Goal: Task Accomplishment & Management: Use online tool/utility

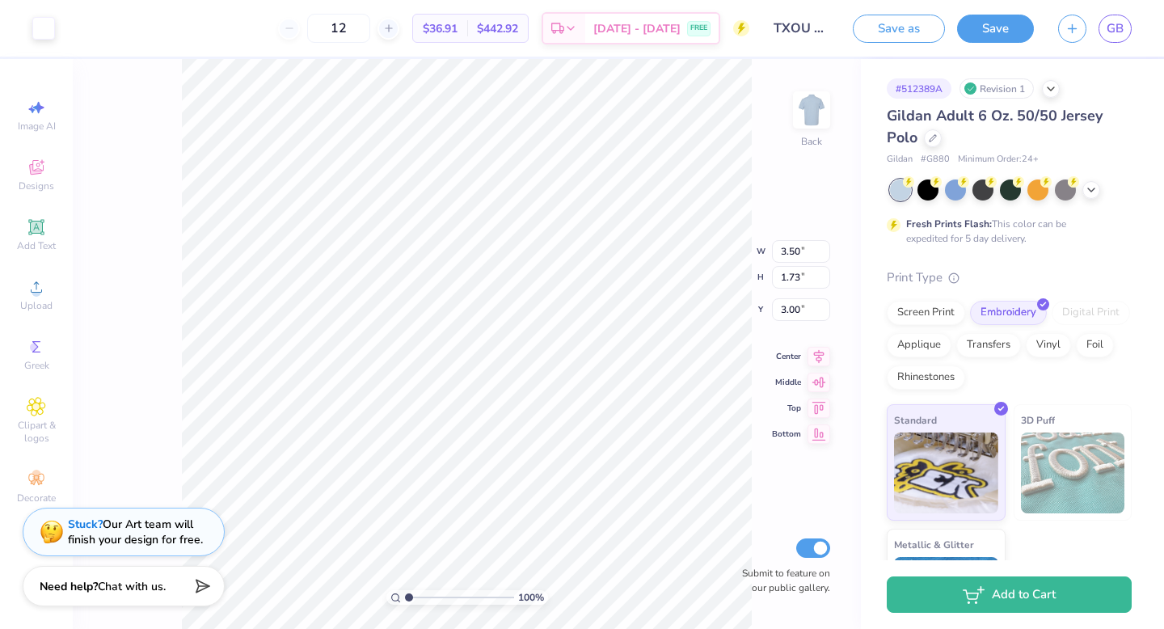
type input "4.54"
type input "2.24"
click at [1000, 27] on button "Save" at bounding box center [995, 26] width 77 height 28
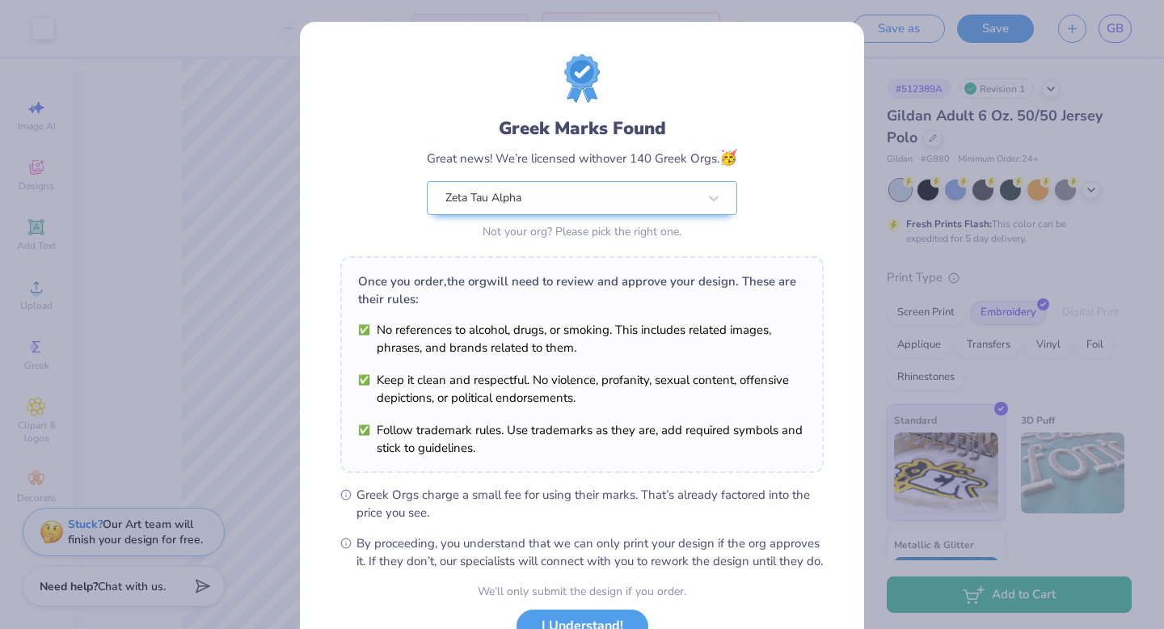
scroll to position [128, 0]
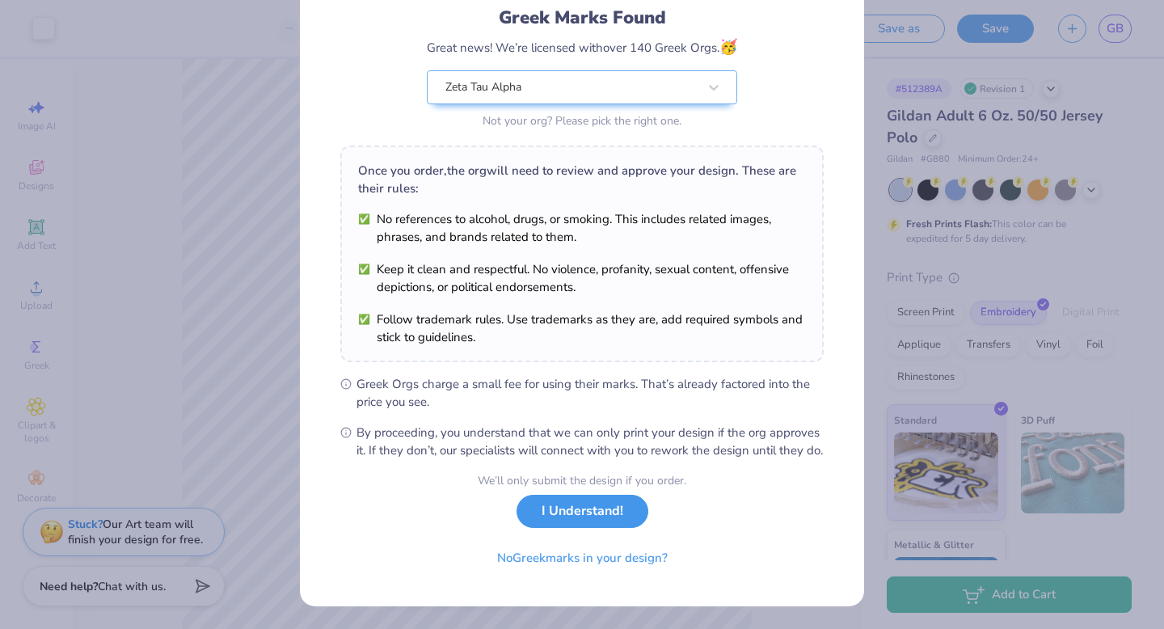
click at [594, 518] on button "I Understand!" at bounding box center [583, 511] width 132 height 33
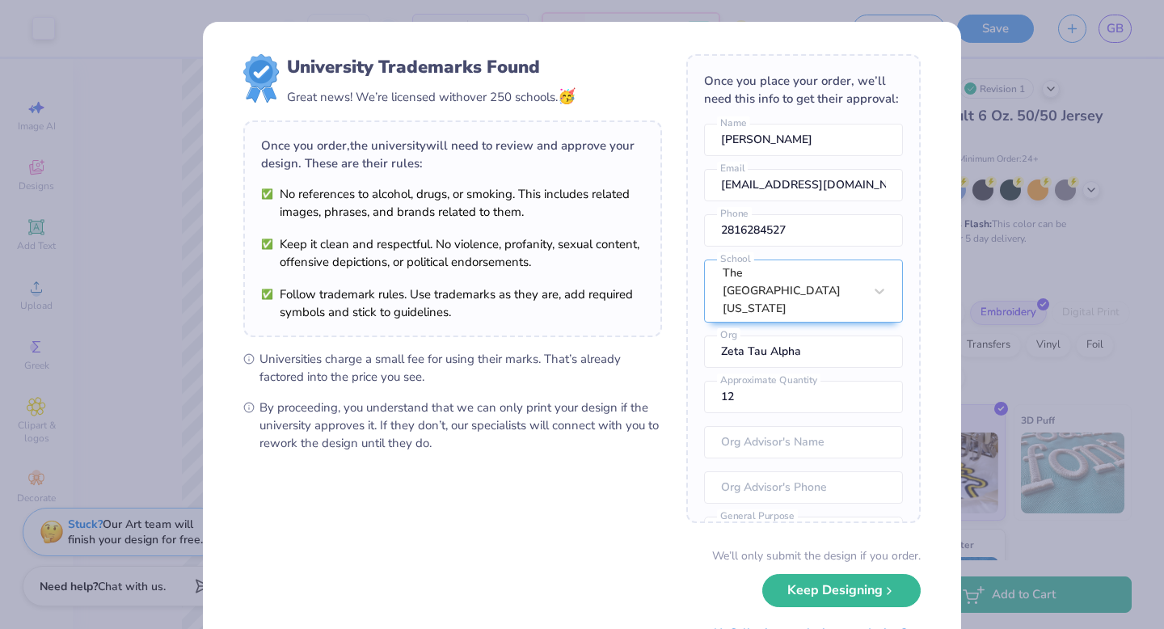
scroll to position [74, 0]
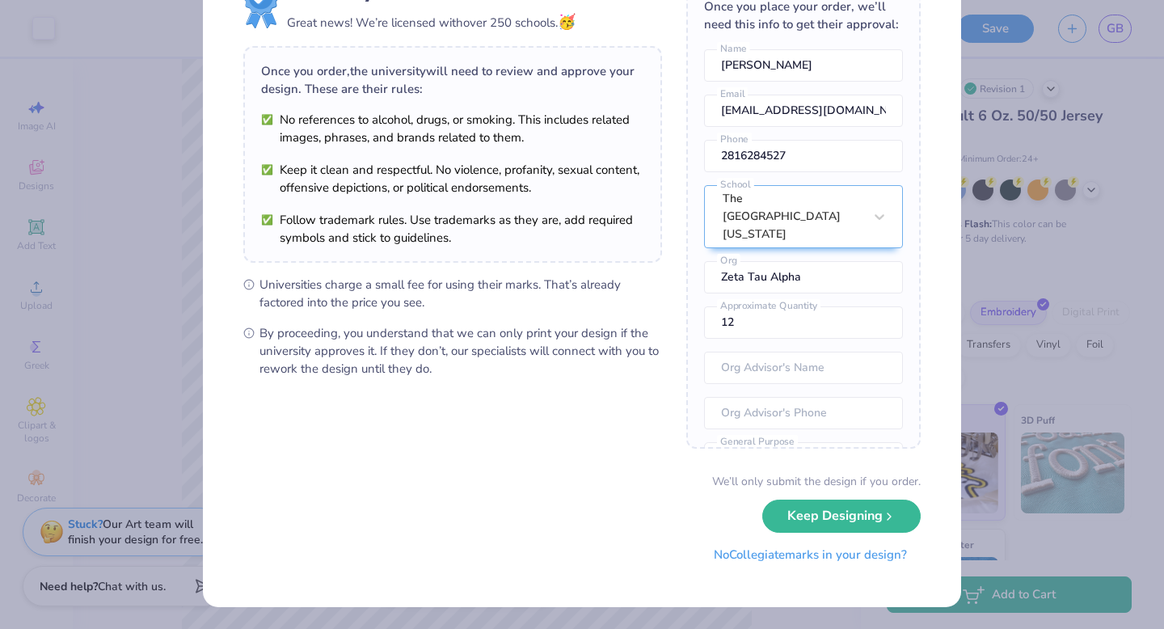
click at [775, 556] on button "No Collegiate marks in your design?" at bounding box center [810, 555] width 221 height 33
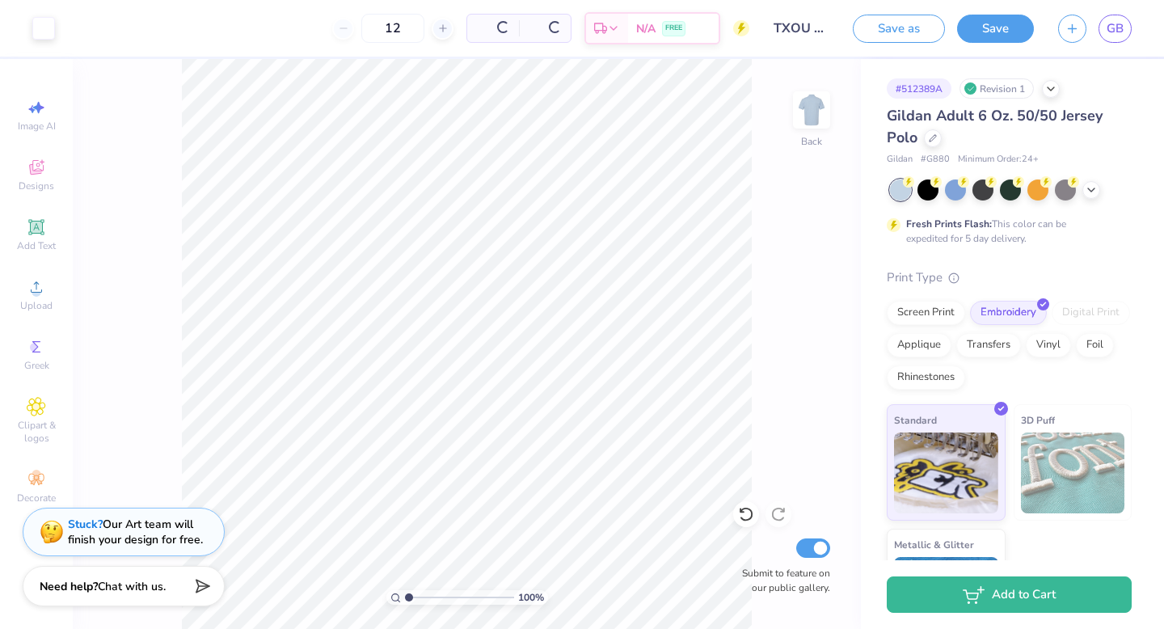
scroll to position [0, 0]
click at [1119, 31] on span "GB" at bounding box center [1115, 28] width 17 height 19
click at [1117, 32] on span "GB" at bounding box center [1115, 28] width 17 height 19
click at [1106, 28] on link "GB" at bounding box center [1115, 29] width 33 height 28
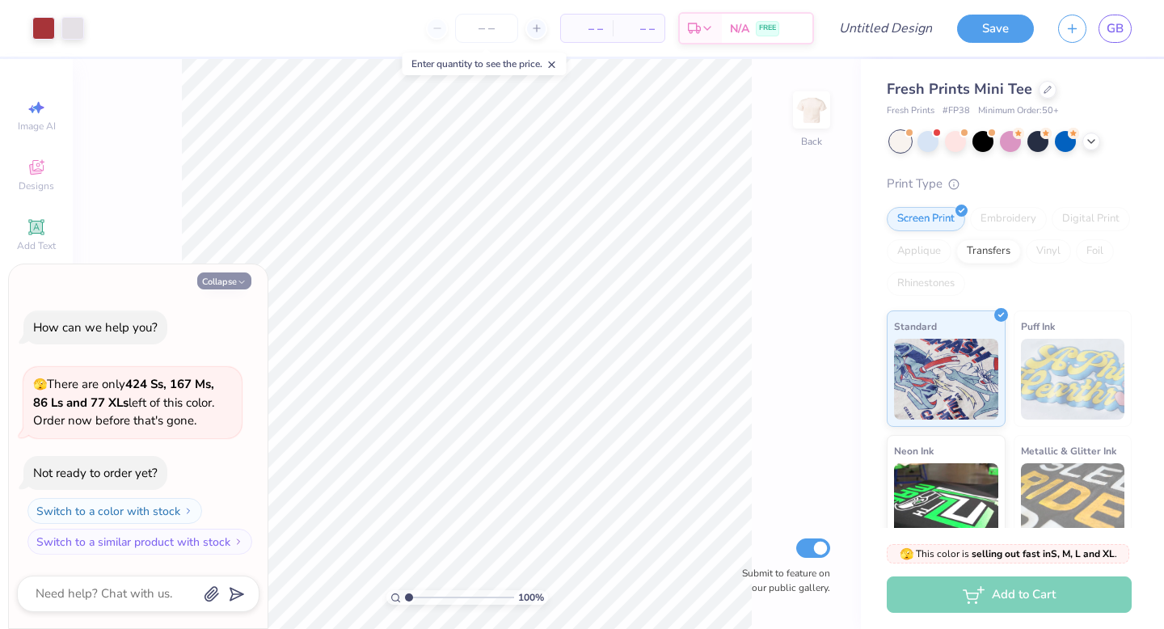
click at [242, 281] on icon "button" at bounding box center [242, 282] width 10 height 10
type textarea "x"
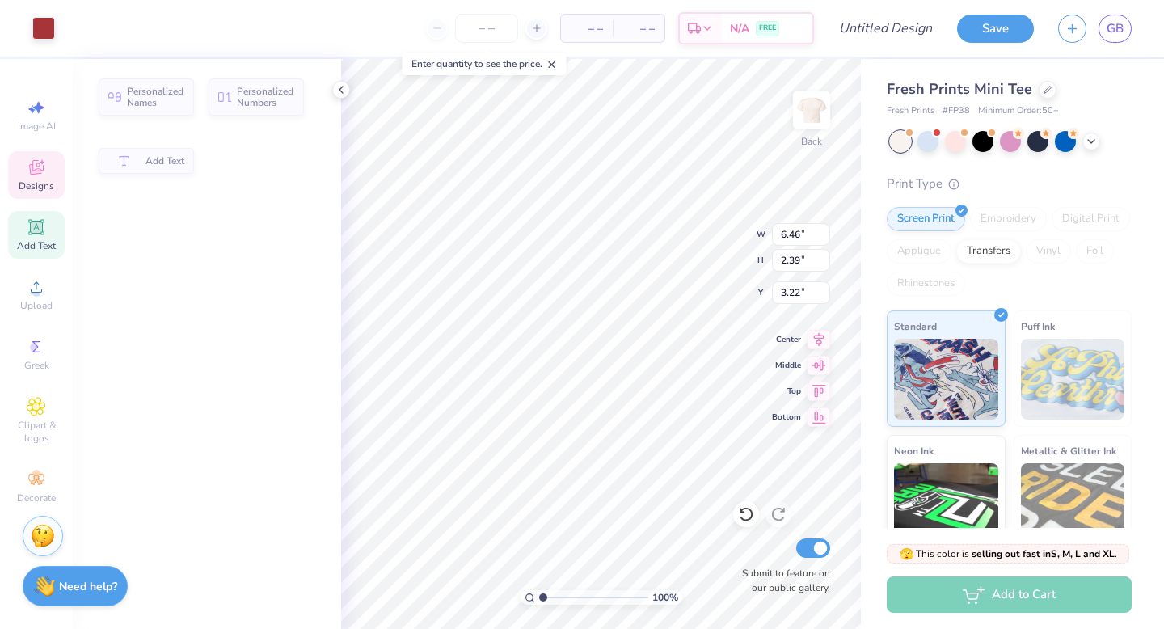
type input "6.46"
type input "2.39"
type input "3.22"
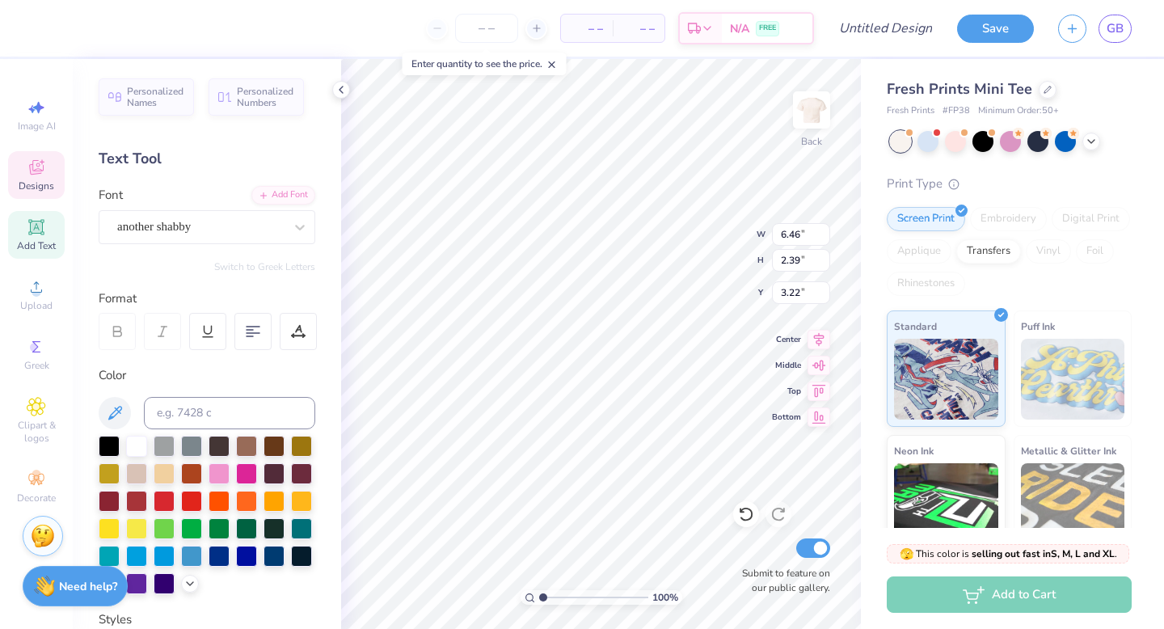
scroll to position [0, 1]
type textarea "Zeta"
type input "3.63"
click at [1092, 141] on icon at bounding box center [1091, 139] width 13 height 13
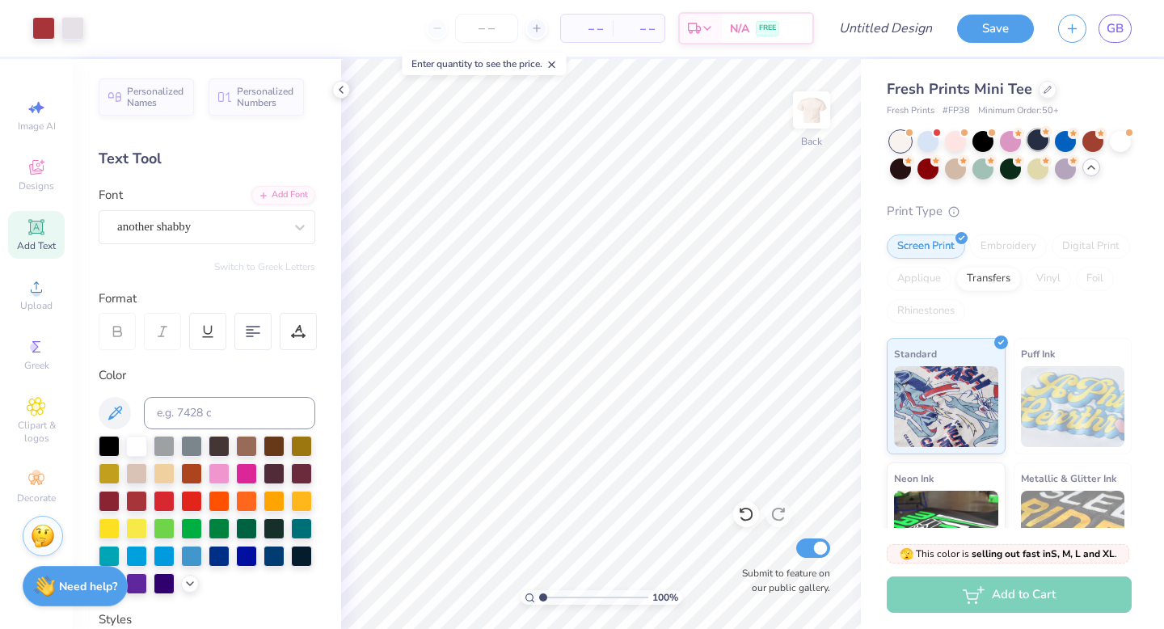
click at [1039, 141] on div at bounding box center [1038, 139] width 21 height 21
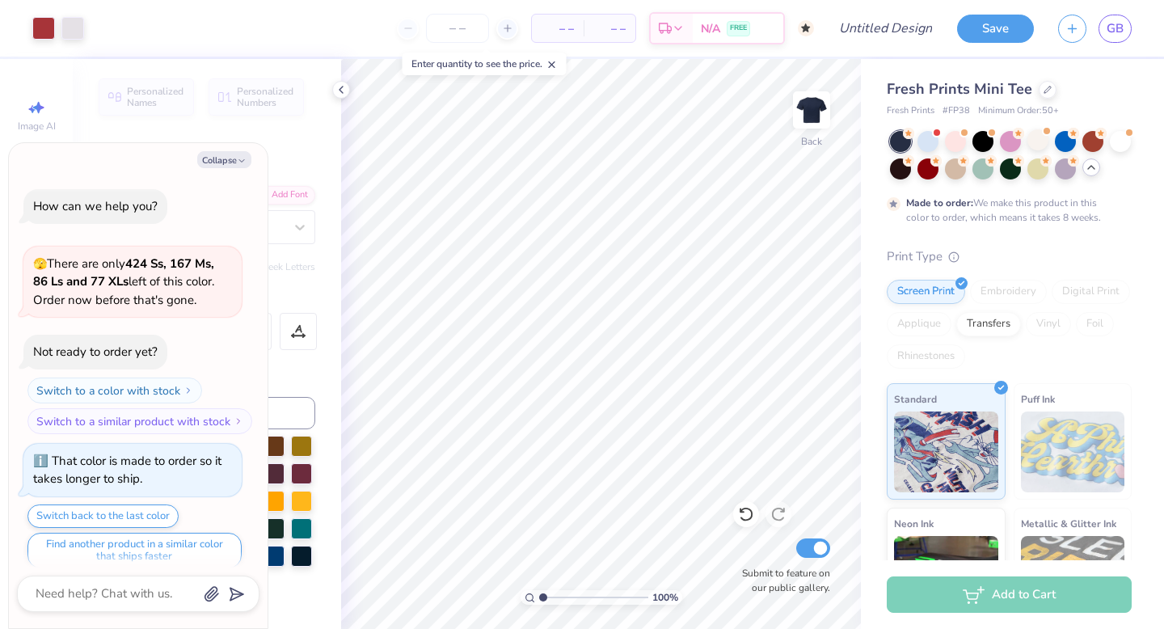
scroll to position [13, 0]
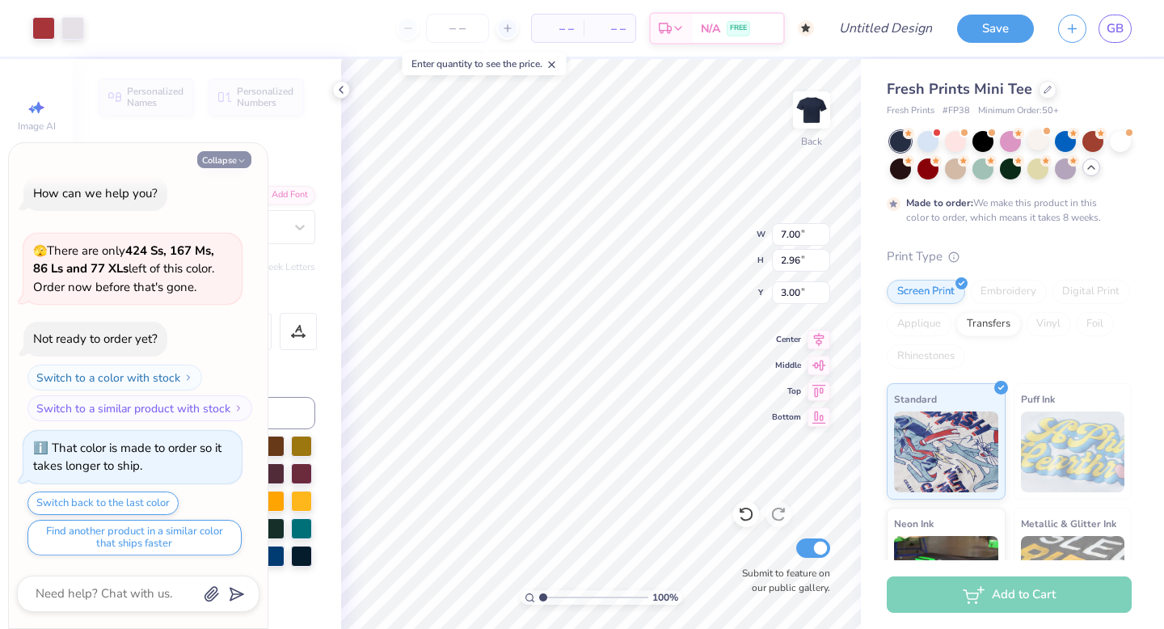
click at [230, 153] on button "Collapse" at bounding box center [224, 159] width 54 height 17
type textarea "x"
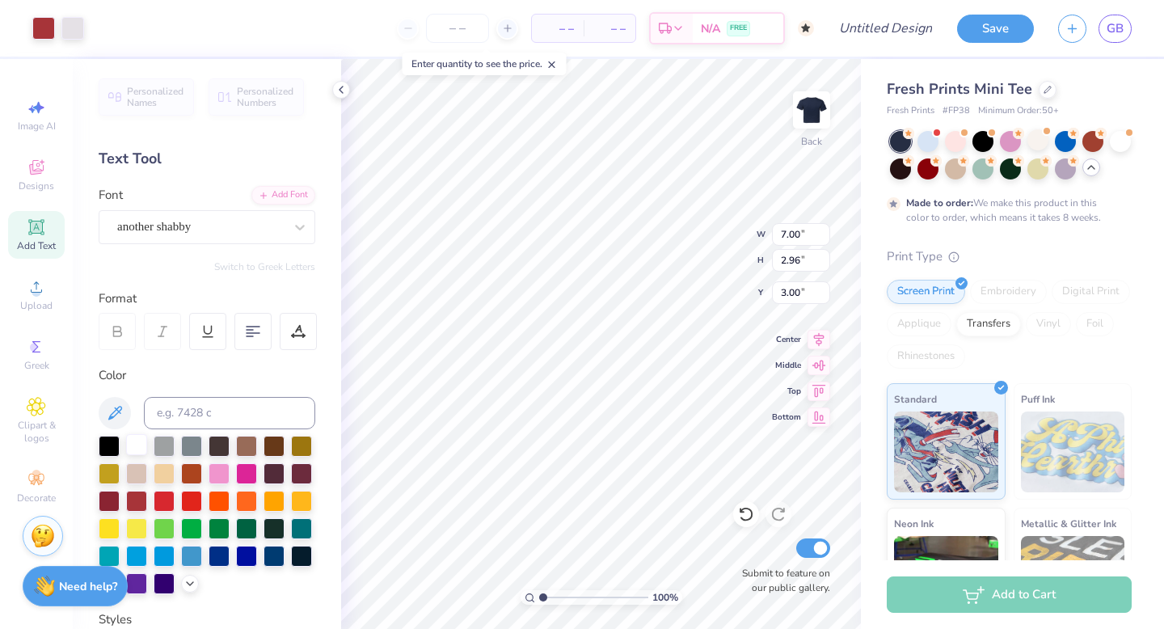
click at [134, 439] on div at bounding box center [136, 444] width 21 height 21
click at [32, 32] on div at bounding box center [43, 26] width 23 height 23
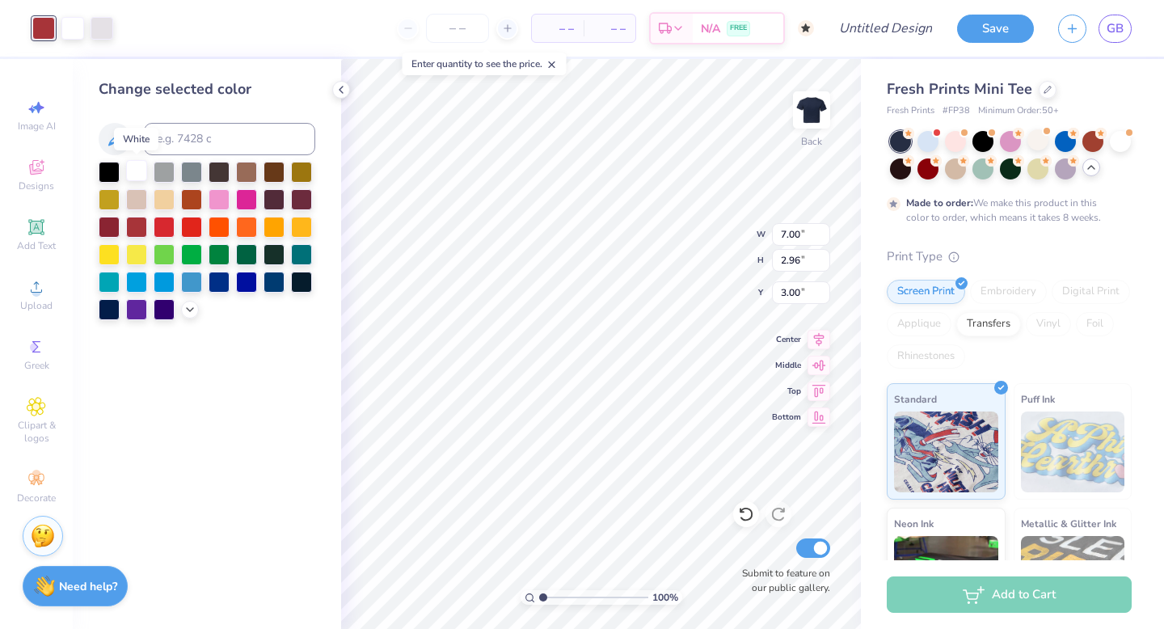
click at [142, 180] on div at bounding box center [136, 170] width 21 height 21
click at [73, 23] on div at bounding box center [72, 26] width 23 height 23
click at [138, 171] on div at bounding box center [136, 170] width 21 height 21
click at [741, 510] on icon at bounding box center [746, 515] width 14 height 15
click at [76, 29] on div at bounding box center [72, 26] width 23 height 23
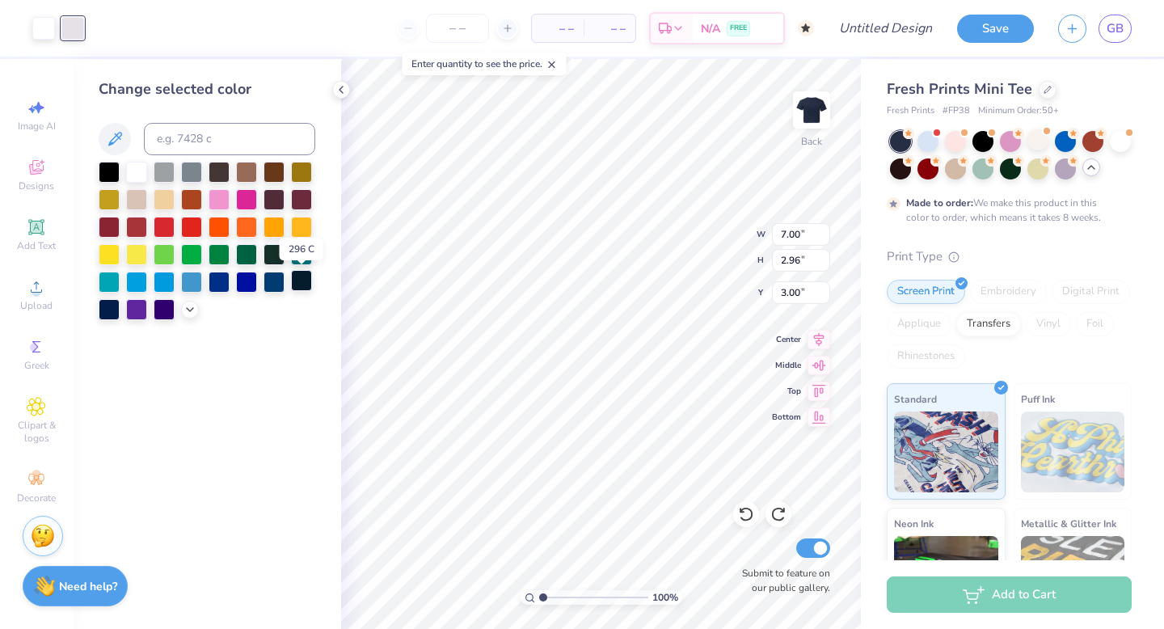
click at [302, 284] on div at bounding box center [301, 280] width 21 height 21
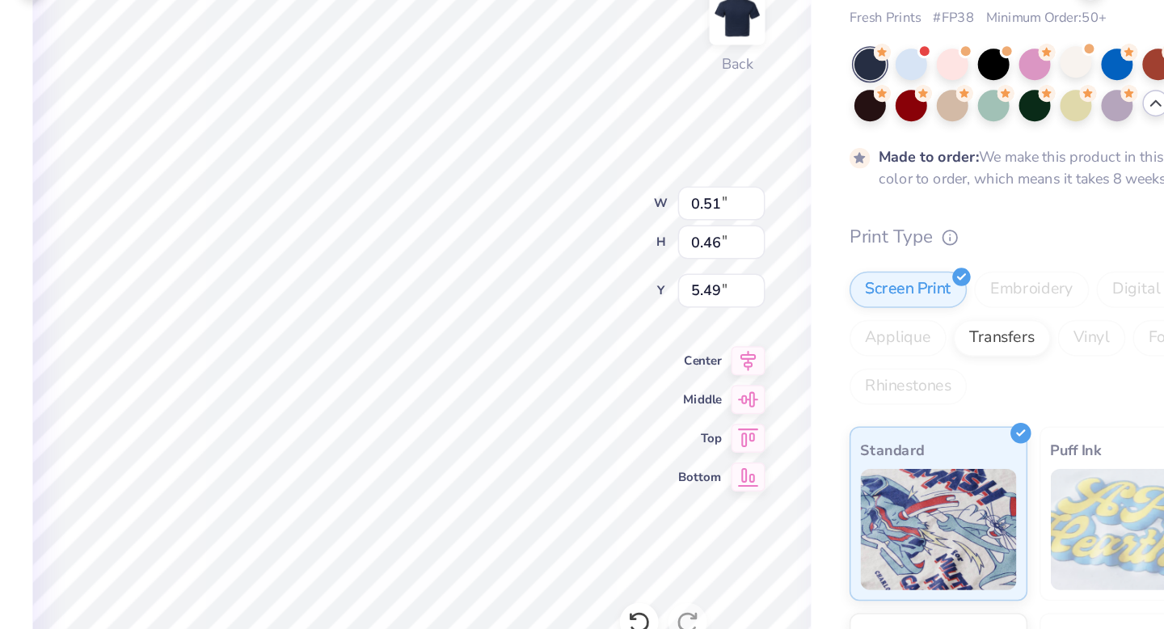
type input "4.74"
type input "0.45"
type input "3.40"
type input "0.32"
type input "0.28"
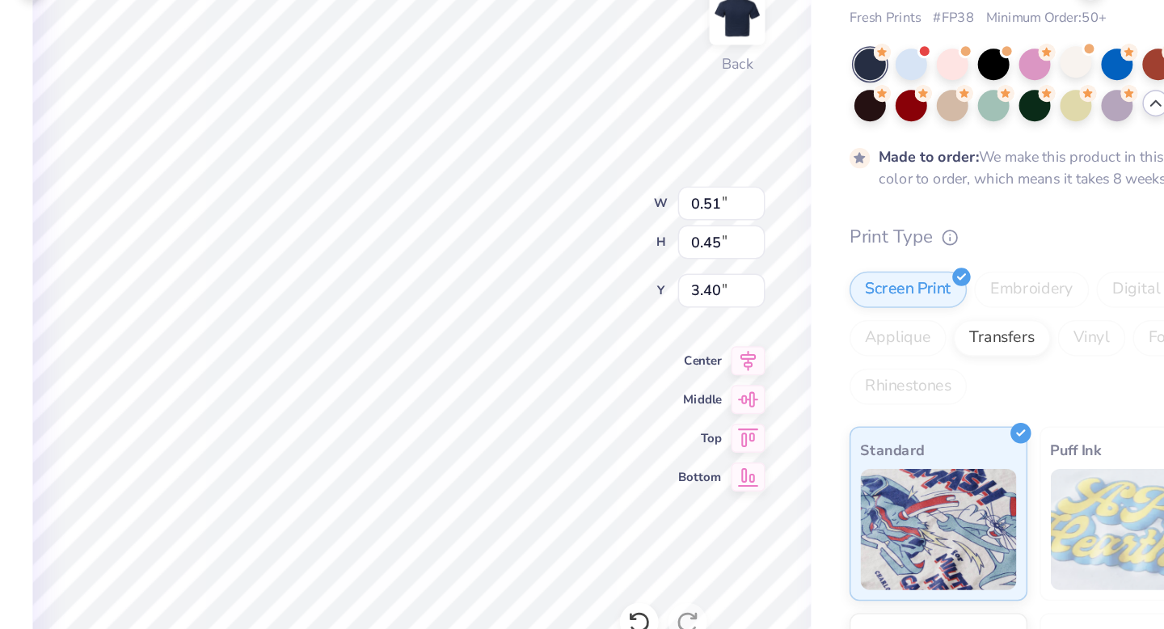
type input "5.46"
type input "0.51"
type input "0.46"
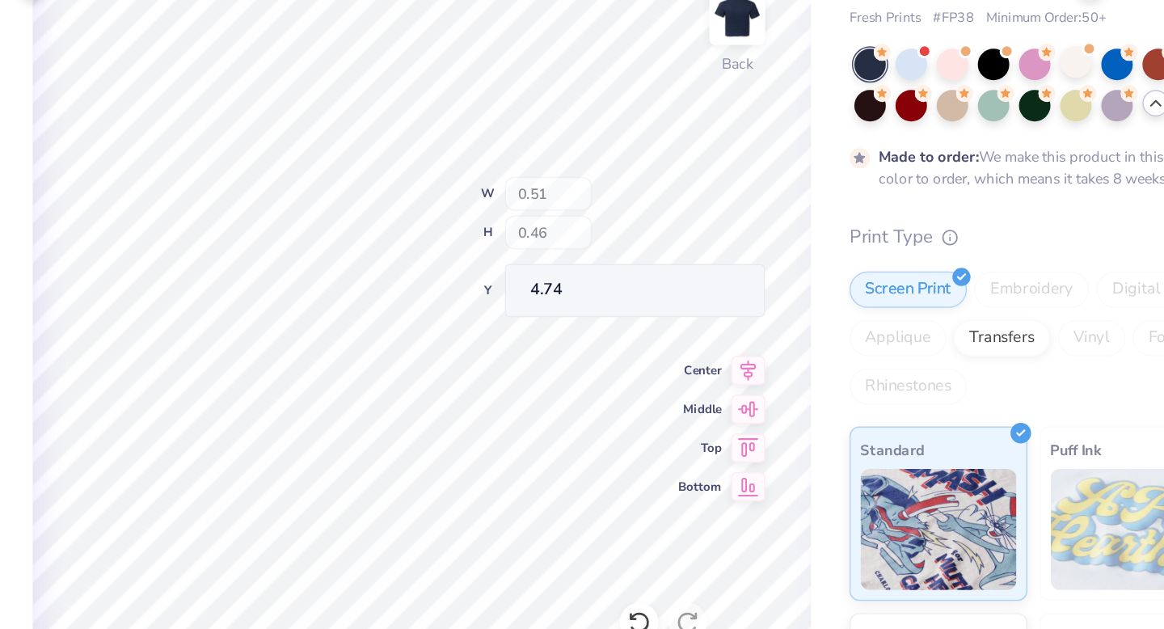
type input "4.87"
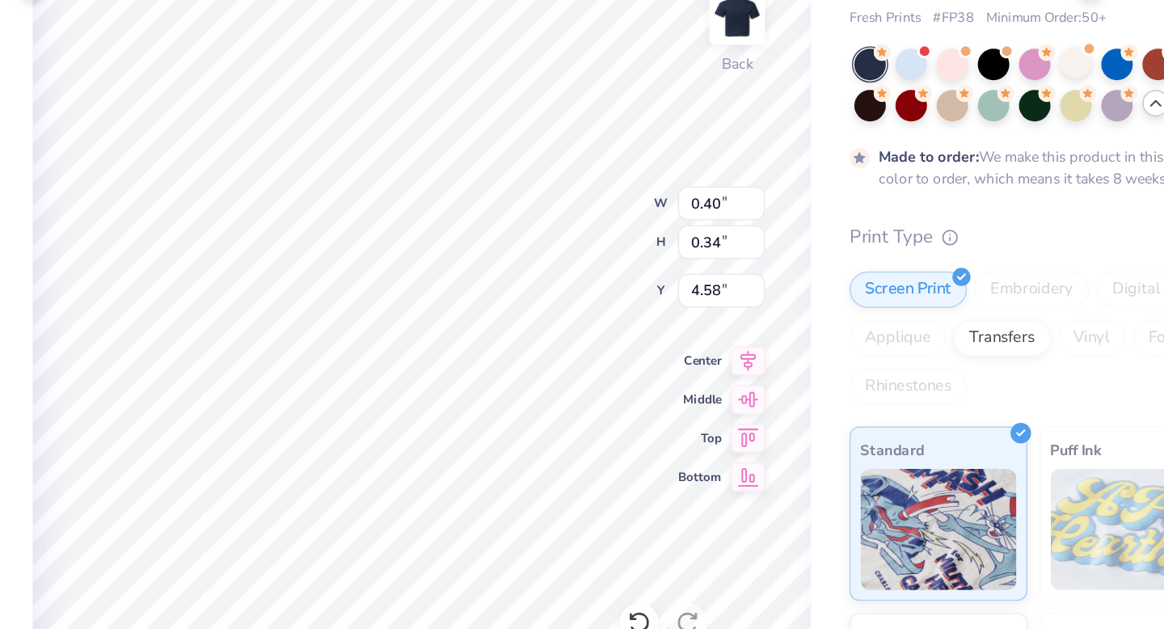
type input "0.40"
type input "0.34"
type input "4.58"
type input "0.51"
type input "0.46"
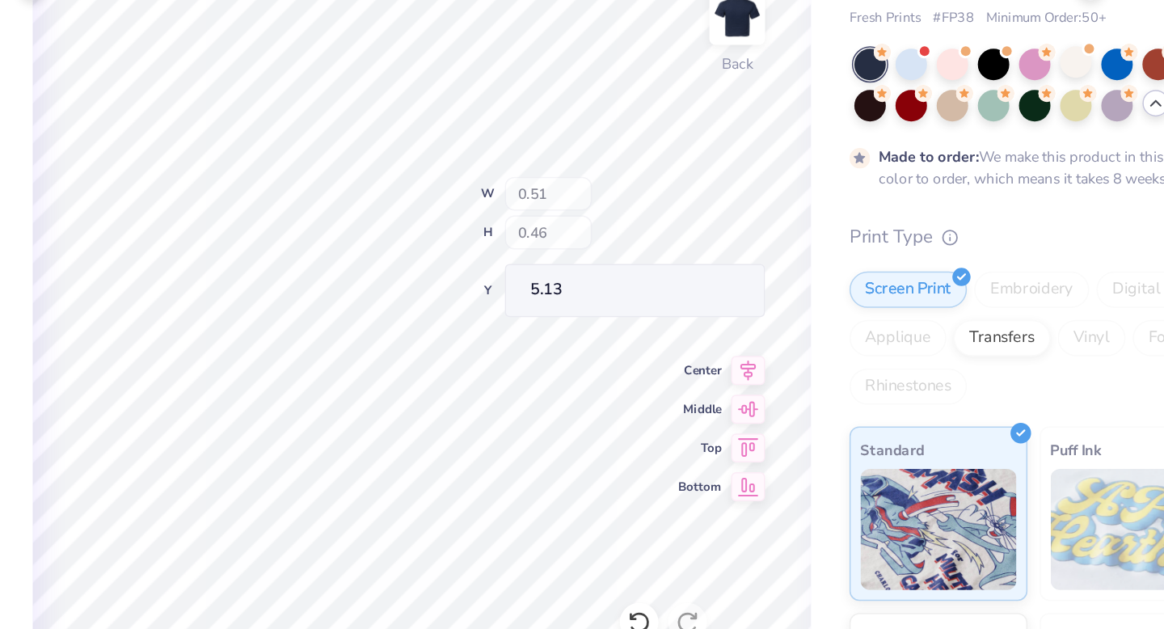
type input "5.10"
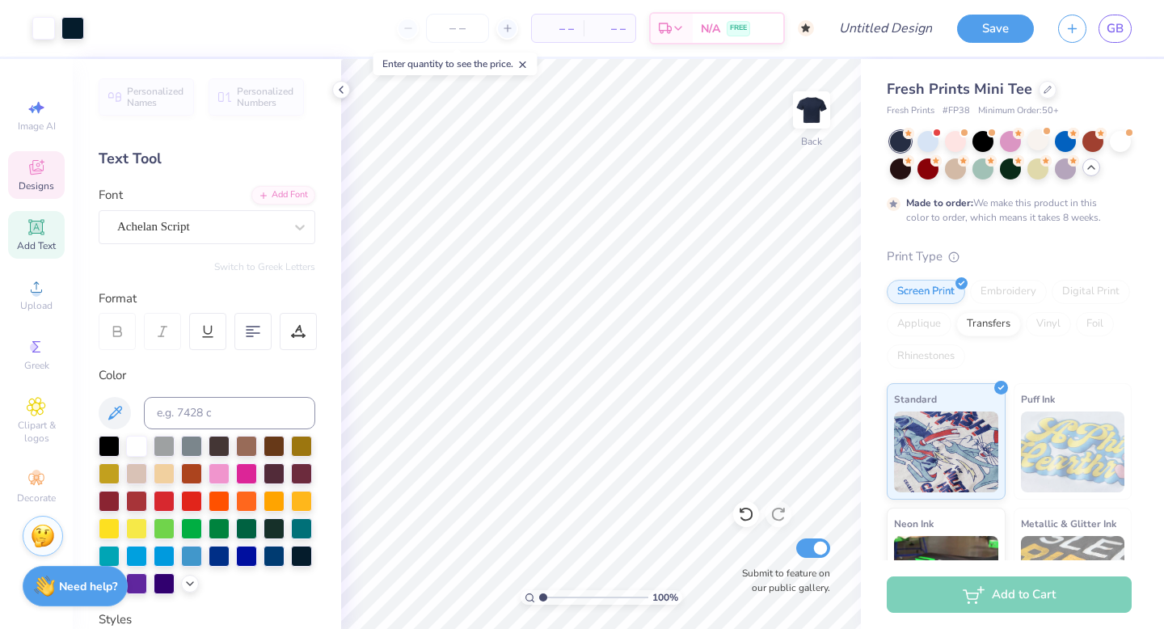
click at [40, 169] on icon at bounding box center [36, 167] width 19 height 19
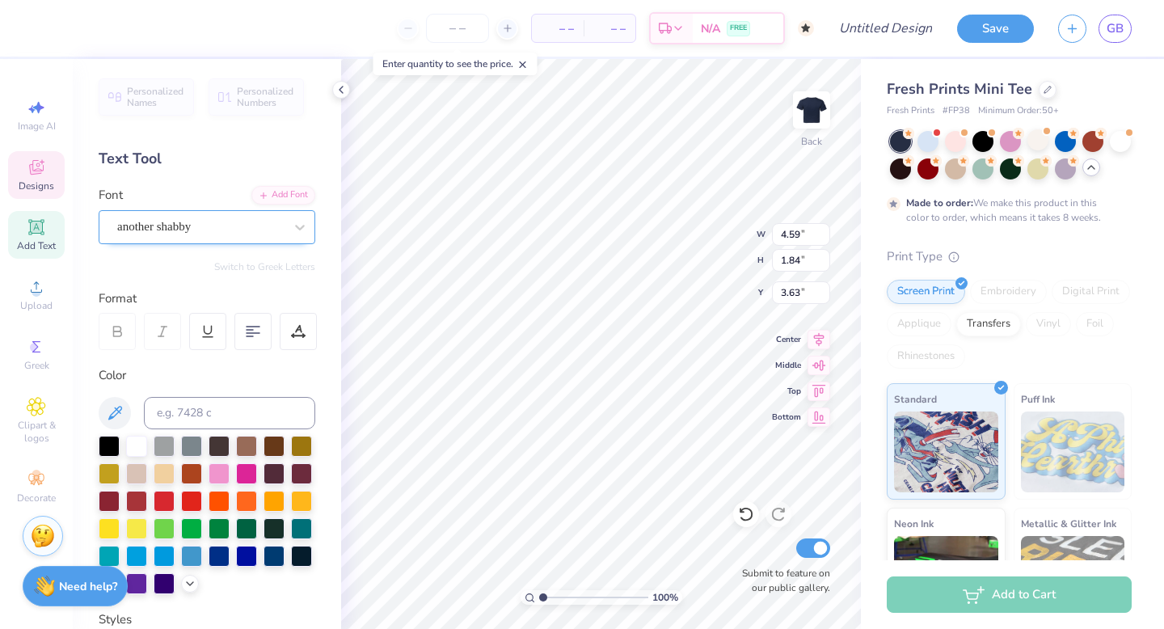
click at [198, 223] on div "another shabby" at bounding box center [201, 226] width 170 height 25
click at [285, 224] on div "another shabby" at bounding box center [201, 226] width 170 height 25
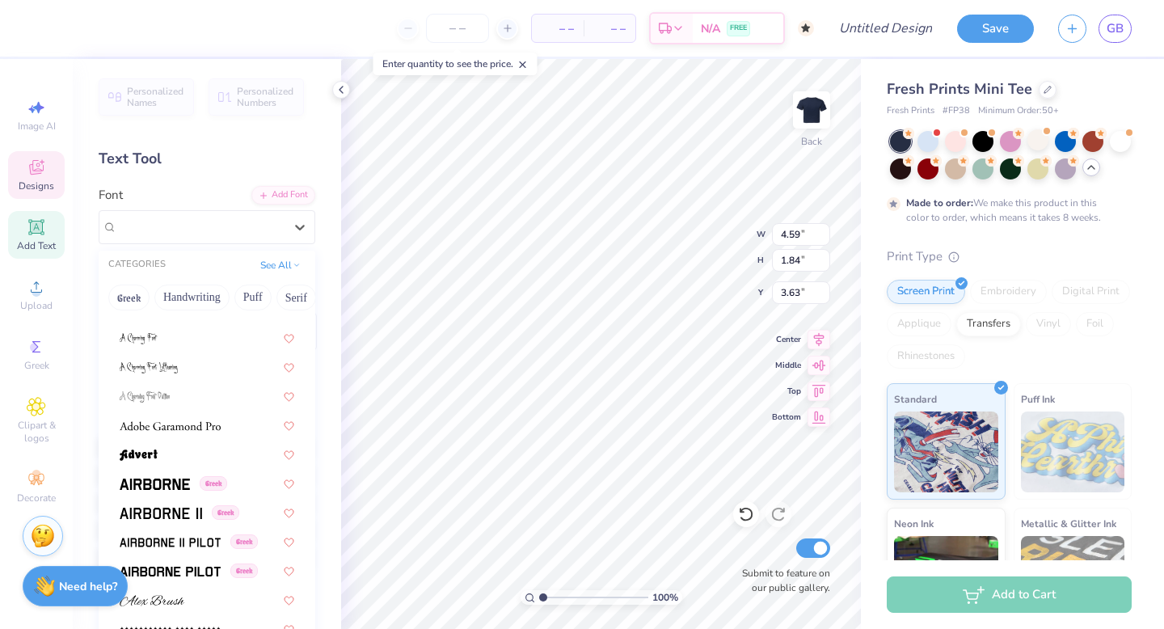
scroll to position [222, 0]
click at [215, 425] on img at bounding box center [170, 424] width 101 height 11
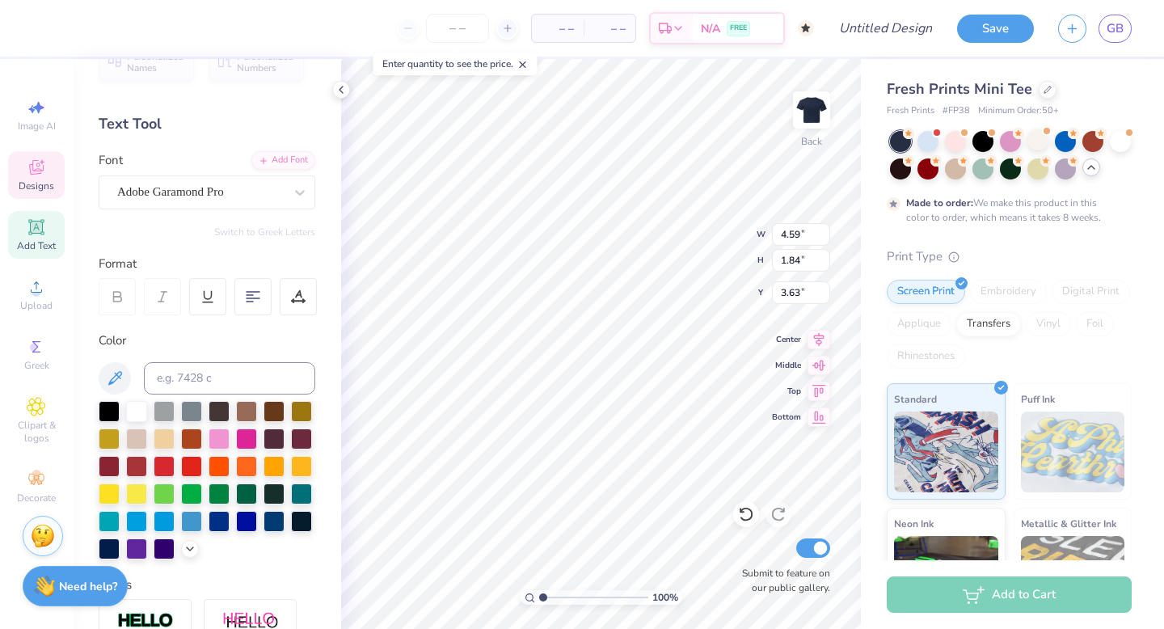
scroll to position [0, 0]
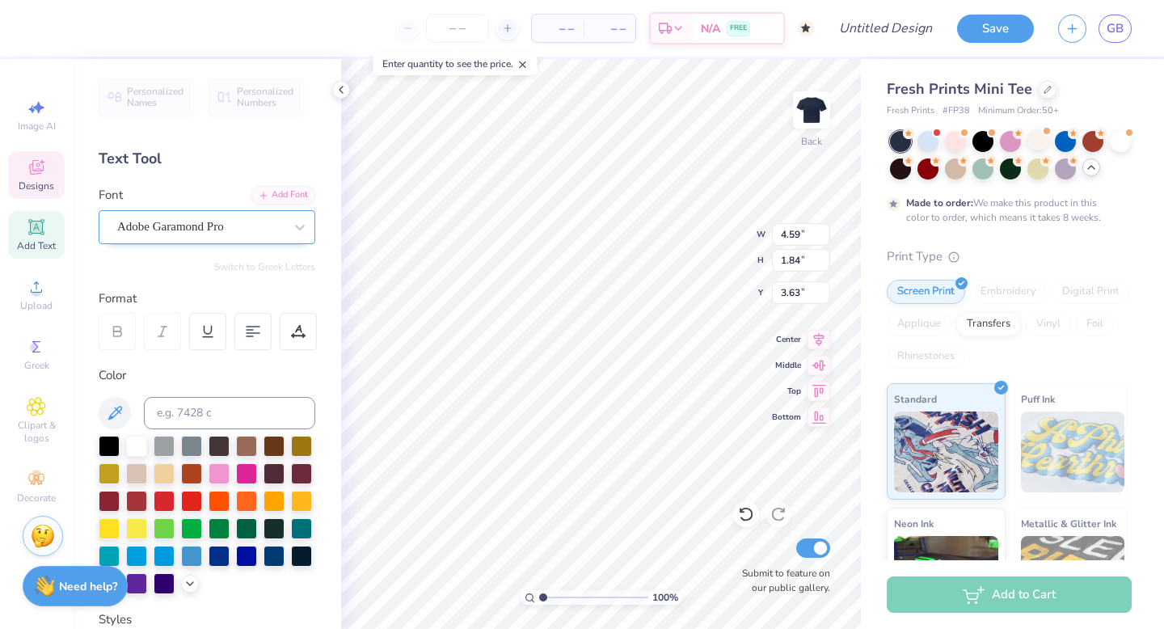
click at [243, 210] on div "Adobe Garamond Pro" at bounding box center [207, 227] width 217 height 34
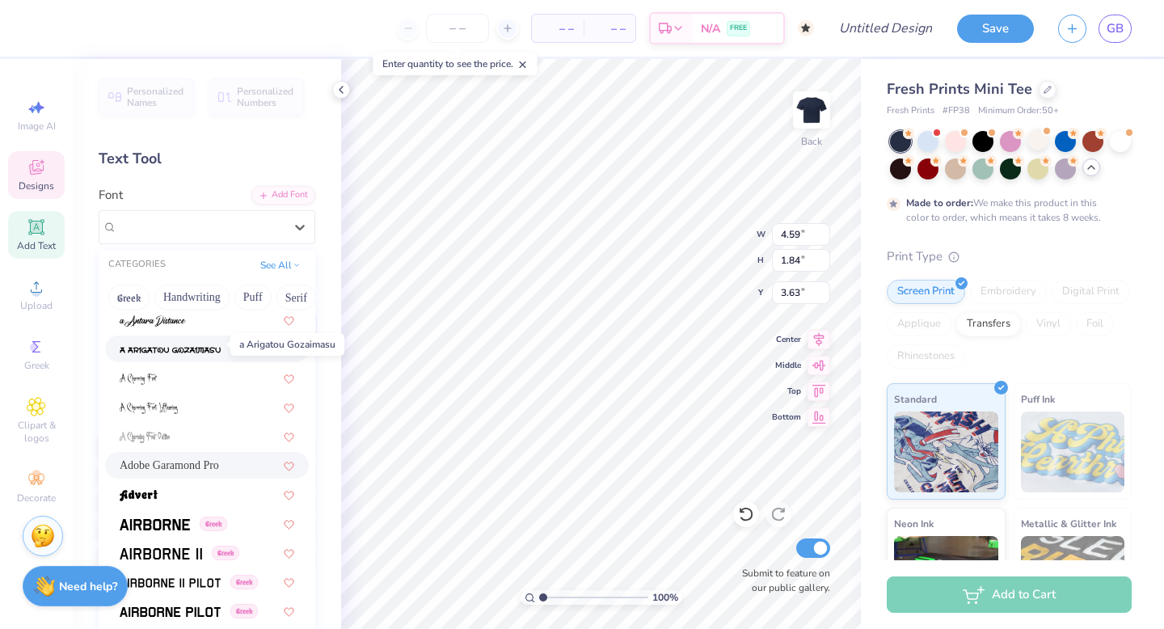
scroll to position [196, 0]
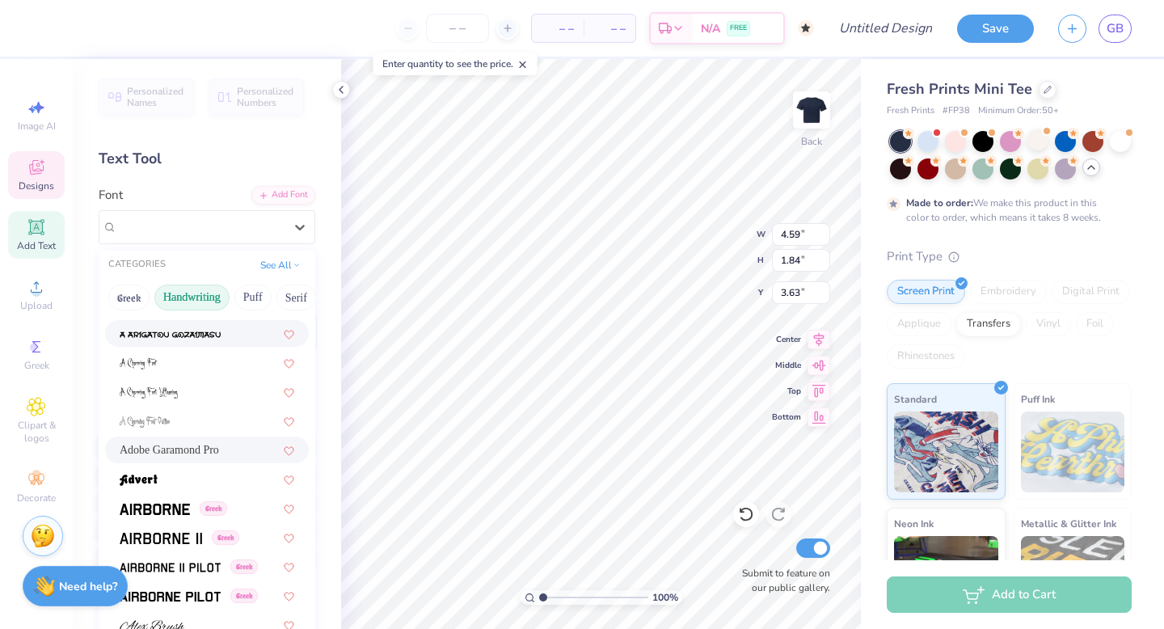
click at [194, 298] on button "Handwriting" at bounding box center [191, 298] width 75 height 26
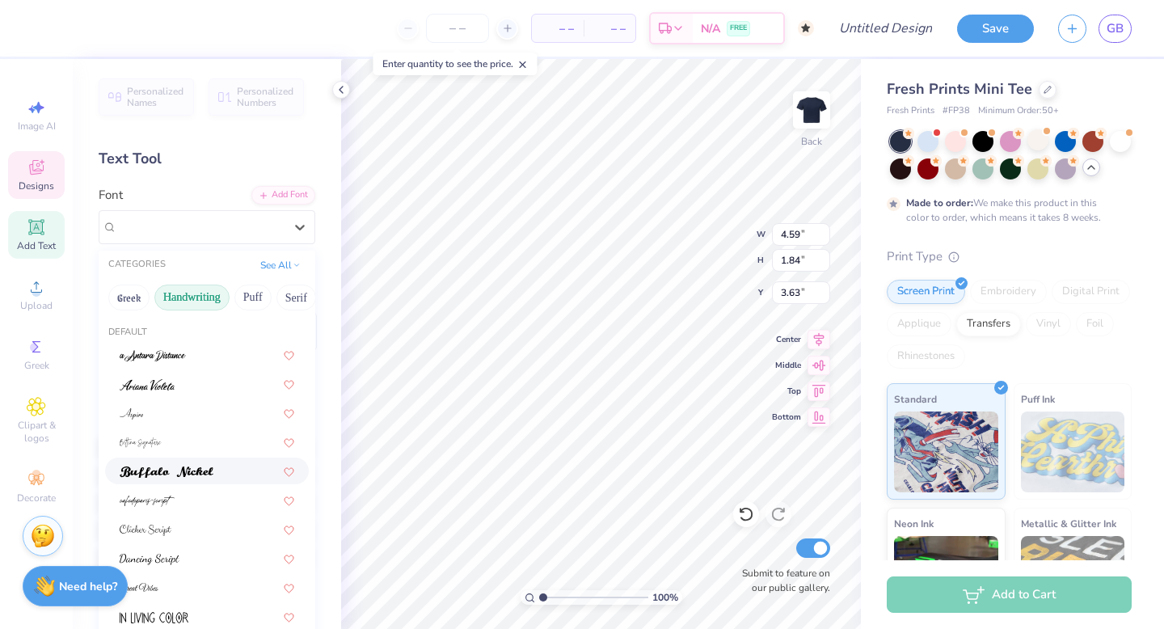
click at [176, 475] on img at bounding box center [167, 472] width 94 height 11
click at [229, 239] on div "Buffalo Nickel" at bounding box center [207, 227] width 217 height 34
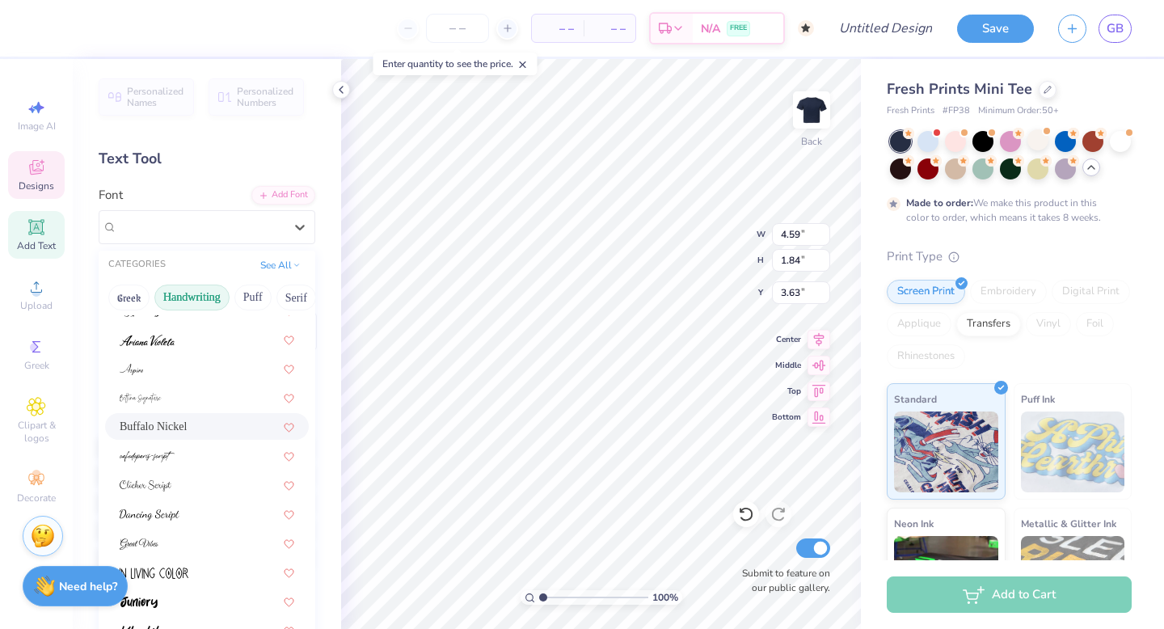
scroll to position [46, 0]
click at [200, 483] on div at bounding box center [207, 483] width 175 height 17
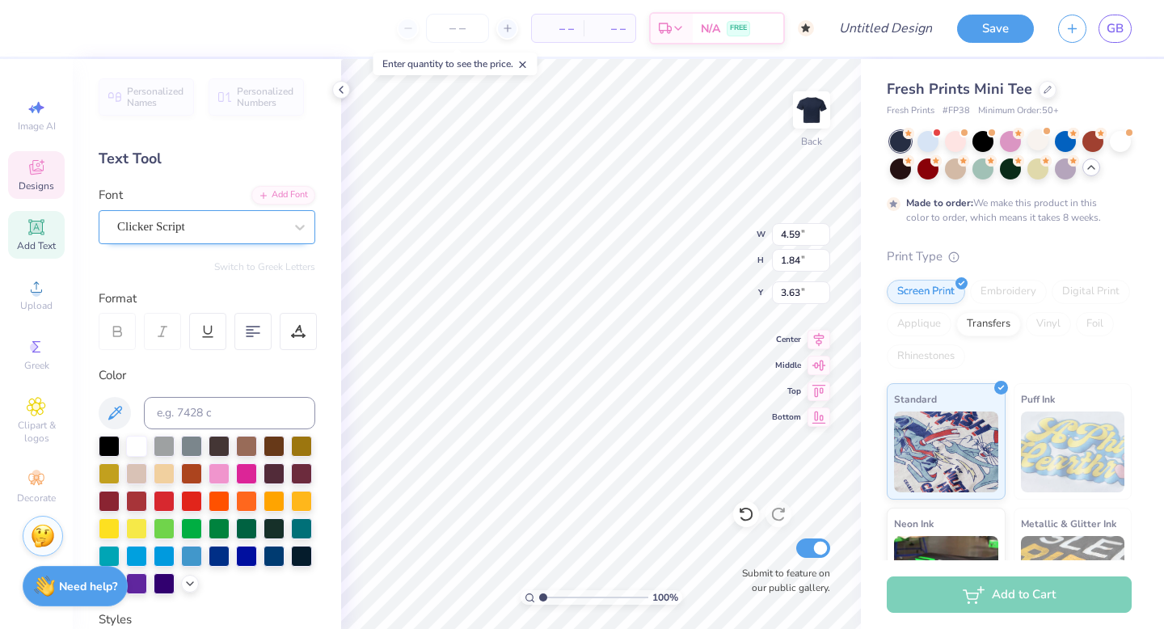
click at [200, 233] on div "Clicker Script" at bounding box center [201, 226] width 170 height 25
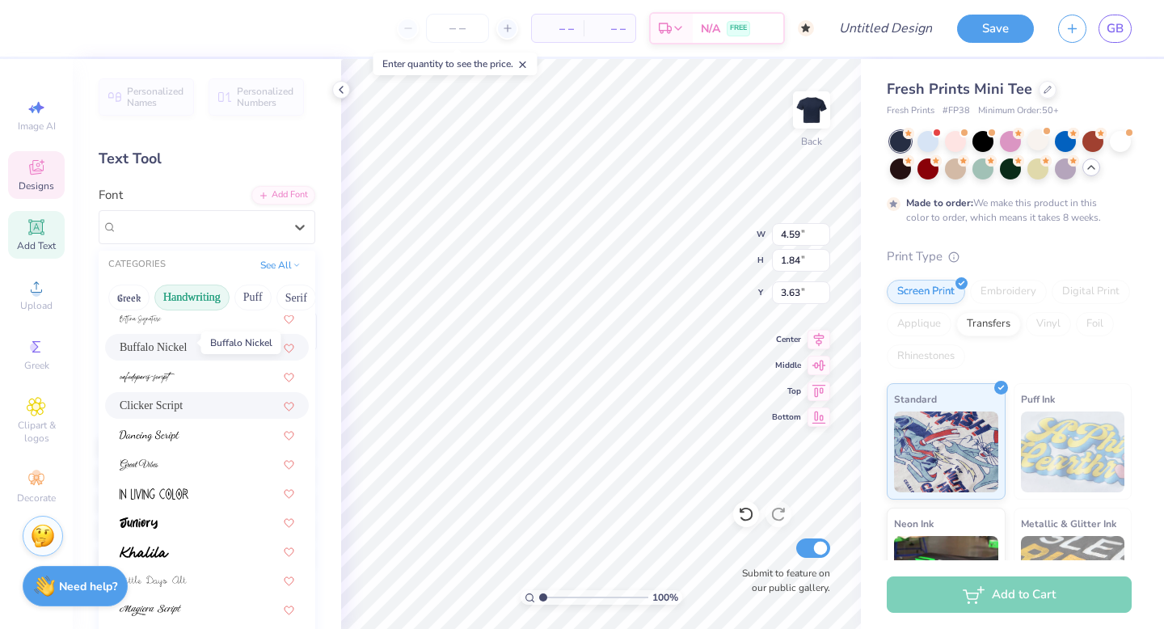
scroll to position [137, 0]
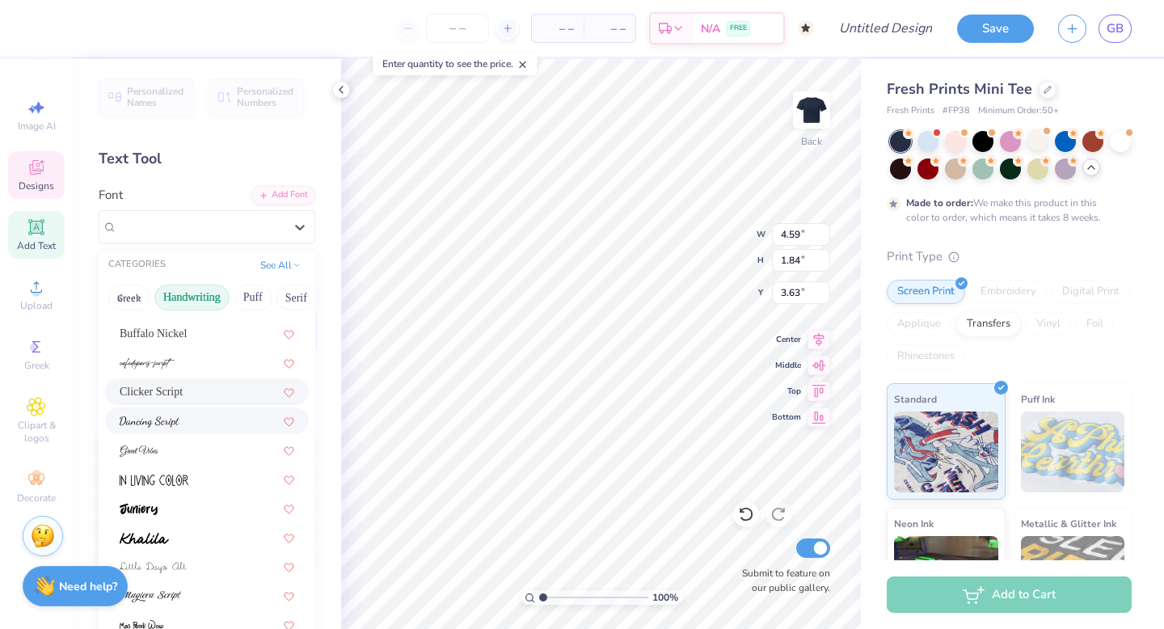
click at [176, 429] on span at bounding box center [150, 420] width 60 height 17
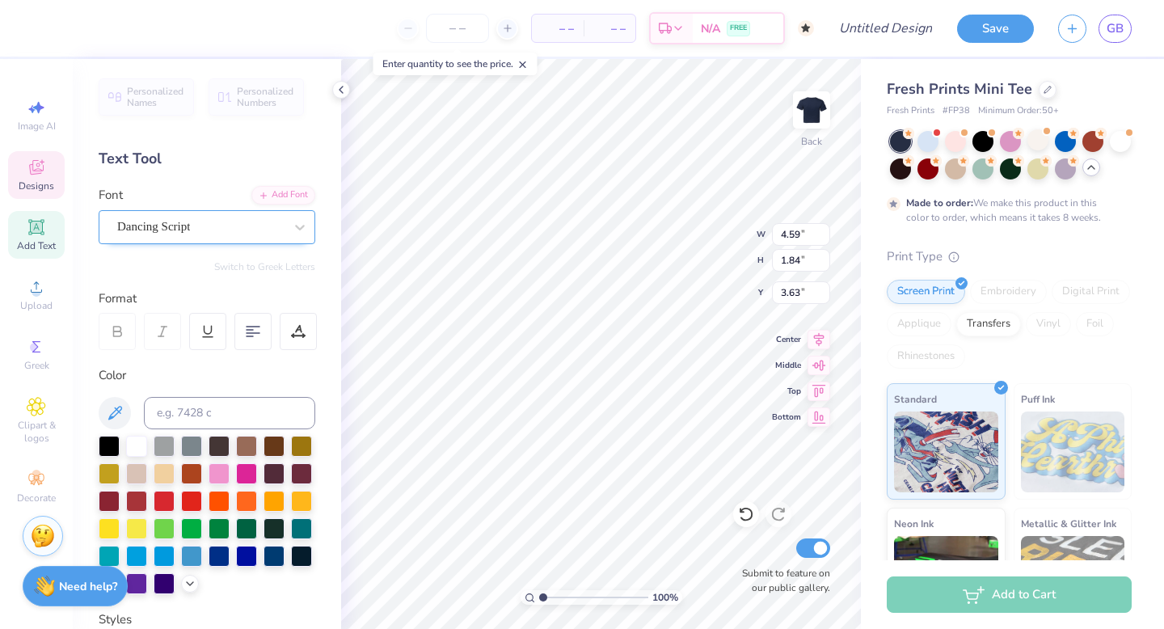
click at [214, 235] on div "Dancing Script" at bounding box center [201, 226] width 170 height 25
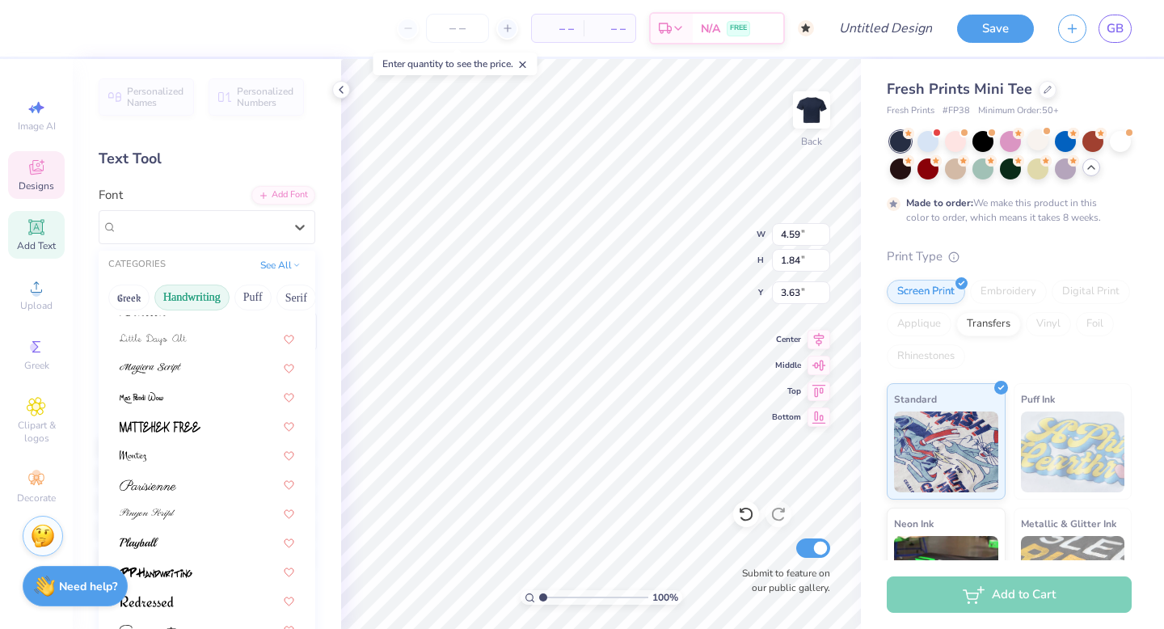
scroll to position [367, 0]
click at [158, 488] on img at bounding box center [148, 483] width 57 height 11
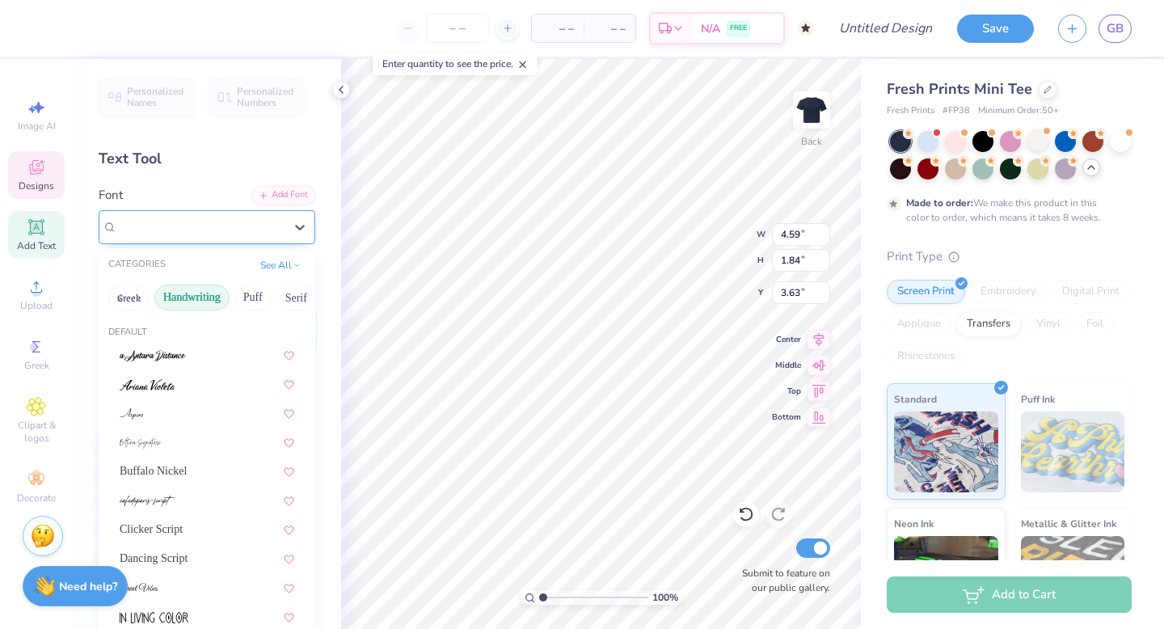
click at [193, 227] on div "Parisienne" at bounding box center [201, 226] width 170 height 25
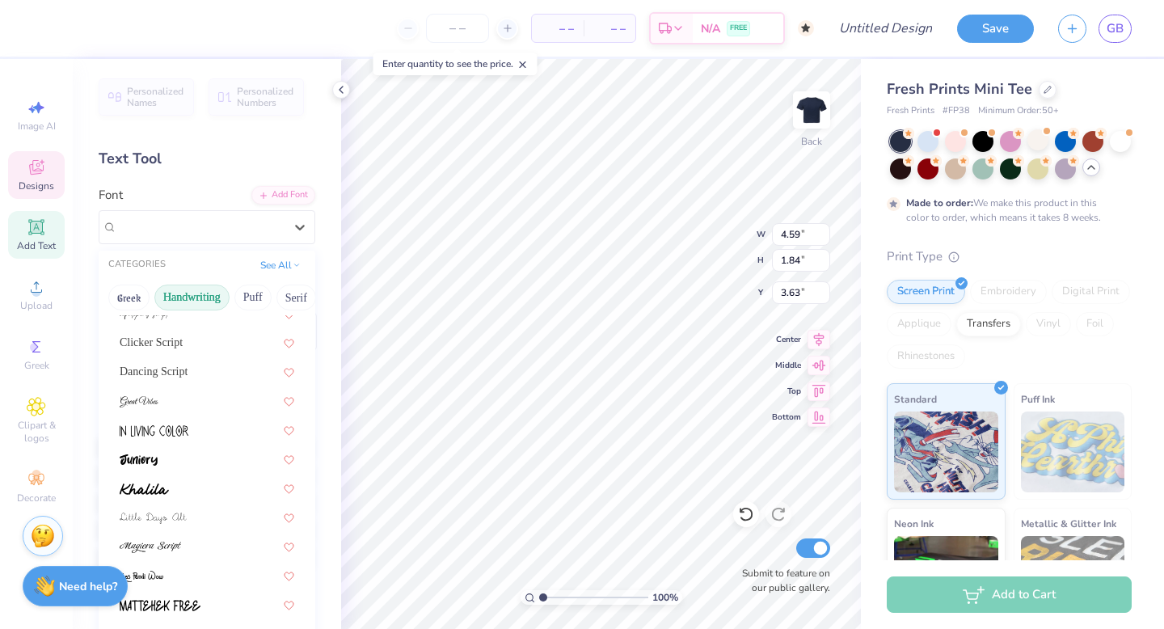
scroll to position [188, 0]
click at [175, 468] on div at bounding box center [207, 458] width 204 height 27
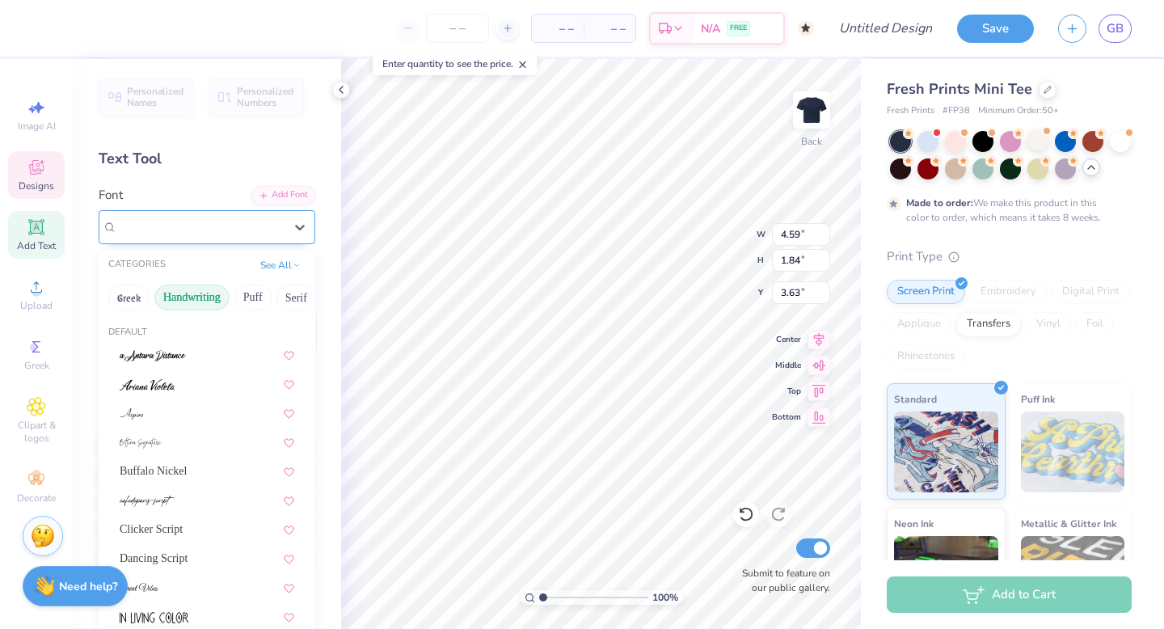
click at [220, 233] on div "Juniory" at bounding box center [201, 226] width 170 height 25
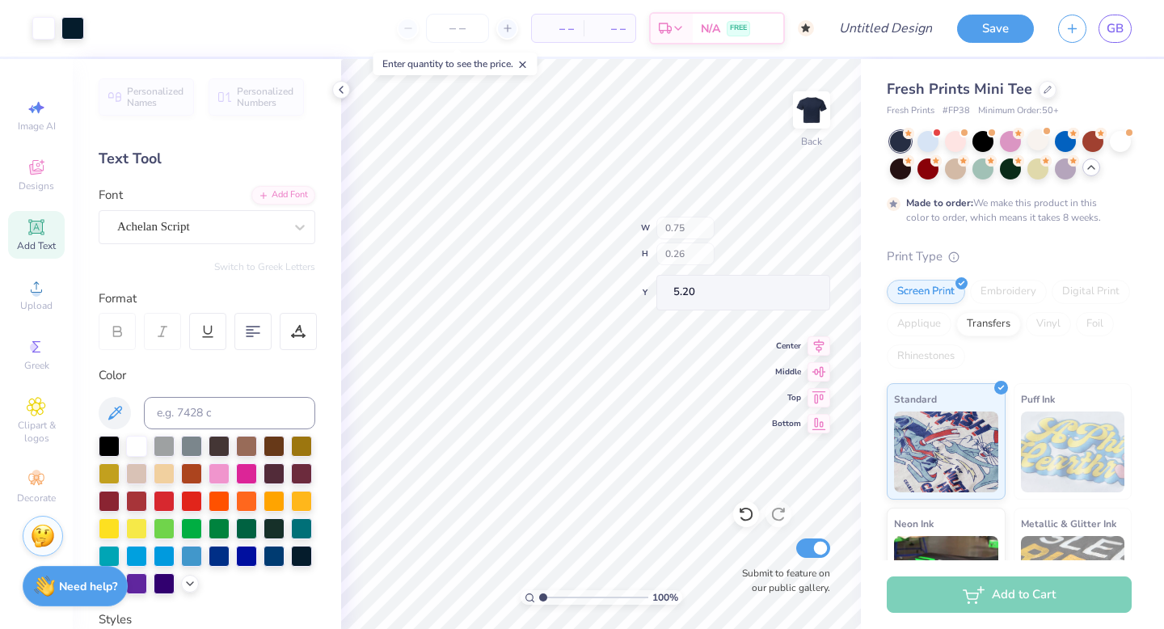
type input "0.75"
type input "0.26"
type input "5.20"
type textarea "1"
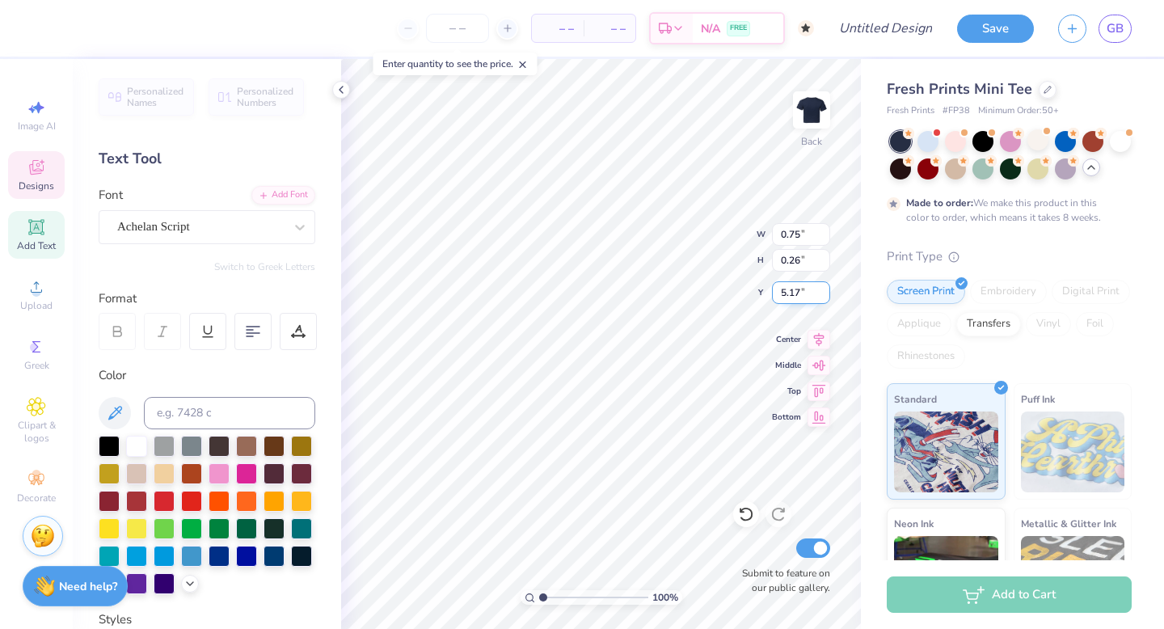
type input "1.14"
type input "0.31"
type input "4.86"
type input "1.04"
type input "4.59"
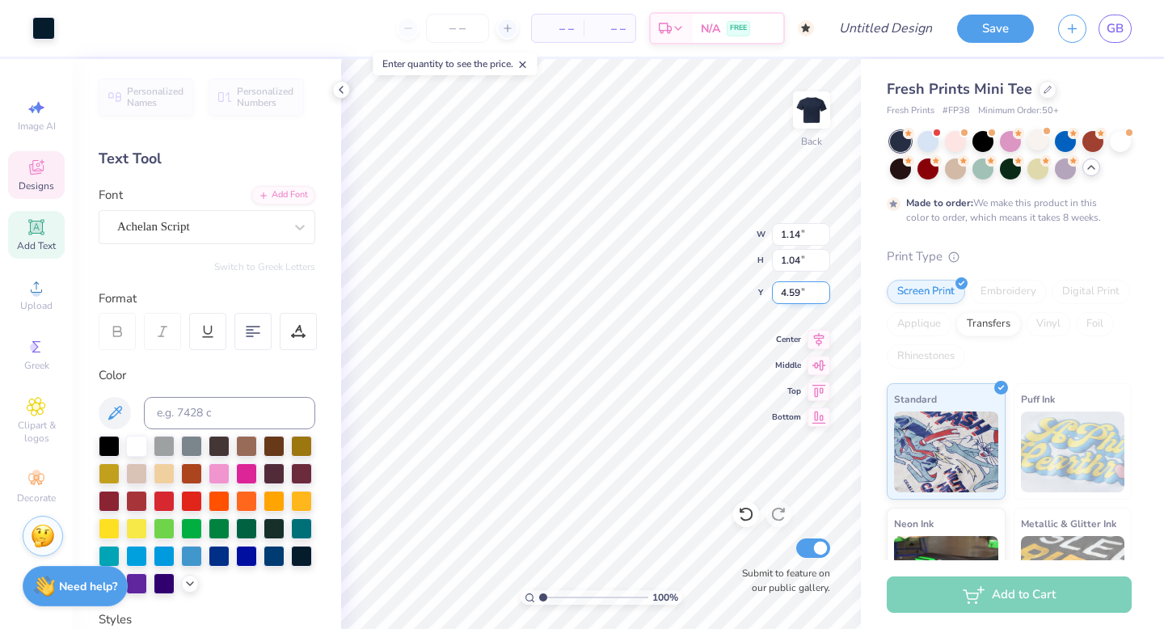
type input "0.31"
type input "4.86"
type textarea "\"
type textarea "U"
type textarea "[GEOGRAPHIC_DATA]"
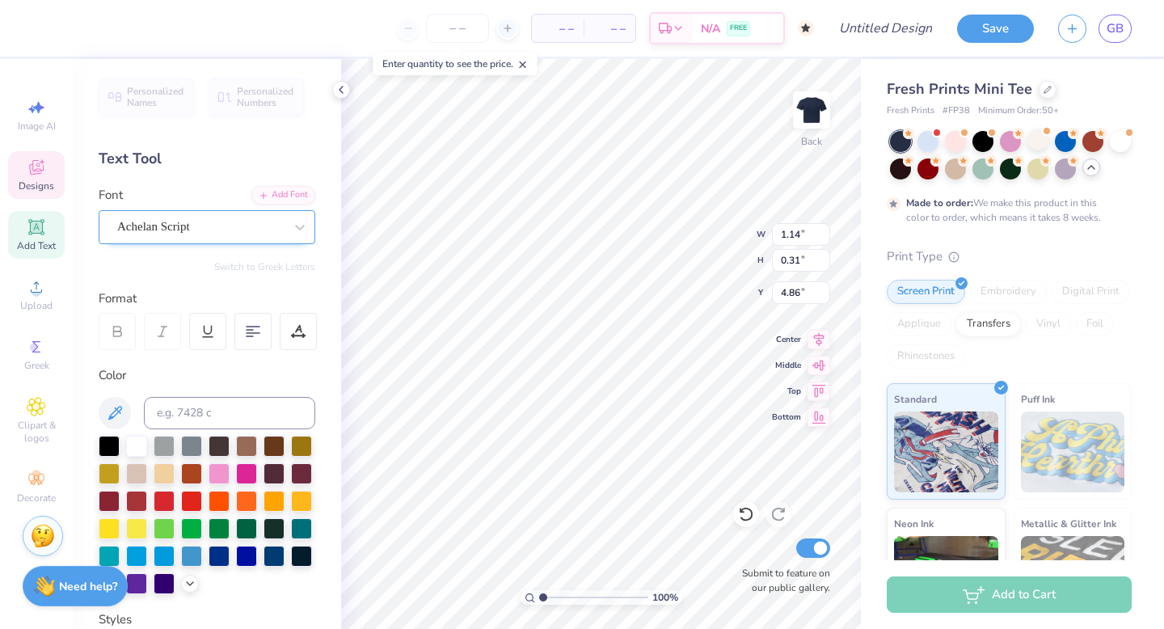
click at [277, 222] on div "Achelan Script" at bounding box center [201, 226] width 170 height 25
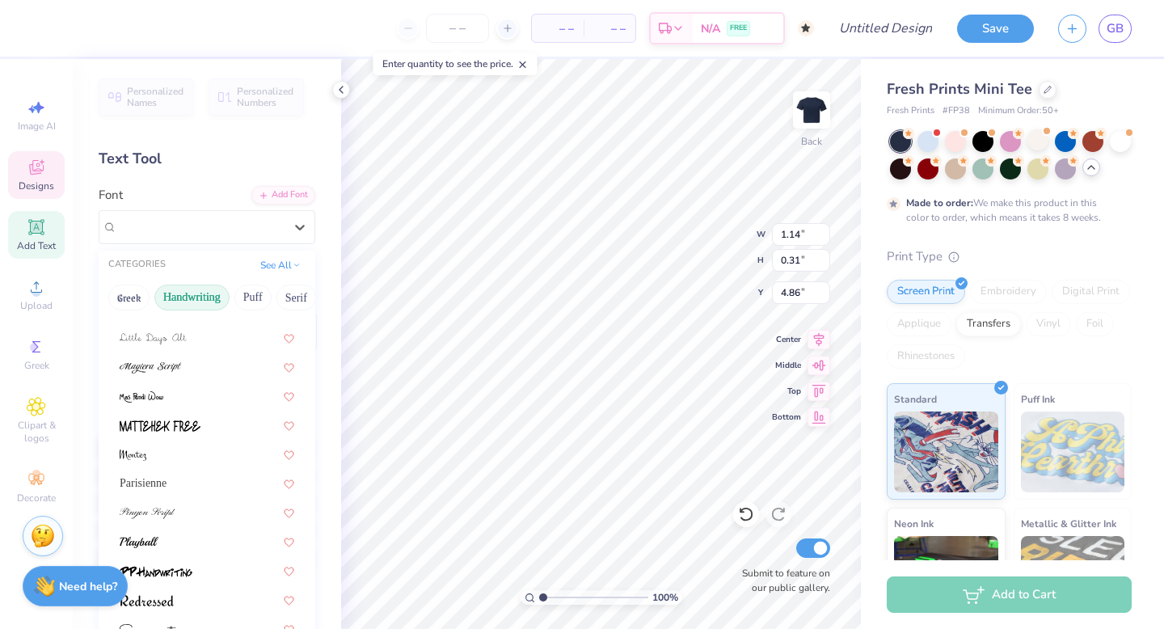
scroll to position [367, 0]
click at [163, 602] on img at bounding box center [147, 599] width 54 height 11
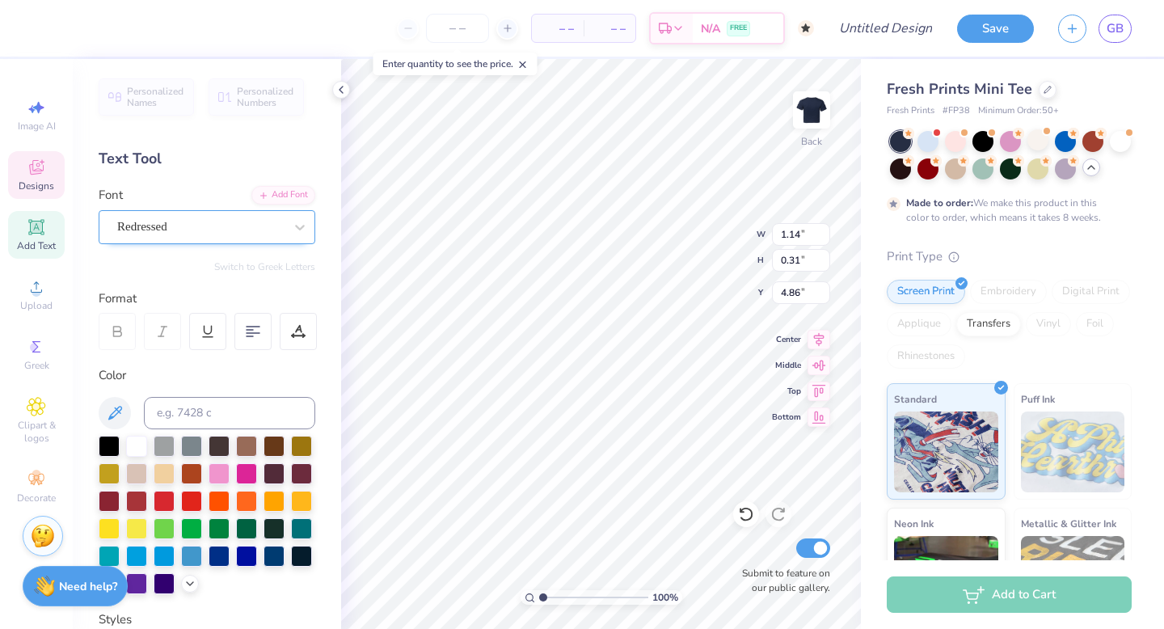
click at [222, 230] on div "Redressed" at bounding box center [201, 226] width 170 height 25
type input "4.94"
click at [765, 18] on div "N/A FREE" at bounding box center [738, 30] width 91 height 29
type input "0.46"
type input "0.34"
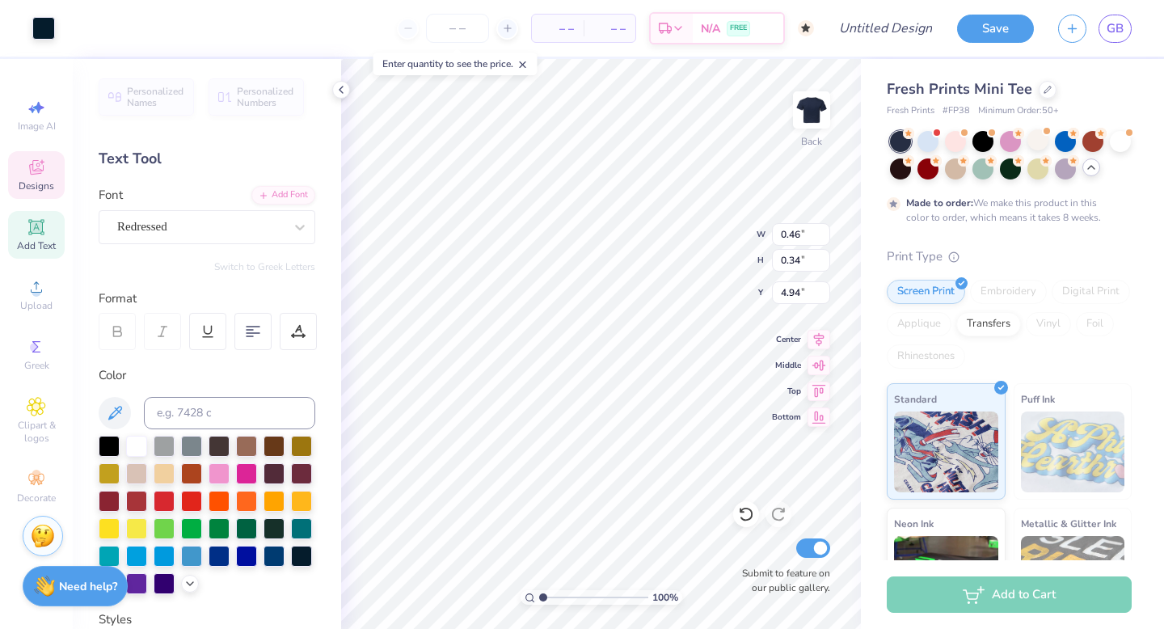
type input "4.94"
click at [256, 217] on div at bounding box center [200, 227] width 167 height 22
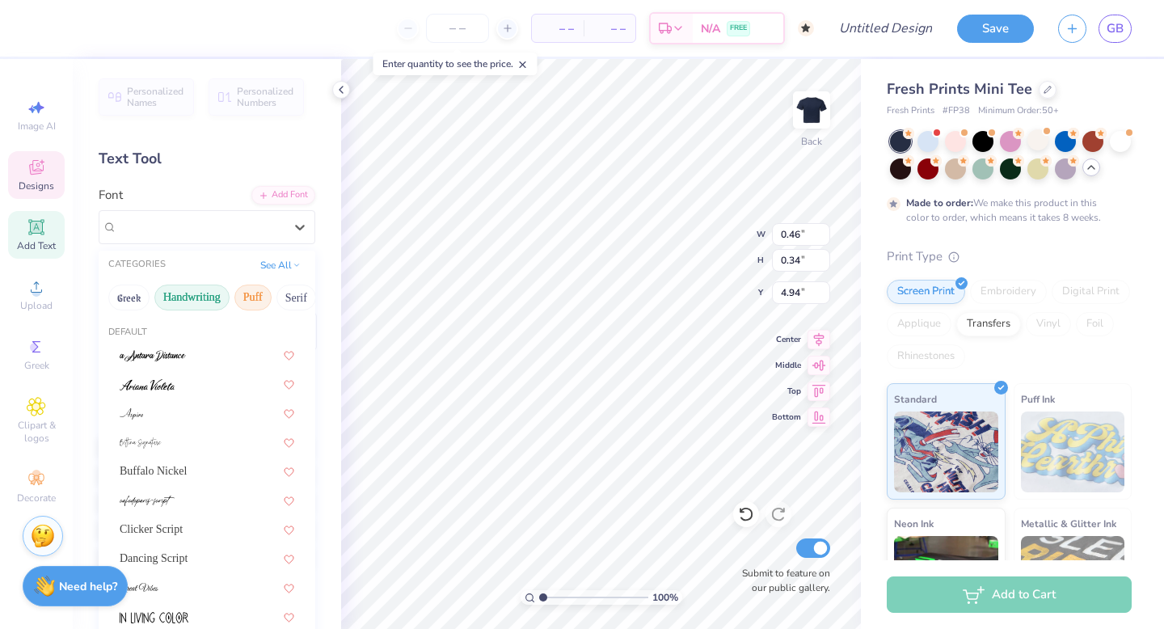
click at [234, 289] on button "Puff" at bounding box center [252, 298] width 37 height 26
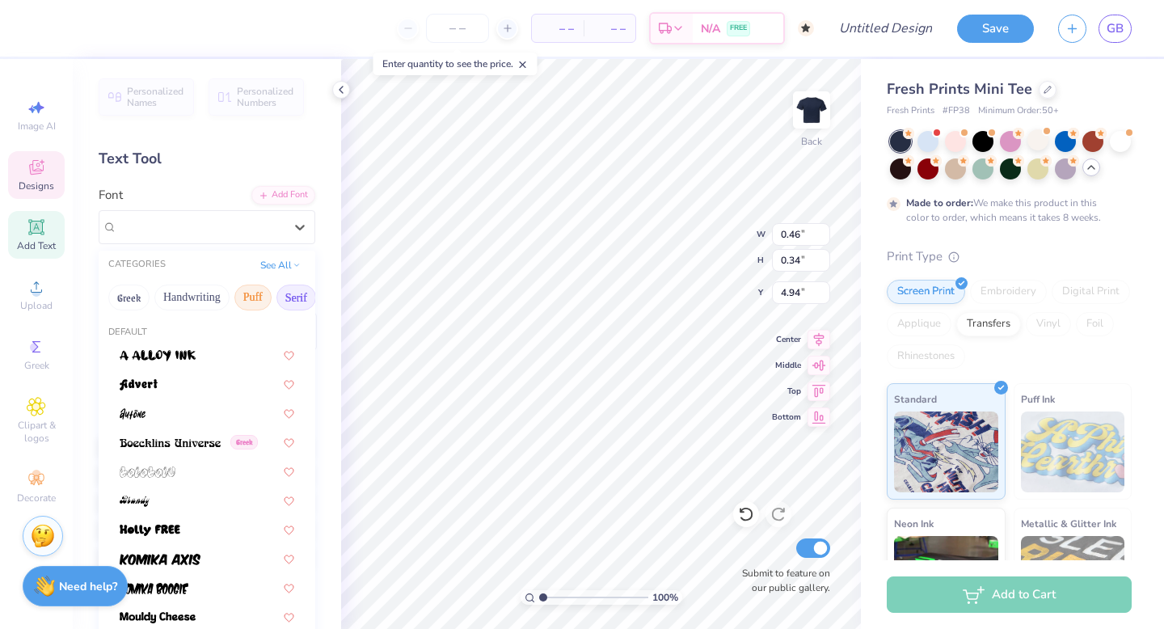
click at [283, 294] on button "Serif" at bounding box center [297, 298] width 40 height 26
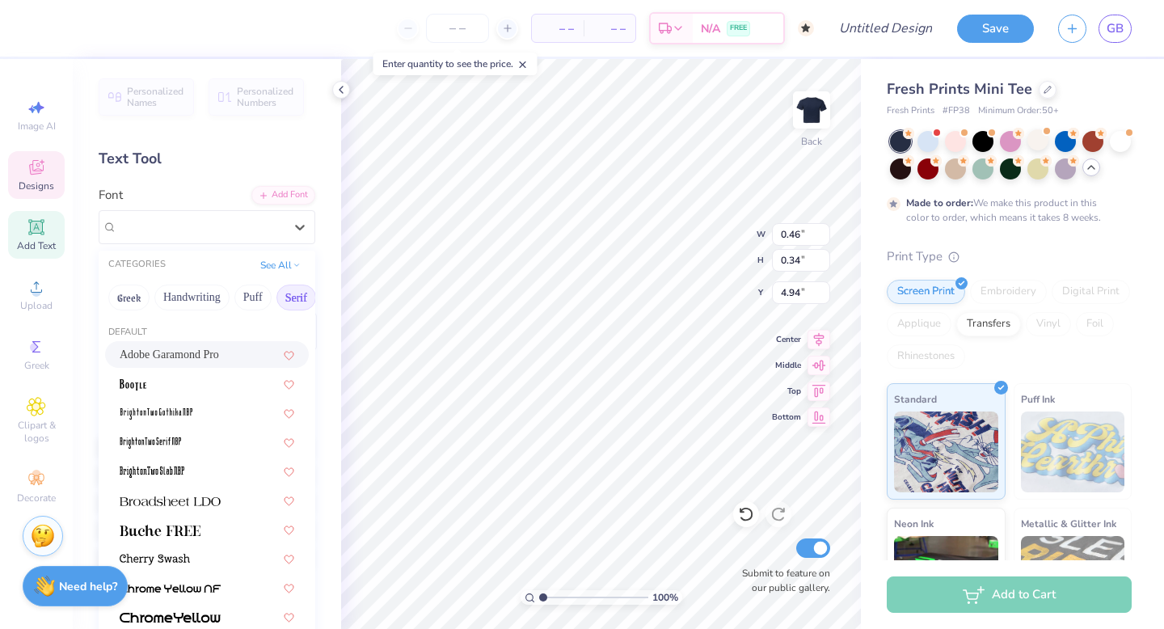
click at [195, 351] on span "Adobe Garamond Pro" at bounding box center [169, 354] width 99 height 17
click at [268, 231] on div "Adobe Garamond Pro" at bounding box center [201, 226] width 170 height 25
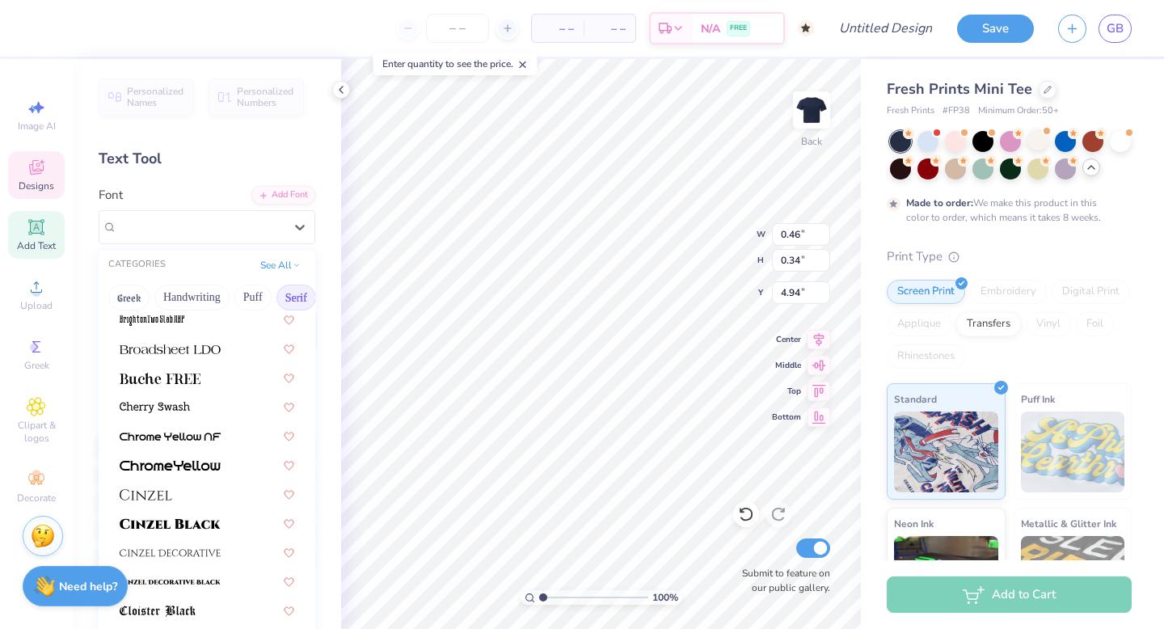
scroll to position [154, 0]
click at [218, 406] on div at bounding box center [207, 404] width 175 height 17
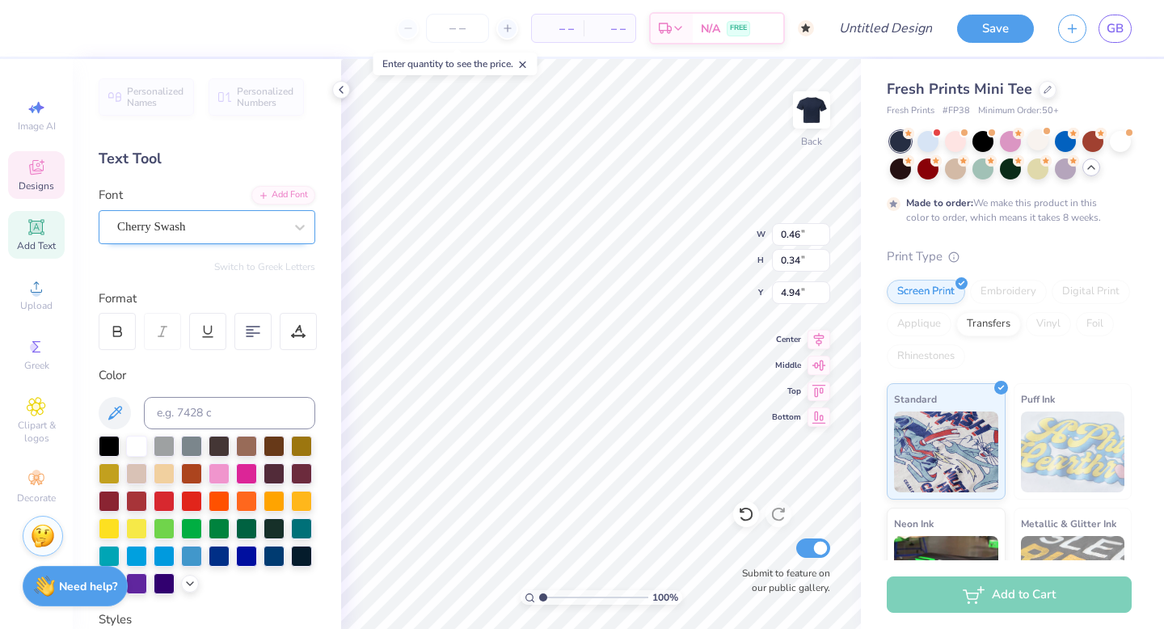
click at [256, 225] on div "Cherry Swash" at bounding box center [201, 226] width 170 height 25
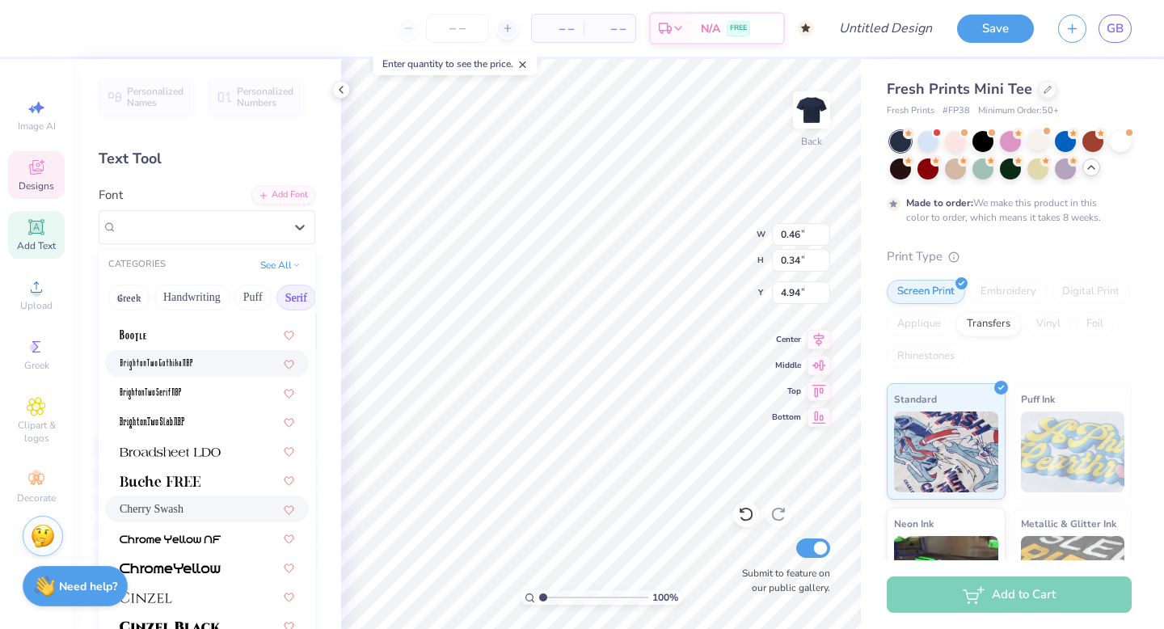
scroll to position [50, 0]
click at [194, 477] on img at bounding box center [160, 480] width 81 height 11
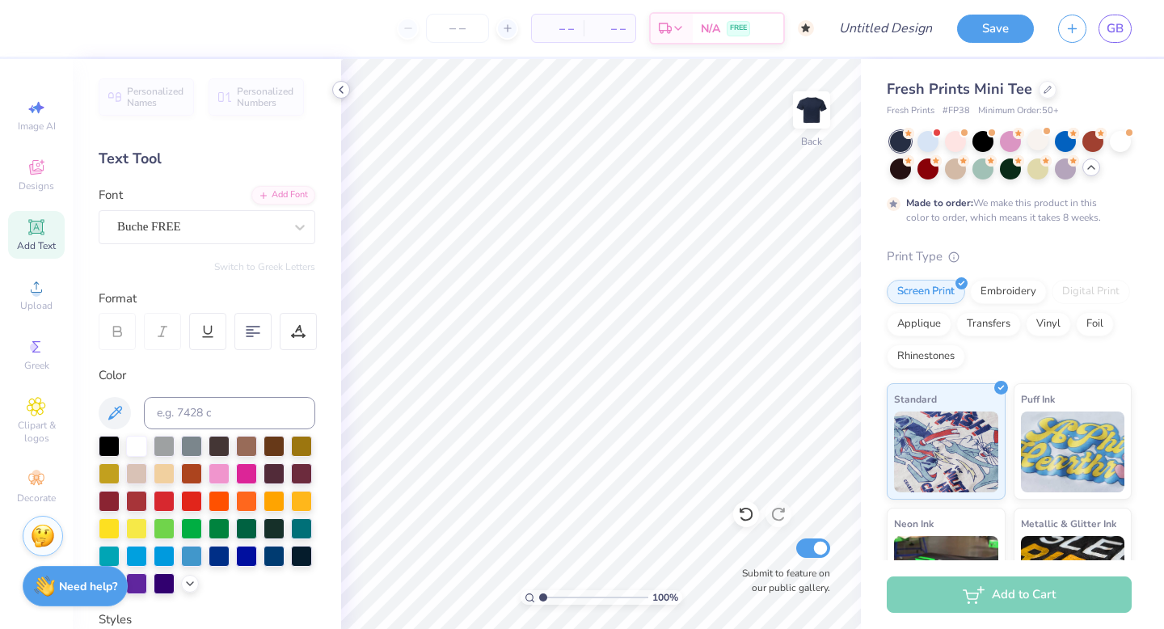
click at [340, 91] on icon at bounding box center [341, 89] width 13 height 13
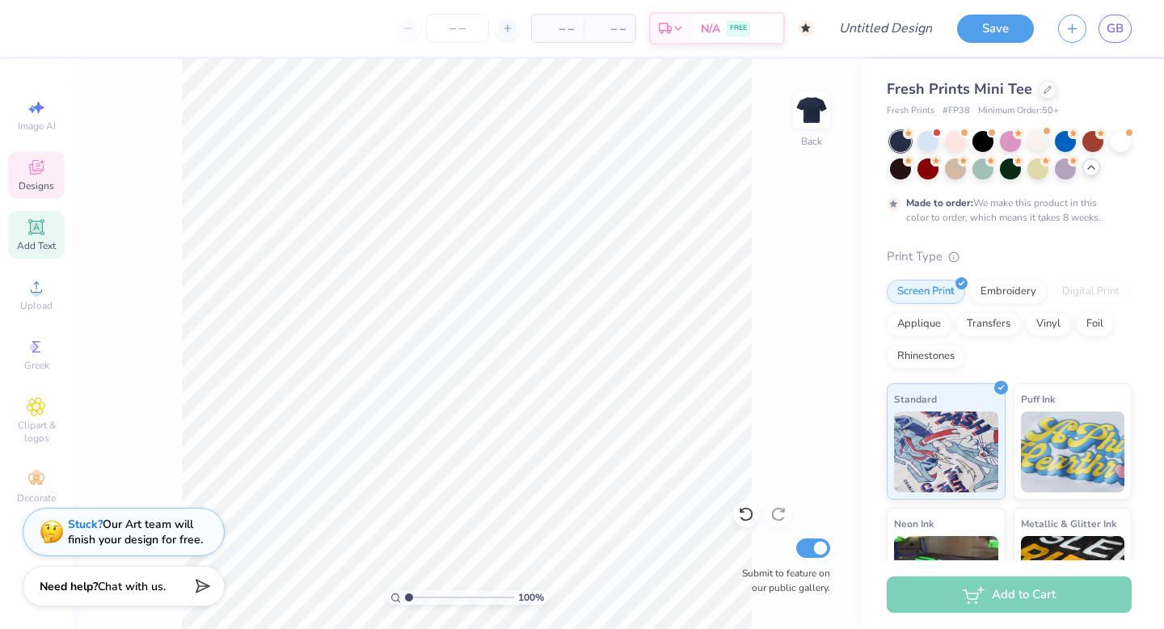
click at [40, 184] on span "Designs" at bounding box center [37, 186] width 36 height 13
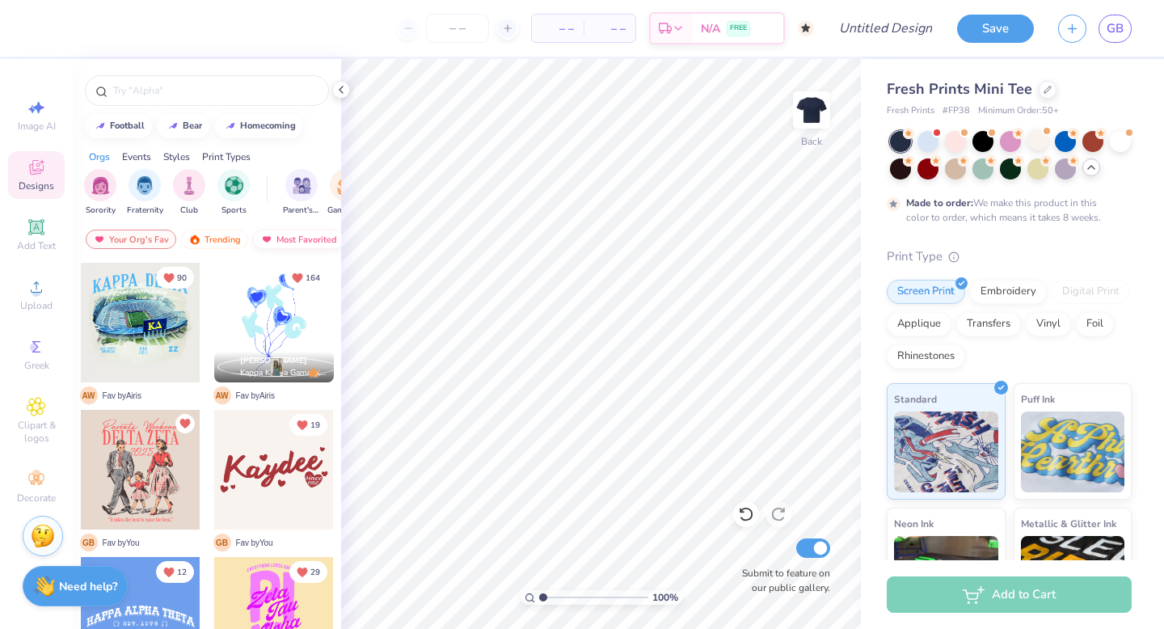
click at [306, 236] on div "Most Favorited" at bounding box center [298, 239] width 91 height 19
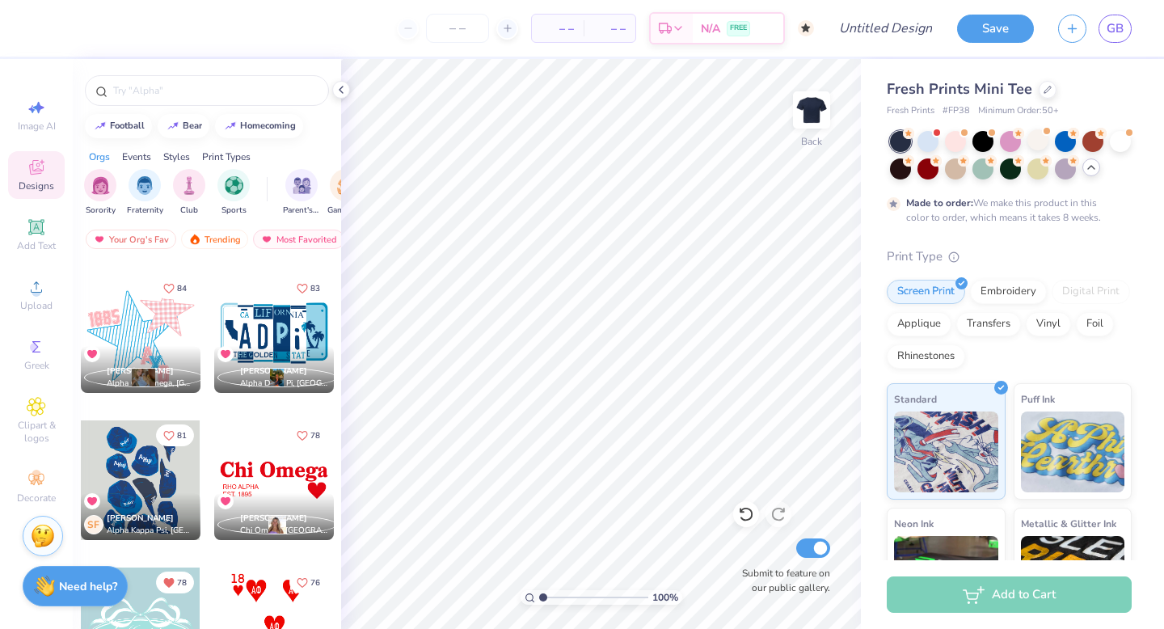
scroll to position [2942, 0]
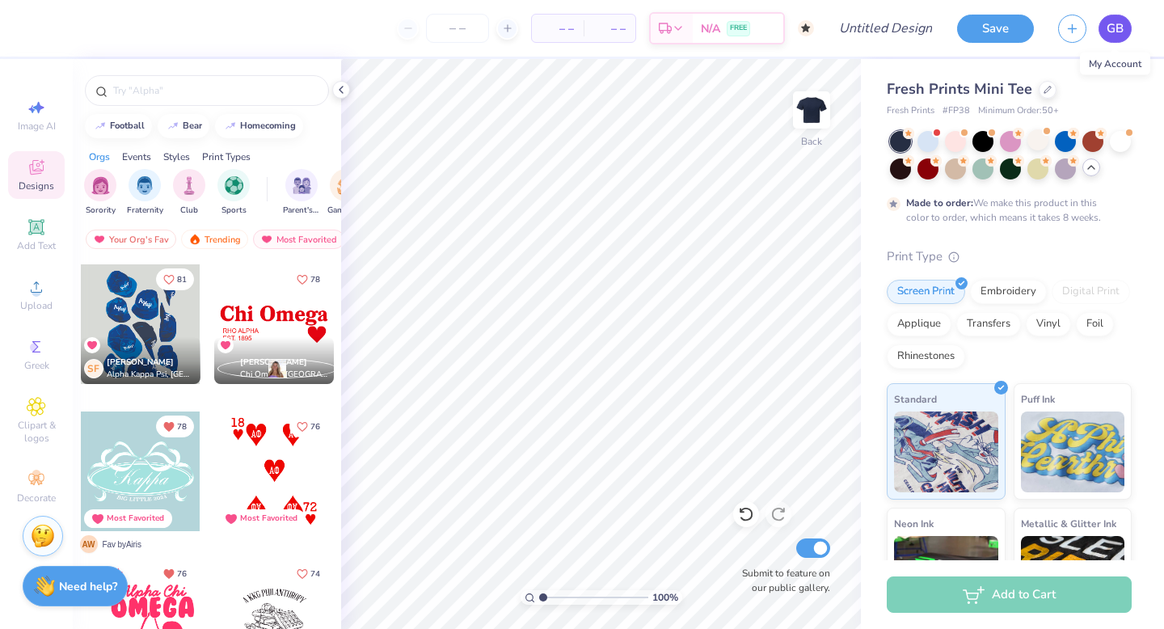
click at [1115, 27] on span "GB" at bounding box center [1115, 28] width 17 height 19
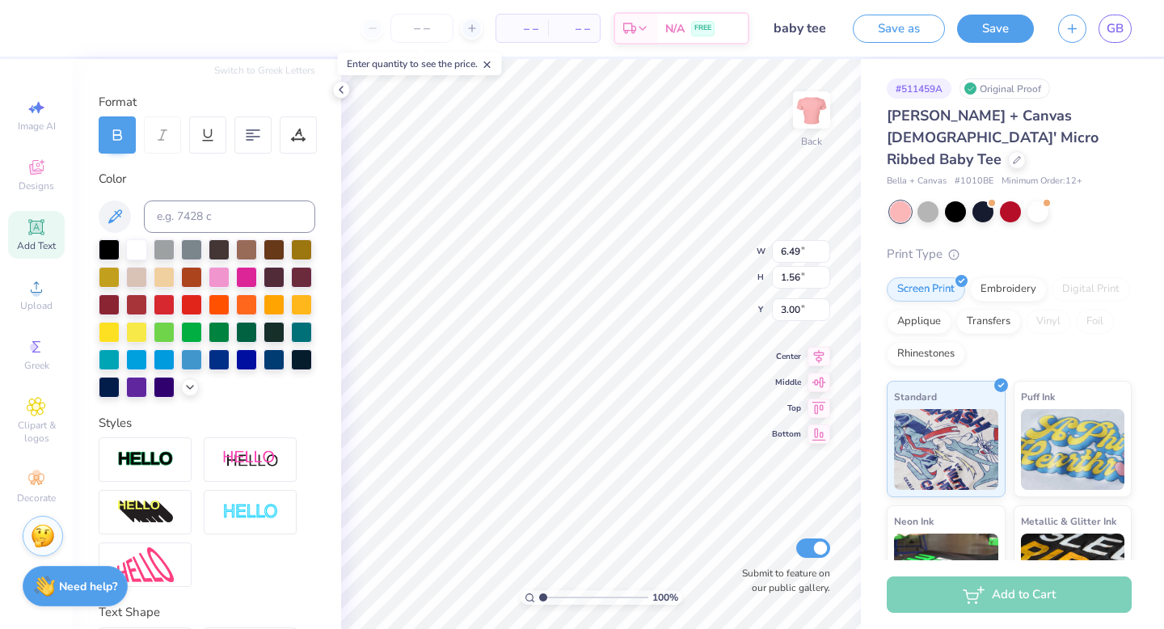
scroll to position [311, 0]
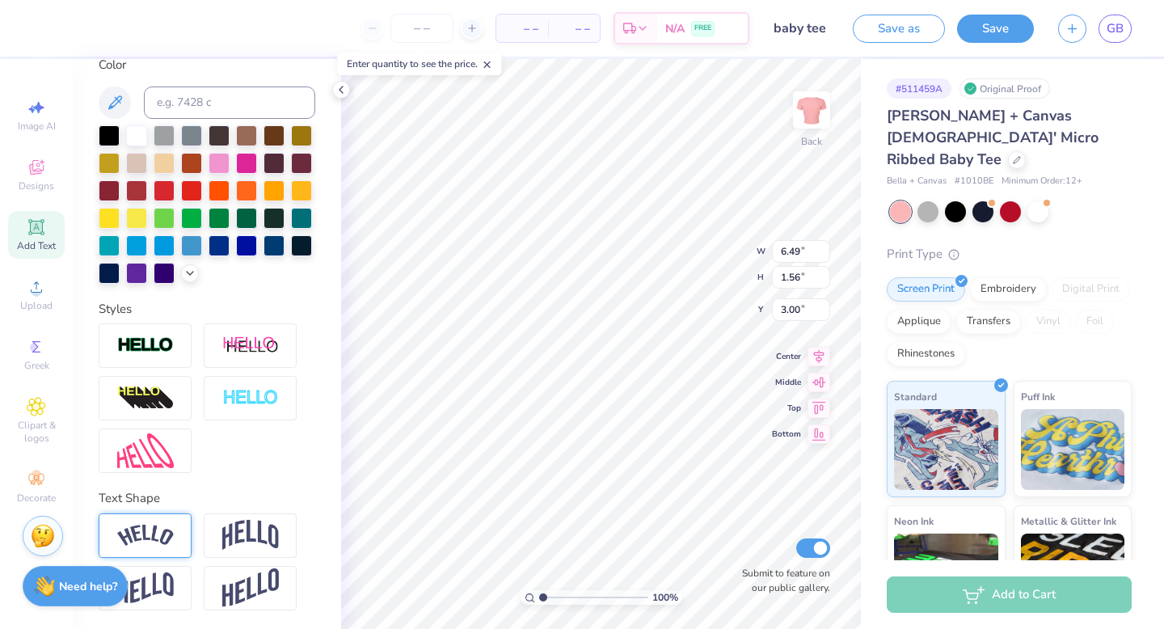
click at [167, 528] on img at bounding box center [145, 536] width 57 height 22
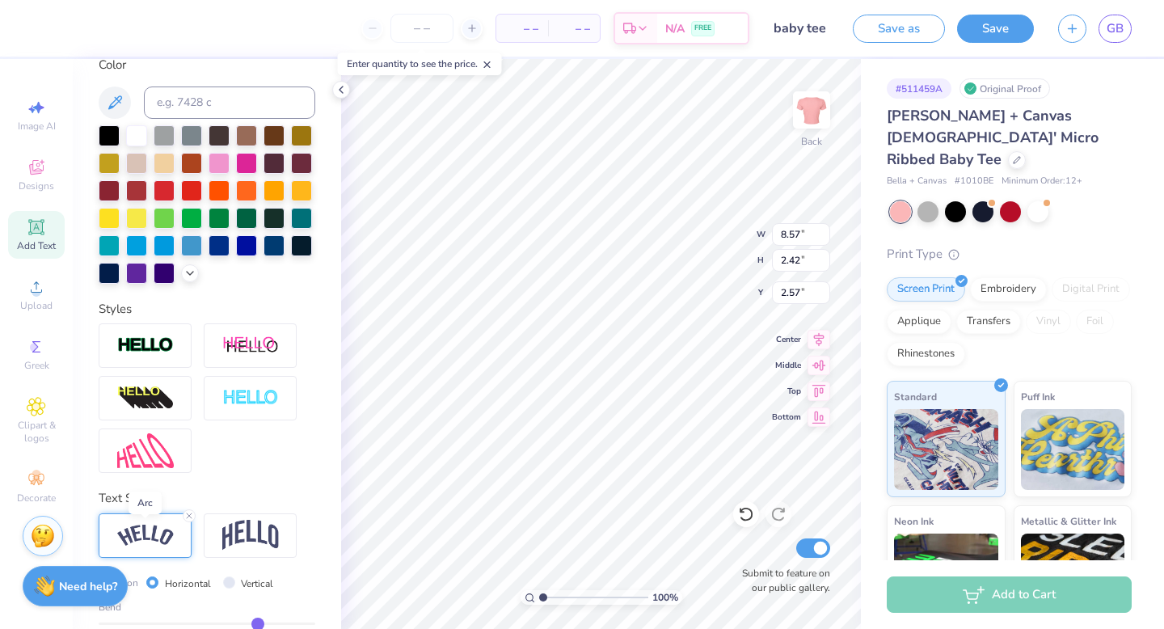
type input "8.57"
type input "2.42"
type input "2.57"
click at [257, 530] on img at bounding box center [250, 535] width 57 height 31
type input "6.49"
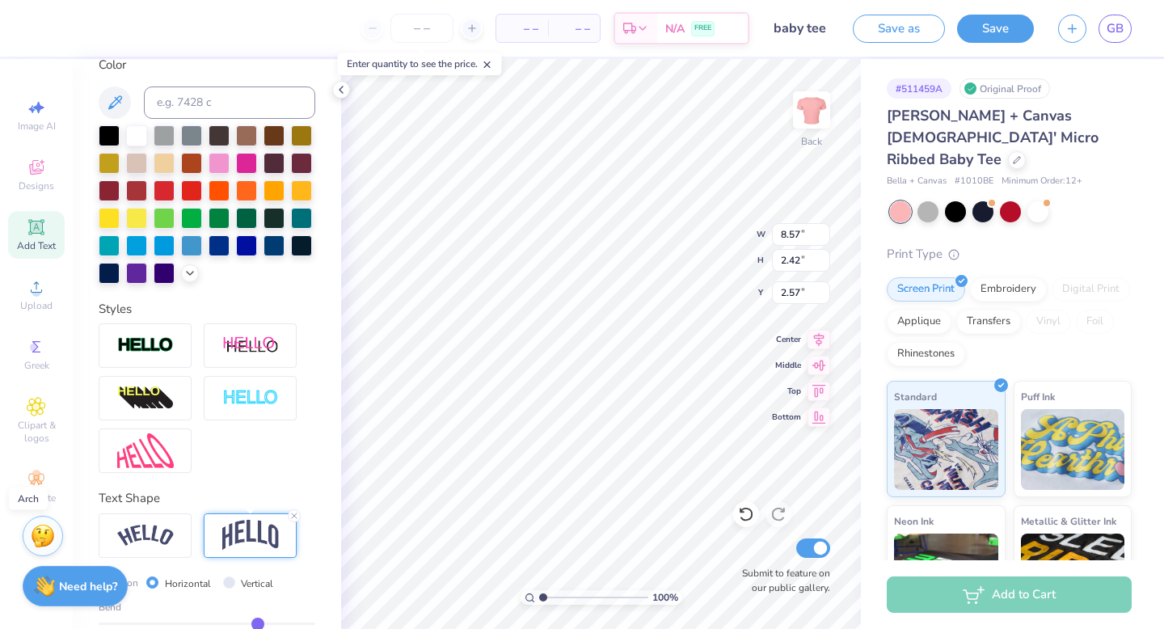
type input "2.74"
type input "2.41"
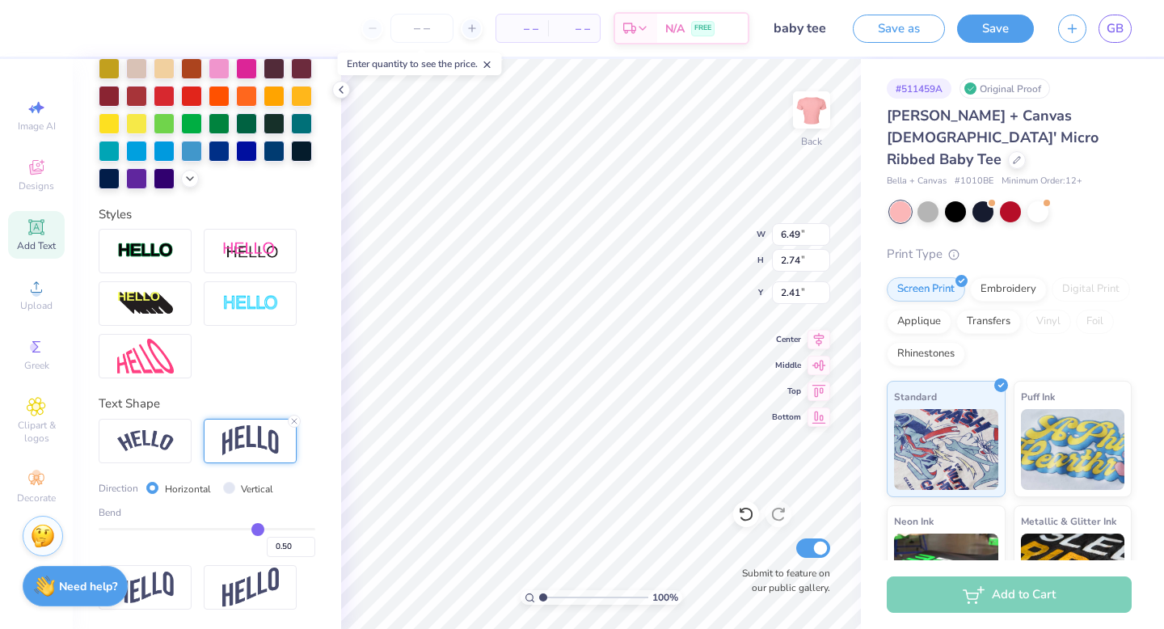
type input "0.52"
type input "0.51"
type input "0.5"
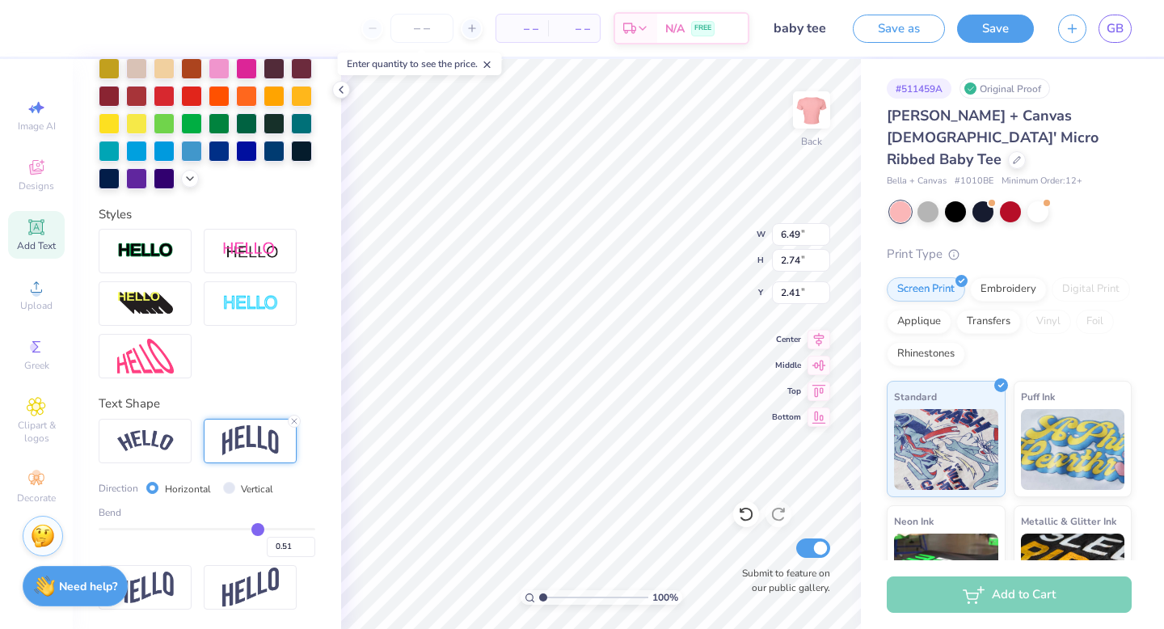
type input "0.50"
type input "0.48"
type input "0.47"
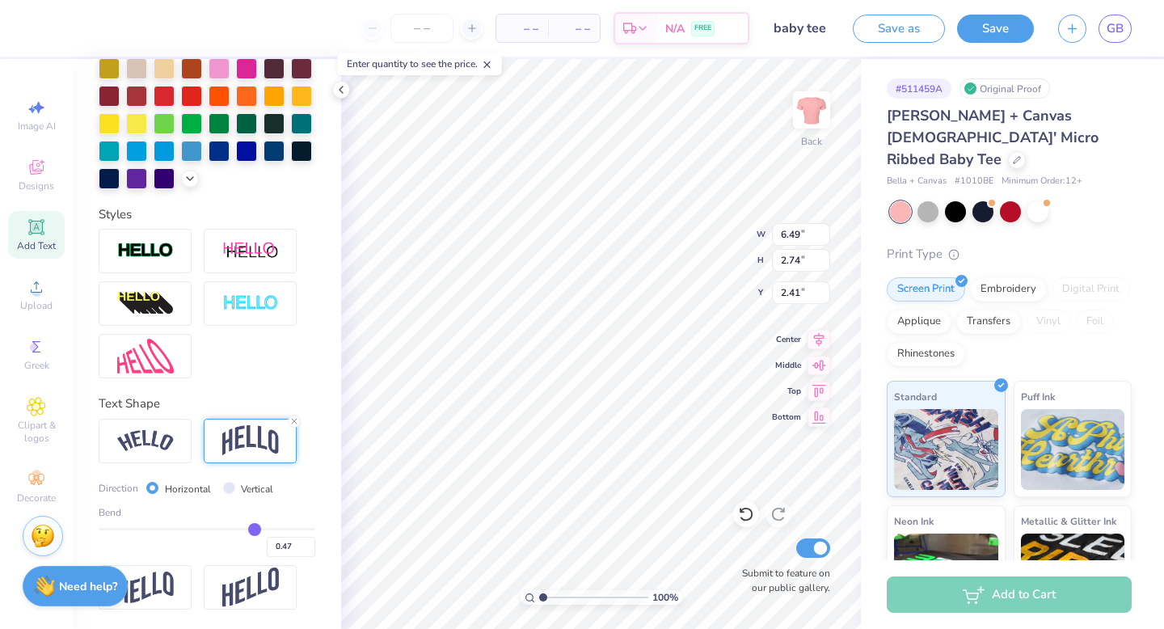
type input "0.46"
type input "0.45"
type input "0.44"
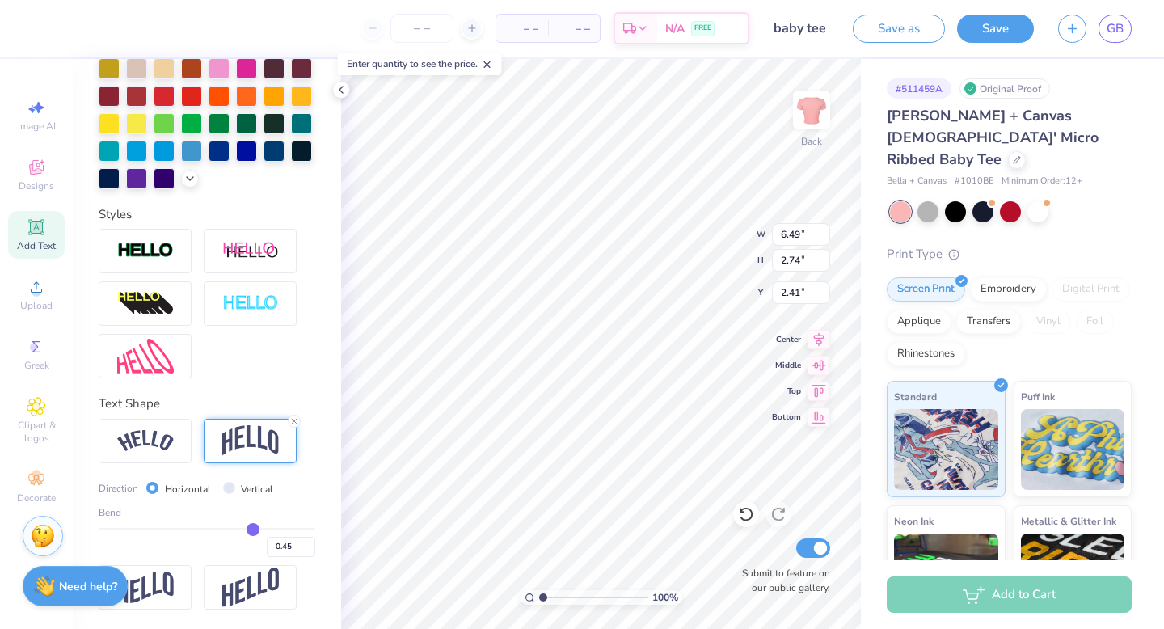
type input "0.44"
type input "0.43"
type input "0.42"
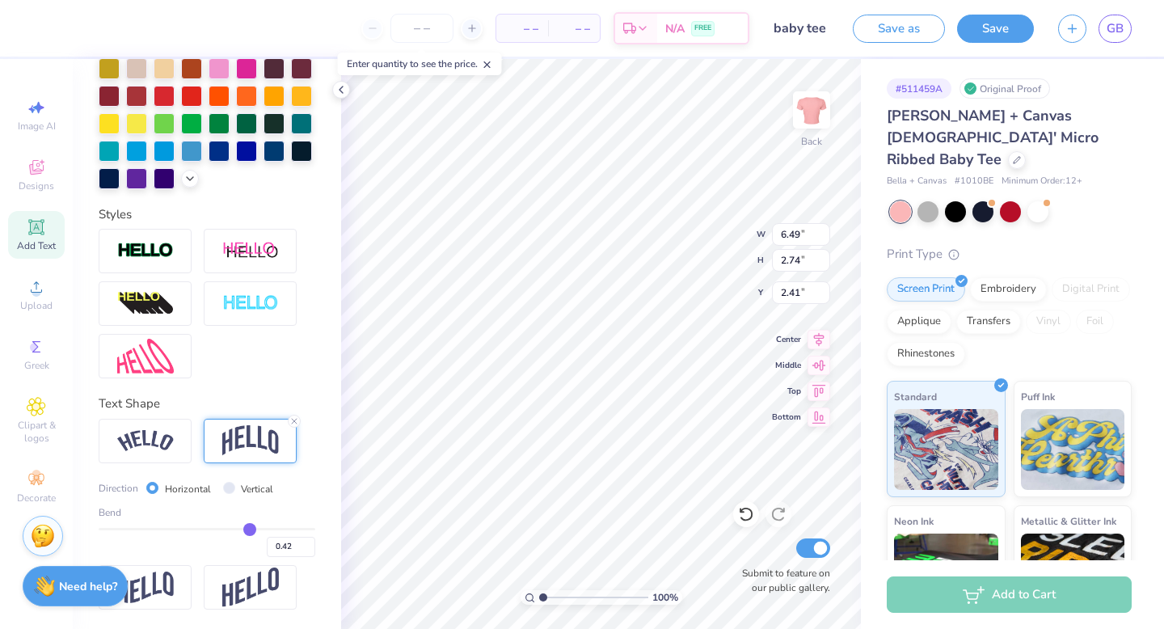
type input "0.41"
type input "0.4"
type input "0.40"
type input "0.39"
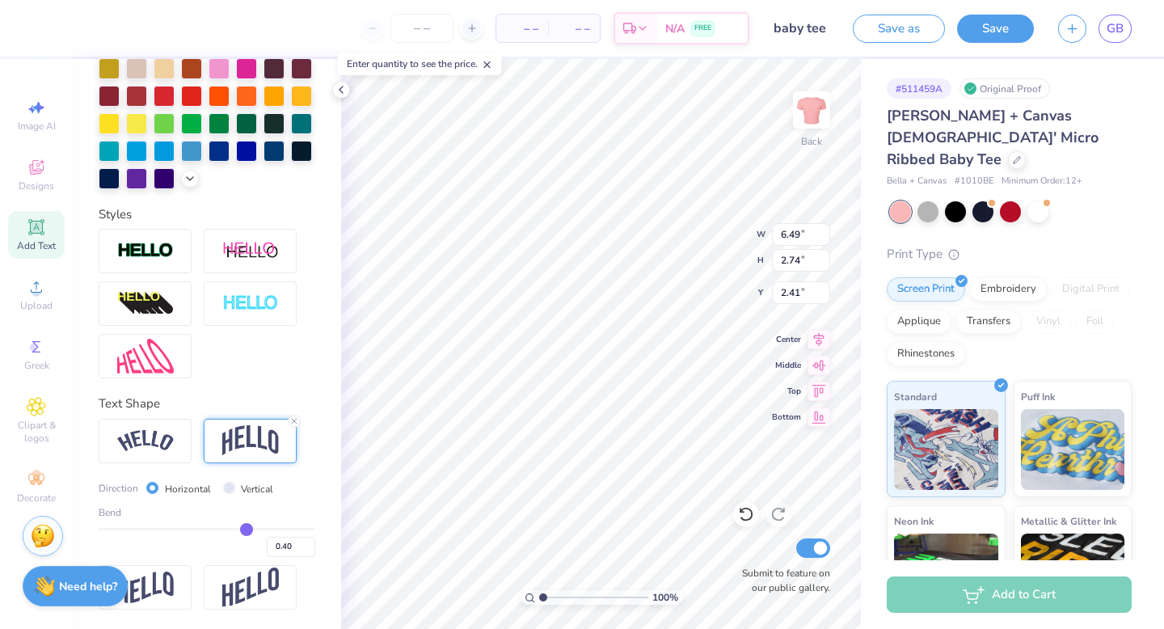
type input "0.39"
type input "0.38"
type input "0.37"
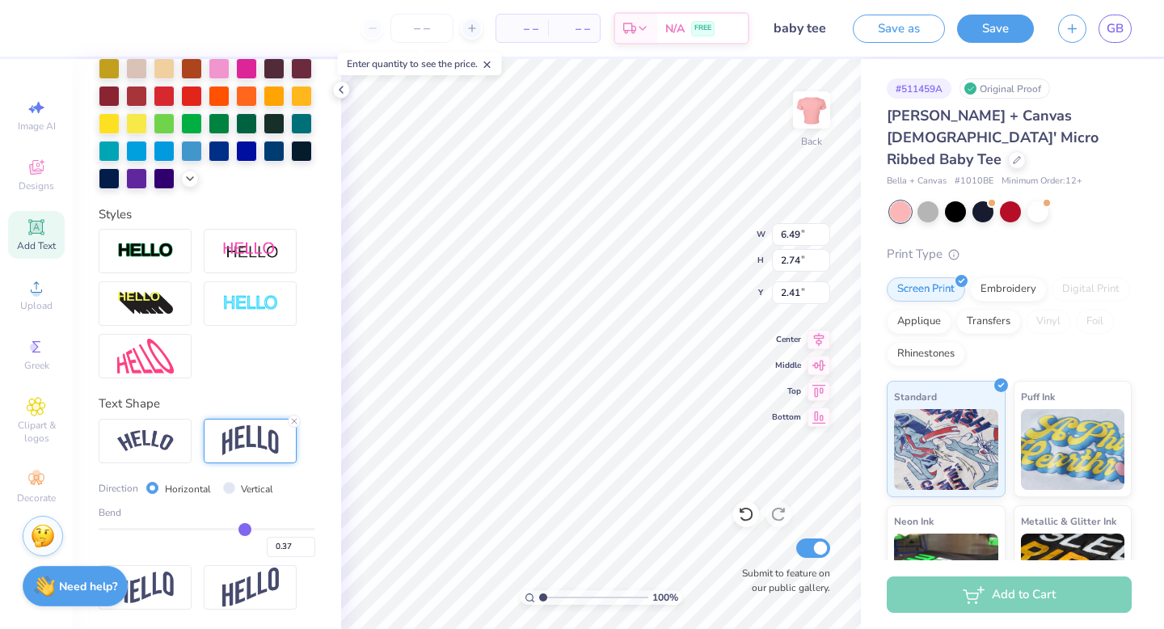
type input "0.36"
type input "0.35"
type input "0.34"
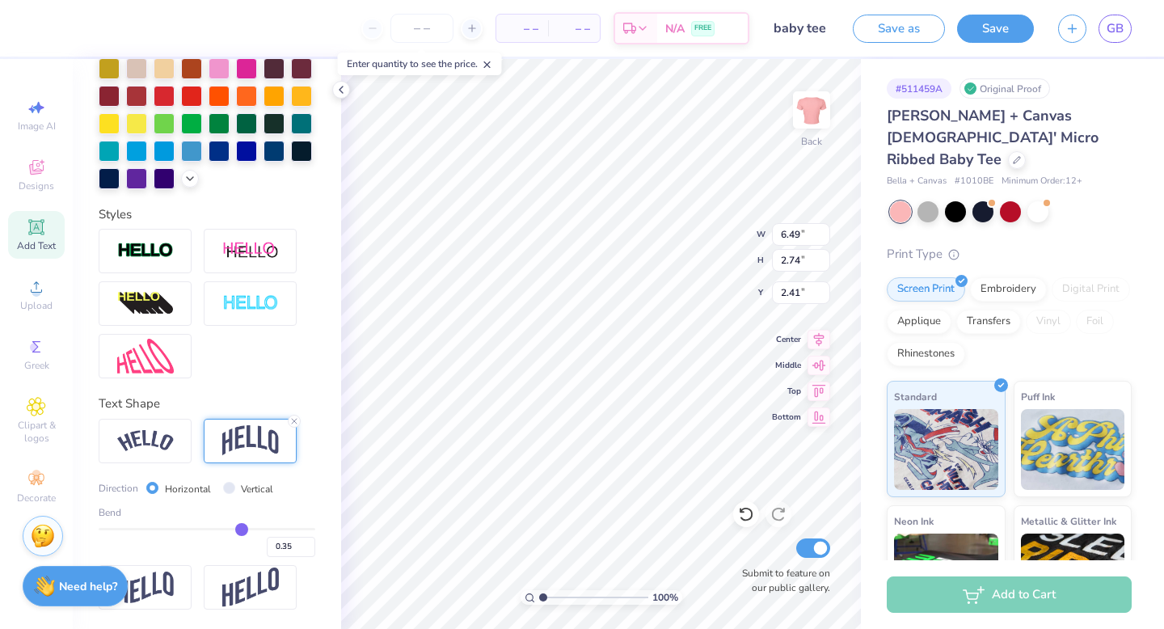
type input "0.34"
type input "0.33"
type input "0.32"
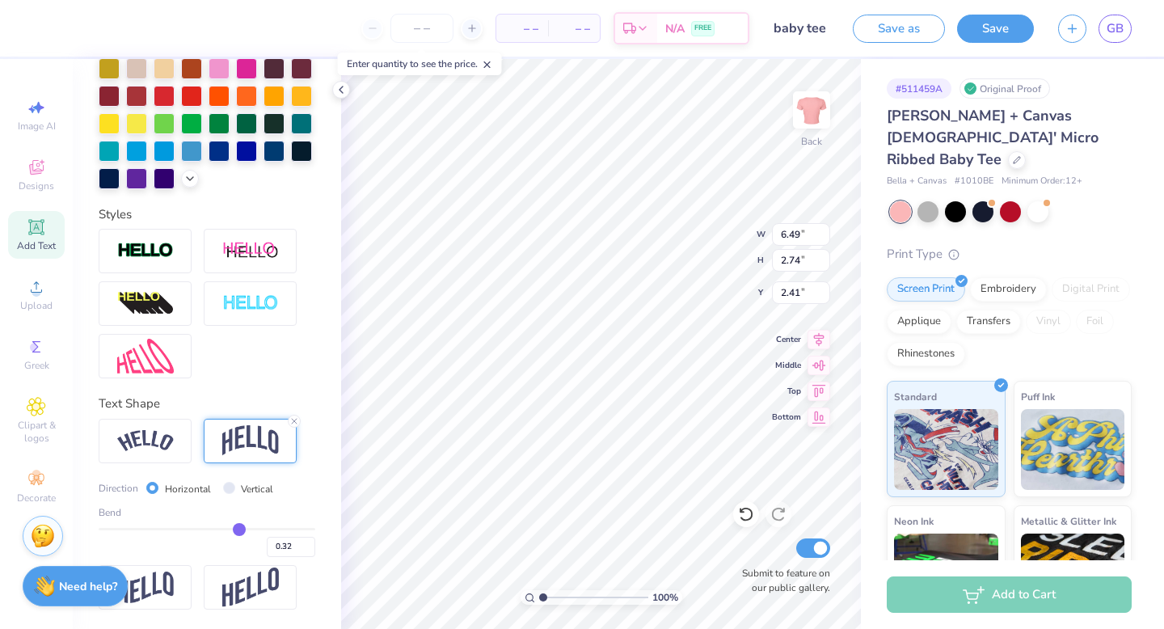
type input "0.31"
type input "0.3"
type input "0.30"
type input "0.29"
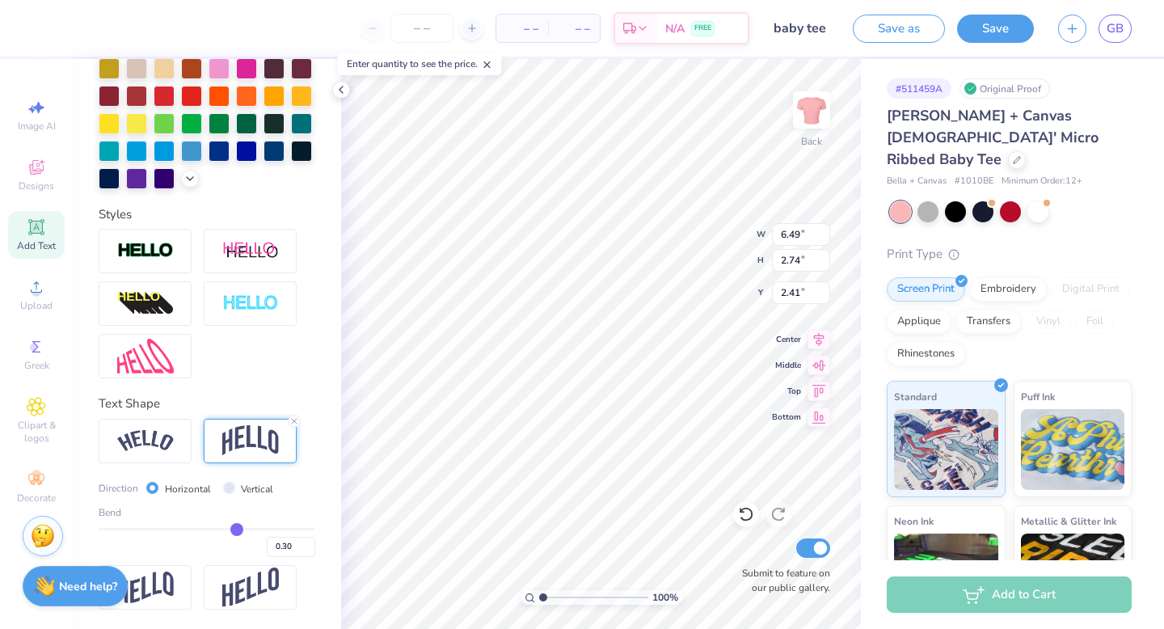
type input "0.29"
type input "0.28"
type input "0.27"
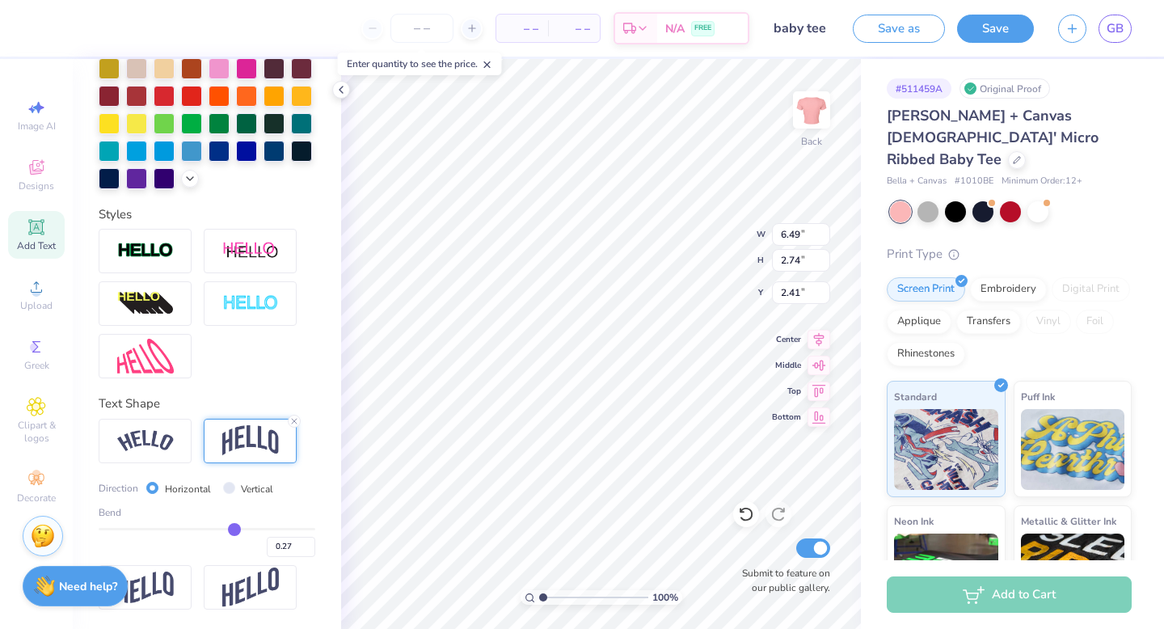
type input "0.26"
type input "0.25"
type input "0.24"
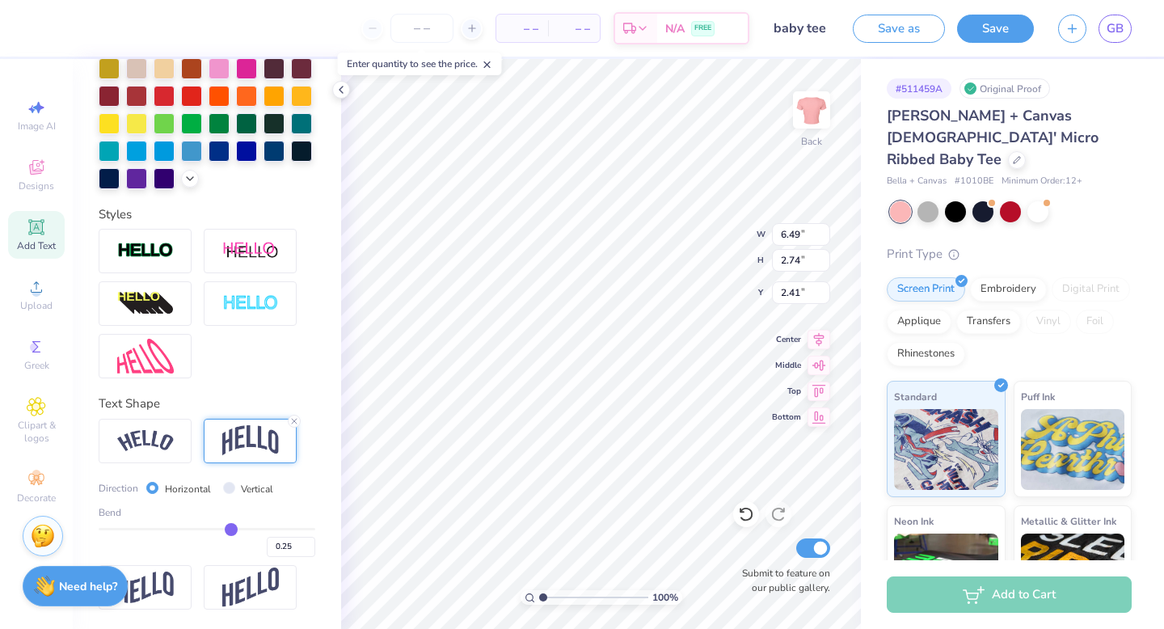
type input "0.24"
drag, startPoint x: 260, startPoint y: 528, endPoint x: 230, endPoint y: 526, distance: 29.2
click at [230, 528] on input "range" at bounding box center [207, 529] width 217 height 2
type input "2.11"
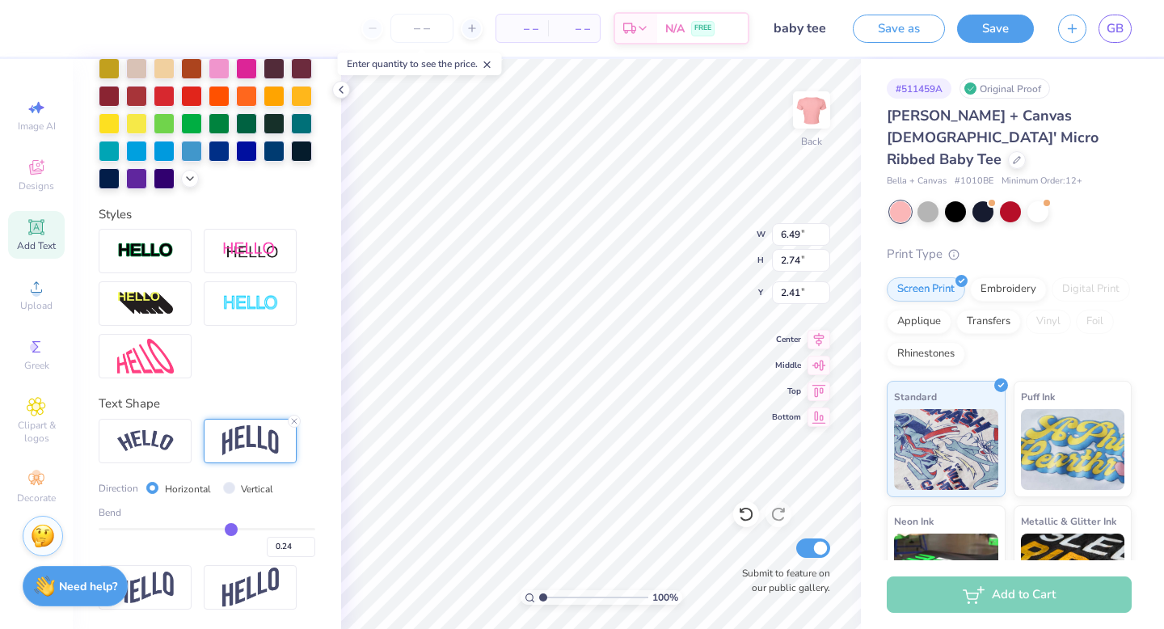
type input "2.72"
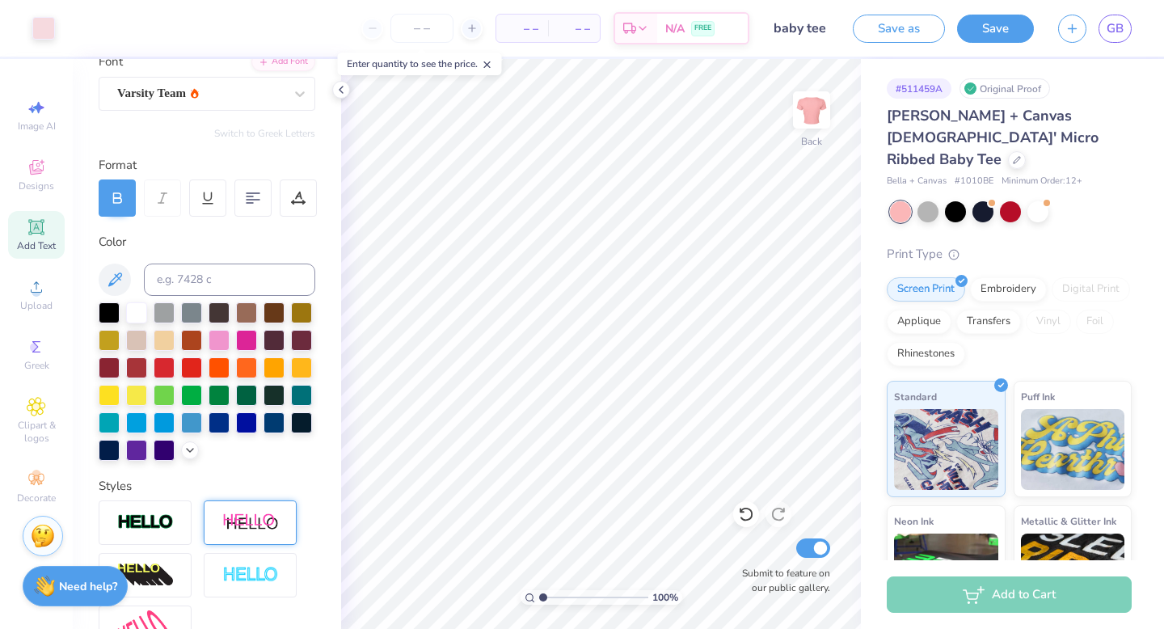
scroll to position [134, 0]
click at [199, 441] on div at bounding box center [207, 381] width 217 height 158
click at [192, 446] on icon at bounding box center [190, 447] width 13 height 13
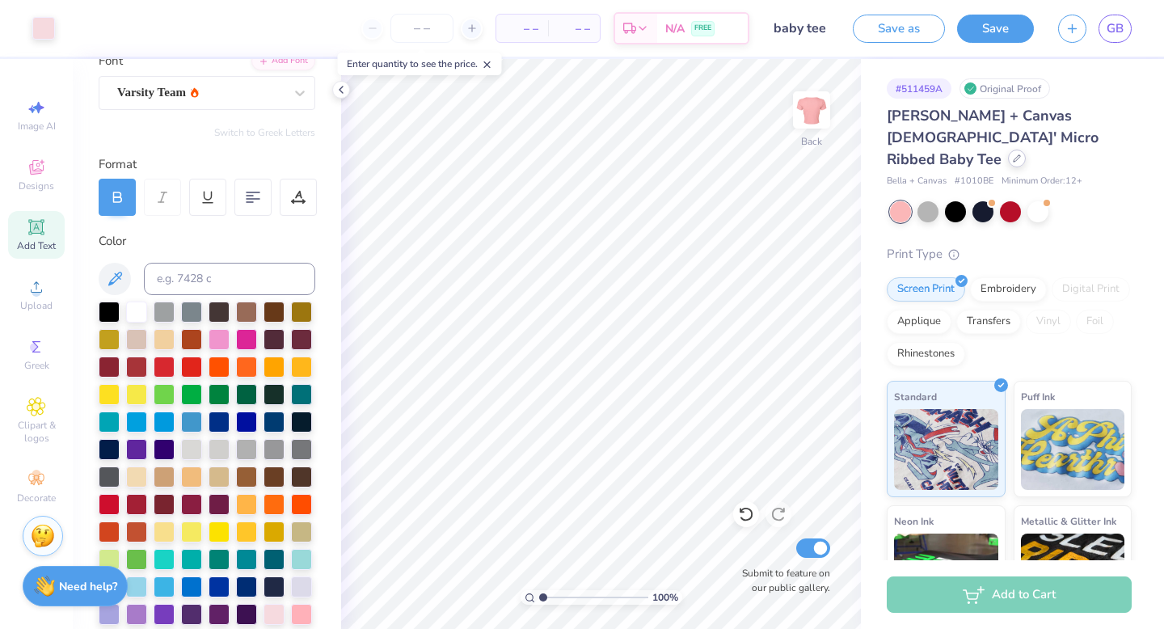
click at [1013, 154] on icon at bounding box center [1017, 158] width 8 height 8
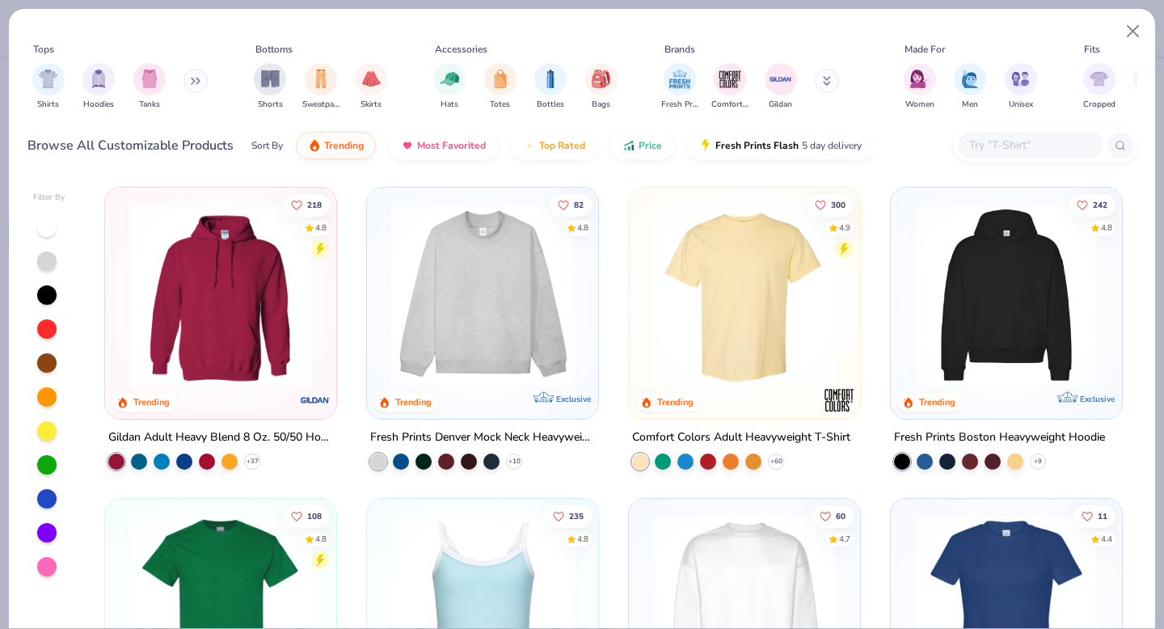
click at [1026, 140] on input "text" at bounding box center [1030, 145] width 125 height 19
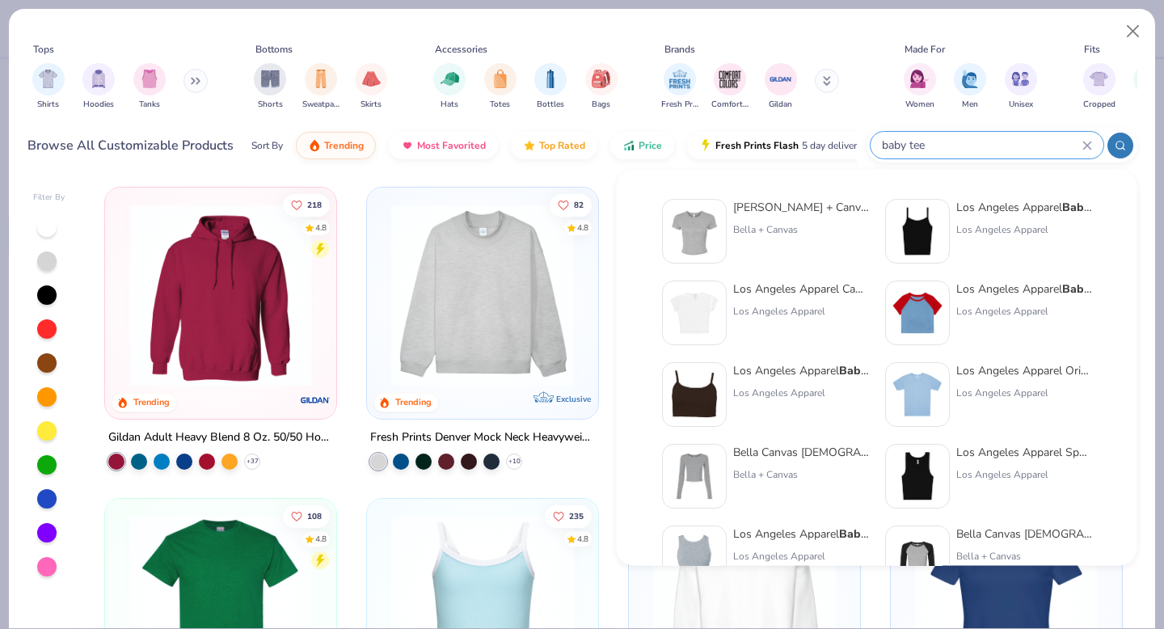
type input "baby tee"
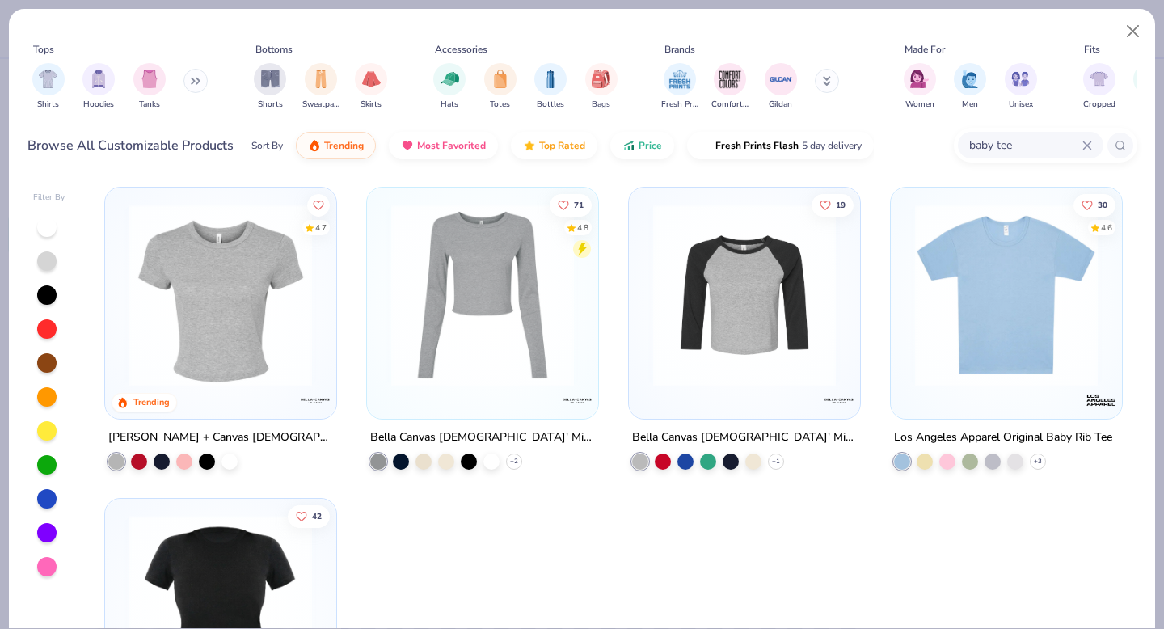
click at [1004, 144] on input "baby tee" at bounding box center [1025, 145] width 115 height 19
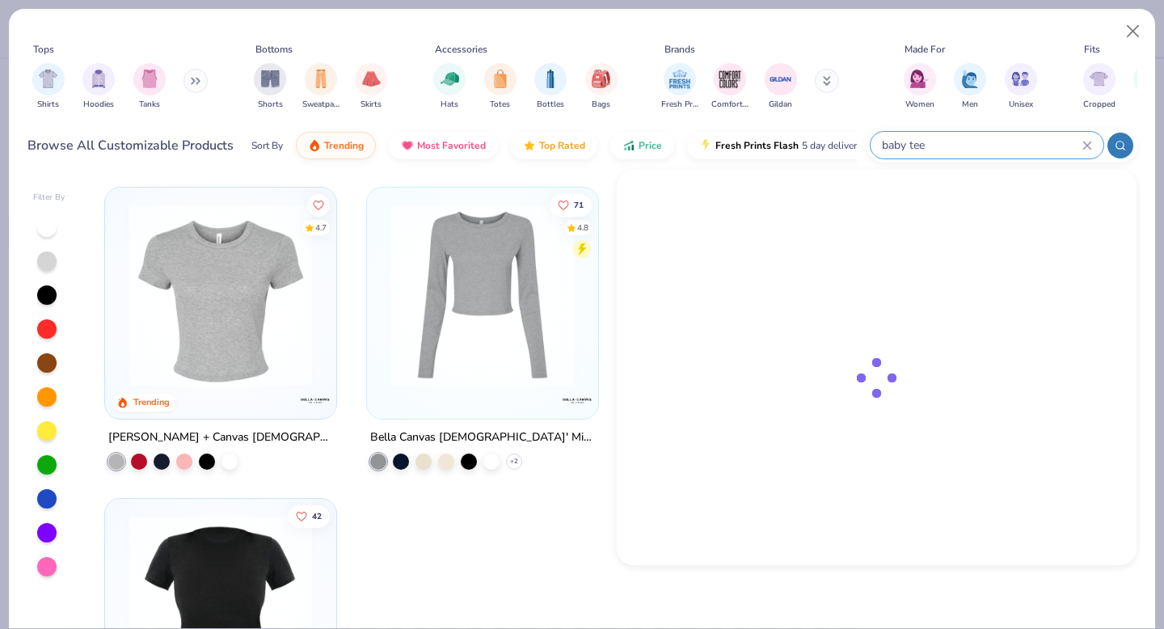
click at [1004, 144] on input "baby tee" at bounding box center [982, 145] width 202 height 19
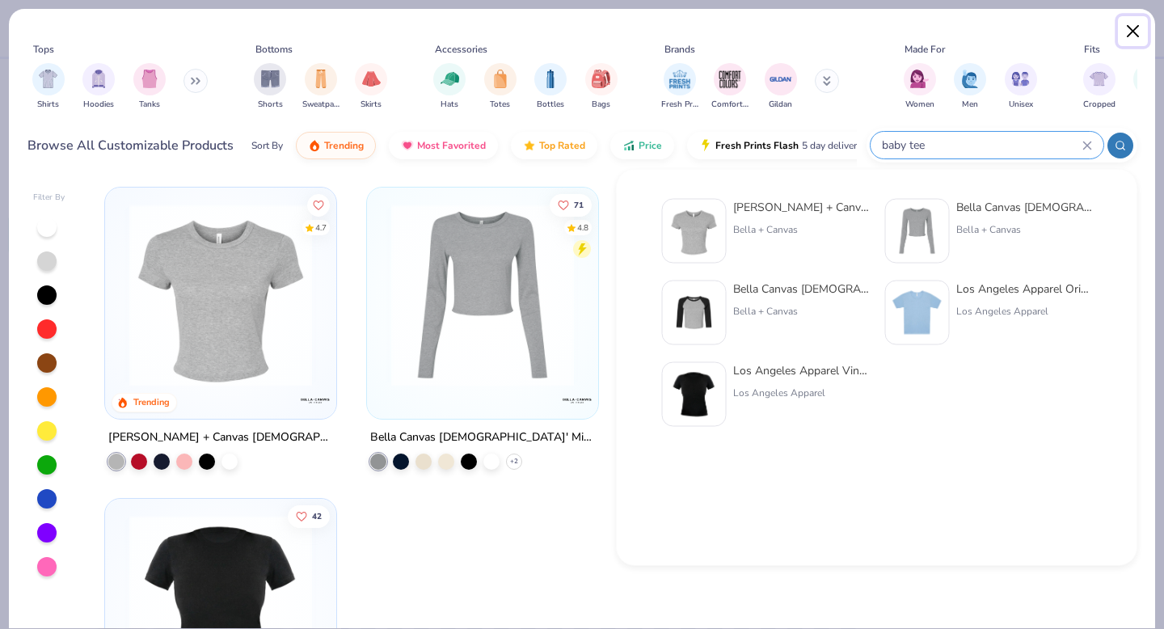
click at [1134, 30] on button "Close" at bounding box center [1133, 31] width 31 height 31
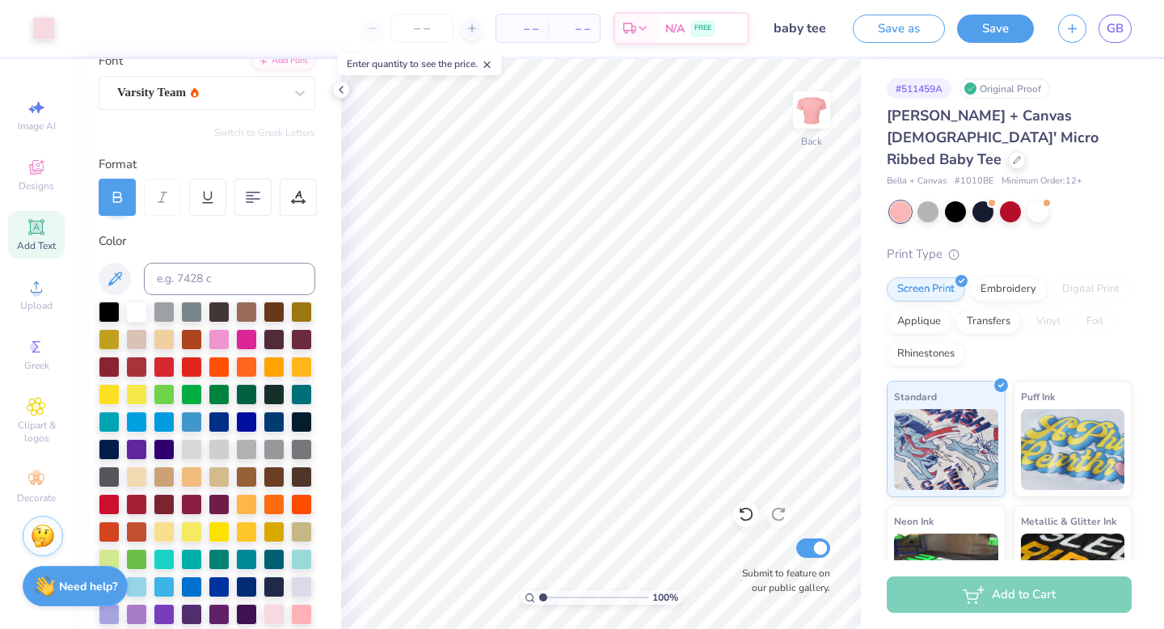
click at [1090, 201] on div at bounding box center [1011, 211] width 242 height 21
click at [1008, 150] on div at bounding box center [1017, 159] width 18 height 18
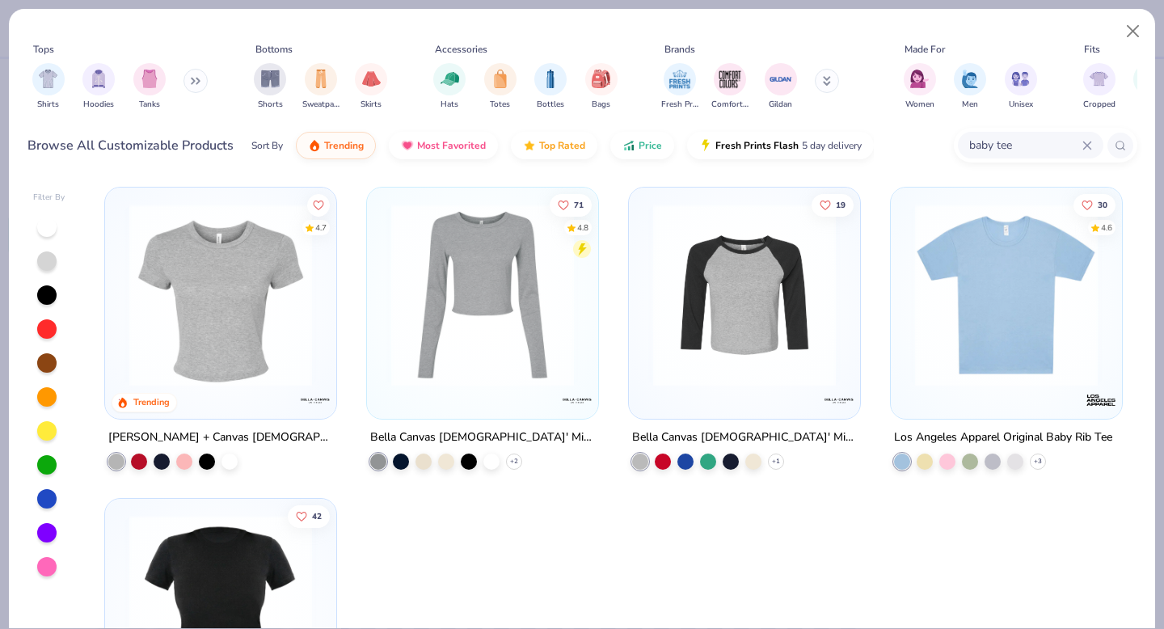
click at [1020, 147] on input "baby tee" at bounding box center [1025, 145] width 115 height 19
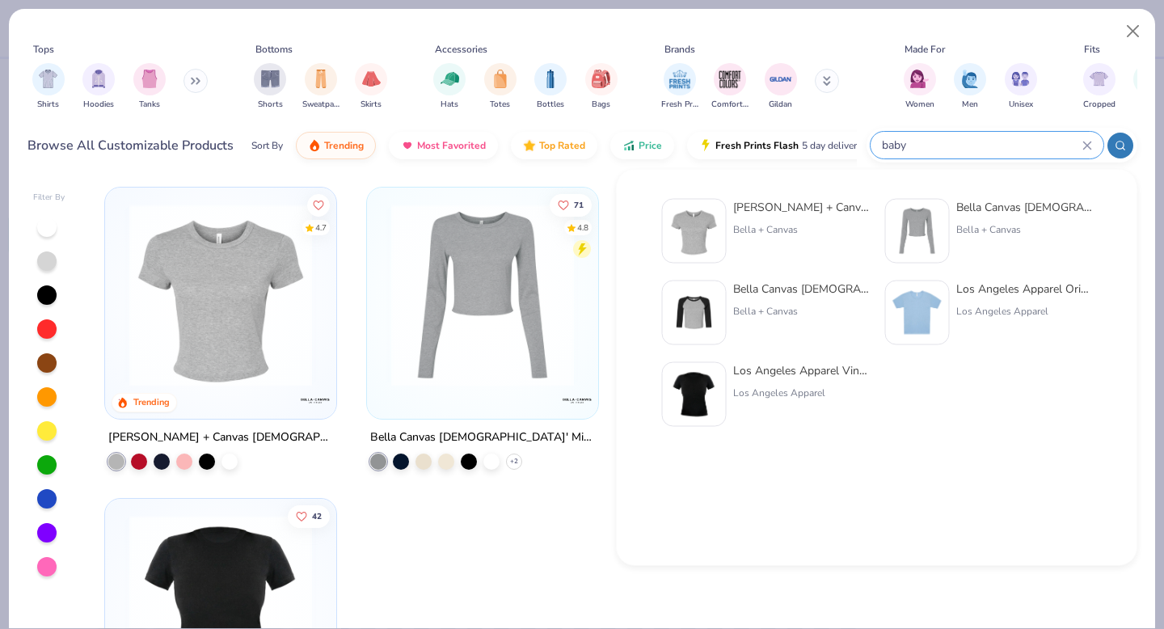
type input "baby"
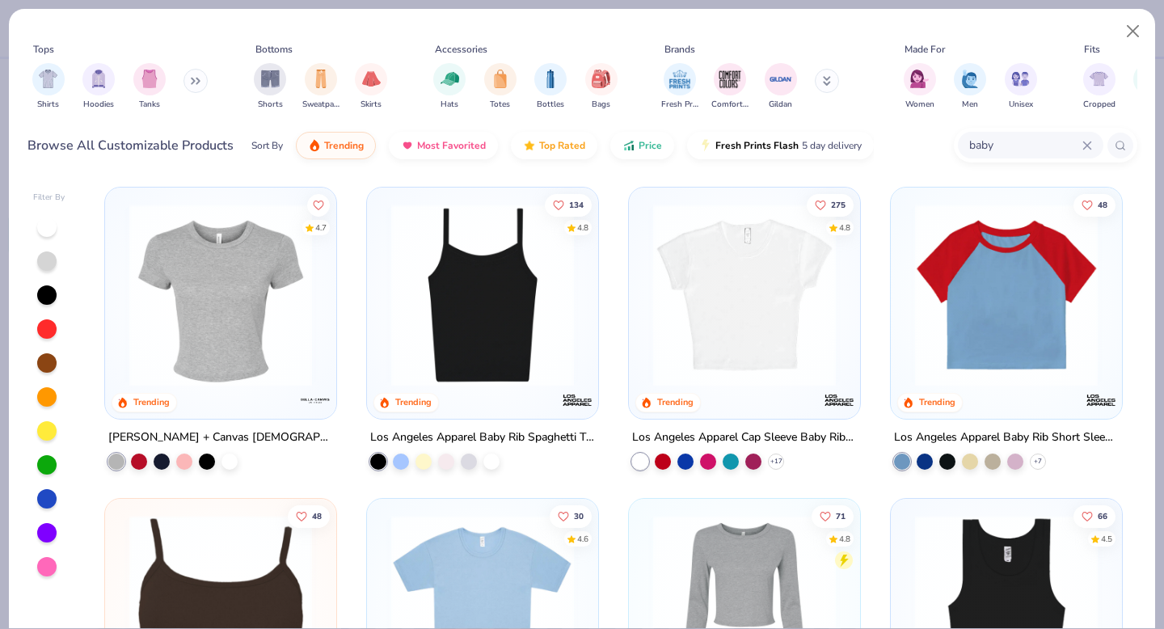
click at [194, 78] on icon at bounding box center [193, 81] width 2 height 6
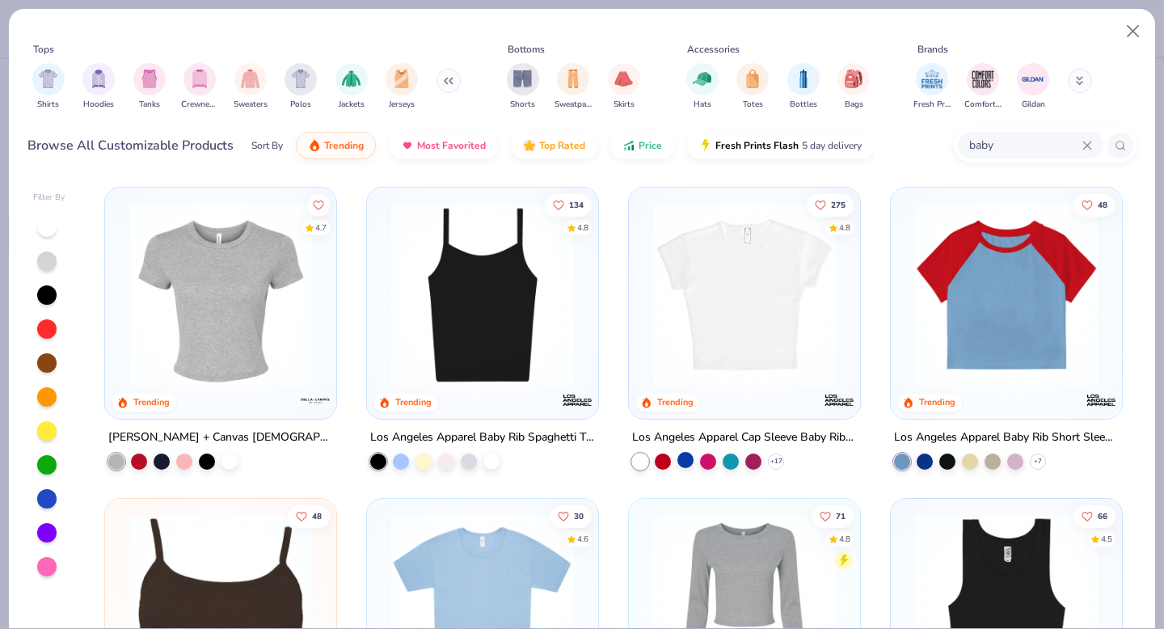
click at [690, 457] on div at bounding box center [686, 460] width 16 height 16
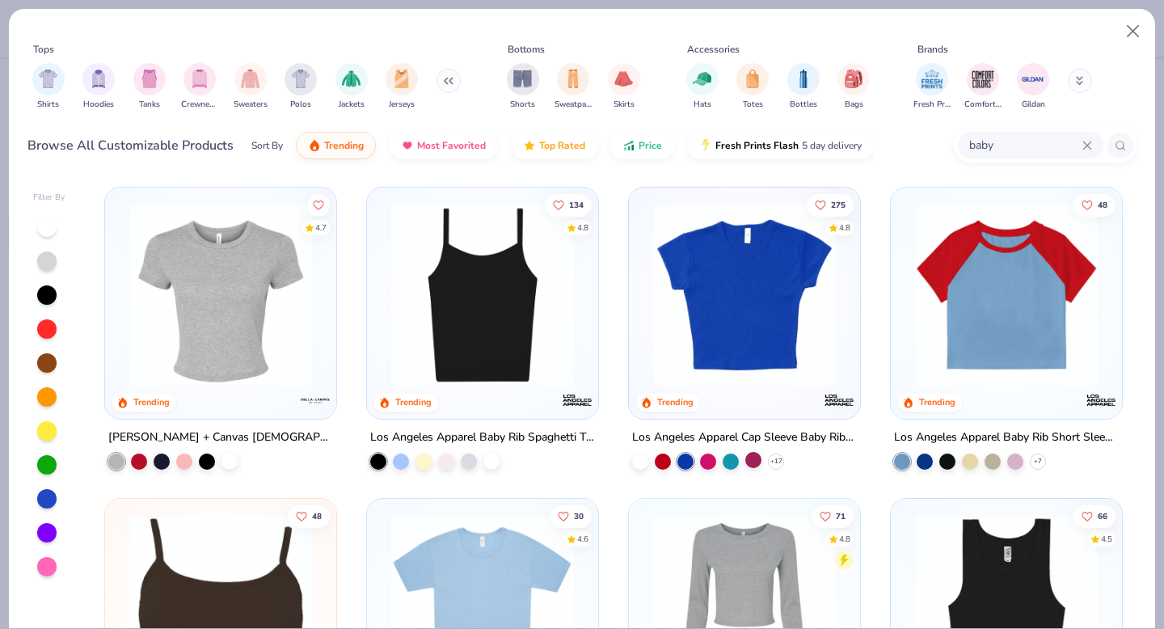
click at [755, 460] on div at bounding box center [754, 460] width 16 height 16
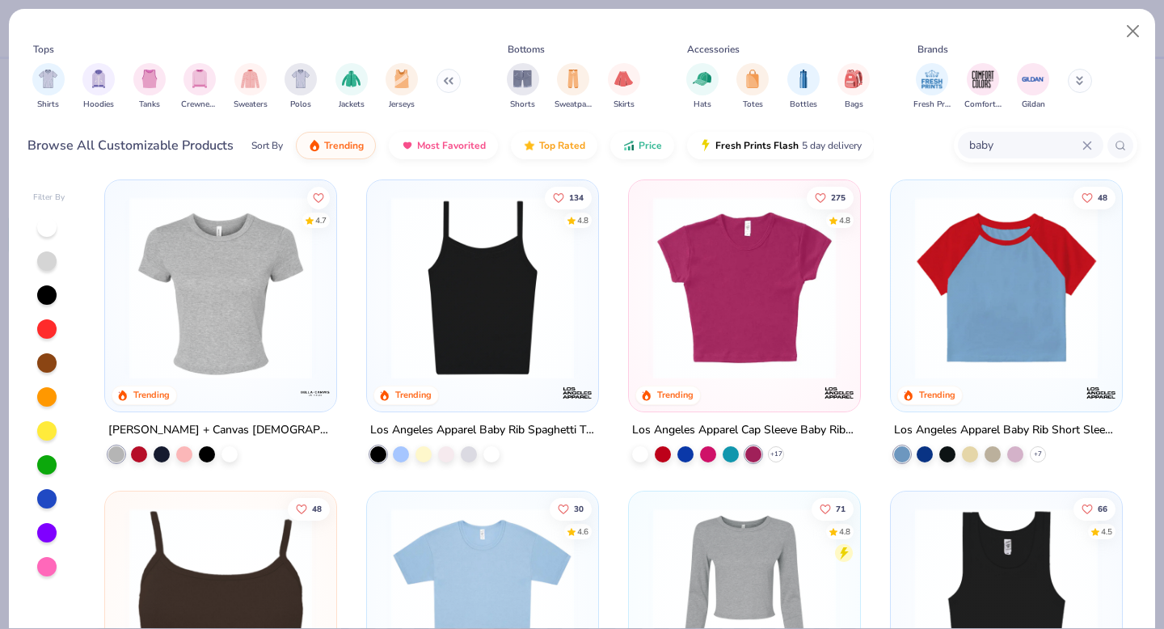
scroll to position [11, 0]
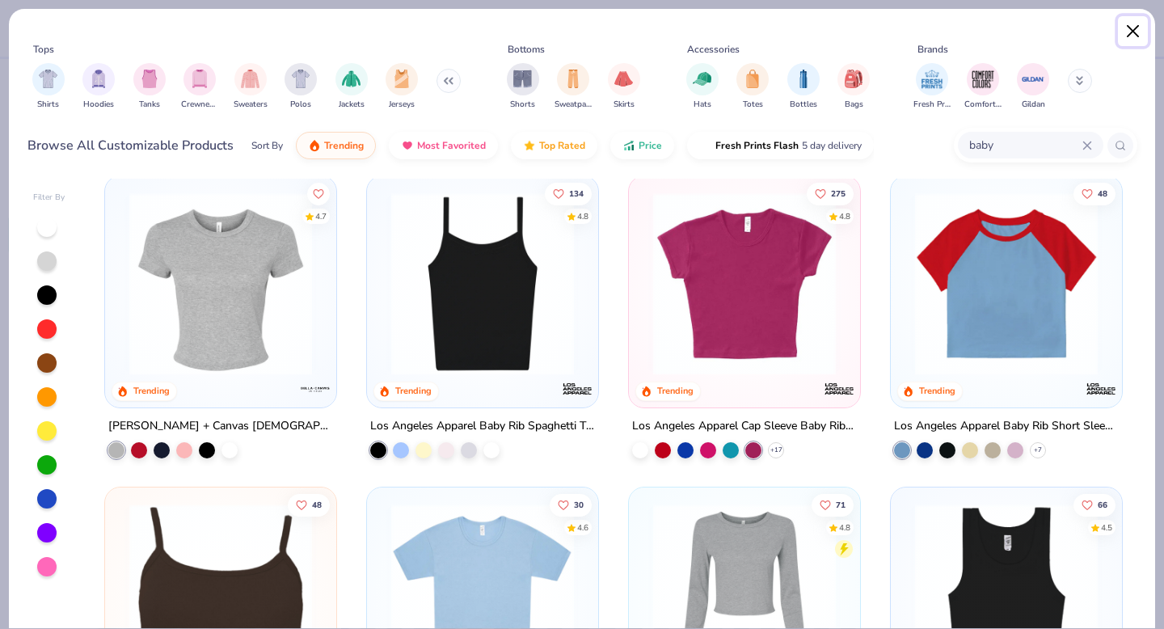
click at [1137, 31] on button "Close" at bounding box center [1133, 31] width 31 height 31
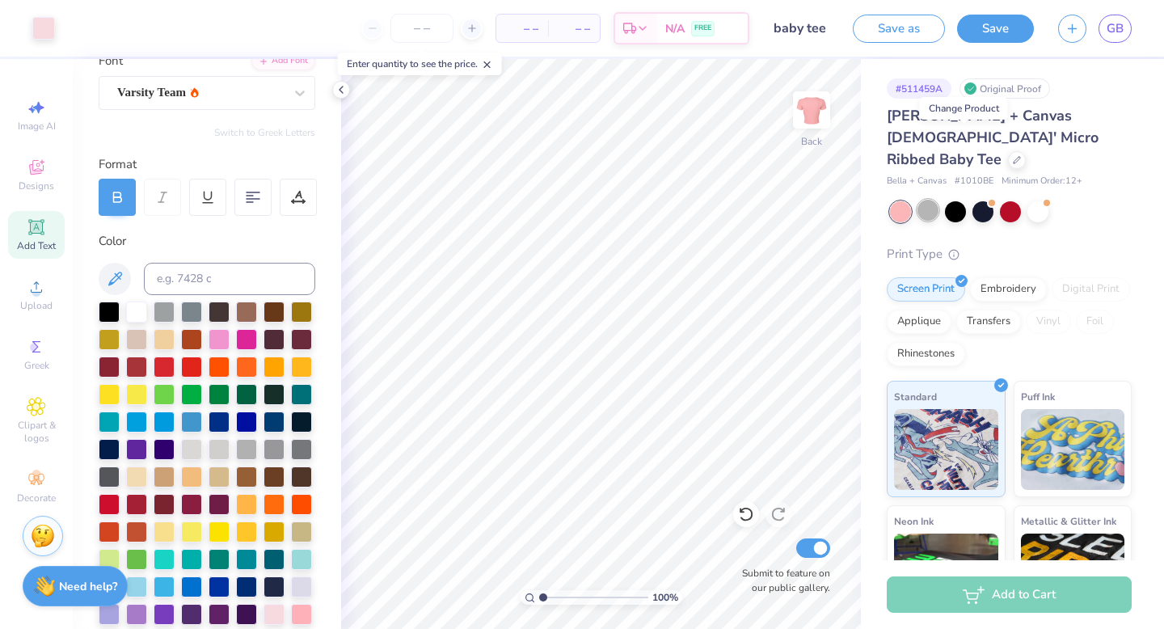
click at [932, 200] on div at bounding box center [928, 210] width 21 height 21
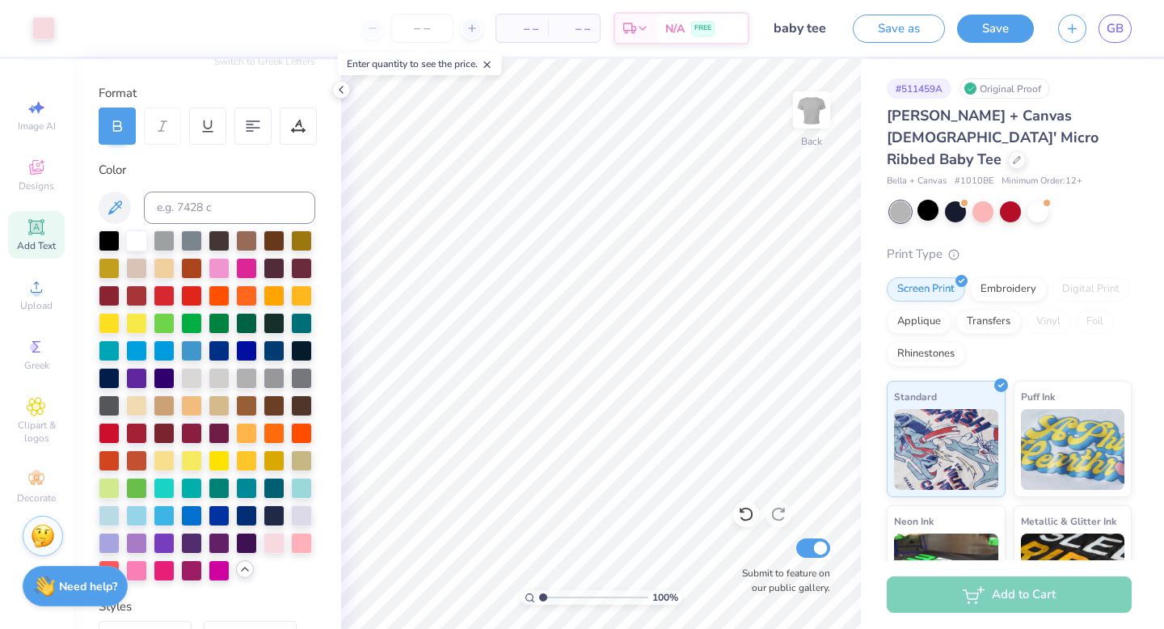
scroll to position [198, 0]
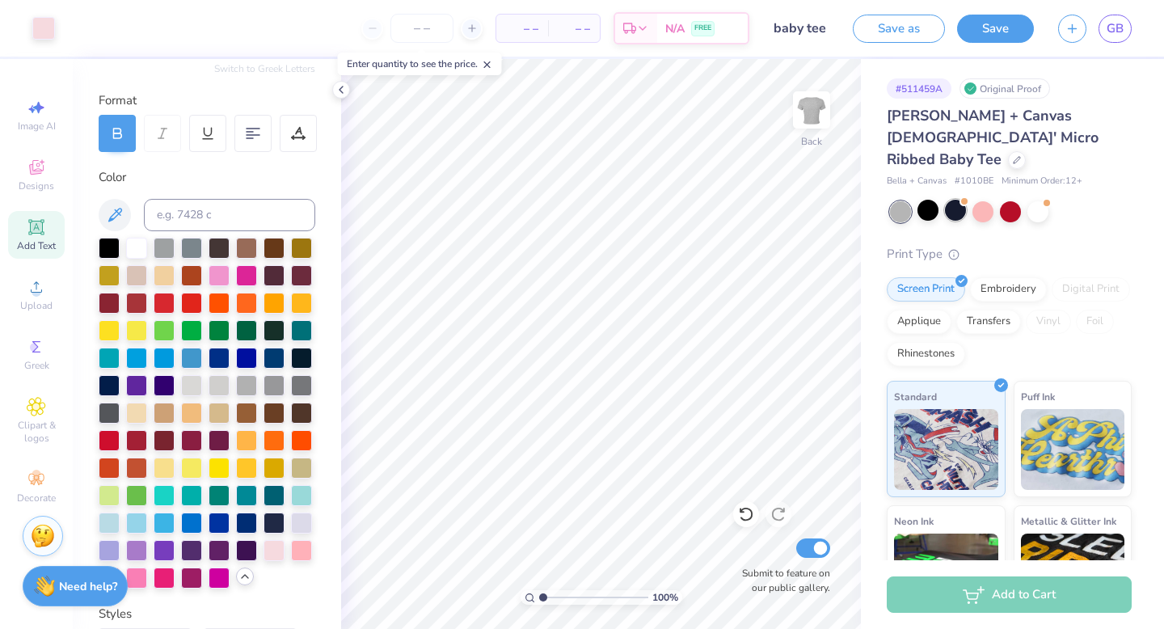
click at [927, 200] on div at bounding box center [928, 210] width 21 height 21
click at [961, 200] on div at bounding box center [955, 210] width 21 height 21
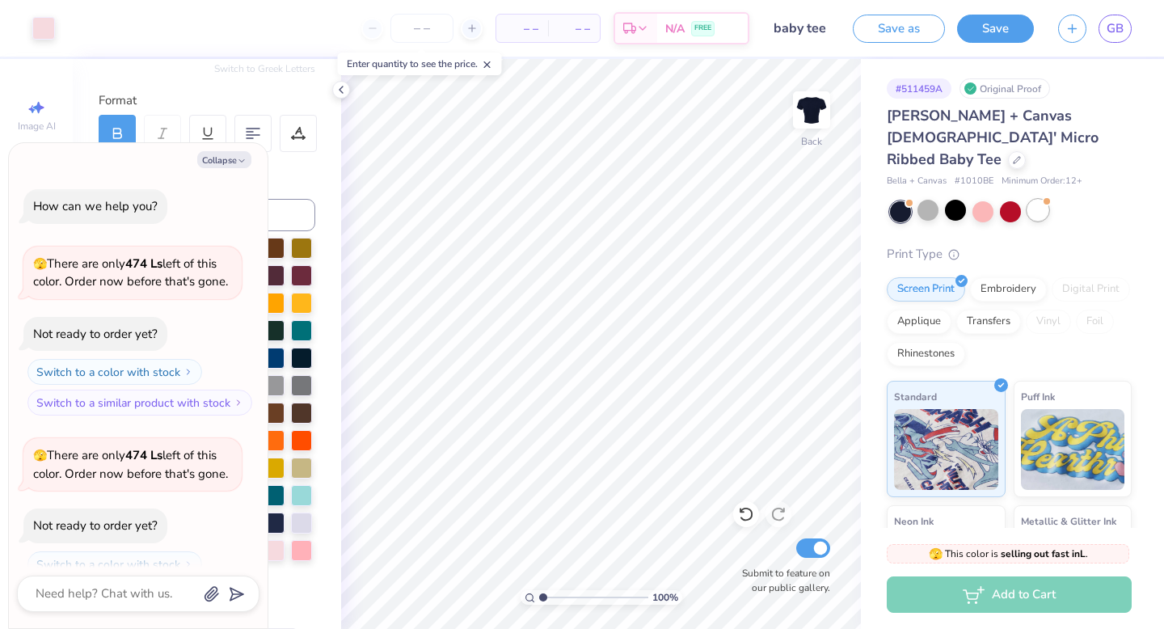
scroll to position [53, 0]
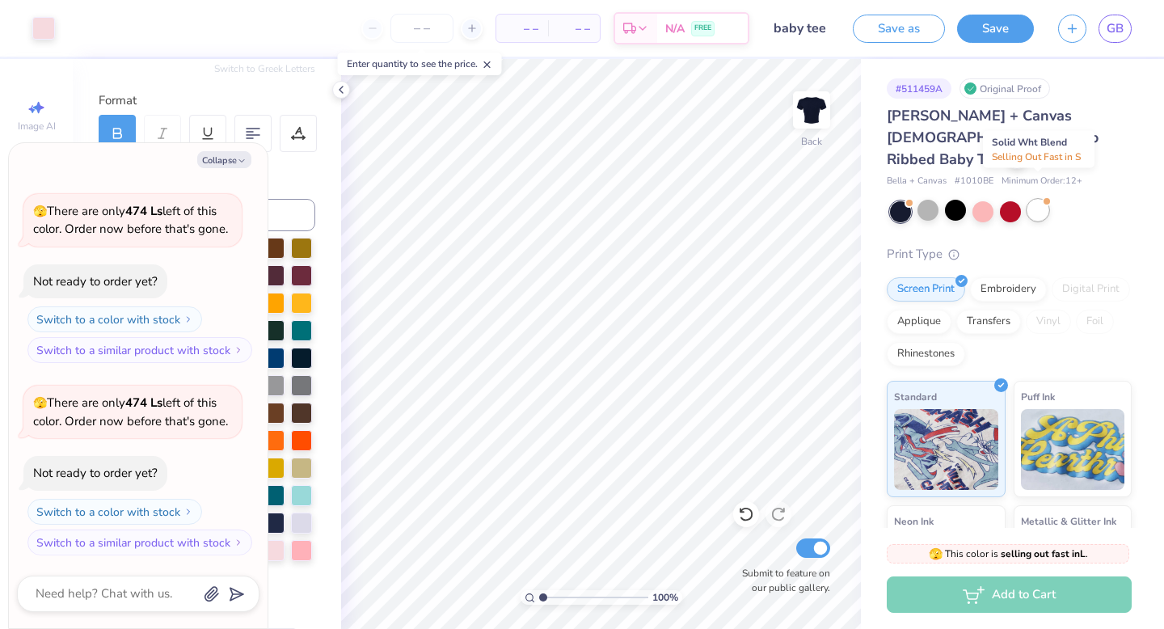
click at [1037, 200] on div at bounding box center [1038, 210] width 21 height 21
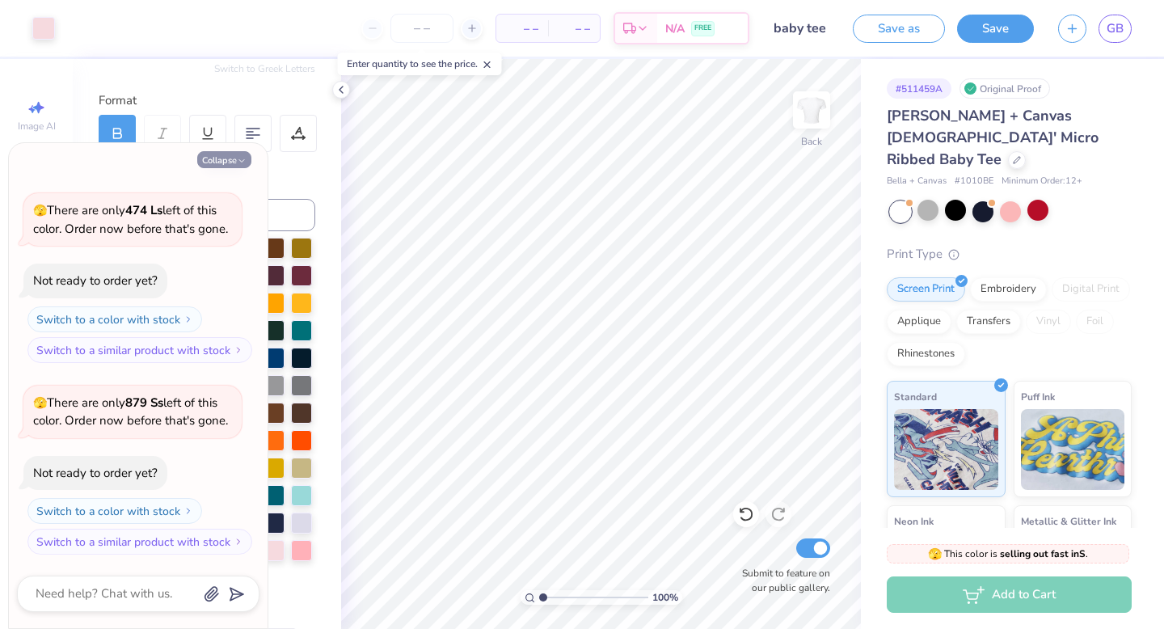
click at [225, 158] on button "Collapse" at bounding box center [224, 159] width 54 height 17
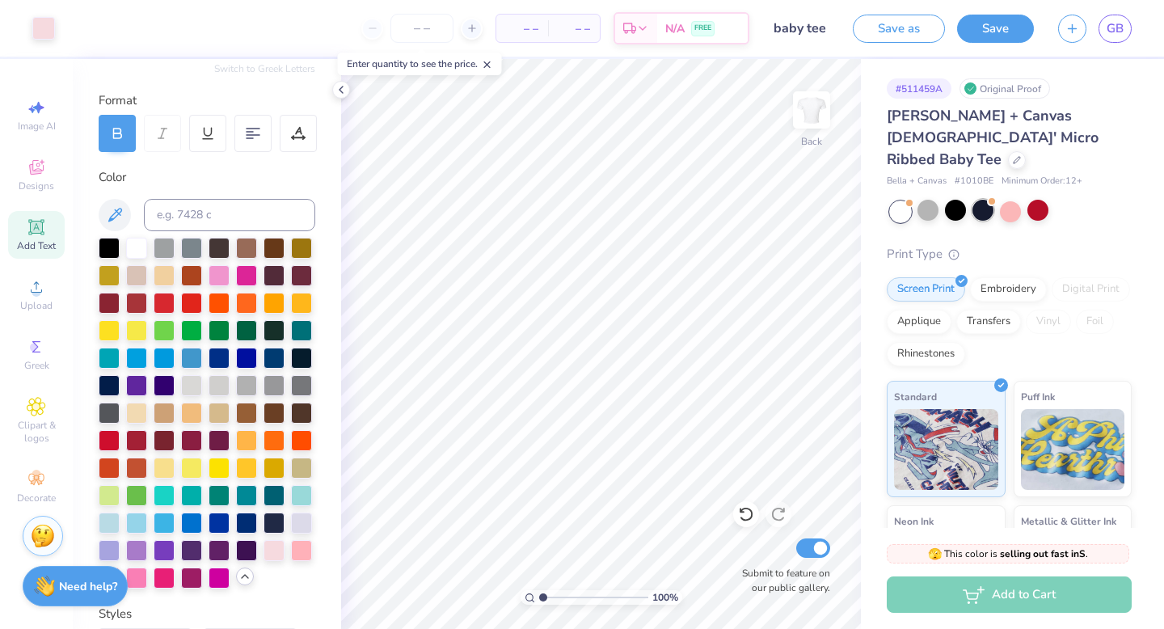
click at [980, 200] on div at bounding box center [983, 210] width 21 height 21
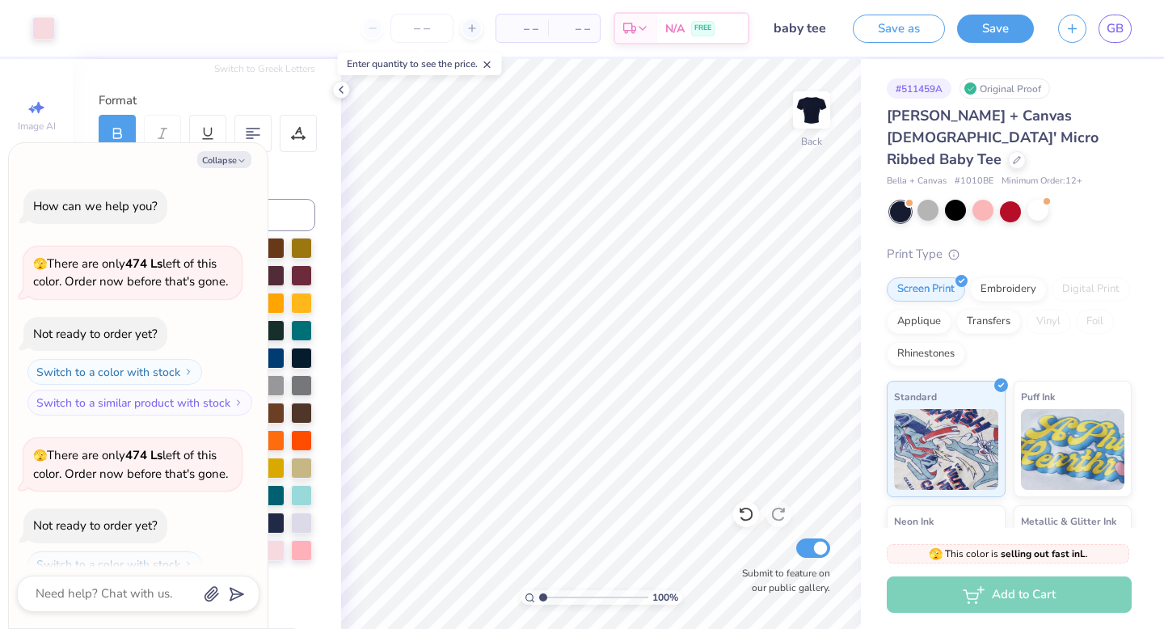
scroll to position [437, 0]
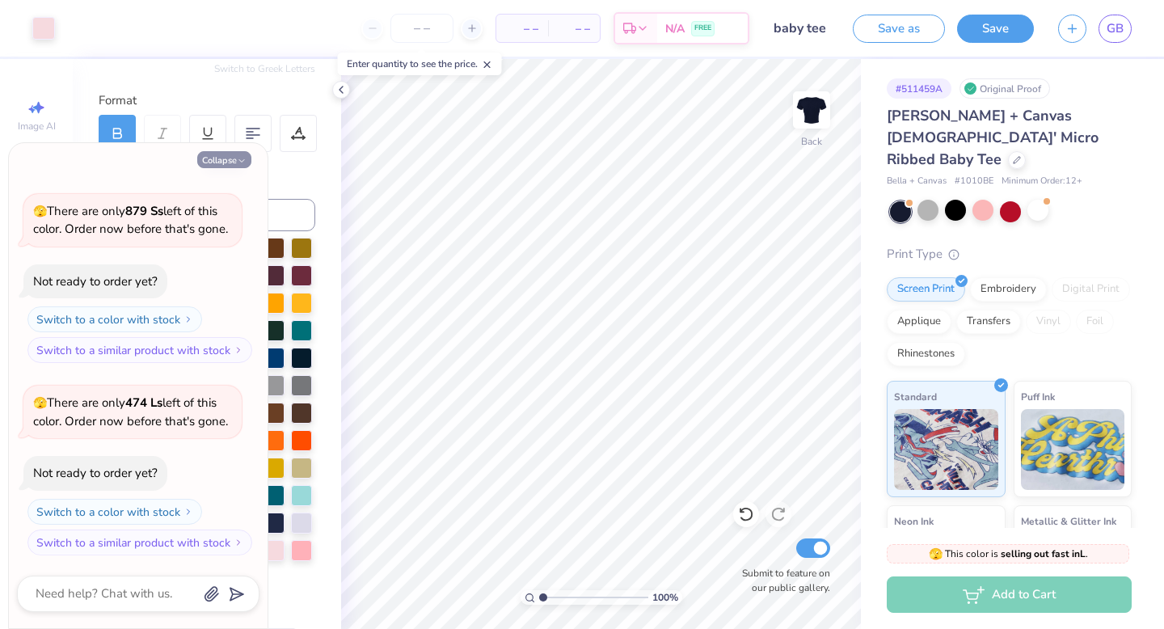
click at [237, 163] on icon "button" at bounding box center [242, 161] width 10 height 10
type textarea "x"
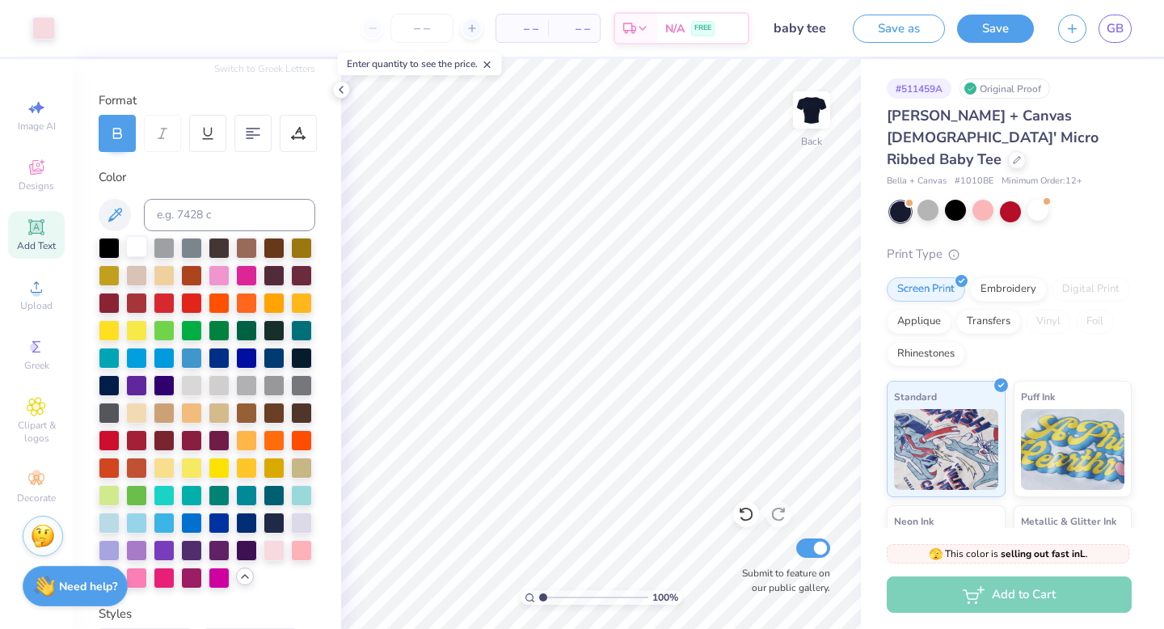
click at [139, 247] on div at bounding box center [136, 246] width 21 height 21
click at [134, 251] on div at bounding box center [136, 246] width 21 height 21
click at [999, 27] on button "Save" at bounding box center [995, 26] width 77 height 28
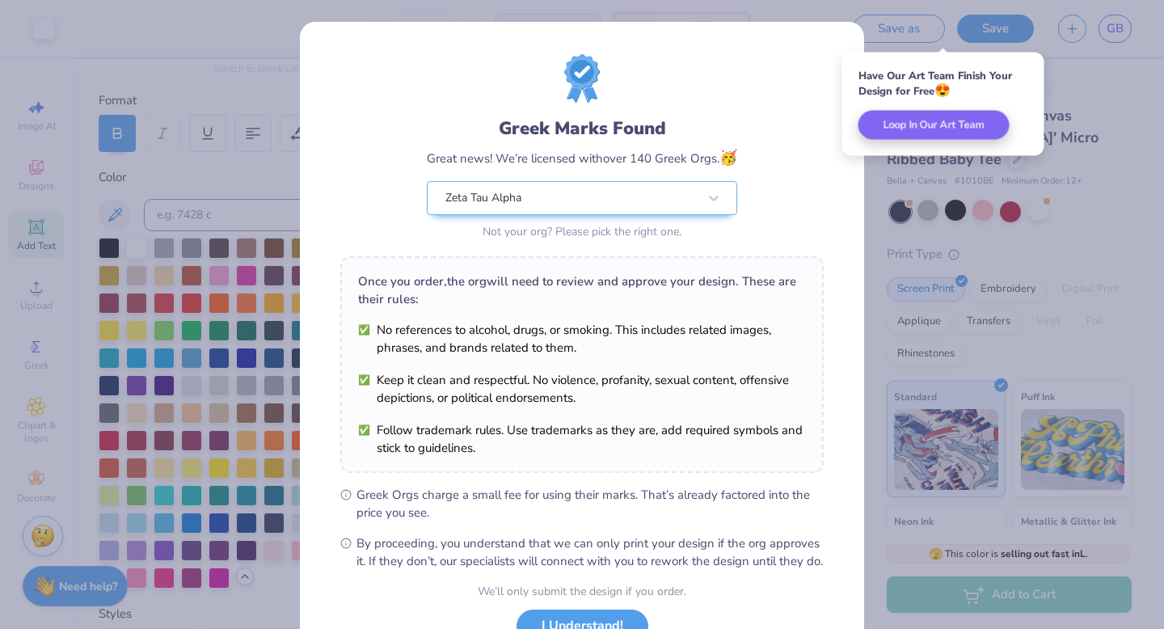
scroll to position [128, 0]
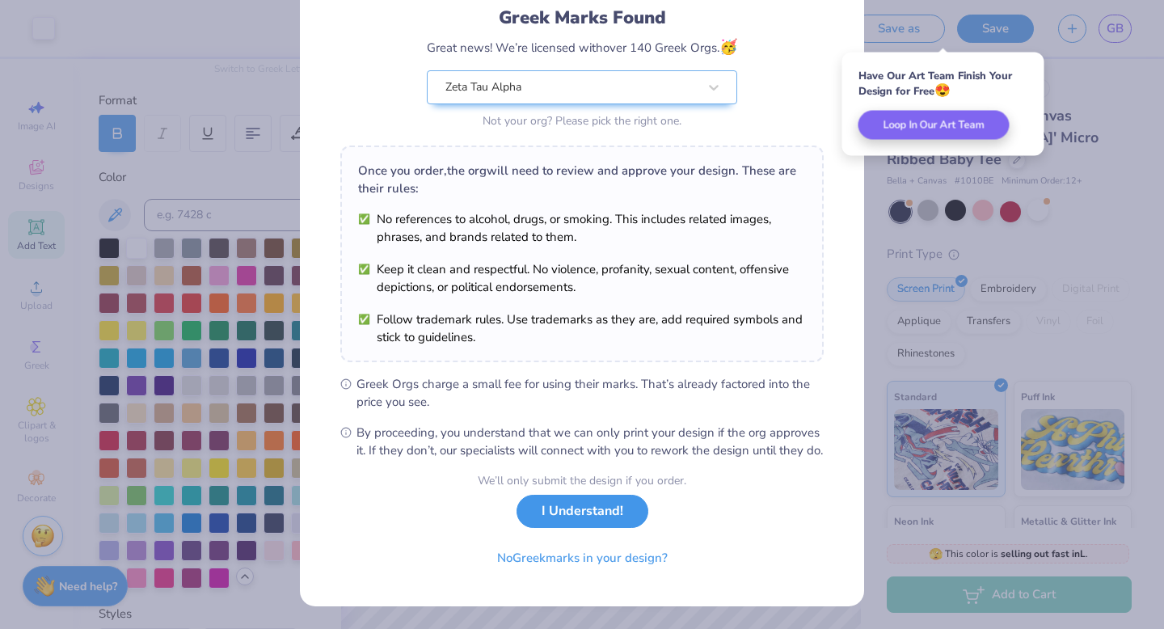
click at [598, 514] on button "I Understand!" at bounding box center [583, 511] width 132 height 33
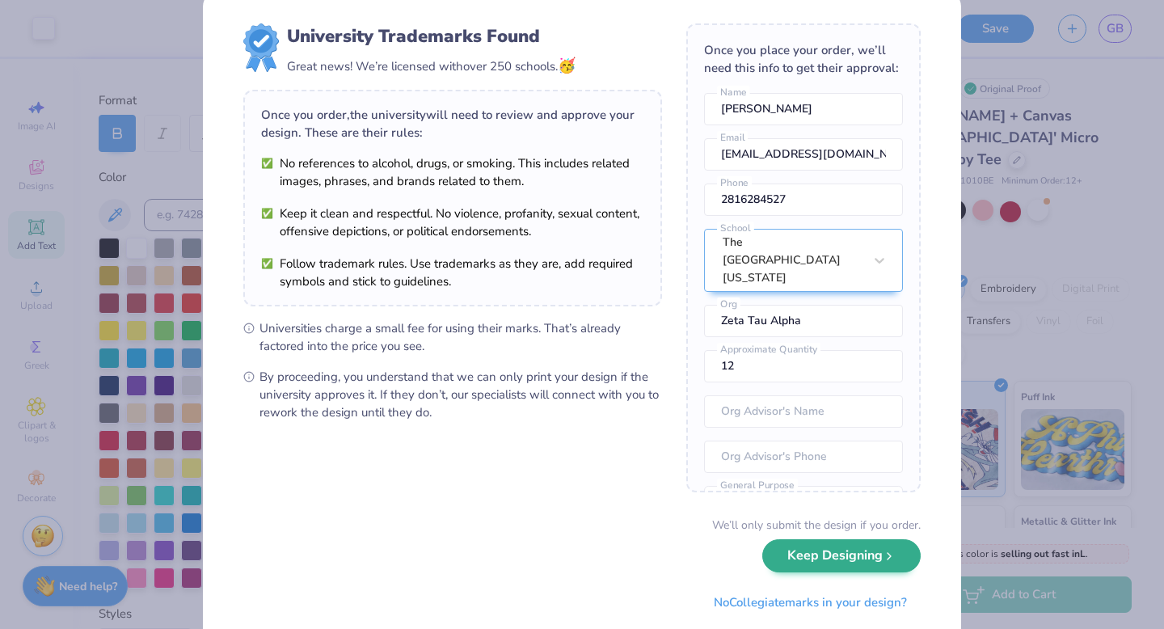
scroll to position [36, 0]
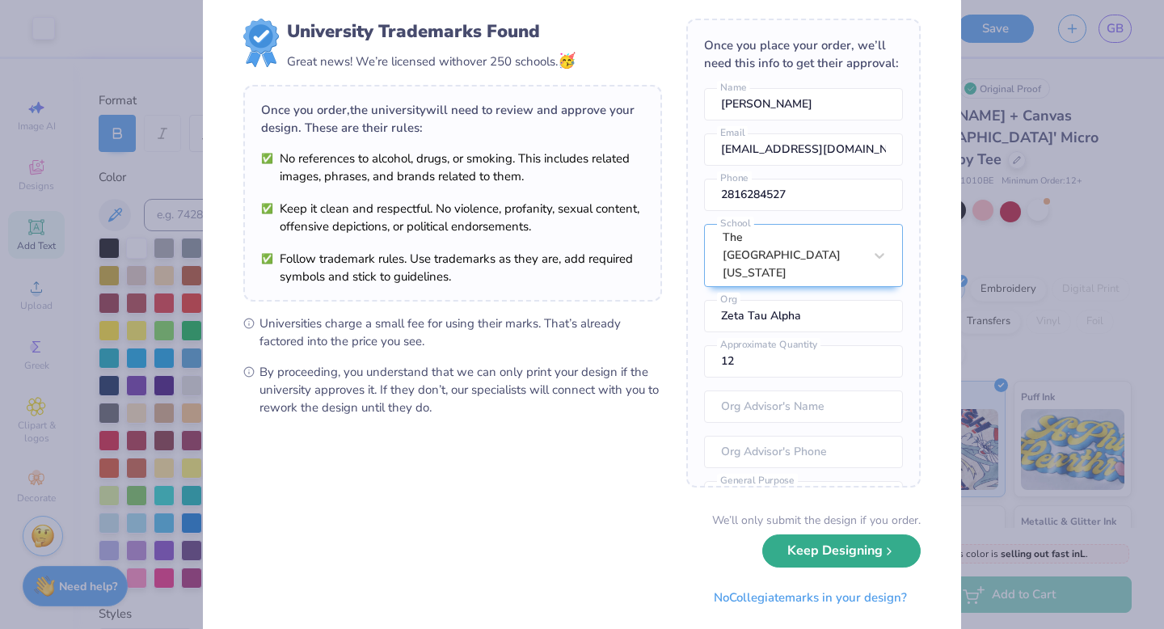
click at [834, 553] on button "Keep Designing" at bounding box center [842, 550] width 158 height 33
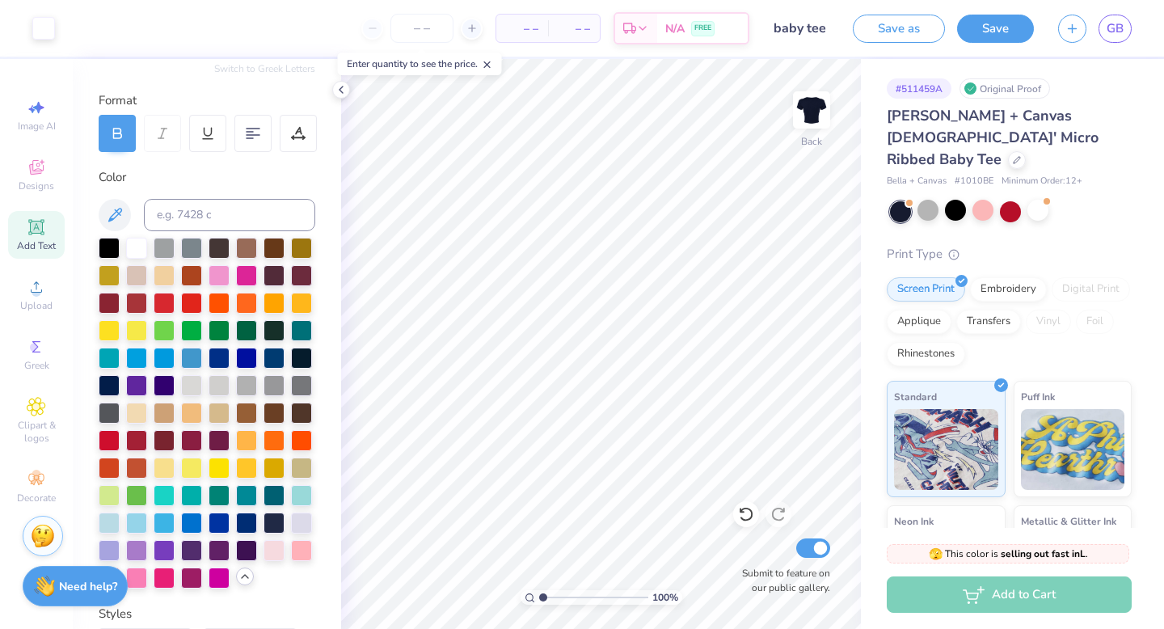
scroll to position [0, 0]
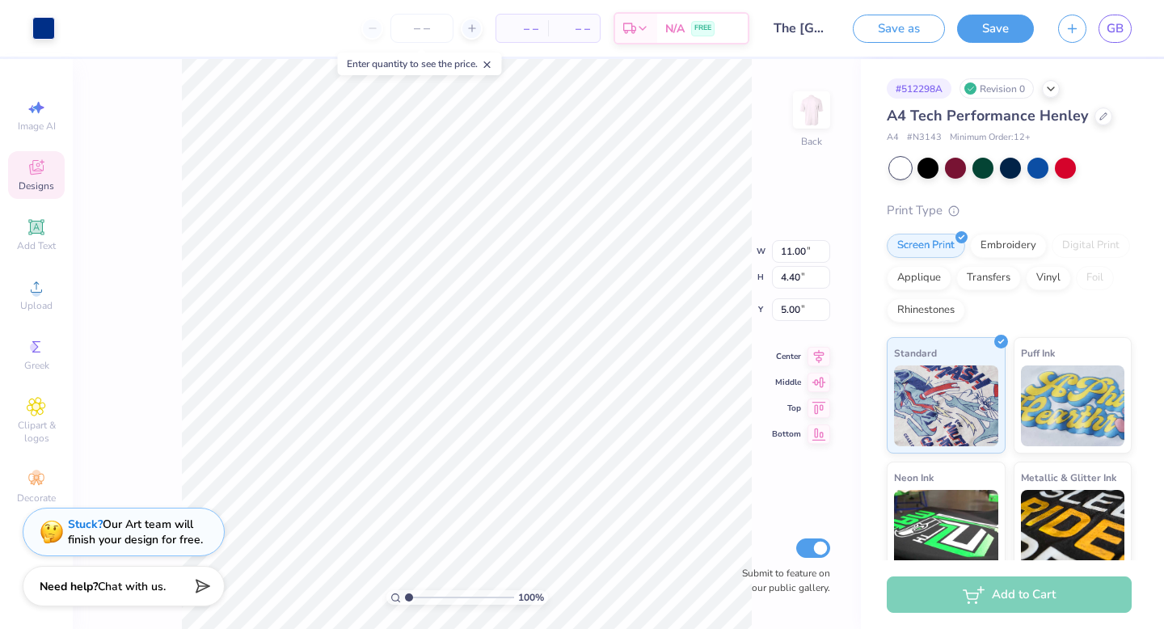
click at [36, 166] on icon at bounding box center [36, 167] width 19 height 19
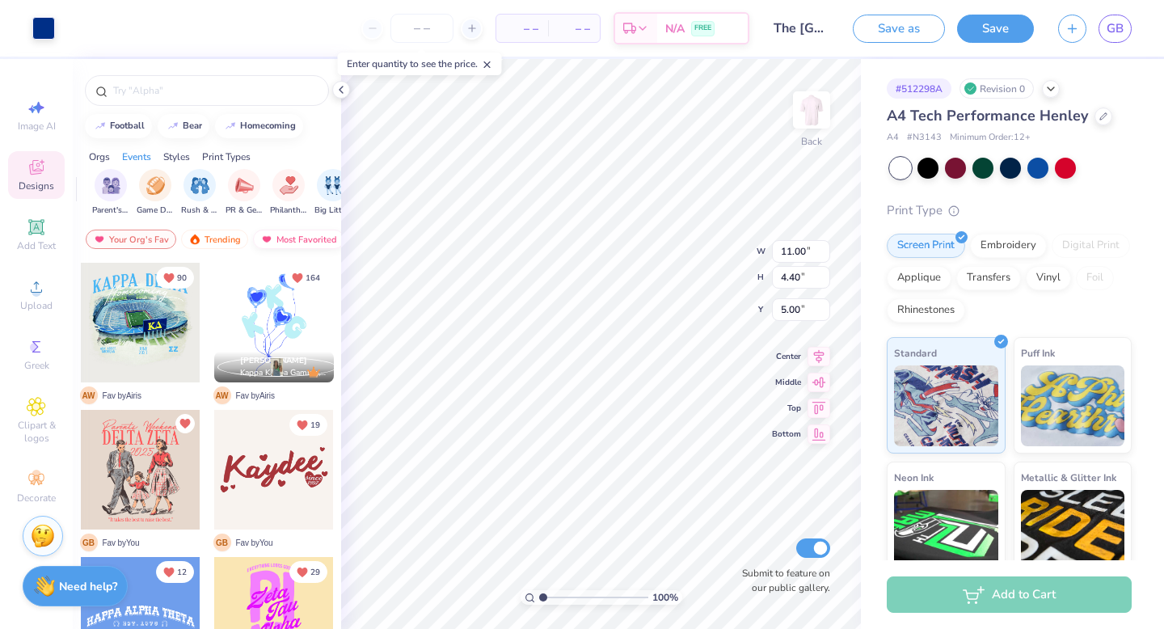
click at [290, 239] on div "Most Favorited" at bounding box center [298, 239] width 91 height 19
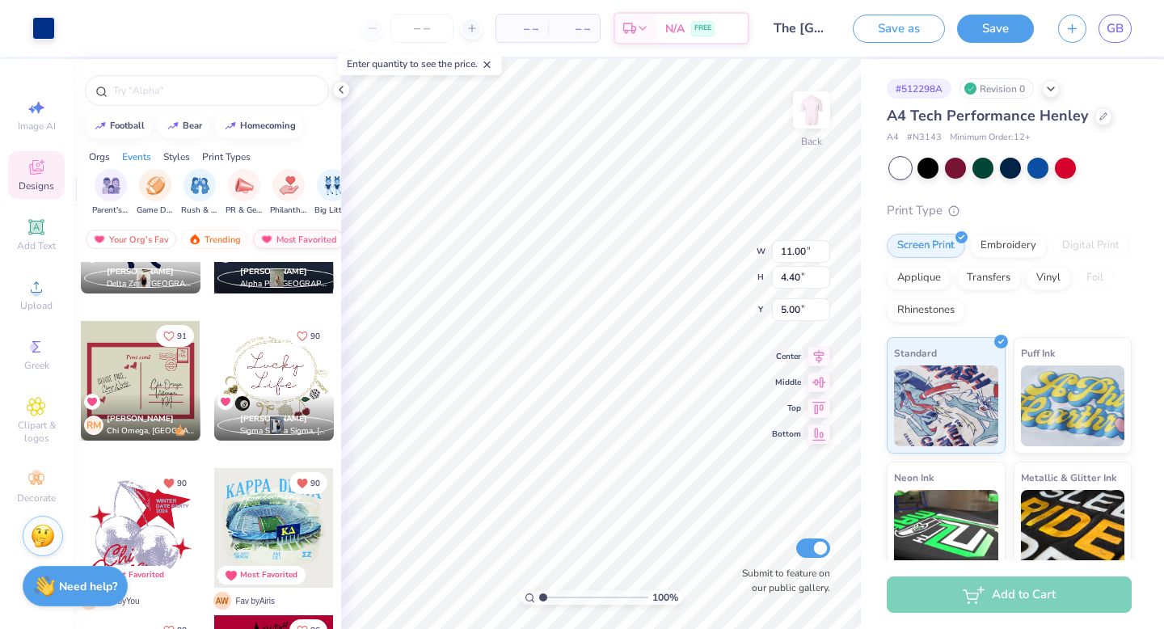
click at [268, 239] on img at bounding box center [266, 239] width 13 height 11
click at [205, 81] on div at bounding box center [207, 90] width 244 height 31
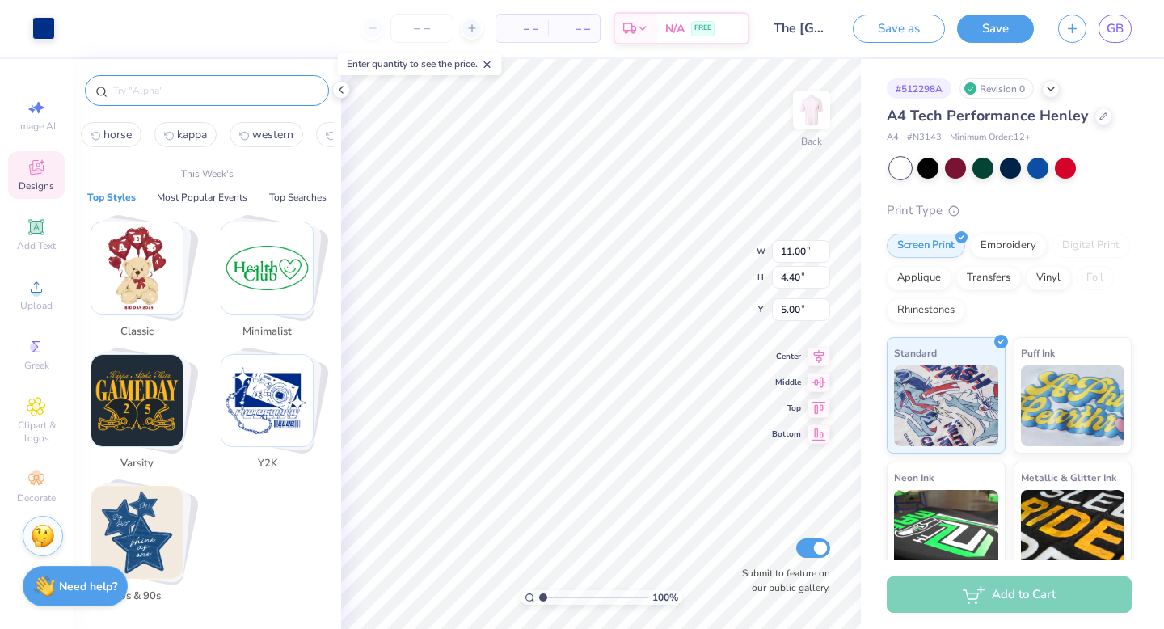
click at [205, 90] on input "text" at bounding box center [215, 90] width 207 height 16
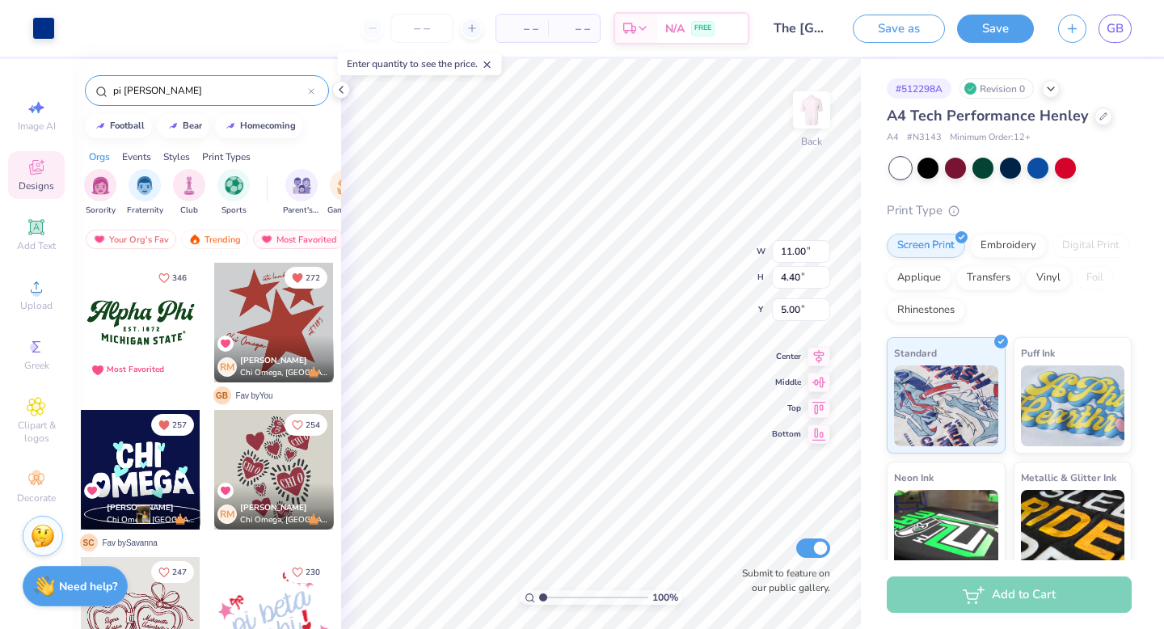
type input "pi [PERSON_NAME]"
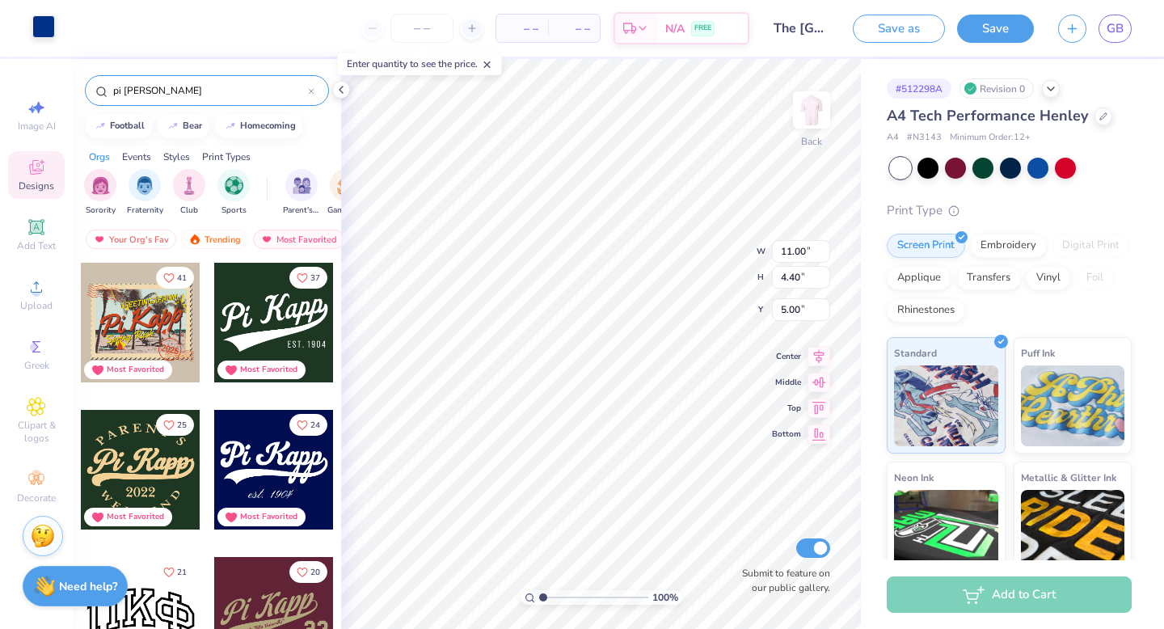
click at [47, 22] on div at bounding box center [43, 26] width 23 height 23
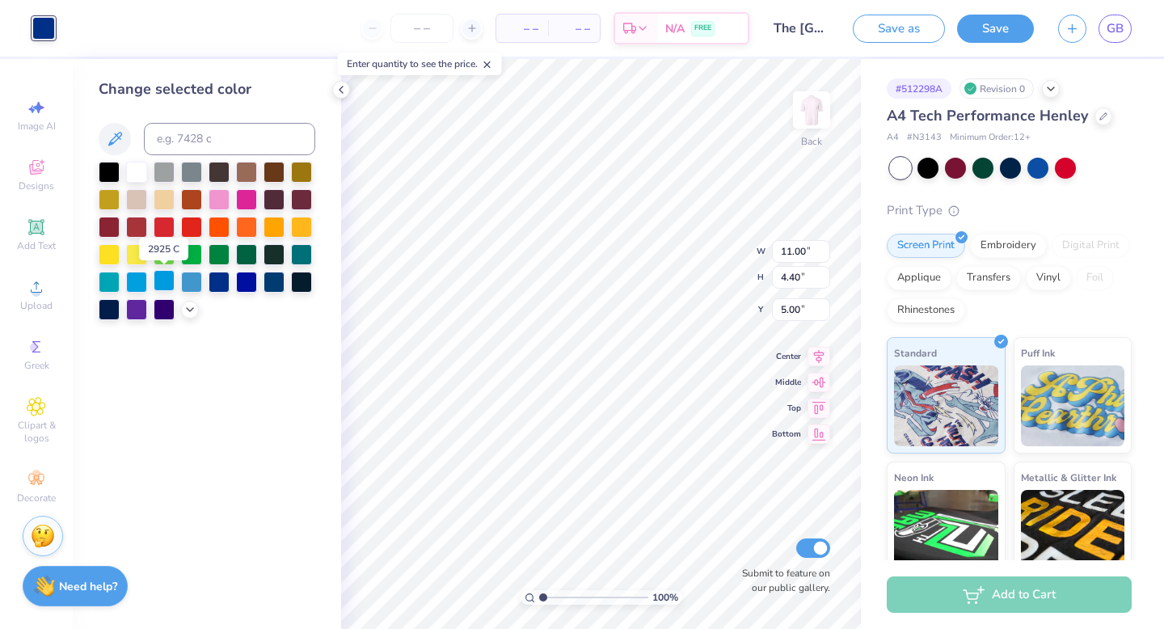
click at [171, 285] on div at bounding box center [164, 280] width 21 height 21
click at [195, 312] on icon at bounding box center [190, 308] width 13 height 13
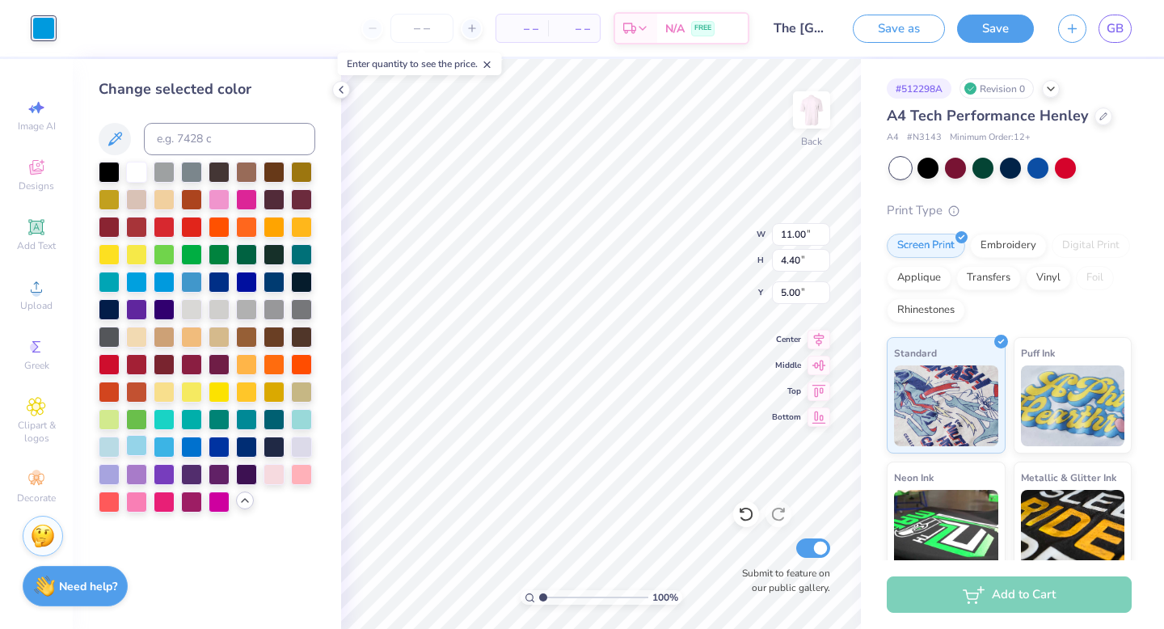
click at [147, 451] on div at bounding box center [136, 445] width 21 height 21
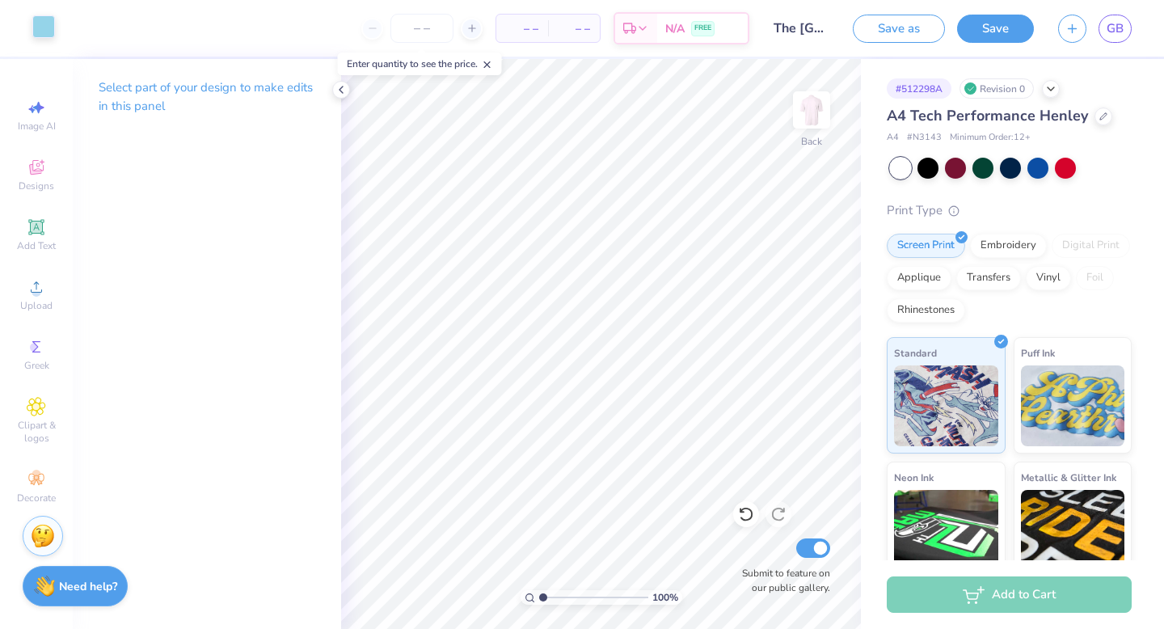
click at [48, 23] on div at bounding box center [43, 26] width 23 height 23
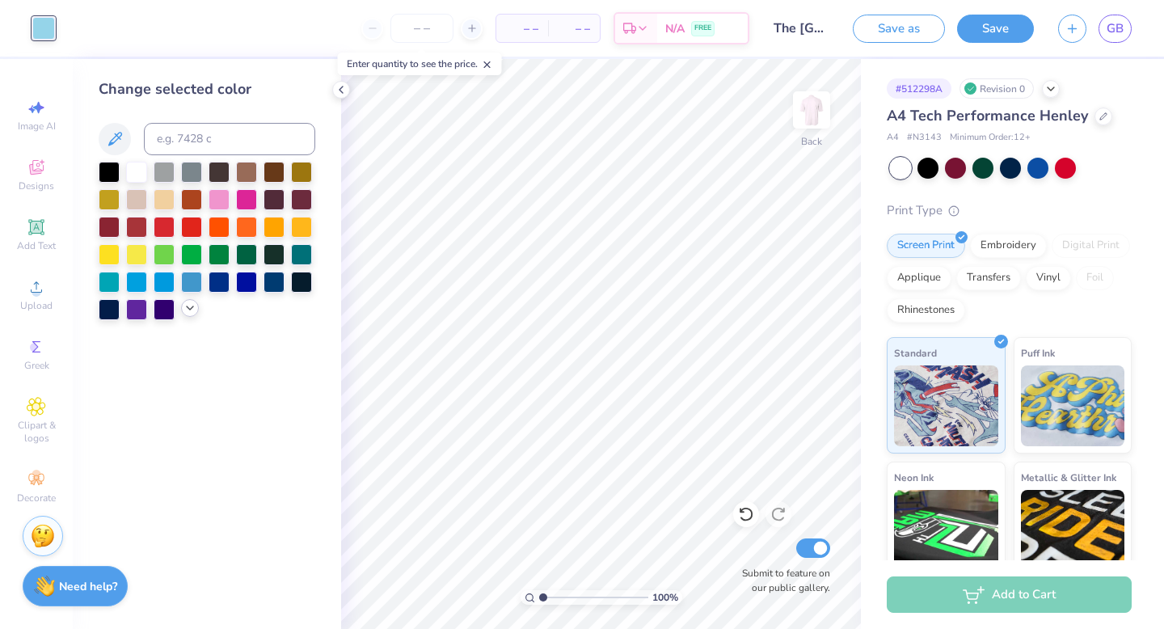
click at [195, 309] on icon at bounding box center [190, 308] width 13 height 13
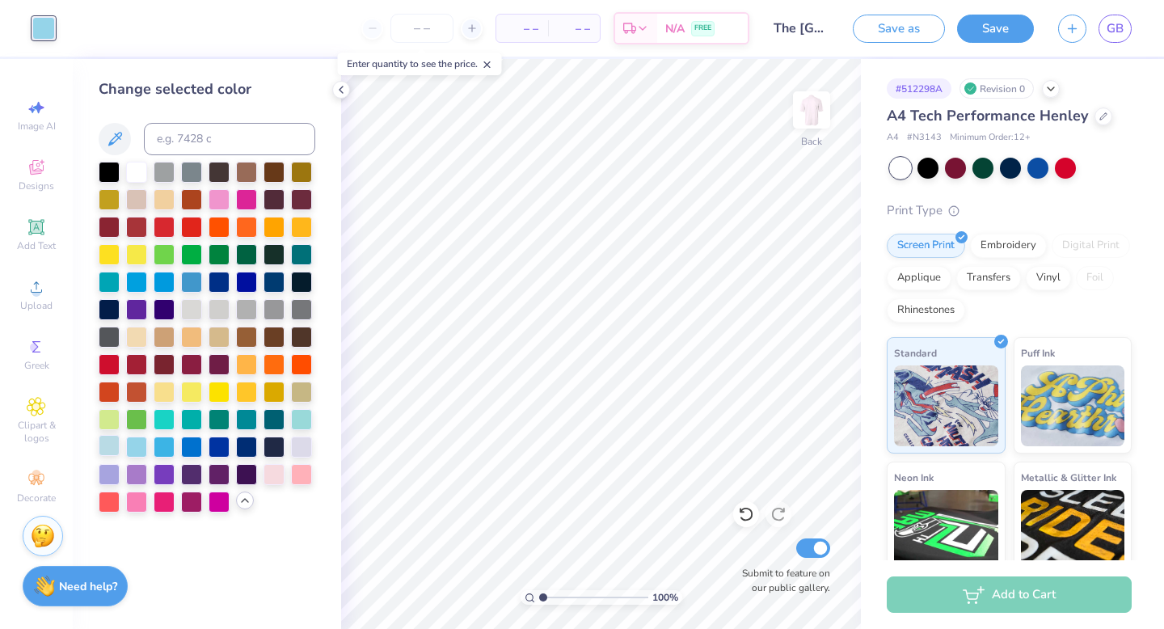
click at [104, 445] on div at bounding box center [109, 445] width 21 height 21
click at [141, 446] on div at bounding box center [136, 445] width 21 height 21
click at [171, 445] on div at bounding box center [164, 445] width 21 height 21
click at [192, 445] on div at bounding box center [191, 445] width 21 height 21
click at [218, 445] on div at bounding box center [219, 445] width 21 height 21
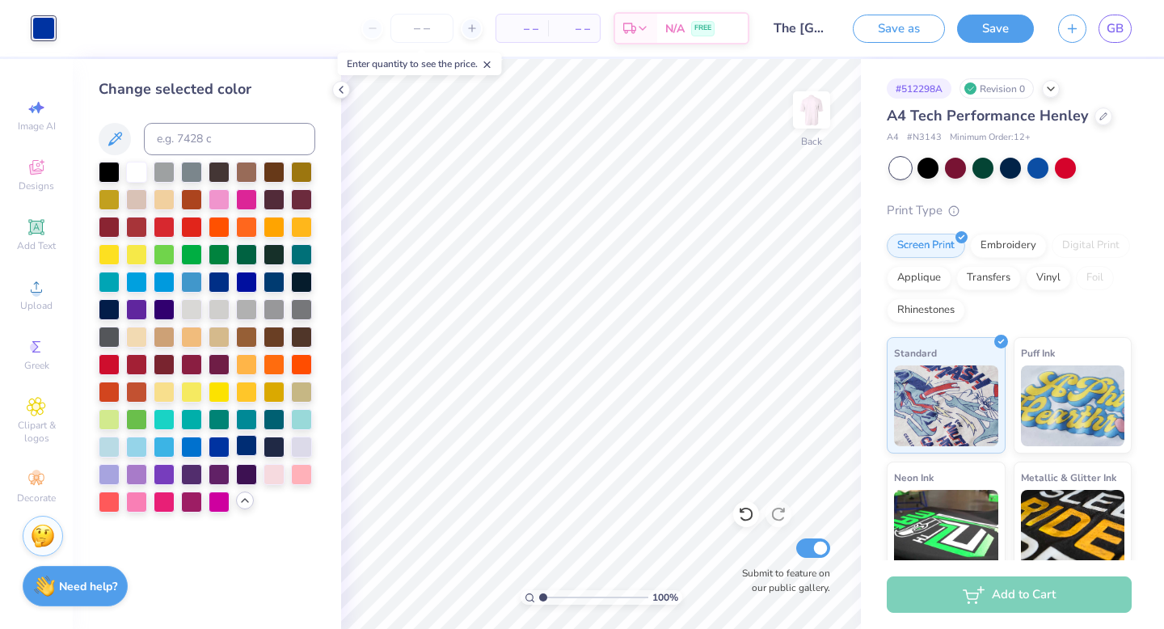
click at [247, 449] on div at bounding box center [246, 445] width 21 height 21
click at [140, 277] on div at bounding box center [136, 280] width 21 height 21
click at [196, 280] on div at bounding box center [191, 280] width 21 height 21
click at [248, 446] on div at bounding box center [246, 445] width 21 height 21
click at [49, 163] on div "Designs" at bounding box center [36, 175] width 57 height 48
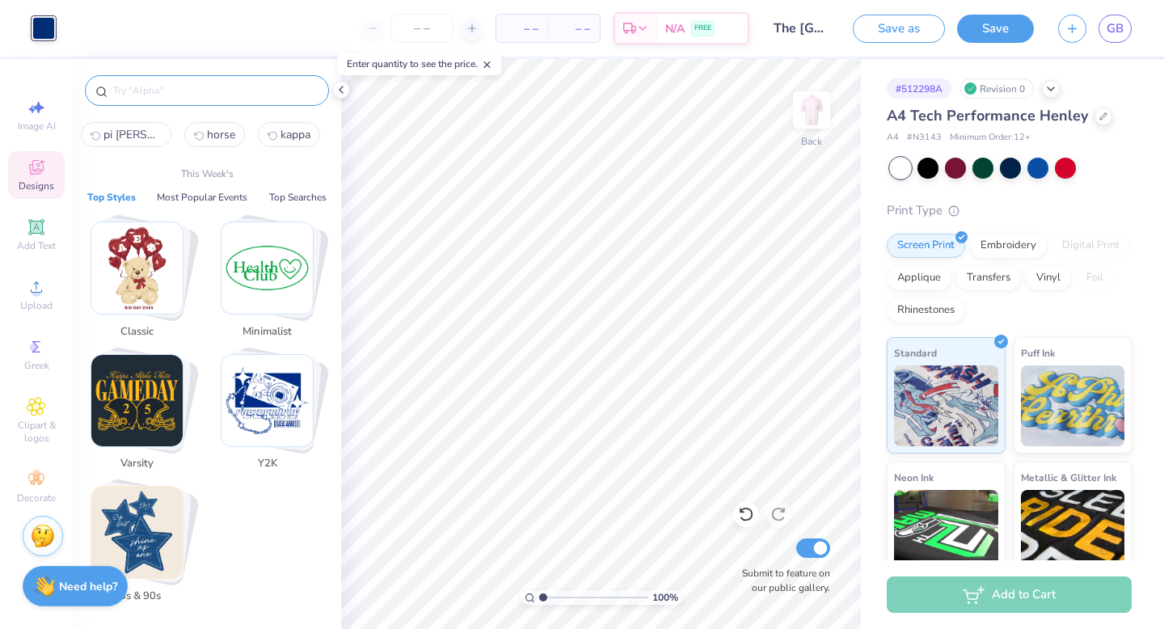
click at [206, 88] on input "text" at bounding box center [215, 90] width 207 height 16
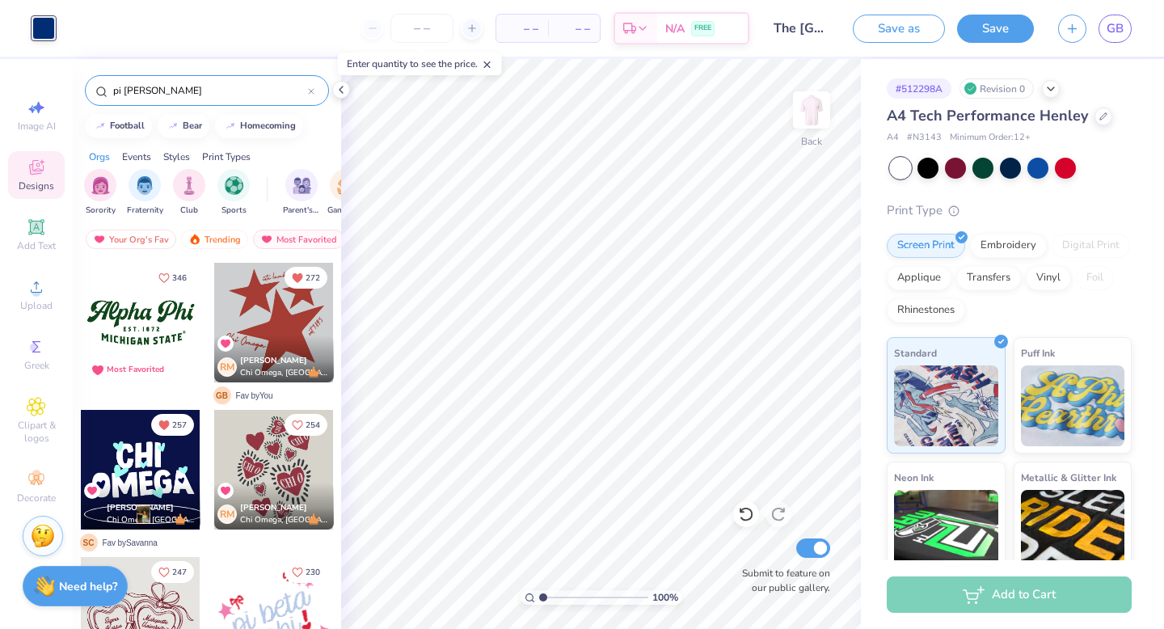
type input "pi [PERSON_NAME]"
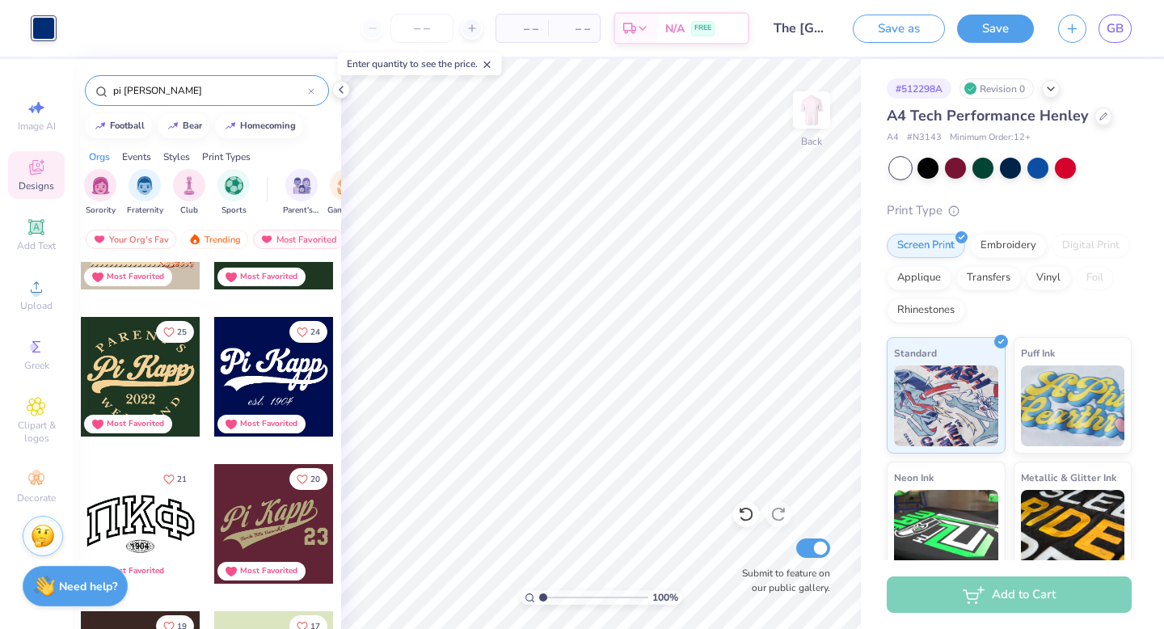
scroll to position [89, 0]
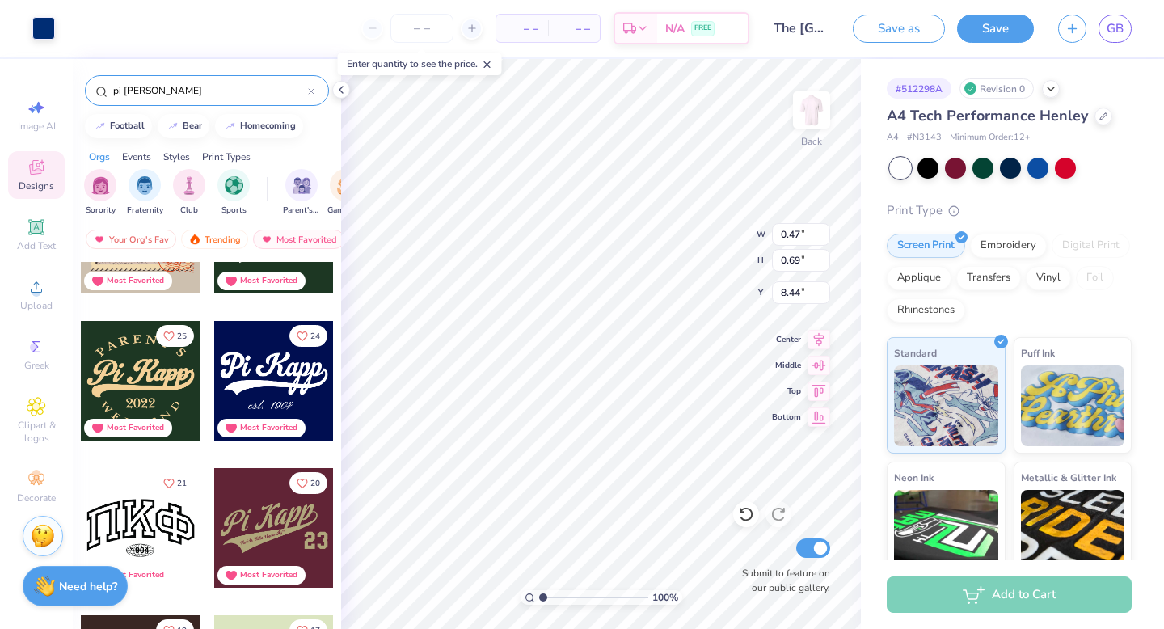
type input "0.47"
type input "0.69"
type input "8.44"
type input "10.83"
type input "12.91"
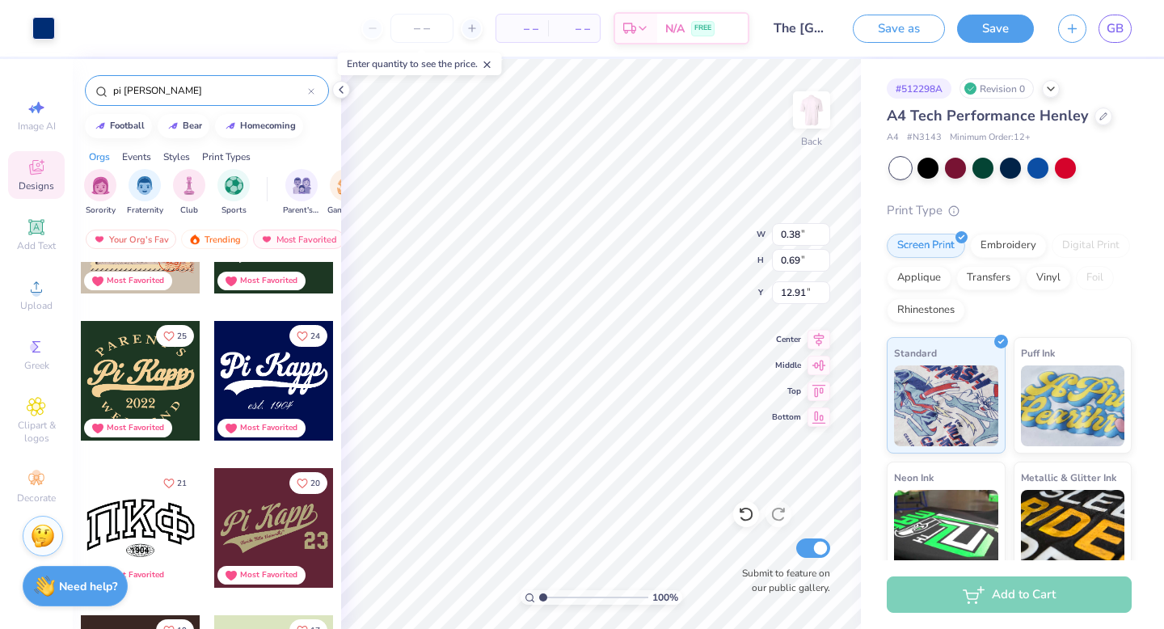
type input "0.71"
type input "1.30"
type input "12.30"
click at [41, 235] on icon at bounding box center [36, 227] width 19 height 19
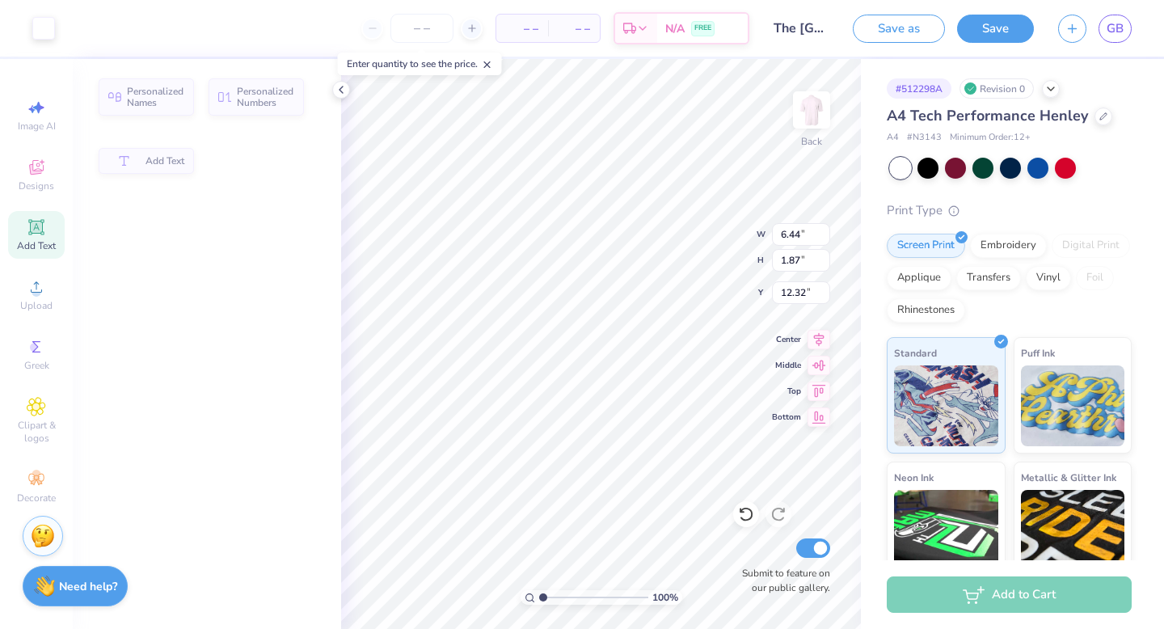
type input "6.44"
type input "1.87"
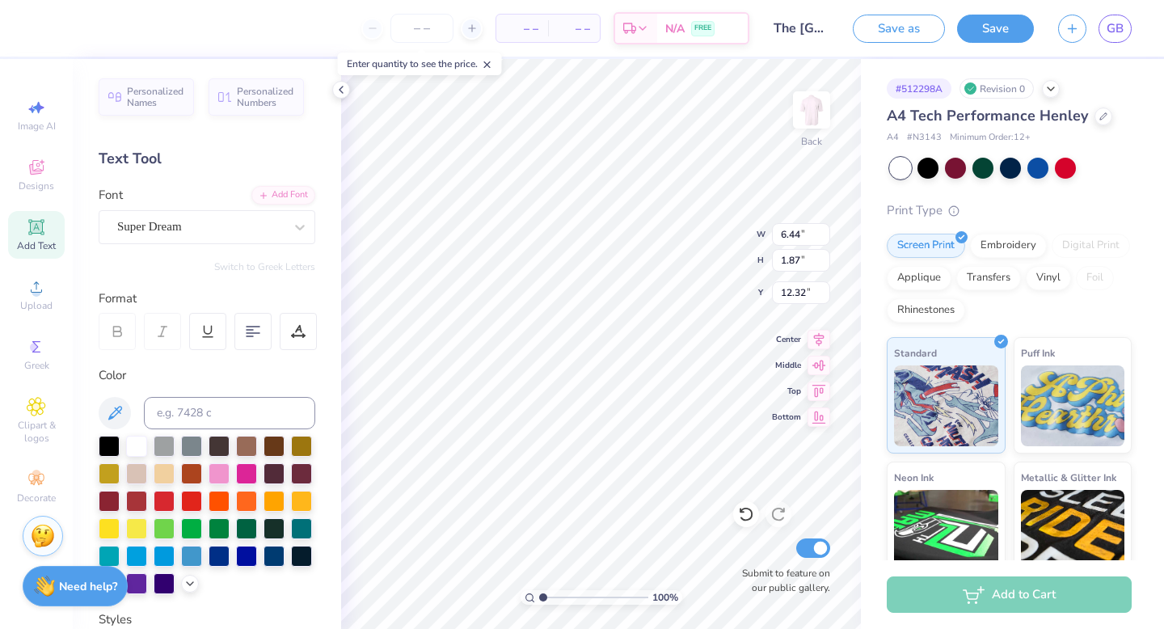
type input "15.11"
type input "0.71"
type input "1.30"
type input "12.30"
type input "6.44"
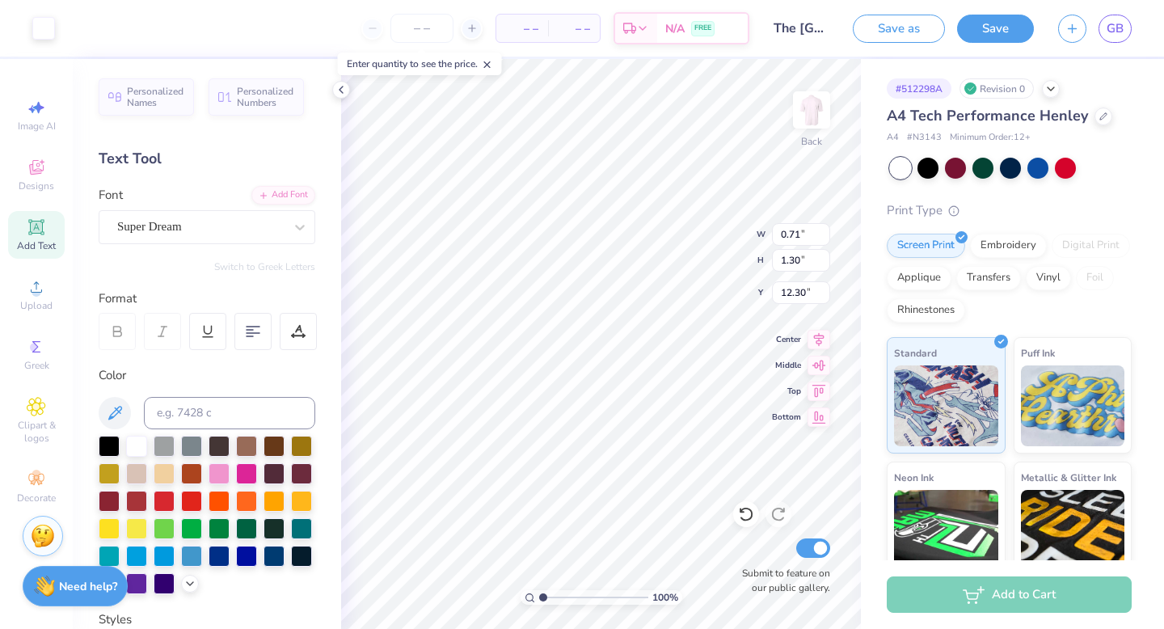
type input "1.87"
type input "15.11"
click at [304, 230] on icon at bounding box center [300, 227] width 16 height 16
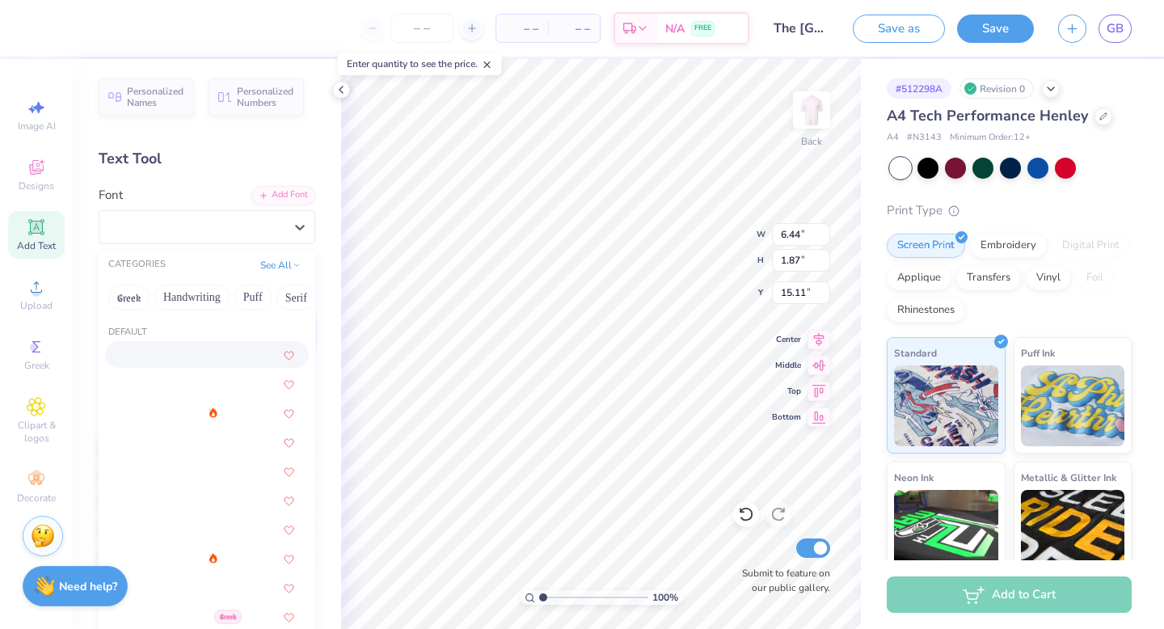
scroll to position [0, 162]
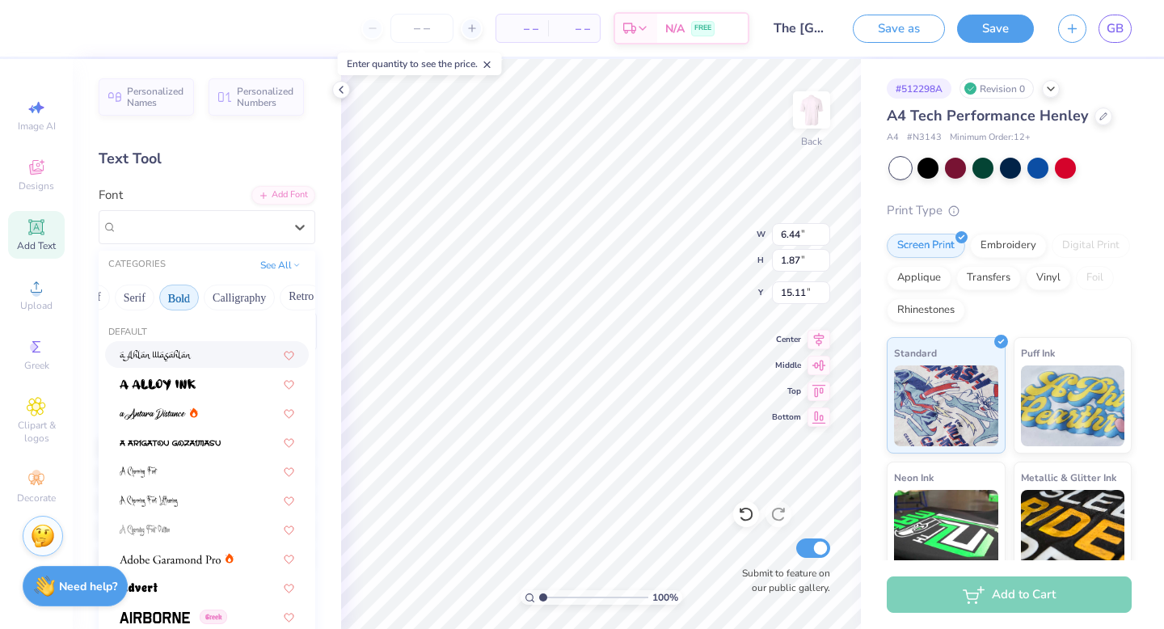
click at [163, 304] on button "Bold" at bounding box center [179, 298] width 40 height 26
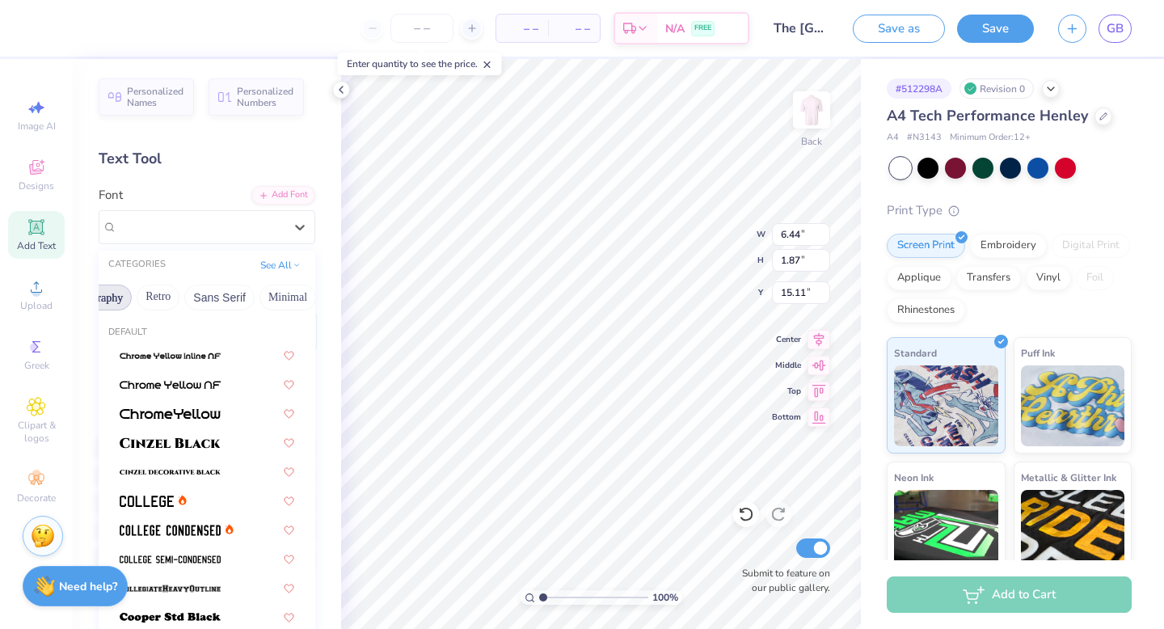
scroll to position [0, 393]
click at [214, 302] on button "Minimal" at bounding box center [199, 298] width 57 height 26
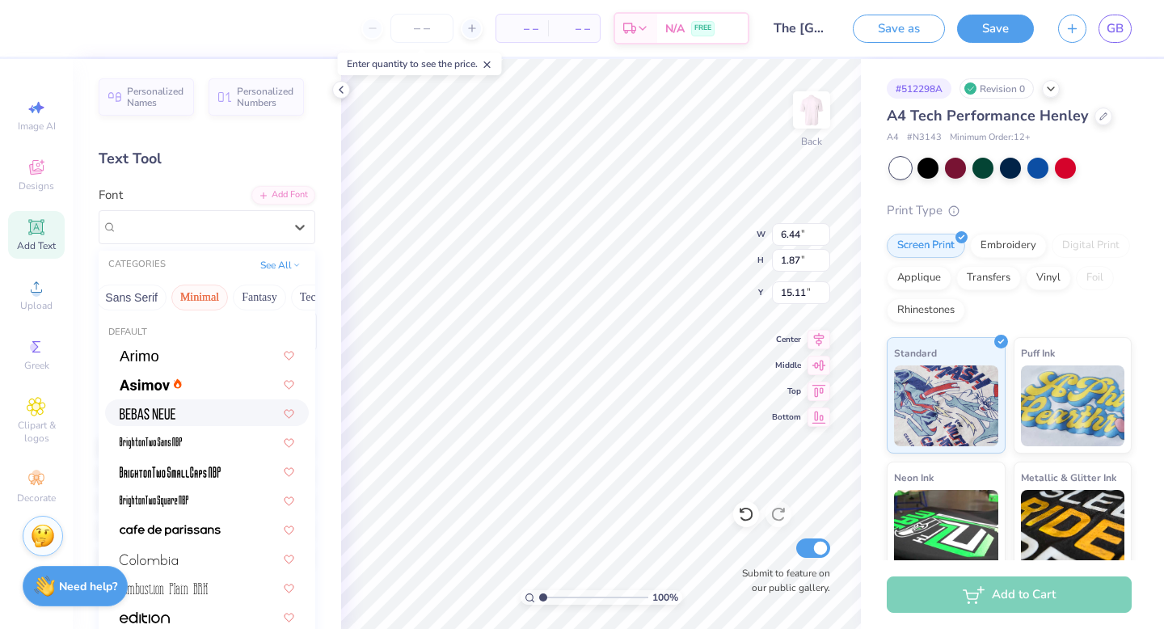
click at [186, 411] on div at bounding box center [207, 412] width 175 height 17
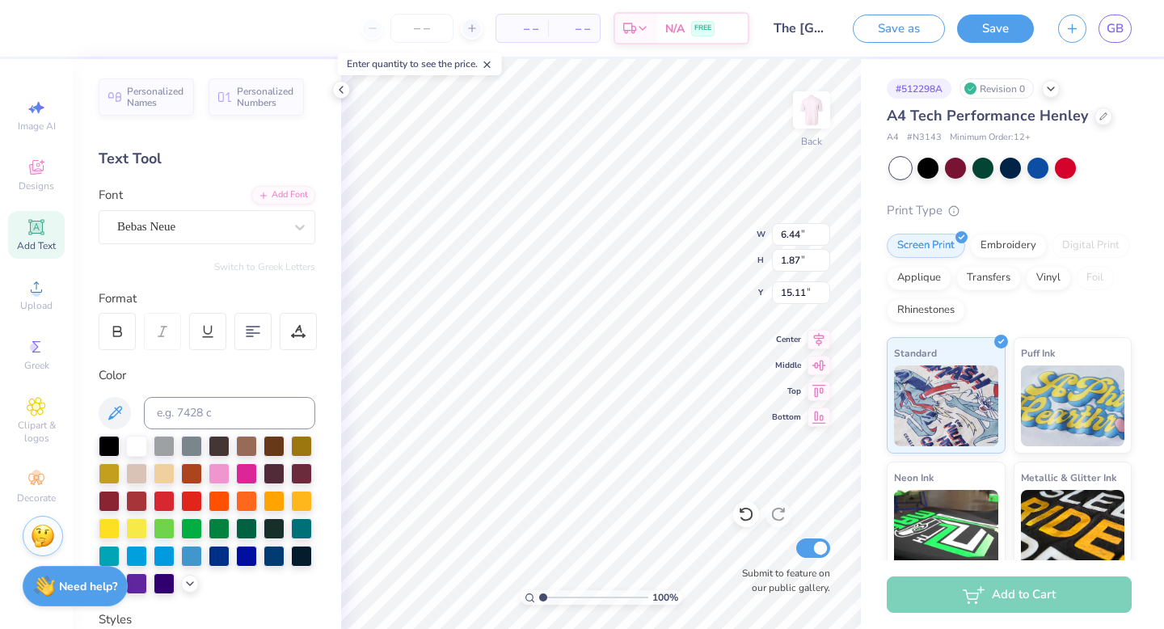
type input "3.98"
type input "1.86"
type textarea "TX OU"
type input "8.61"
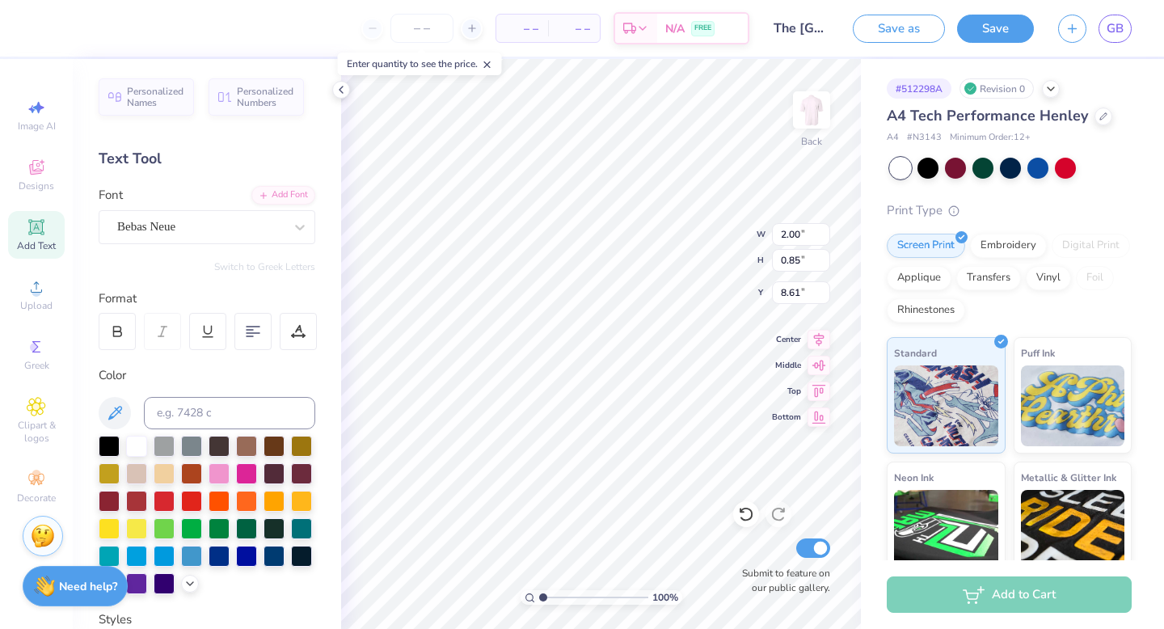
type input "2.00"
type input "0.85"
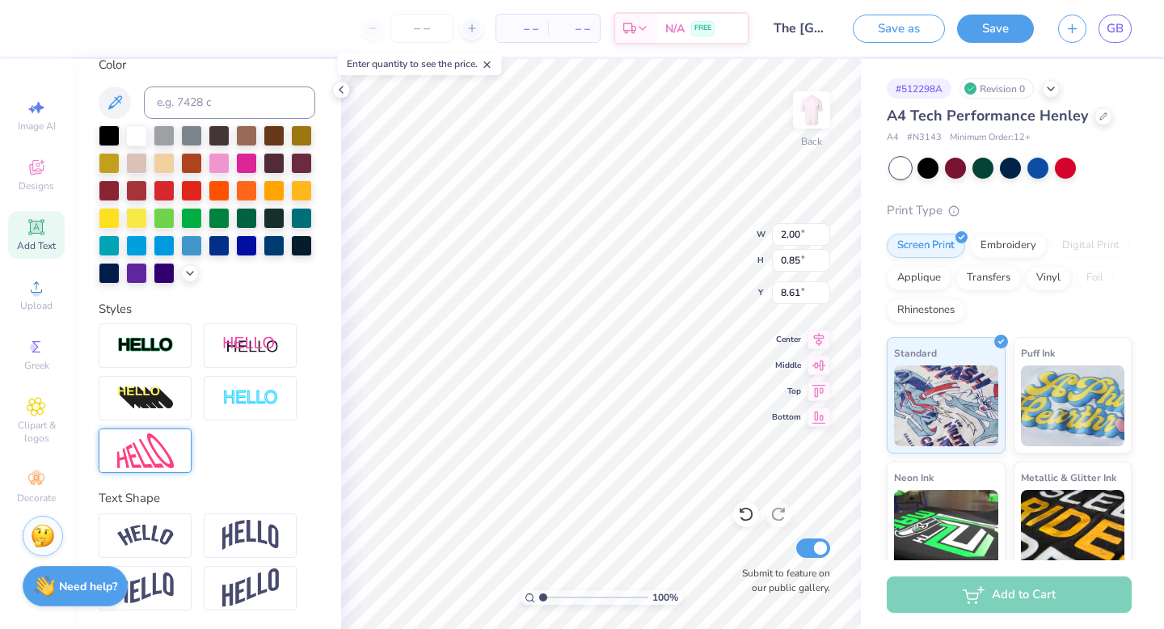
click at [163, 450] on img at bounding box center [145, 450] width 57 height 35
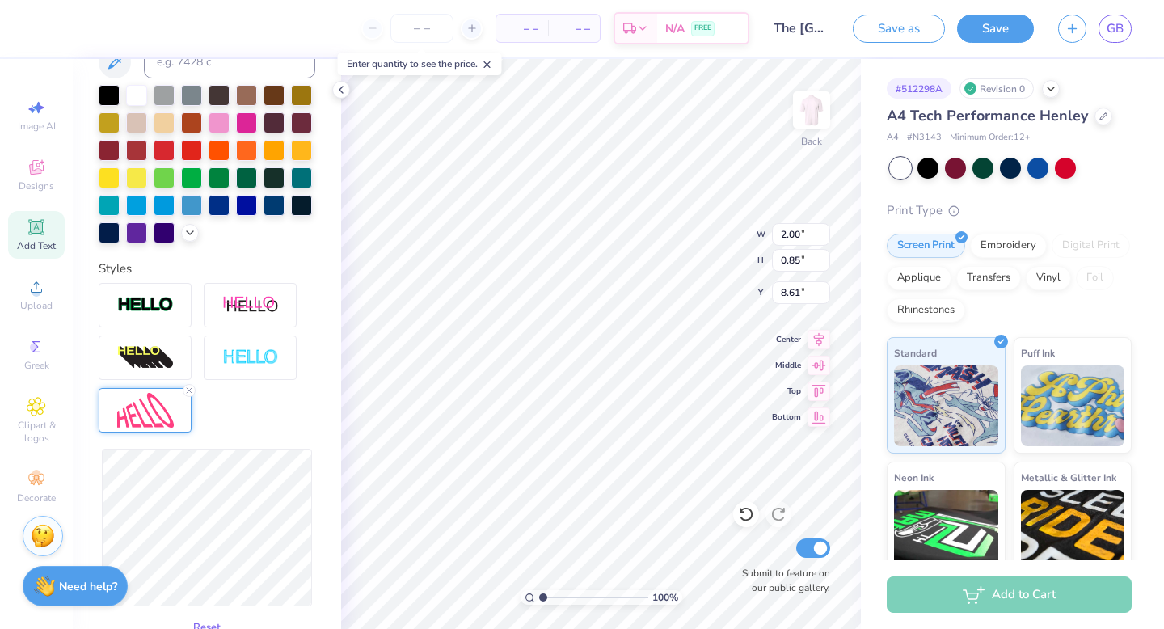
type input "1.97"
type input "0.84"
type input "1.96"
drag, startPoint x: 546, startPoint y: 597, endPoint x: 581, endPoint y: 597, distance: 34.8
type input "4.5"
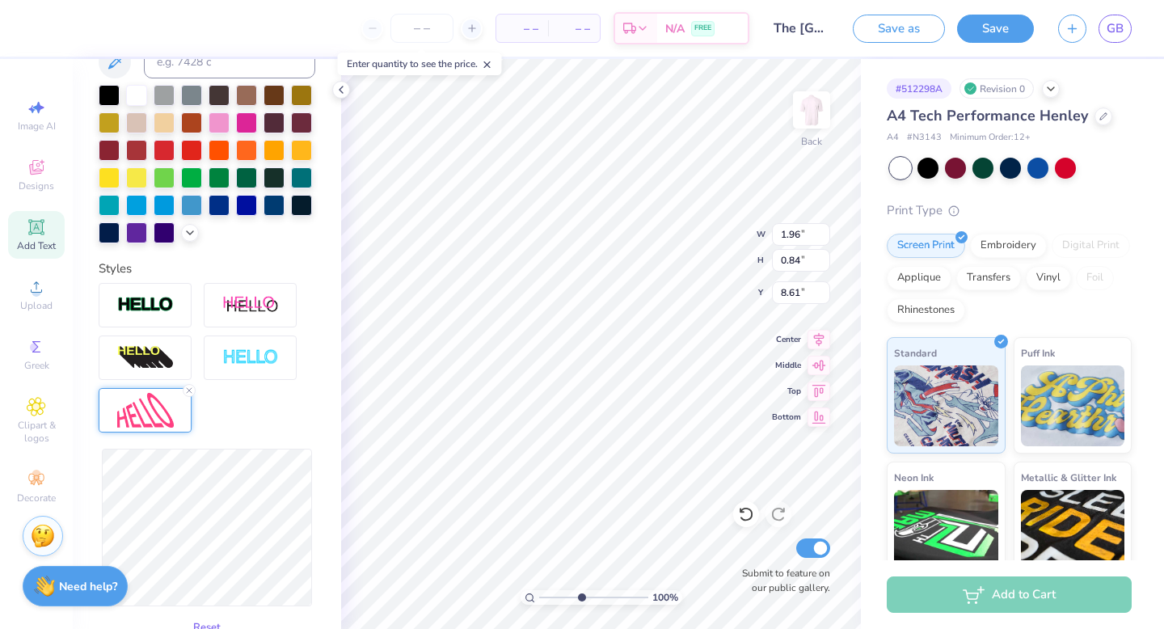
click at [581, 597] on input "range" at bounding box center [593, 597] width 109 height 15
type input "8.15"
type input "2.02"
type input "1.14"
type input "7.77"
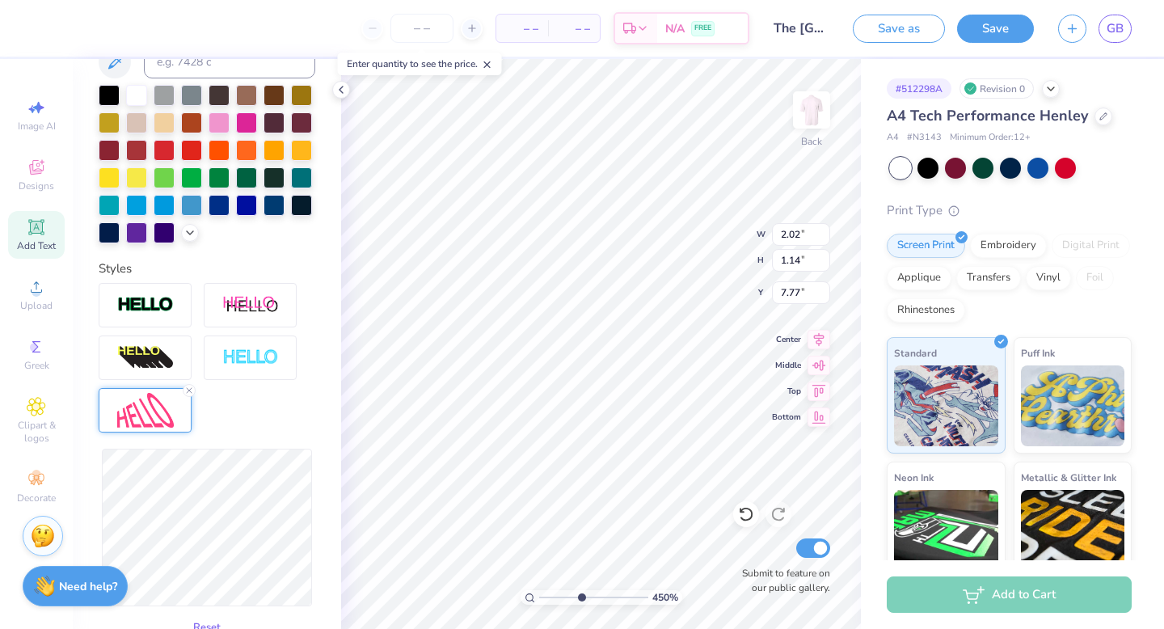
type input "2.08"
type input "1.20"
type input "7.87"
type input "1.18"
type input "7.89"
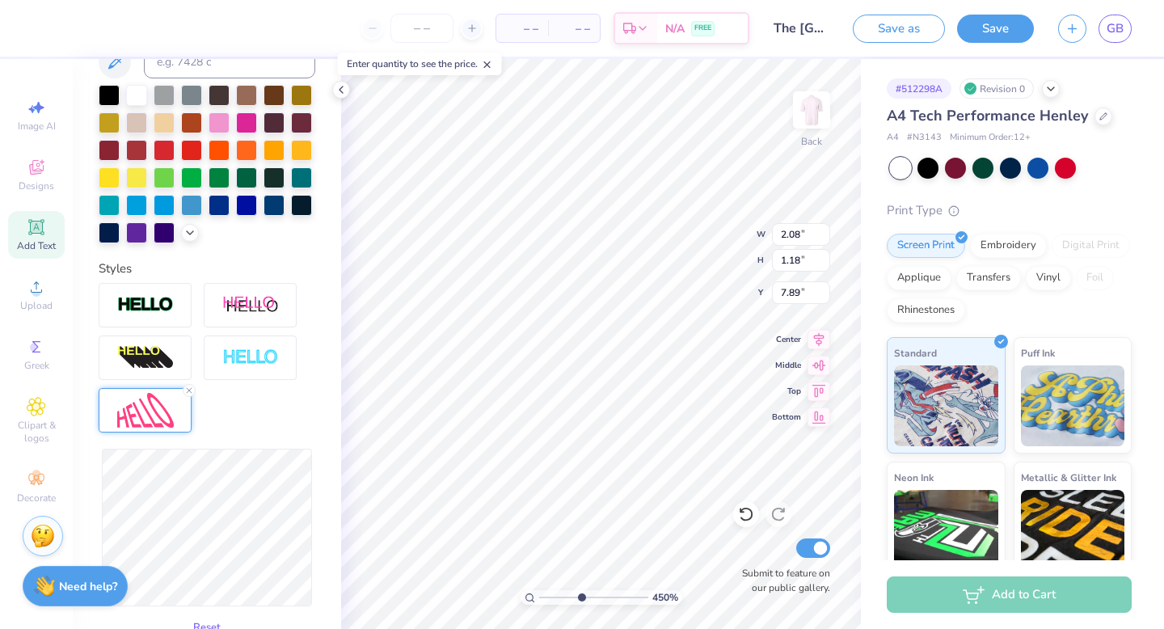
click at [288, 416] on div "Reset" at bounding box center [207, 462] width 217 height 358
click at [572, 600] on input "range" at bounding box center [593, 597] width 109 height 15
drag, startPoint x: 572, startPoint y: 598, endPoint x: 547, endPoint y: 598, distance: 25.9
type input "1.39"
click at [547, 598] on input "range" at bounding box center [593, 597] width 109 height 15
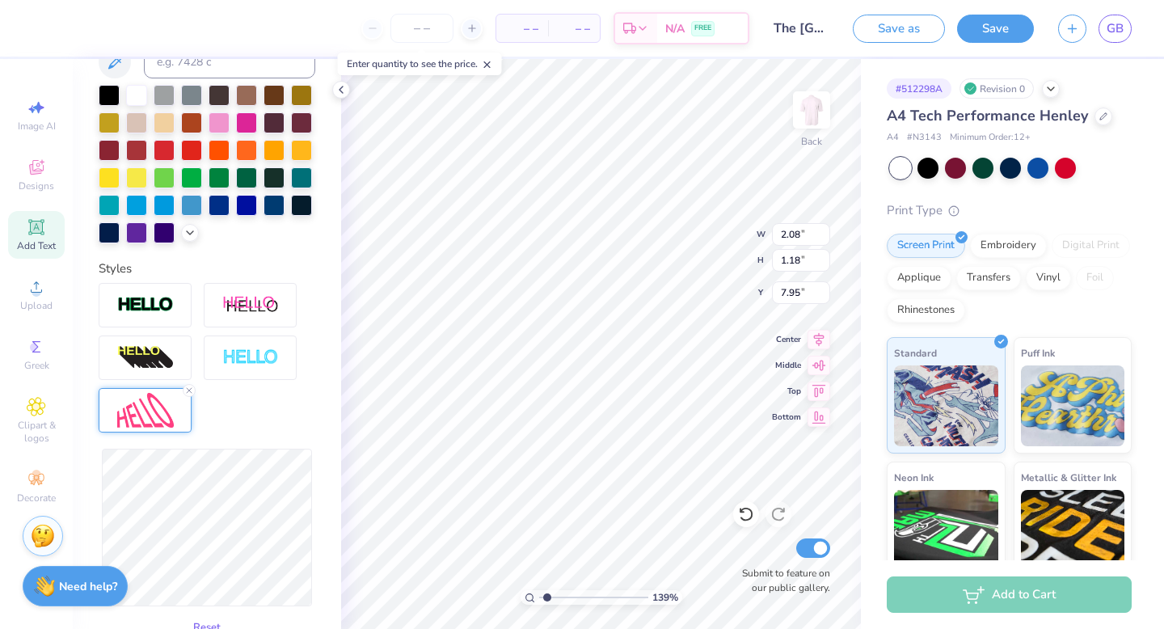
type textarea "TX OU 2025"
drag, startPoint x: 545, startPoint y: 600, endPoint x: 589, endPoint y: 598, distance: 43.7
type input "5.22"
click at [589, 598] on input "range" at bounding box center [593, 597] width 109 height 15
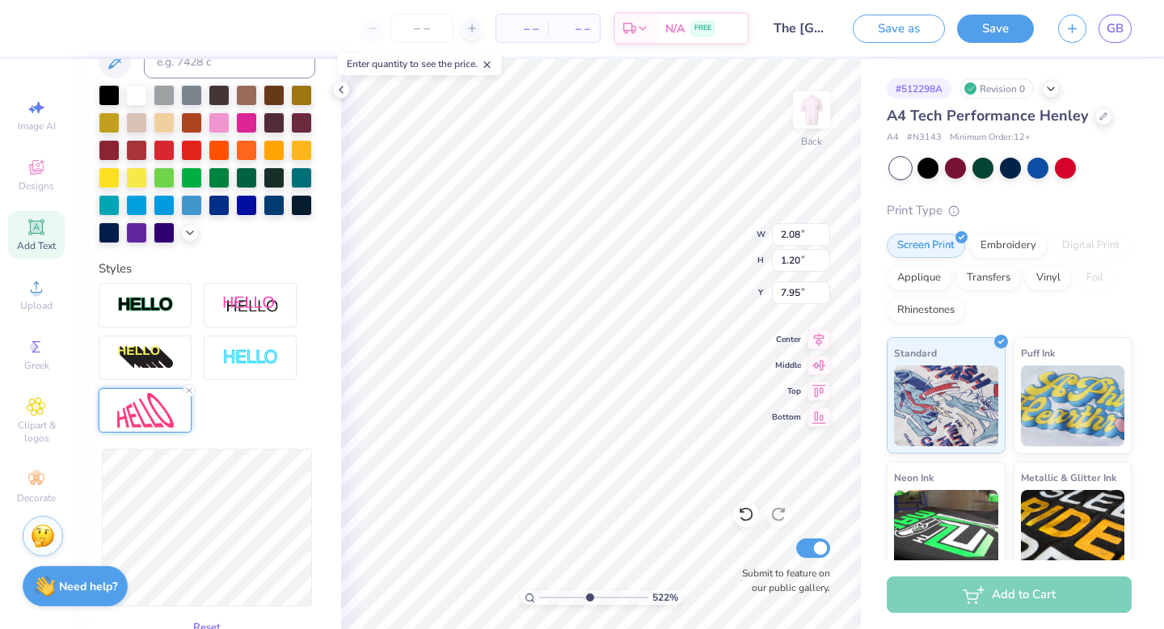
type input "7.93"
type input "2.07"
type input "7.90"
click at [594, 593] on input "range" at bounding box center [593, 597] width 109 height 15
drag, startPoint x: 591, startPoint y: 593, endPoint x: 551, endPoint y: 592, distance: 40.4
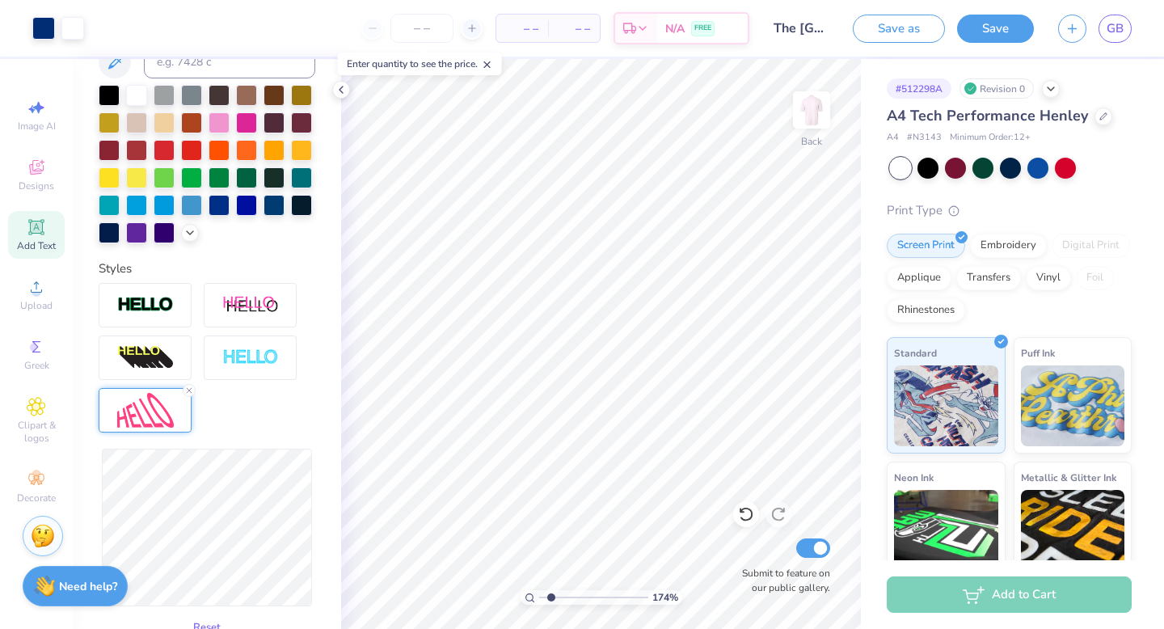
type input "1.77"
click at [551, 592] on input "range" at bounding box center [593, 597] width 109 height 15
click at [44, 174] on icon at bounding box center [36, 167] width 19 height 19
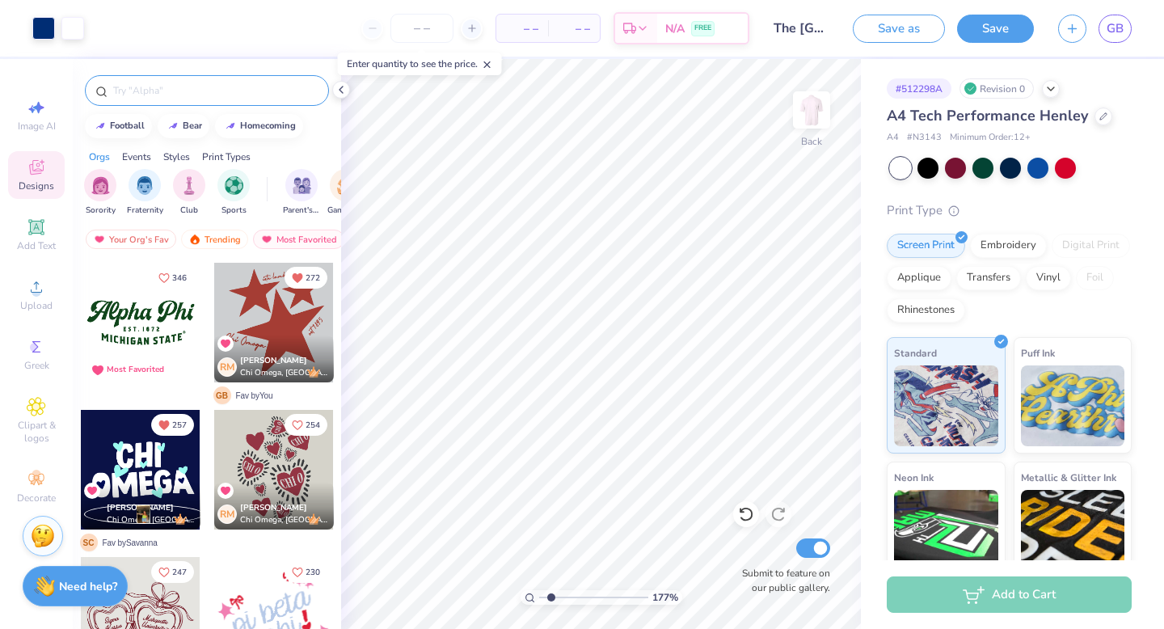
click at [204, 96] on input "text" at bounding box center [215, 90] width 207 height 16
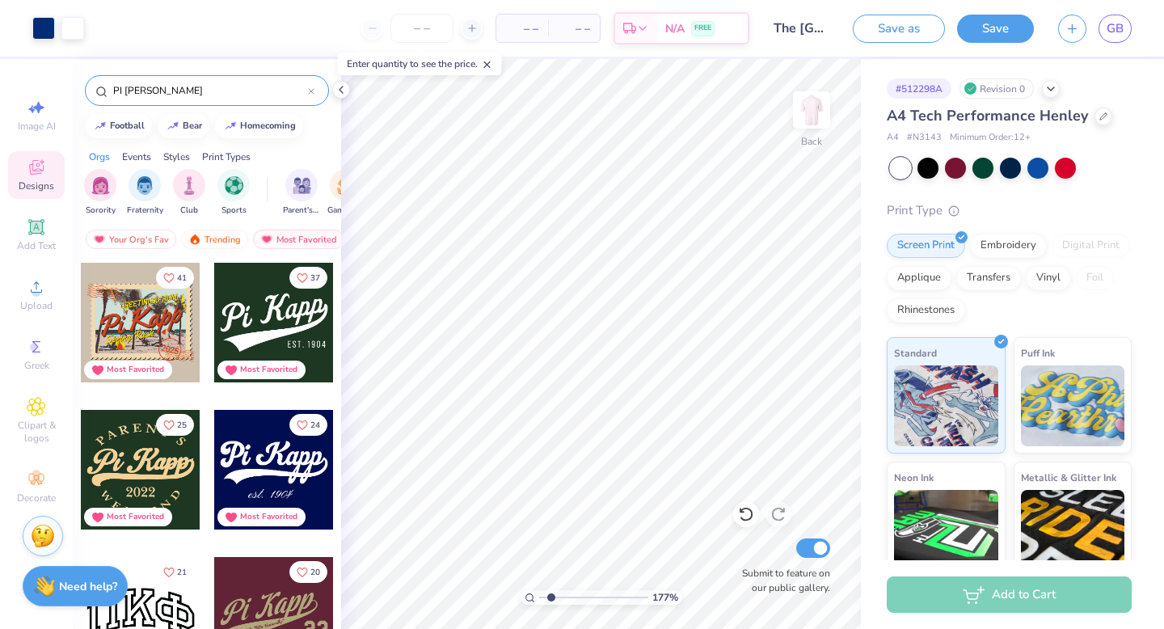
type input "PI [PERSON_NAME]"
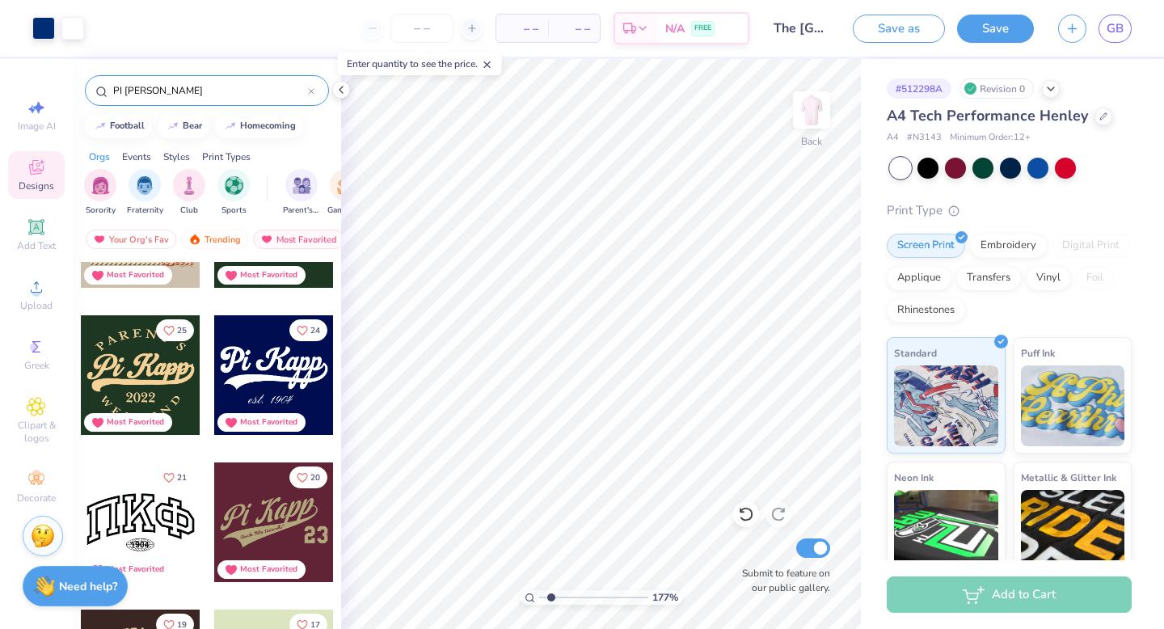
scroll to position [96, 0]
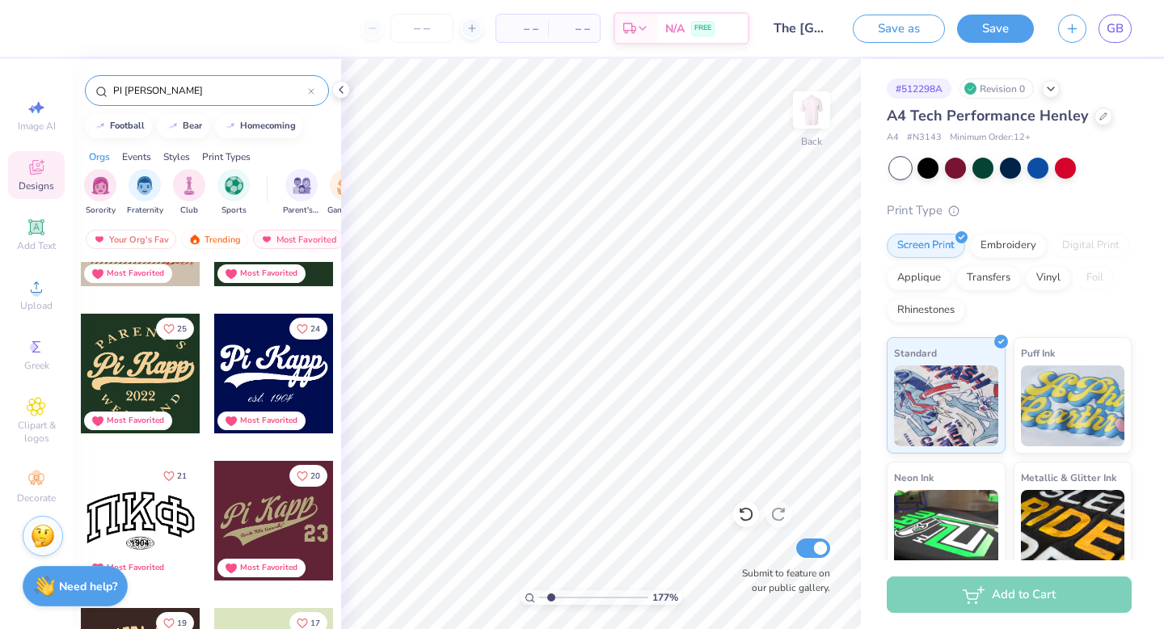
click at [149, 377] on div at bounding box center [141, 374] width 120 height 120
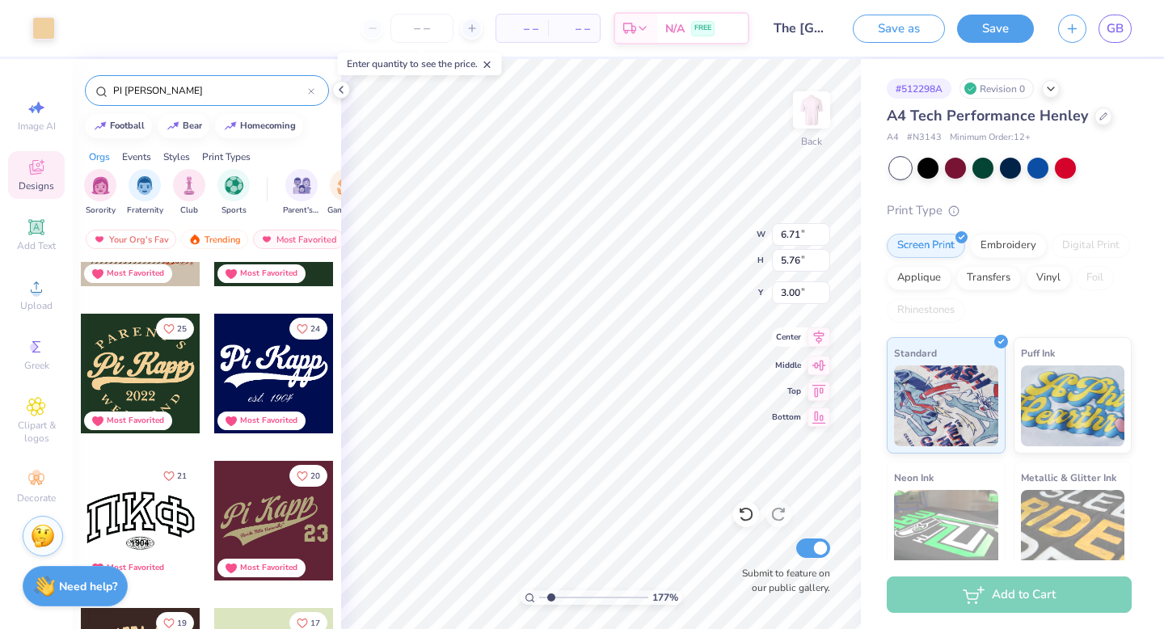
click at [790, 348] on div "177 % Back W 6.71 6.71 " H 5.76 5.76 " Y 3.00 3.00 " Center Middle Top Bottom S…" at bounding box center [601, 344] width 520 height 570
type input "9.73"
type input "8.36"
type input "5.15"
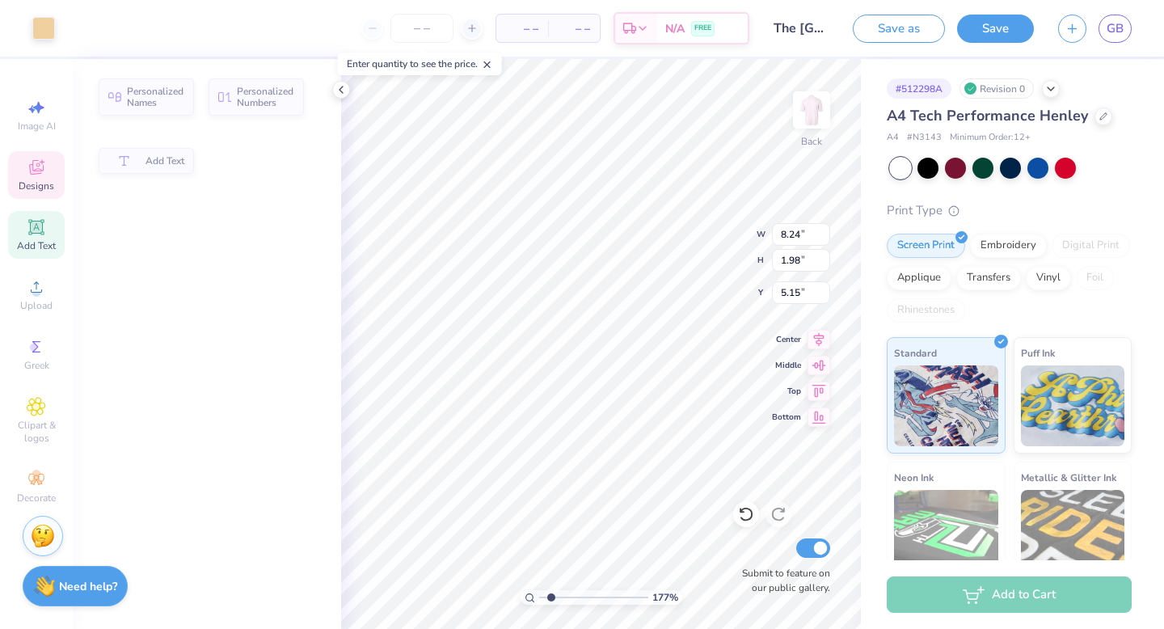
type input "8.24"
type input "1.98"
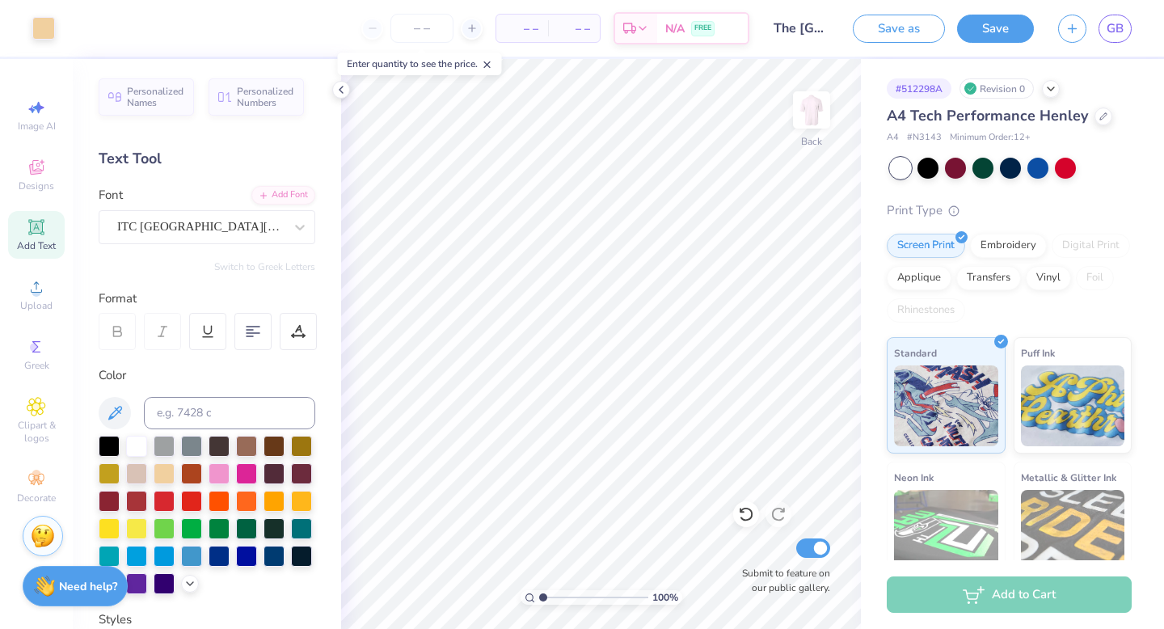
type input "1"
drag, startPoint x: 551, startPoint y: 594, endPoint x: 537, endPoint y: 594, distance: 13.7
click at [537, 594] on div "100 %" at bounding box center [602, 597] width 162 height 15
type input "14.41"
type input "5.18"
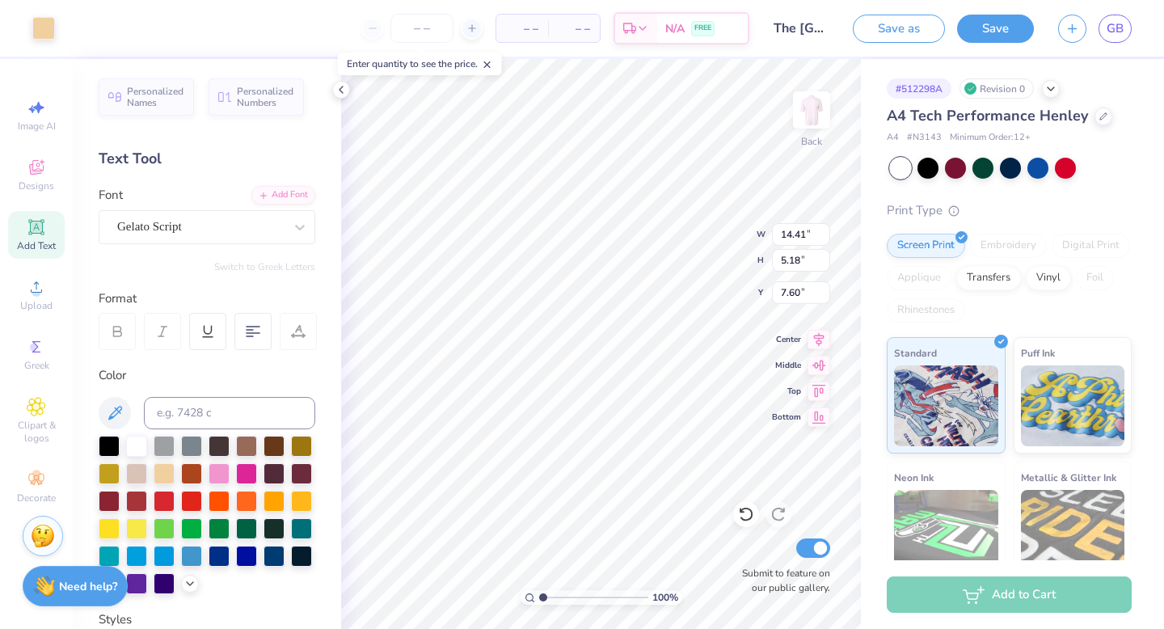
type input "4.53"
type input "1"
drag, startPoint x: 547, startPoint y: 598, endPoint x: 538, endPoint y: 598, distance: 8.9
click at [539, 598] on input "range" at bounding box center [593, 597] width 109 height 15
type input "13.56"
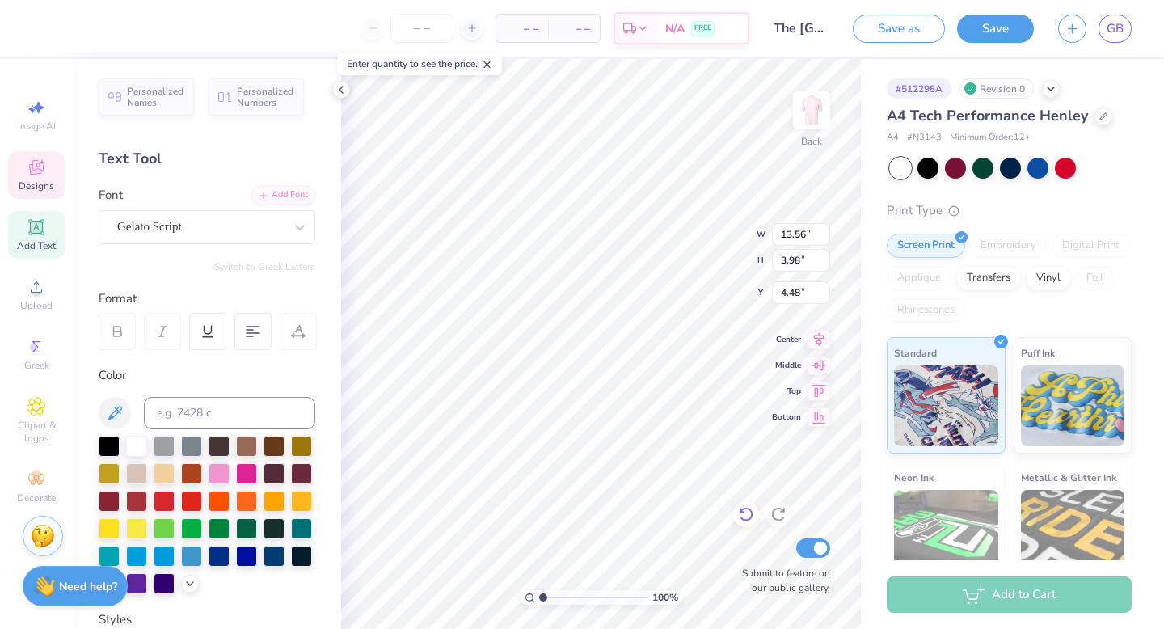
type input "3.98"
type input "4.48"
click at [747, 518] on icon at bounding box center [746, 514] width 16 height 16
type input "14.27"
type input "4.19"
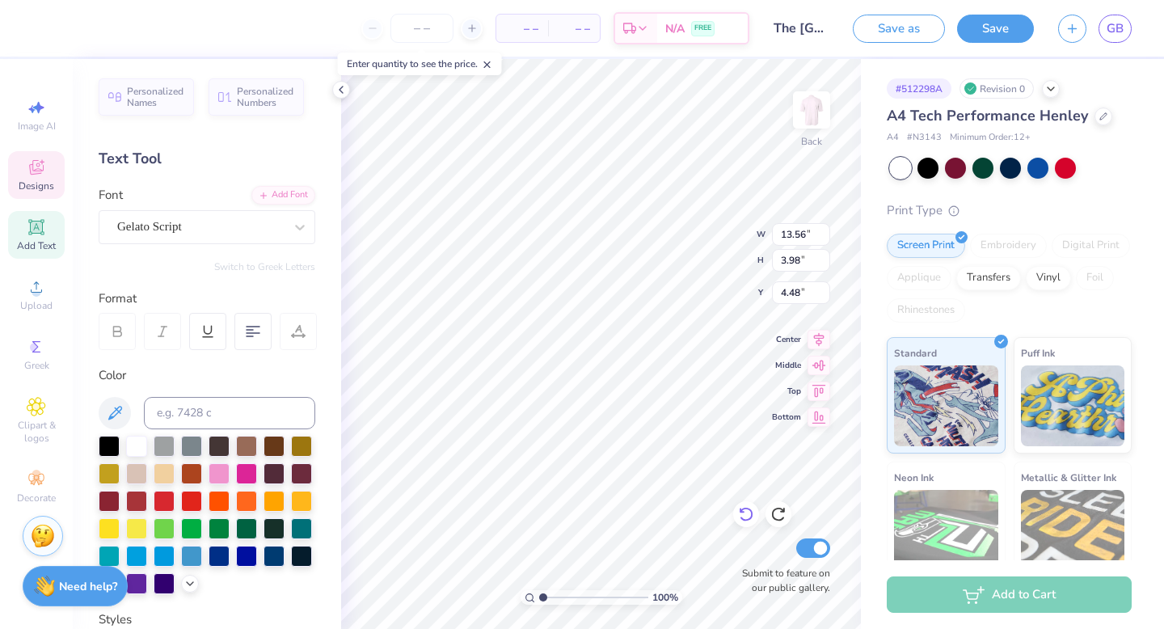
type input "4.53"
type input "13.04"
type input "4.71"
type input "4.45"
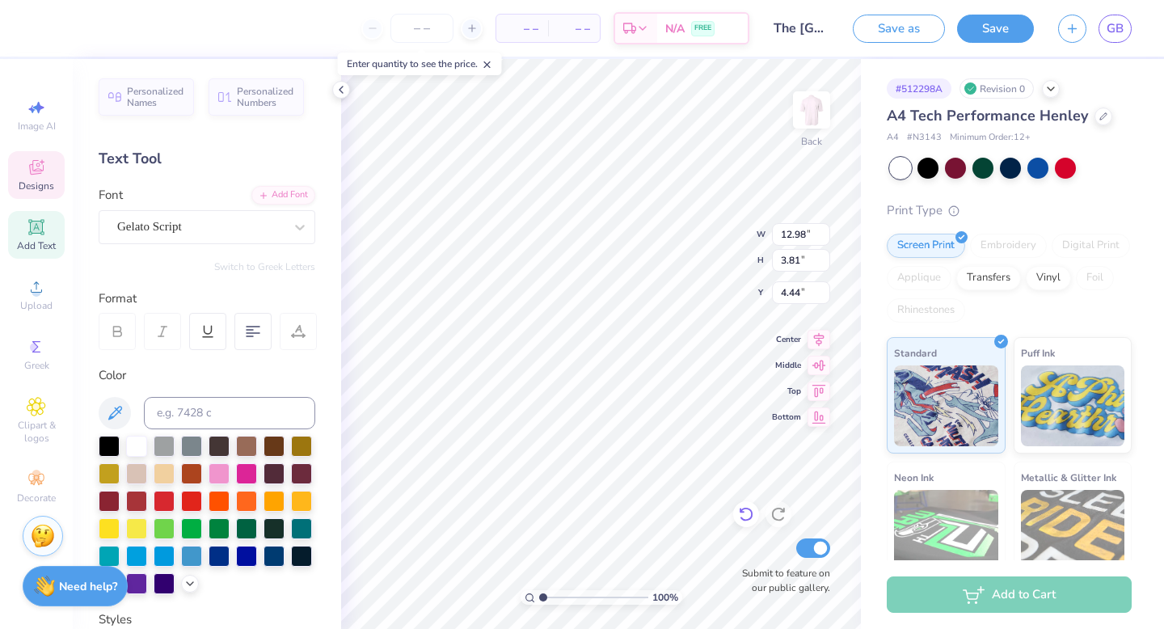
type textarea "Zeta Tau Alpha"
click at [748, 509] on icon at bounding box center [746, 514] width 16 height 16
click at [743, 513] on icon at bounding box center [746, 514] width 16 height 16
type input "10.09"
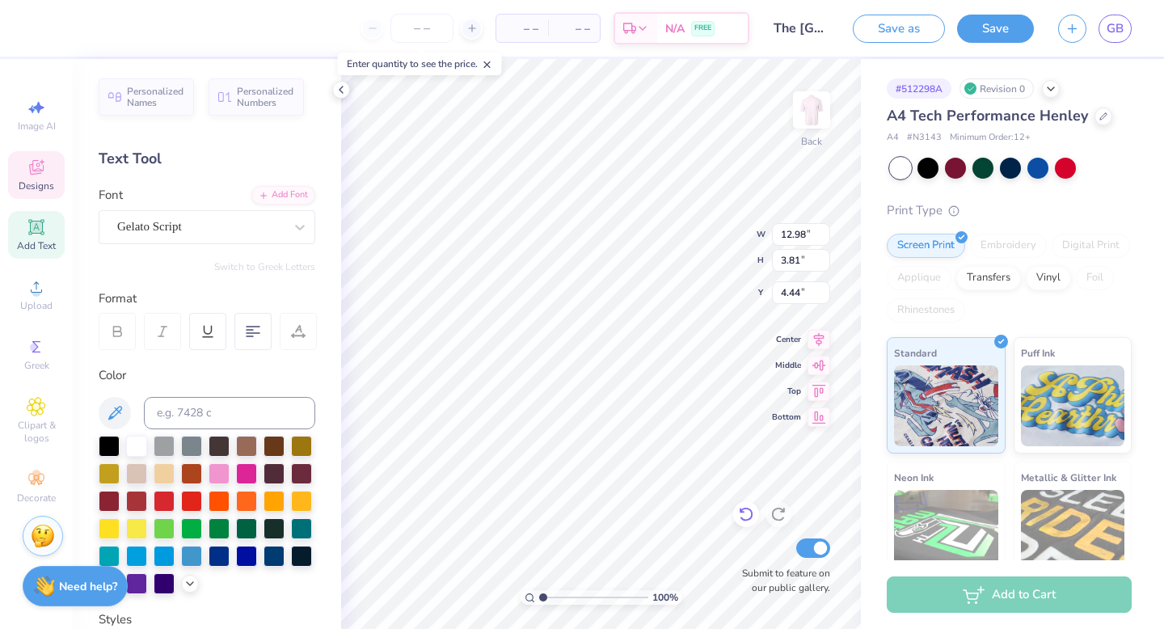
type input "2.96"
type input "4.27"
type textarea "Zeta Tau"
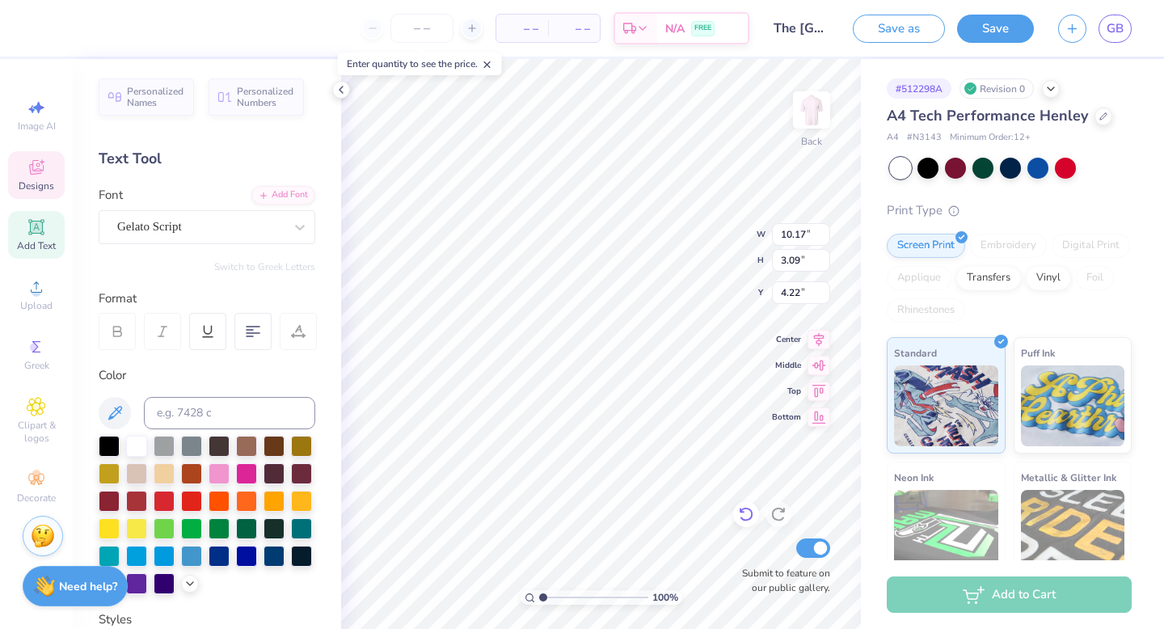
type input "8.95"
type input "2.72"
type input "4.59"
type textarea "Zeta Tau Alpha"
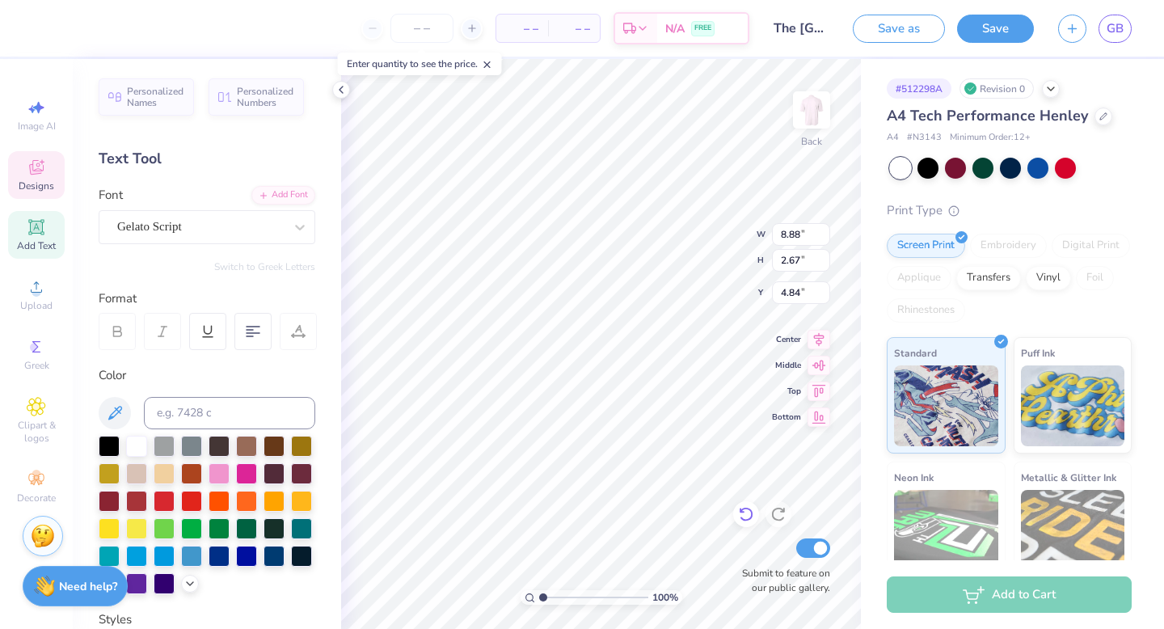
click at [743, 525] on div at bounding box center [746, 514] width 26 height 26
type input "4.56"
click at [746, 509] on icon at bounding box center [746, 514] width 16 height 16
type input "8.95"
type input "2.72"
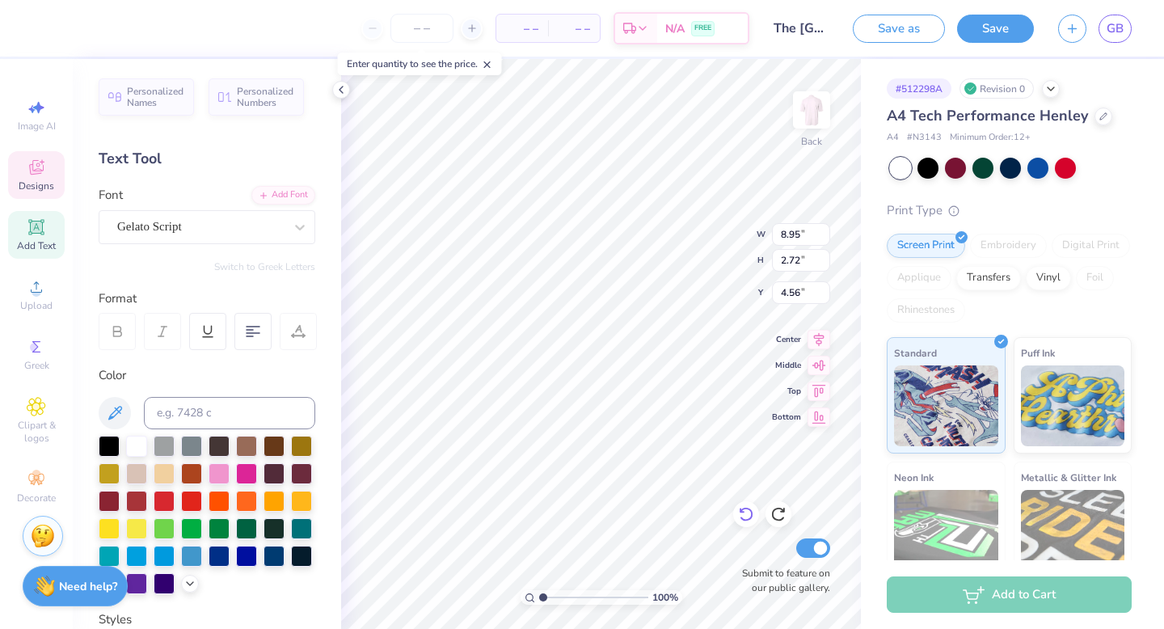
type input "4.59"
click at [746, 509] on icon at bounding box center [746, 514] width 16 height 16
type input "10.17"
type input "3.09"
type input "4.22"
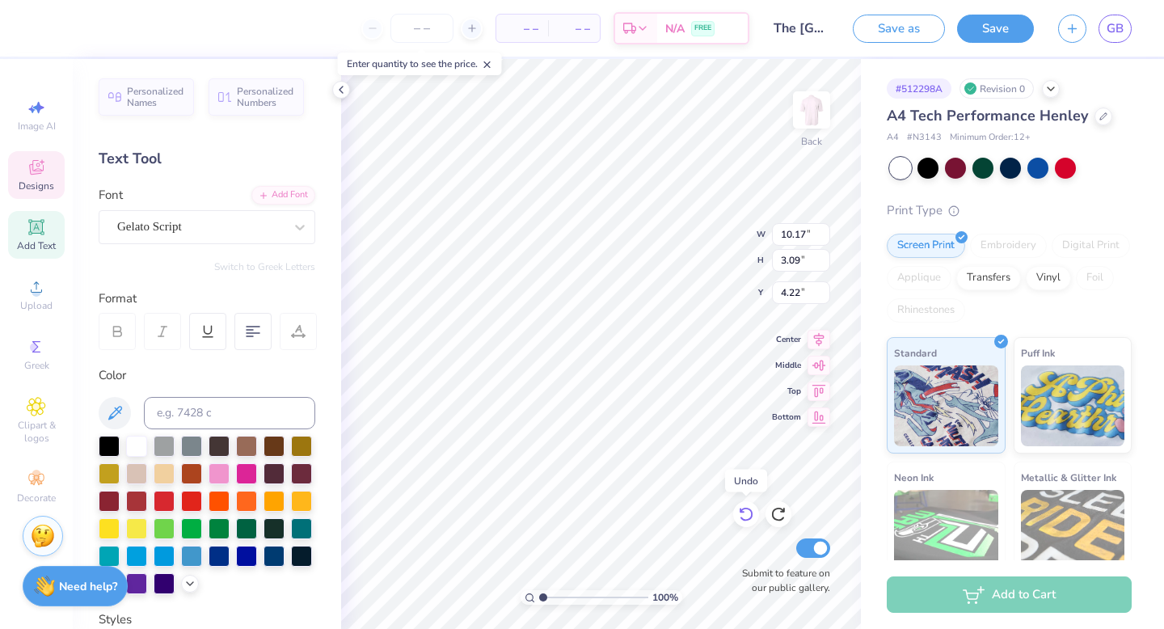
click at [746, 509] on icon at bounding box center [746, 514] width 16 height 16
type input "10.09"
type input "2.96"
type input "4.27"
click at [746, 509] on icon at bounding box center [746, 514] width 16 height 16
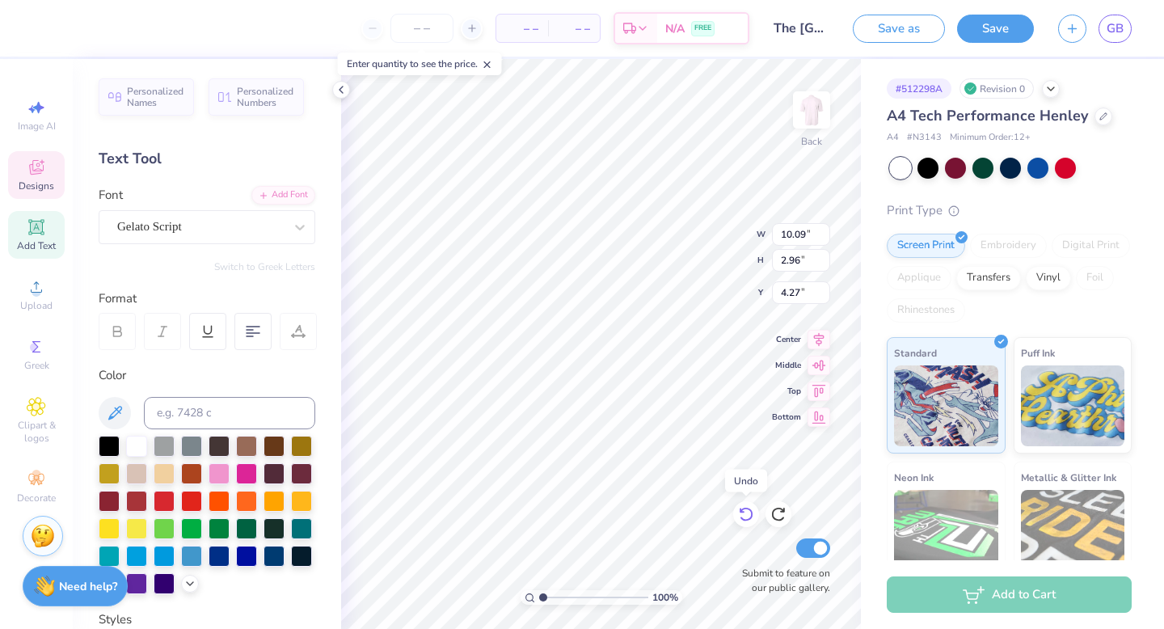
type input "12.98"
type input "3.81"
type input "4.43"
type textarea "[US_STATE] Zeta"
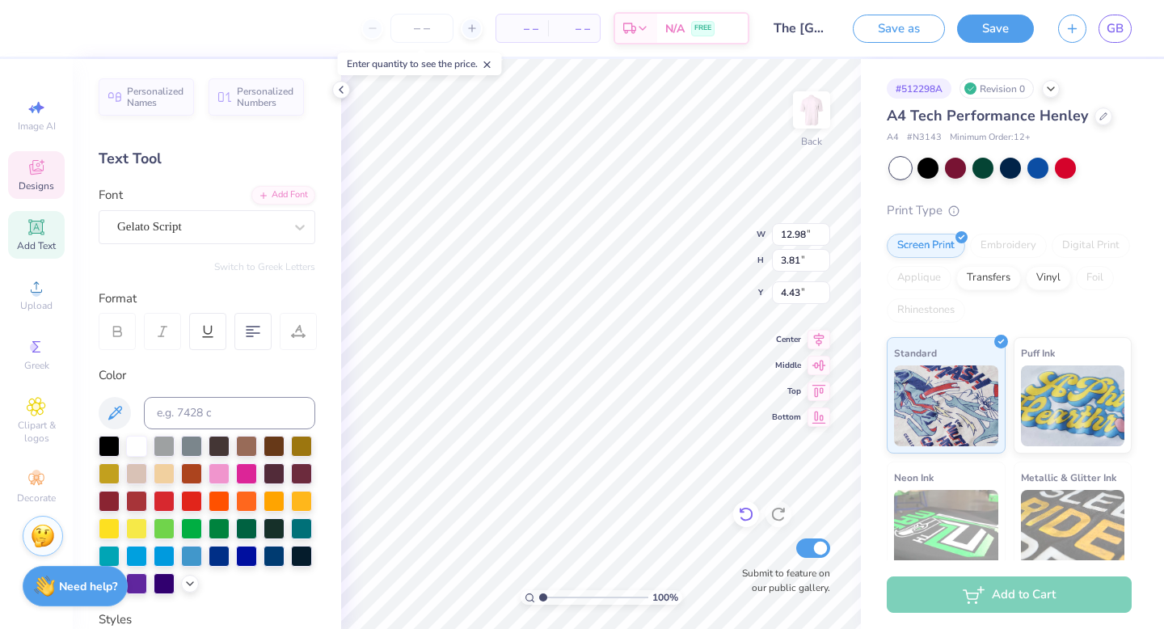
scroll to position [0, 2]
type input "3.90"
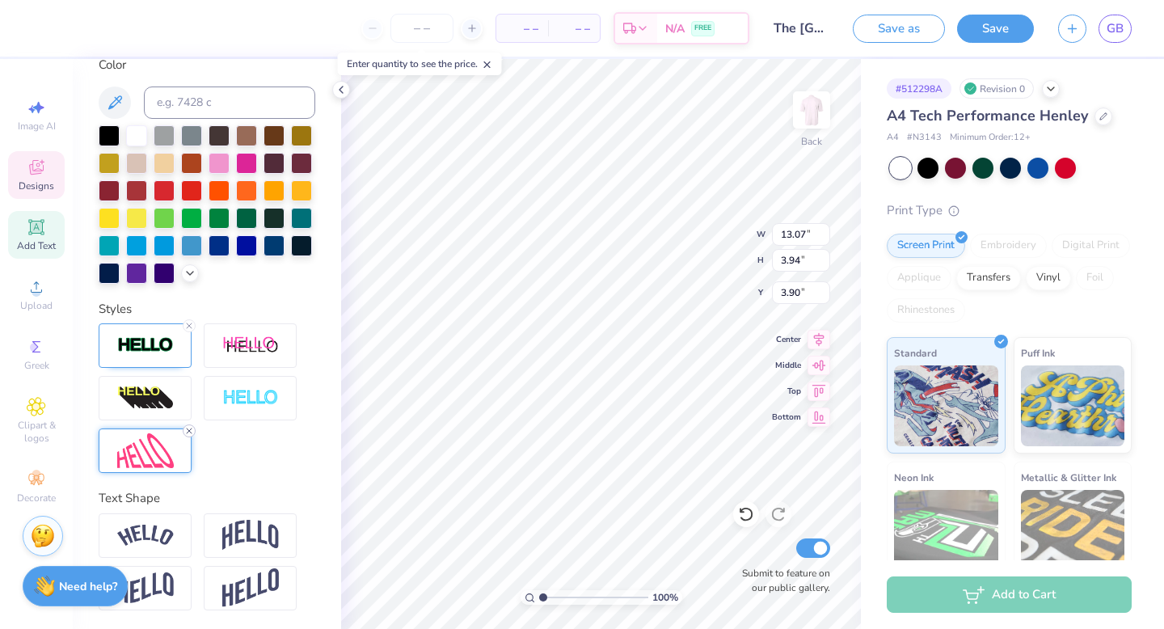
click at [191, 432] on line at bounding box center [189, 431] width 5 height 5
type input "14.78"
type input "2.77"
type input "4.49"
type input "13.66"
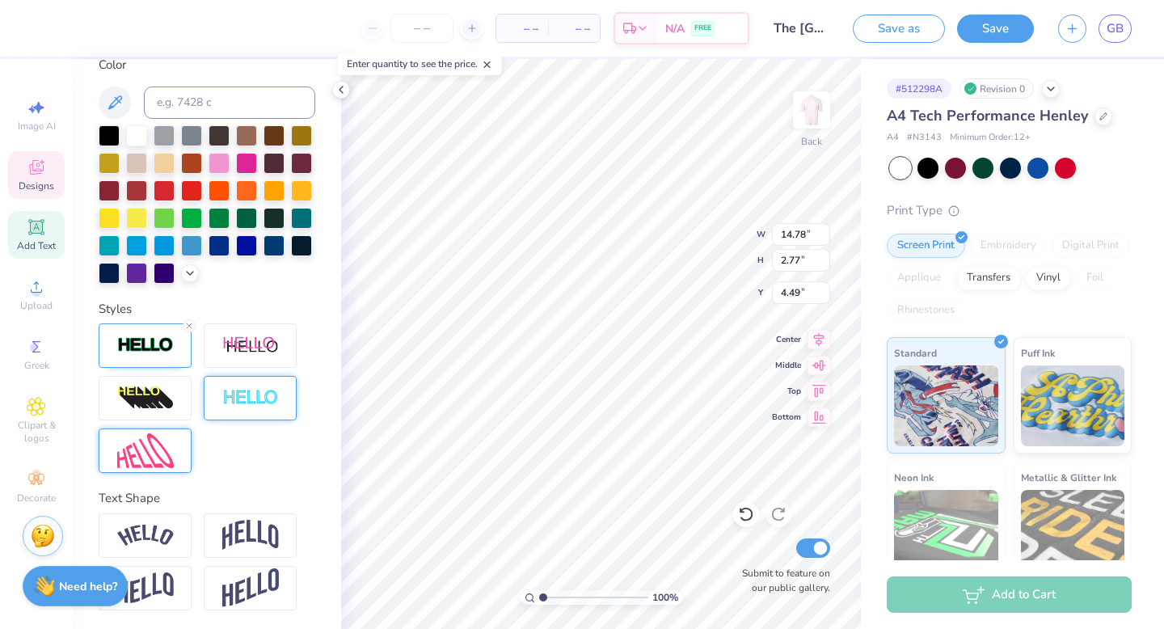
type input "2.56"
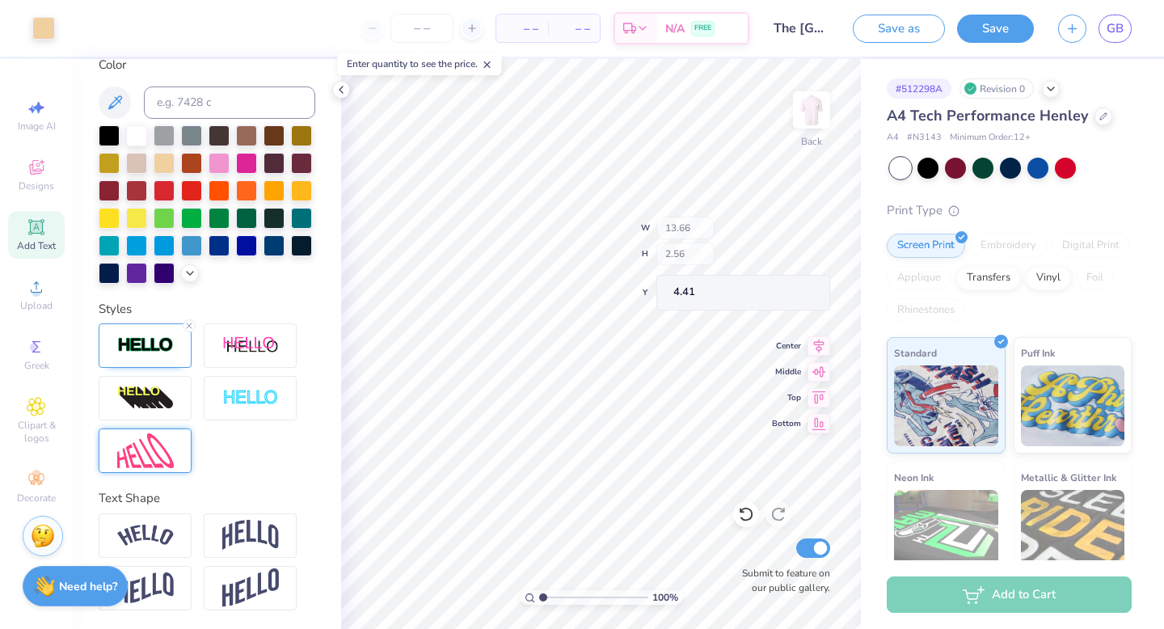
type input "4.59"
click at [42, 178] on div "Designs" at bounding box center [36, 175] width 57 height 48
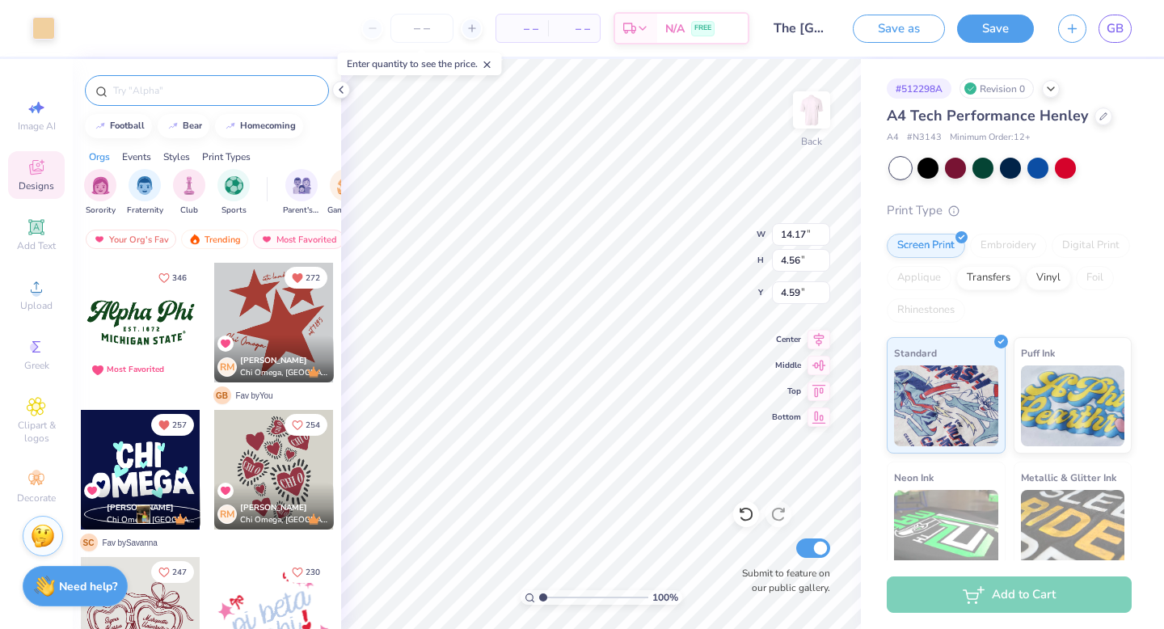
click at [201, 91] on input "text" at bounding box center [215, 90] width 207 height 16
type input "pi [PERSON_NAME]"
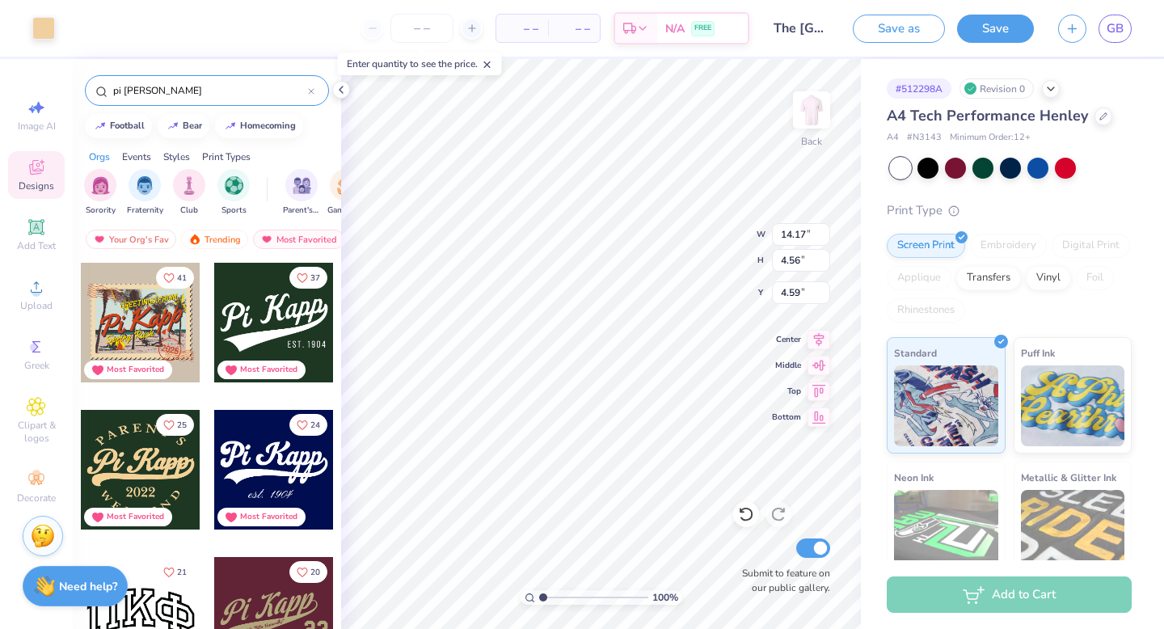
scroll to position [13, 0]
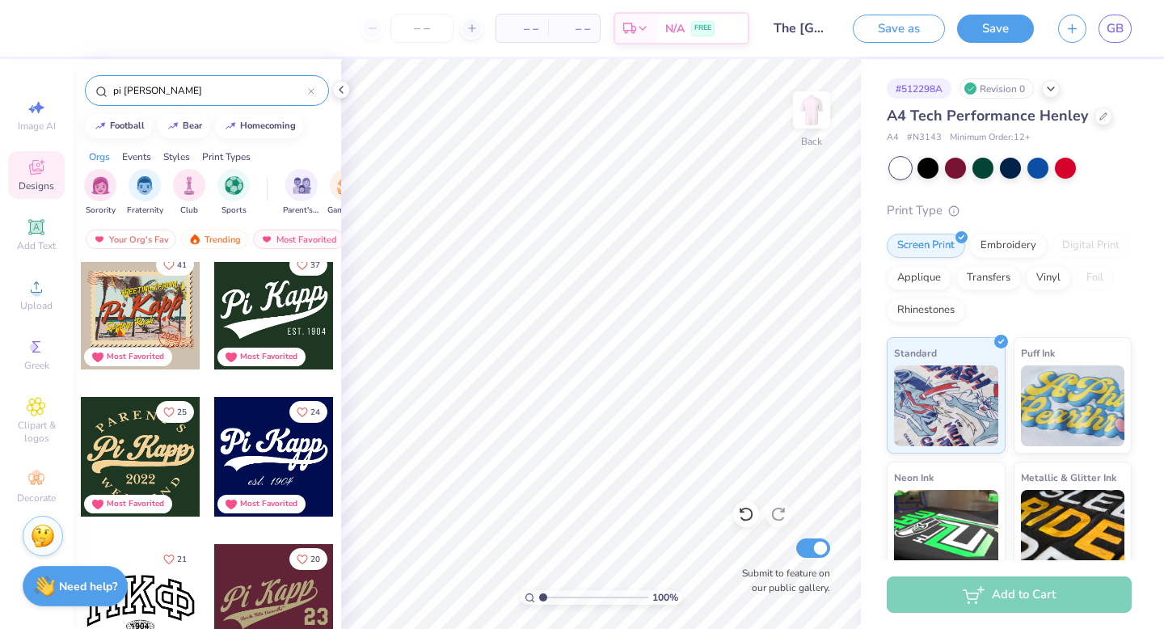
click at [260, 334] on div at bounding box center [274, 310] width 120 height 120
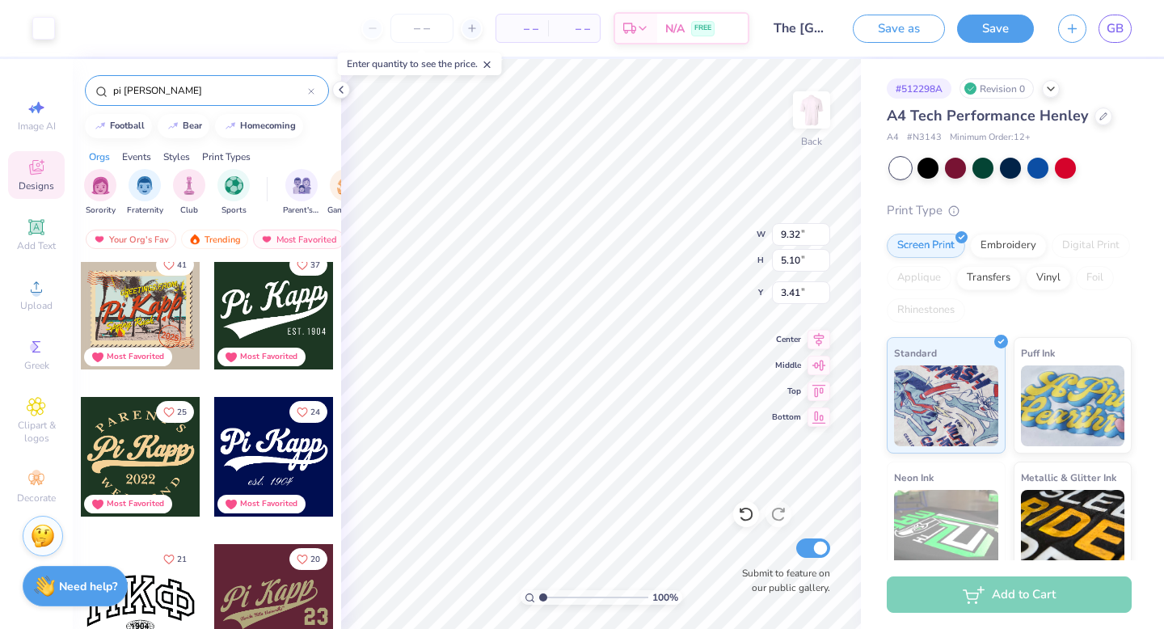
type input "9.32"
type input "5.10"
type input "3.41"
type input "13.09"
type input "7.16"
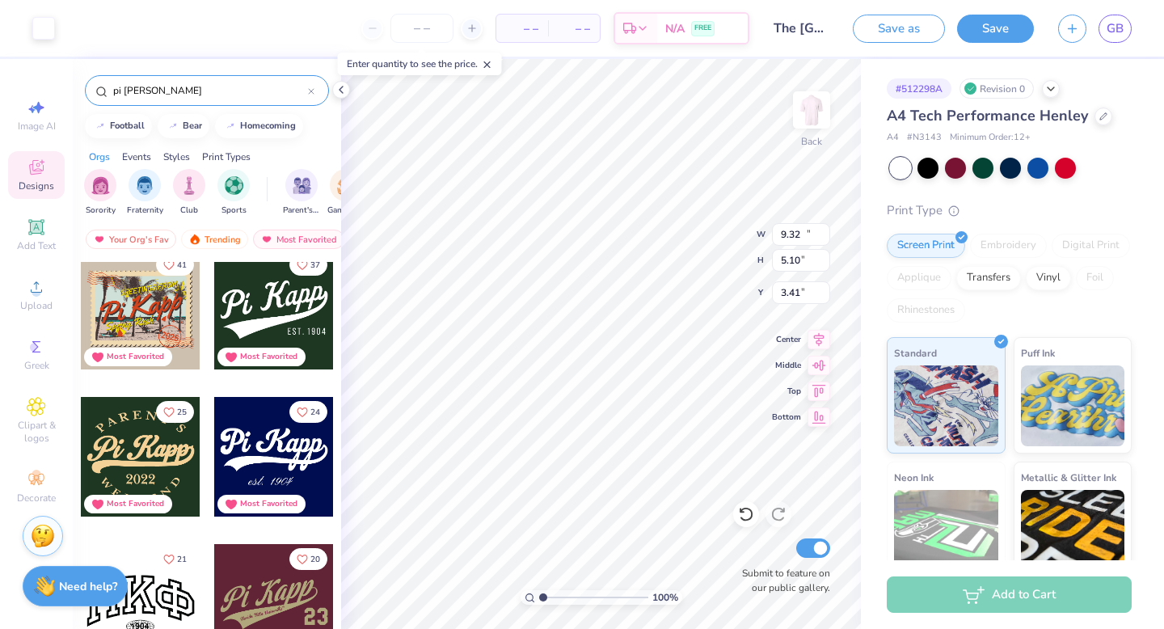
type input "3.68"
click at [49, 27] on div at bounding box center [43, 26] width 23 height 23
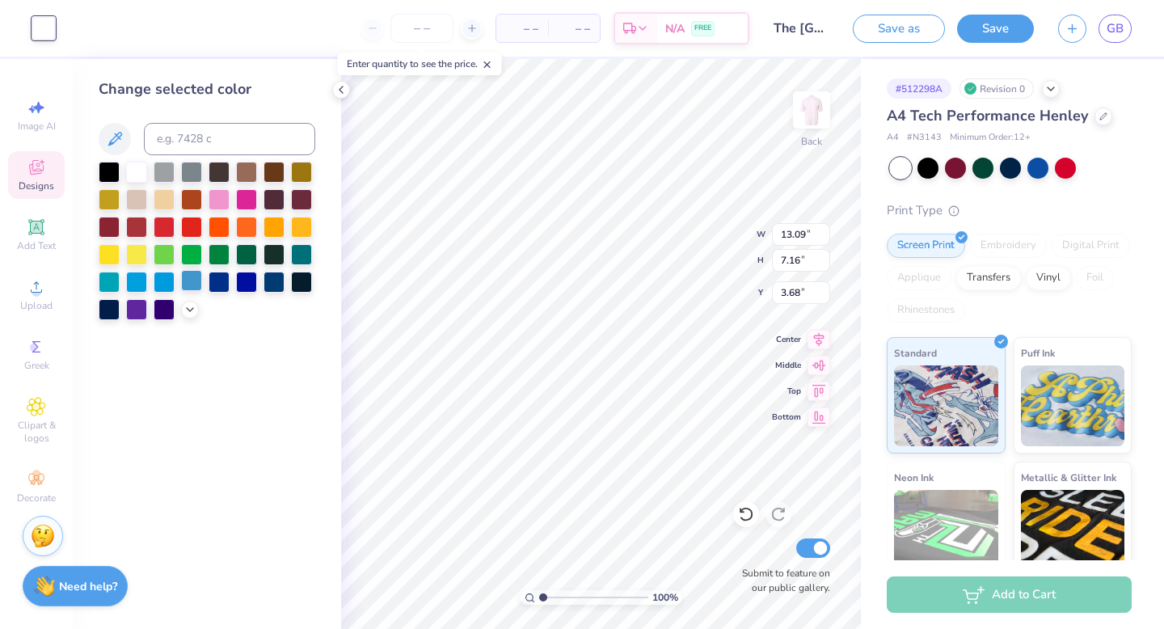
click at [190, 280] on div at bounding box center [191, 280] width 21 height 21
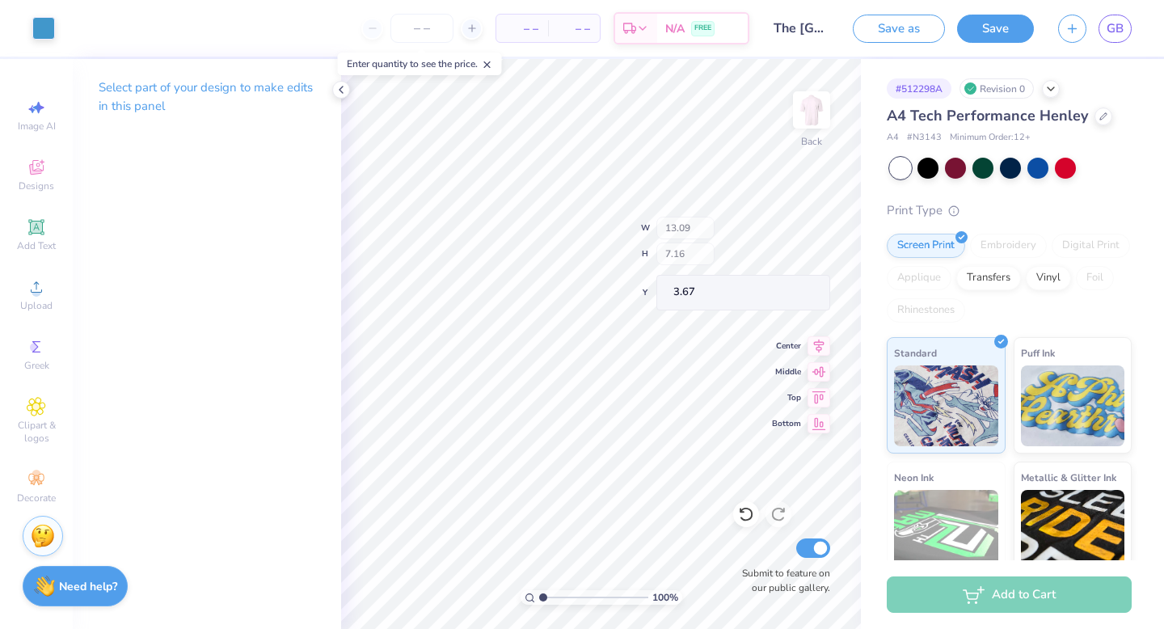
type input "3.67"
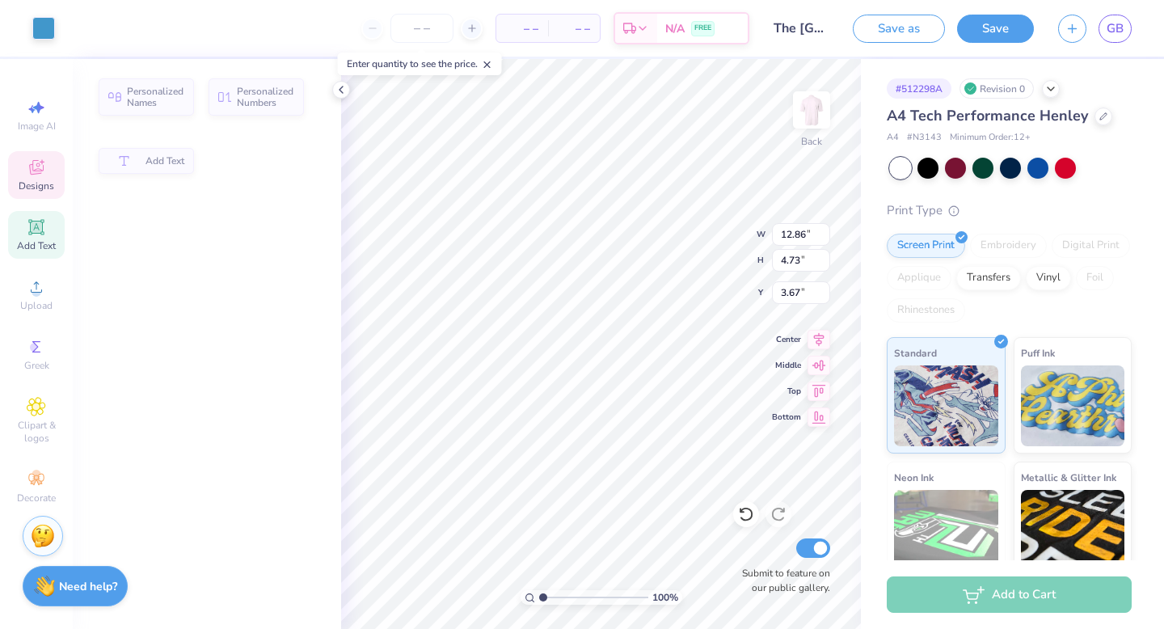
type input "12.86"
type input "4.73"
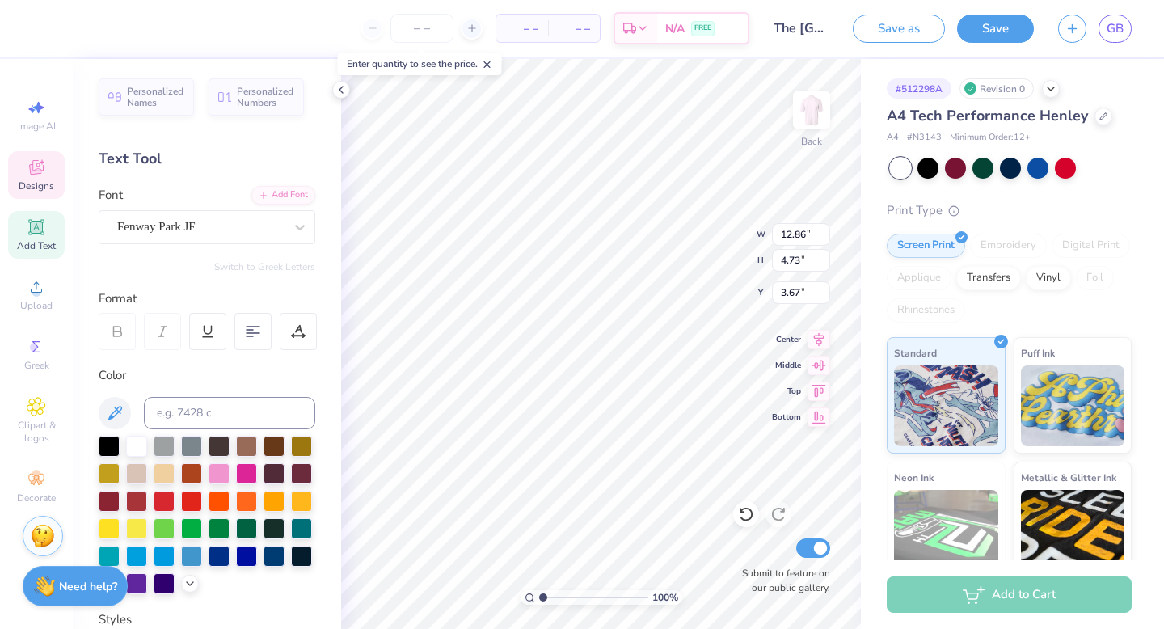
scroll to position [0, 1]
type textarea "[US_STATE] Zeta"
click at [213, 233] on div "Fenway Park JF" at bounding box center [201, 226] width 170 height 25
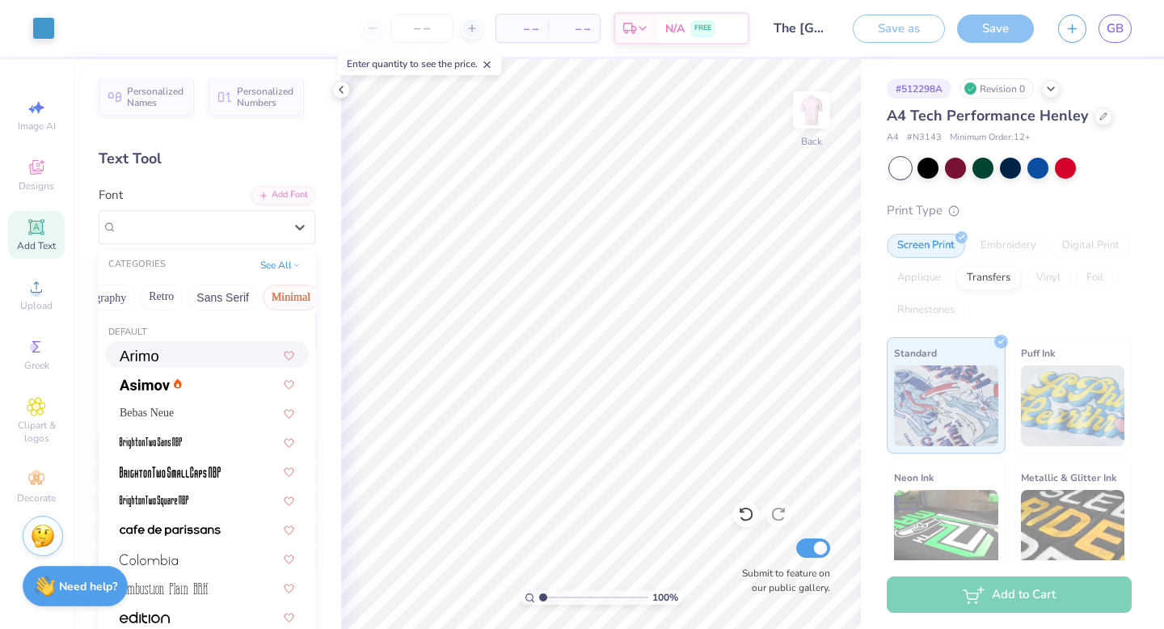
scroll to position [0, 0]
click at [192, 294] on button "Handwriting" at bounding box center [191, 298] width 75 height 26
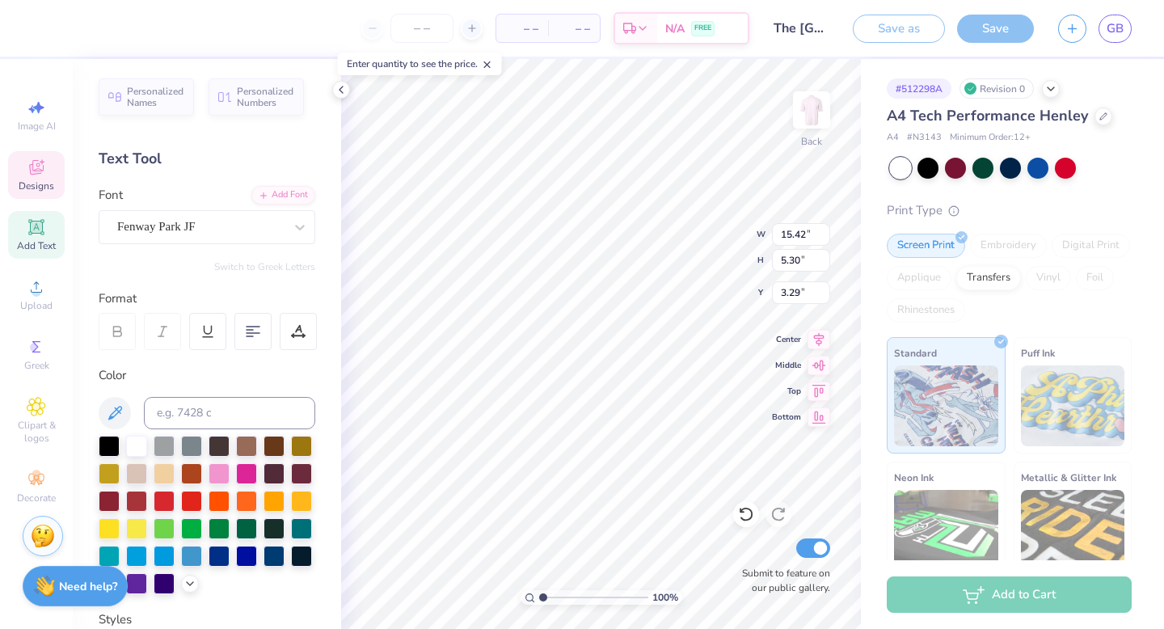
scroll to position [0, 2]
click at [300, 224] on icon at bounding box center [300, 227] width 16 height 16
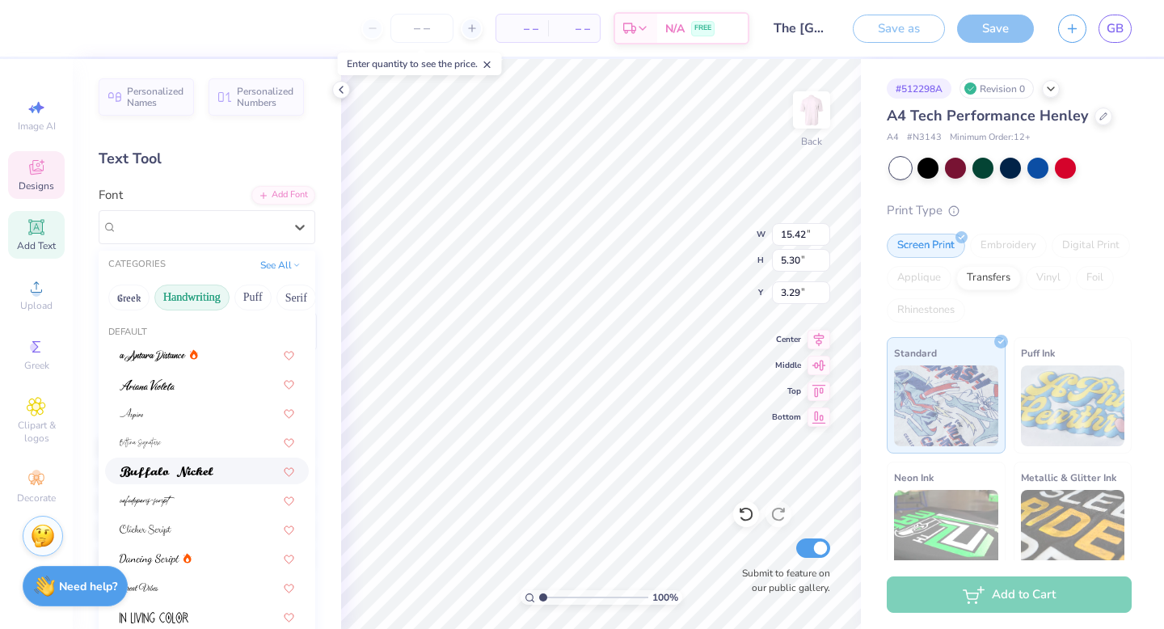
click at [191, 467] on img at bounding box center [167, 472] width 94 height 11
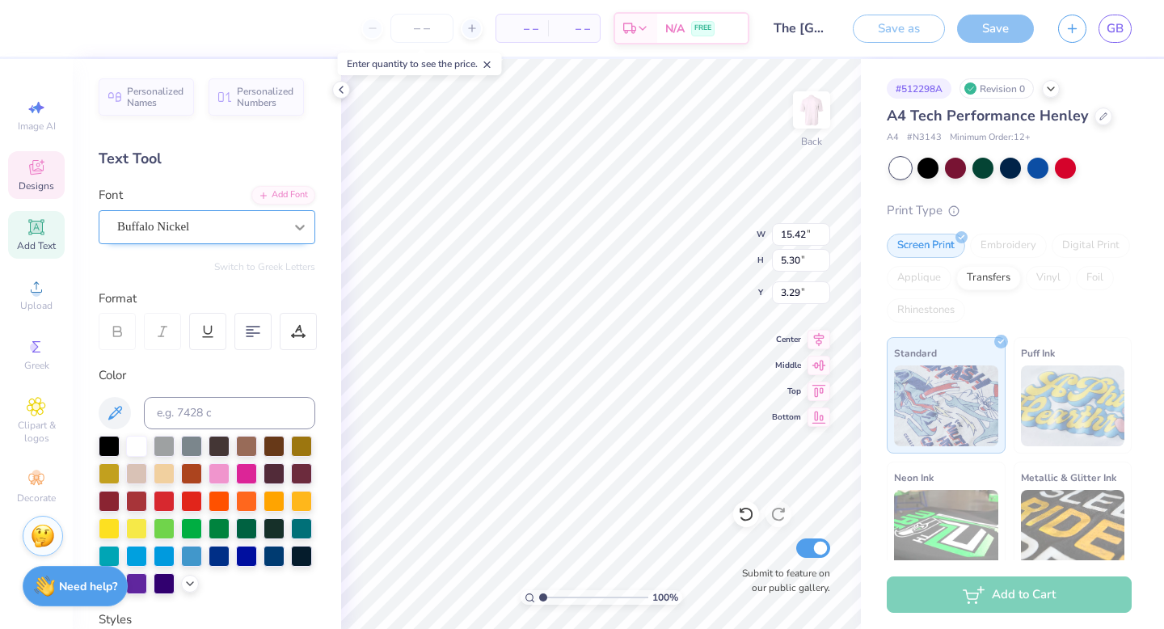
click at [301, 223] on icon at bounding box center [300, 227] width 16 height 16
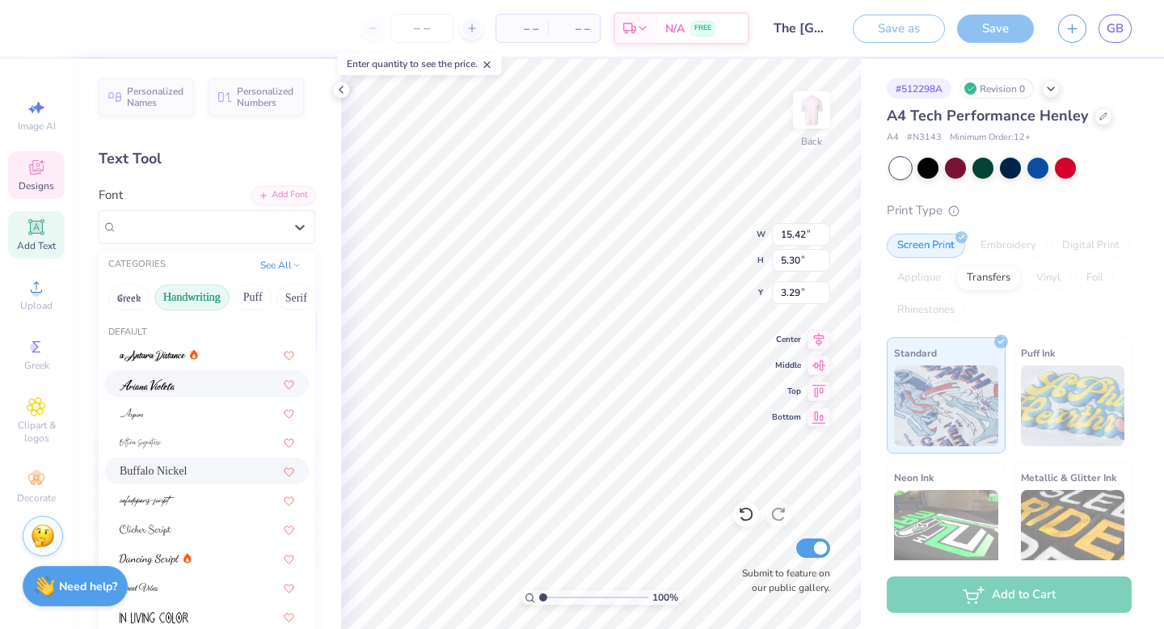
click at [214, 394] on div at bounding box center [207, 383] width 204 height 27
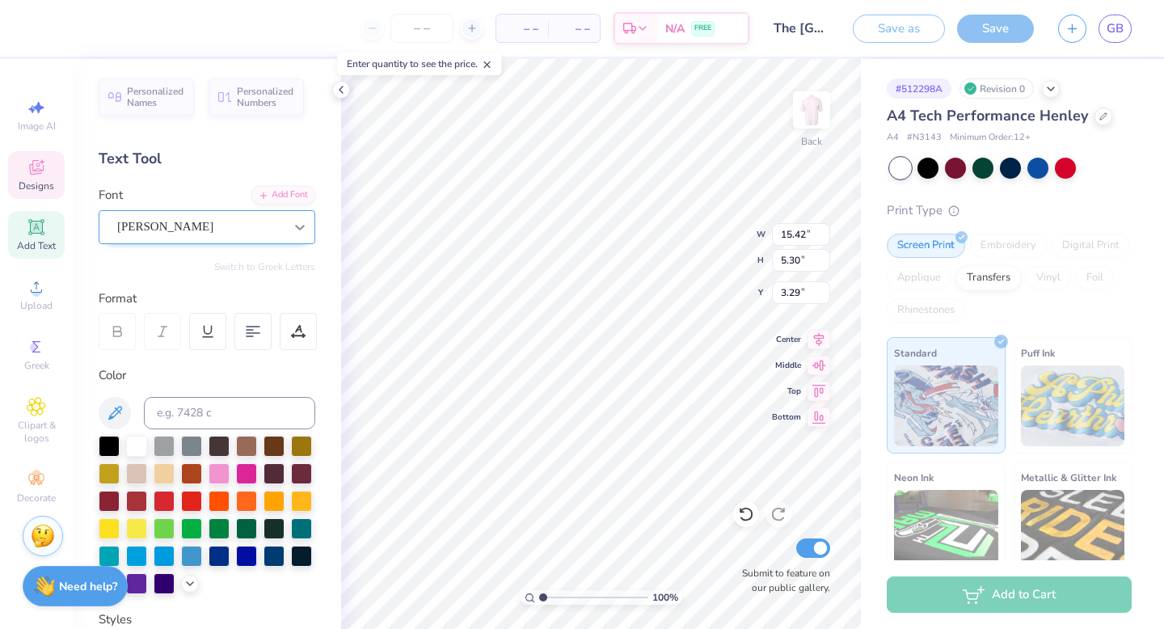
click at [298, 226] on icon at bounding box center [300, 227] width 16 height 16
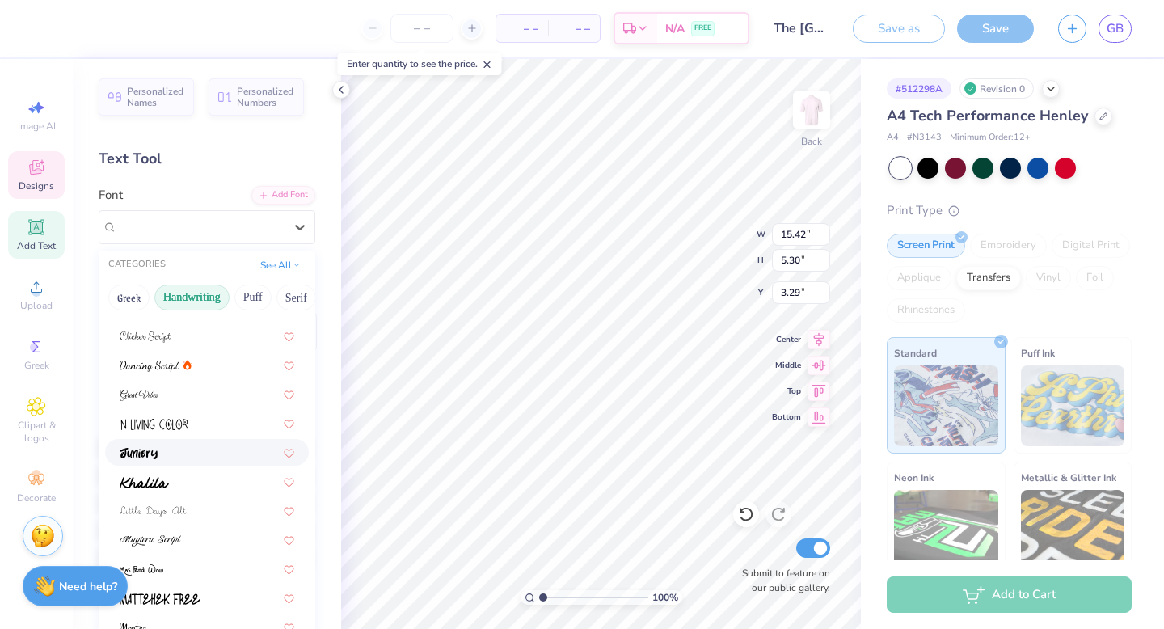
scroll to position [190, 0]
click at [180, 483] on div at bounding box center [207, 484] width 175 height 17
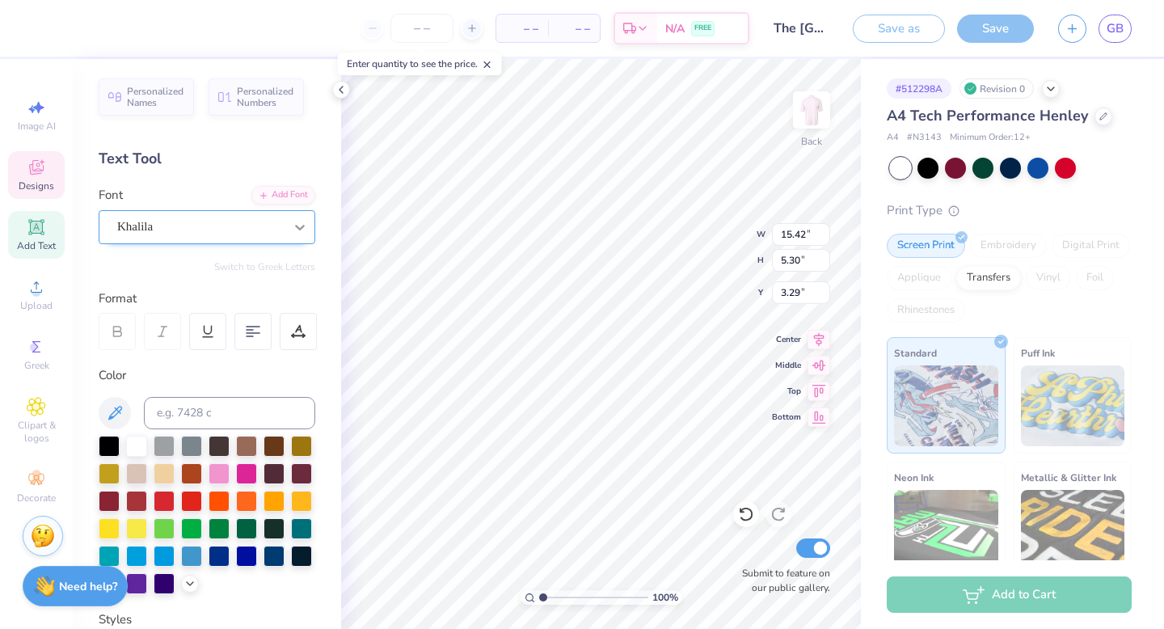
click at [297, 224] on icon at bounding box center [300, 227] width 16 height 16
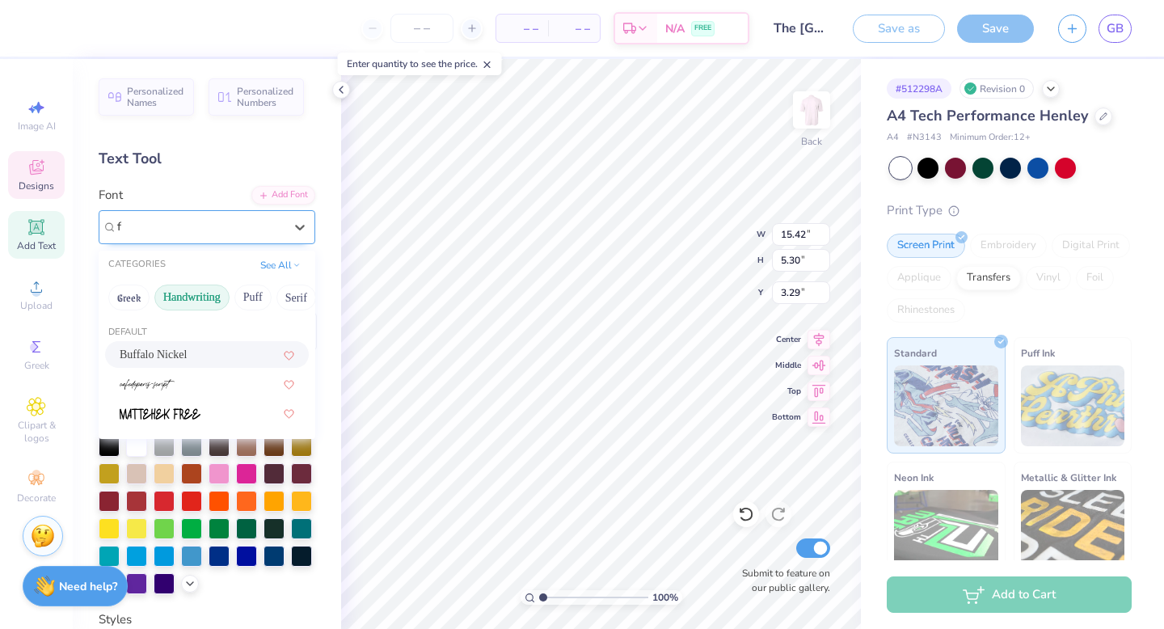
scroll to position [0, 0]
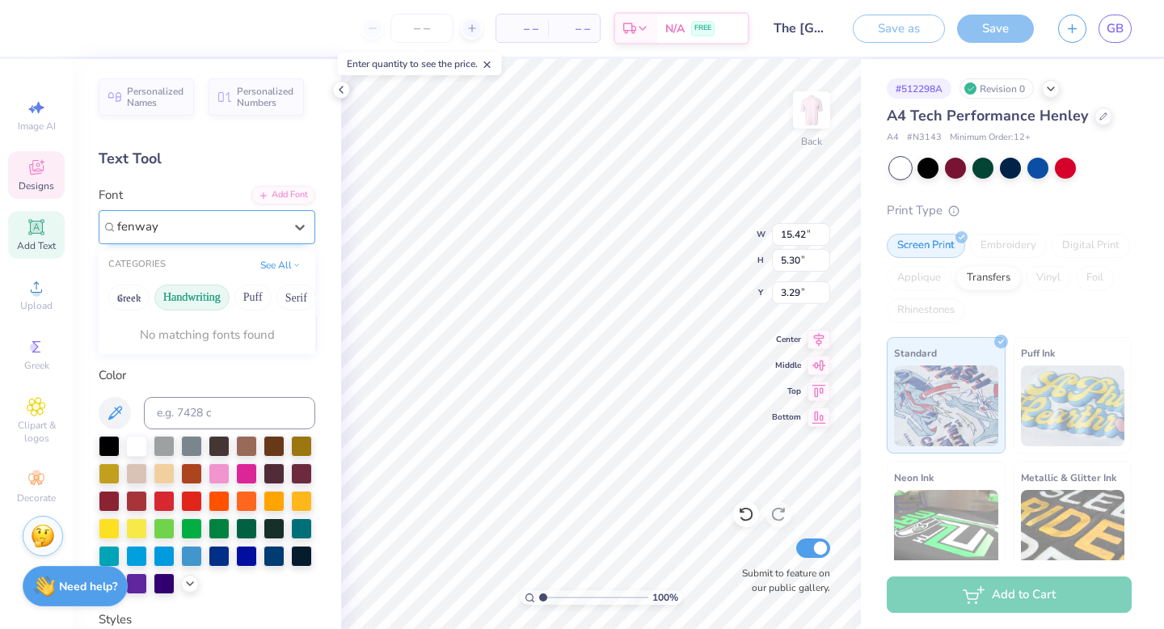
type input "fenway"
click at [745, 508] on icon at bounding box center [746, 515] width 14 height 15
click at [736, 512] on div at bounding box center [746, 514] width 26 height 26
click at [304, 230] on icon at bounding box center [300, 227] width 16 height 16
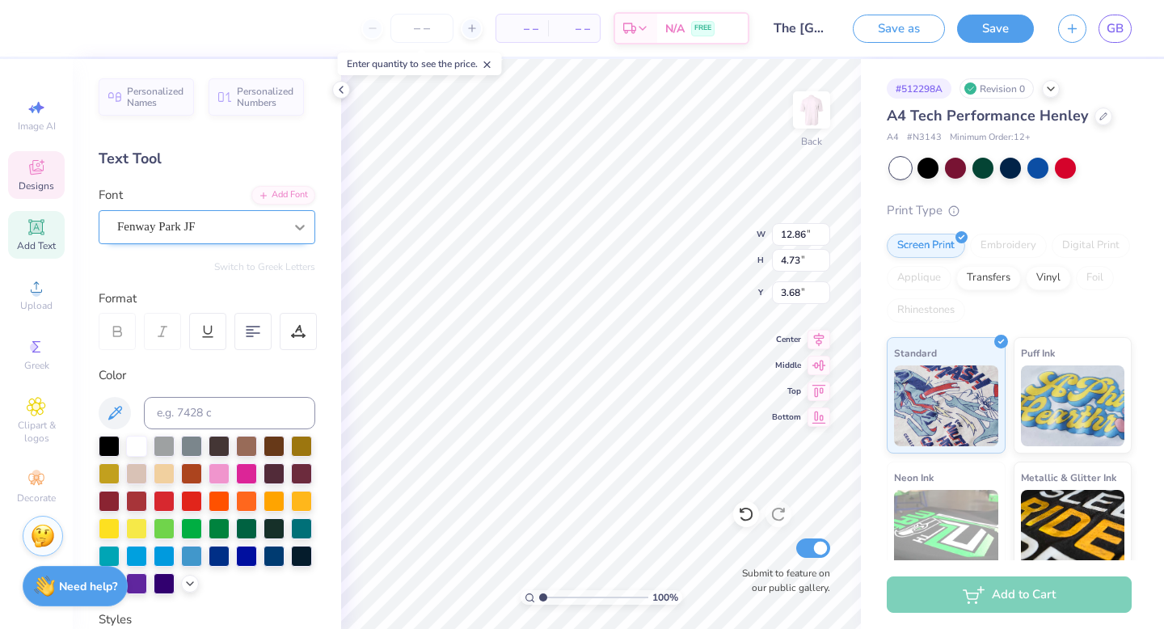
type input "3.68"
type textarea "[US_STATE] Zeta"
click at [294, 226] on icon at bounding box center [300, 227] width 16 height 16
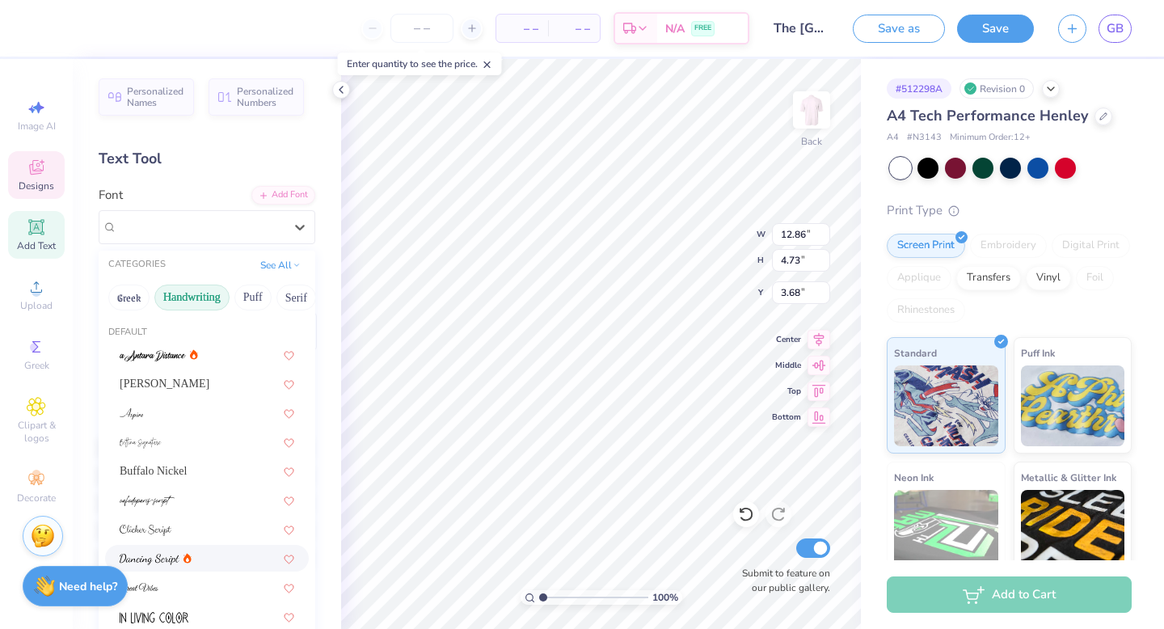
click at [202, 555] on div at bounding box center [207, 558] width 175 height 17
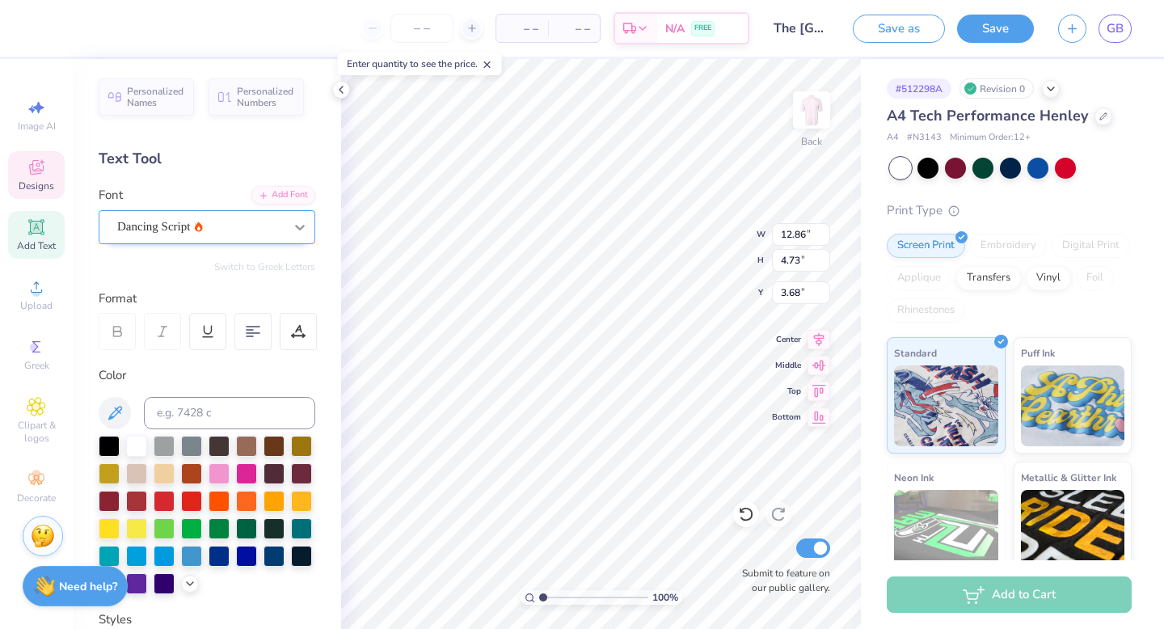
click at [299, 229] on icon at bounding box center [300, 228] width 10 height 6
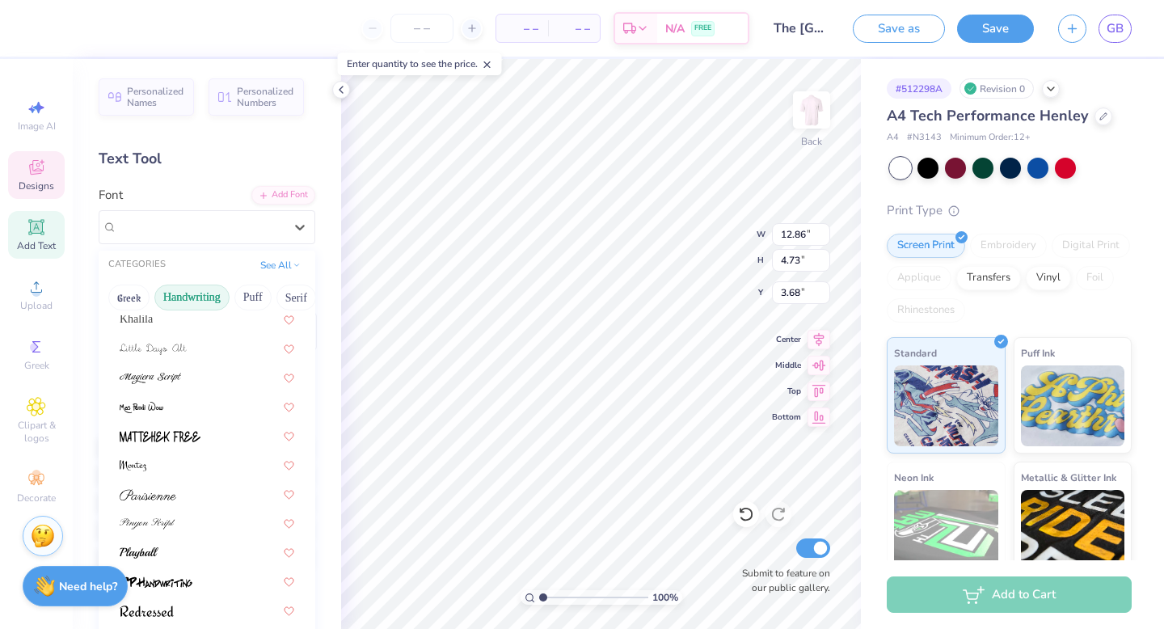
scroll to position [367, 0]
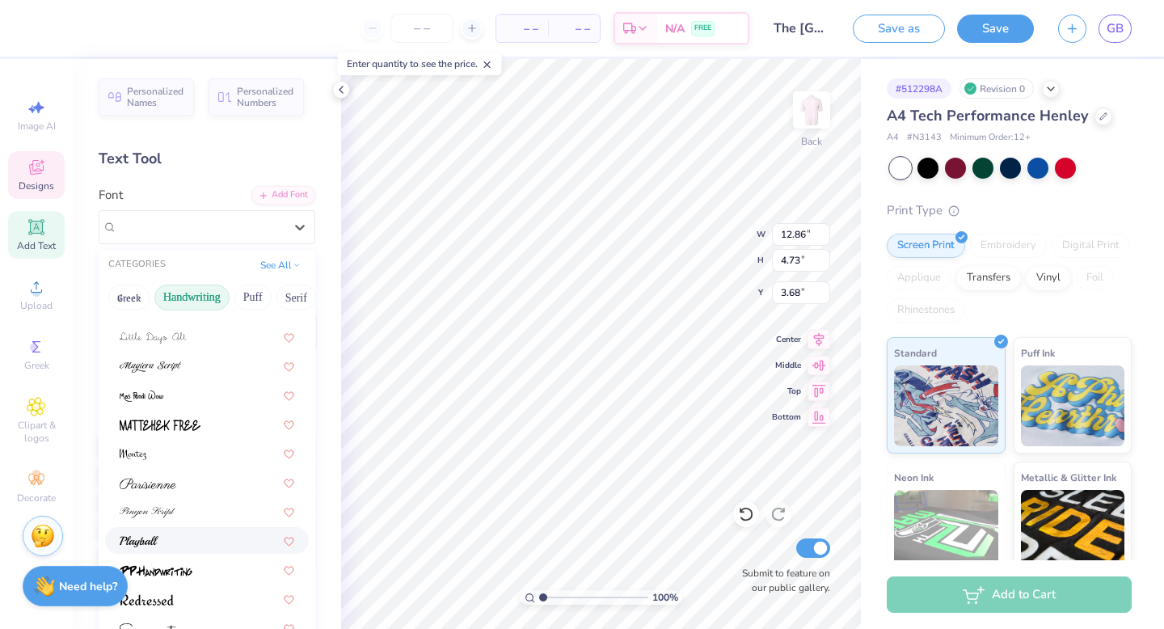
click at [203, 548] on div at bounding box center [207, 540] width 175 height 17
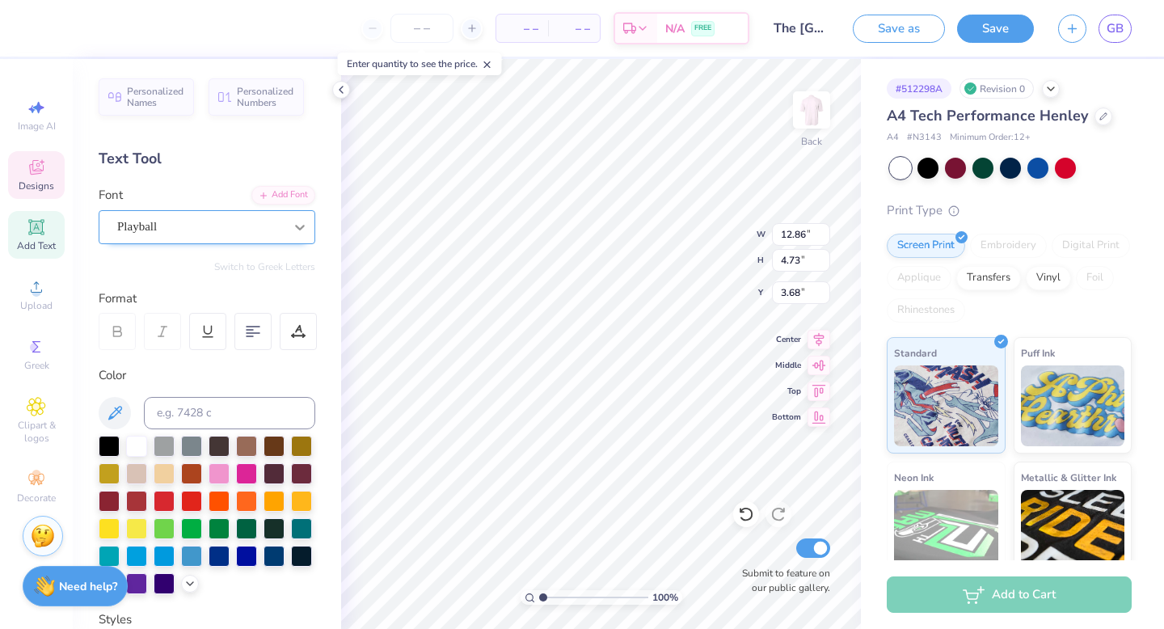
click at [306, 224] on icon at bounding box center [300, 227] width 16 height 16
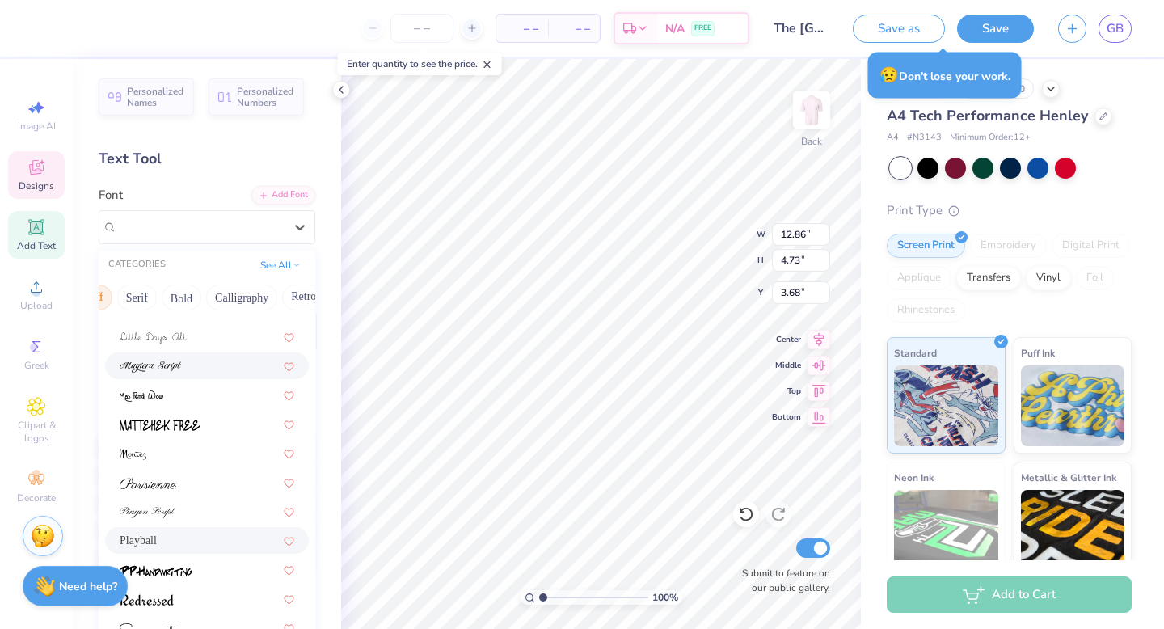
scroll to position [0, 251]
click at [144, 292] on button "Calligraphy" at bounding box center [149, 298] width 71 height 26
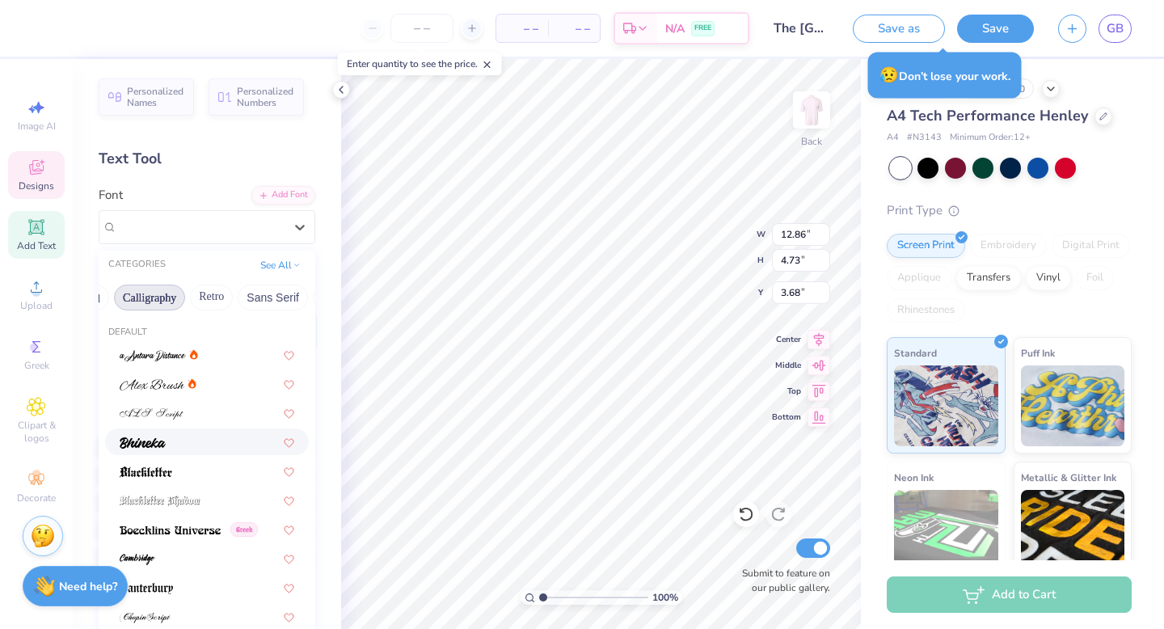
click at [207, 445] on div at bounding box center [207, 441] width 175 height 17
click at [294, 226] on icon at bounding box center [300, 227] width 16 height 16
click at [229, 358] on div at bounding box center [207, 354] width 175 height 17
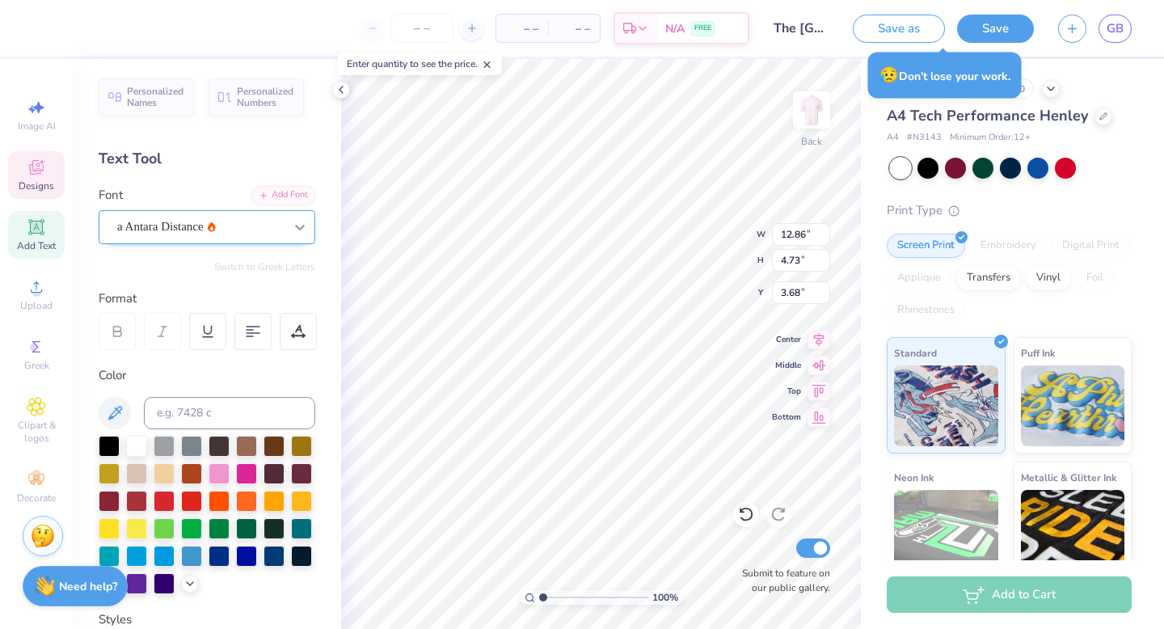
click at [297, 232] on icon at bounding box center [300, 227] width 16 height 16
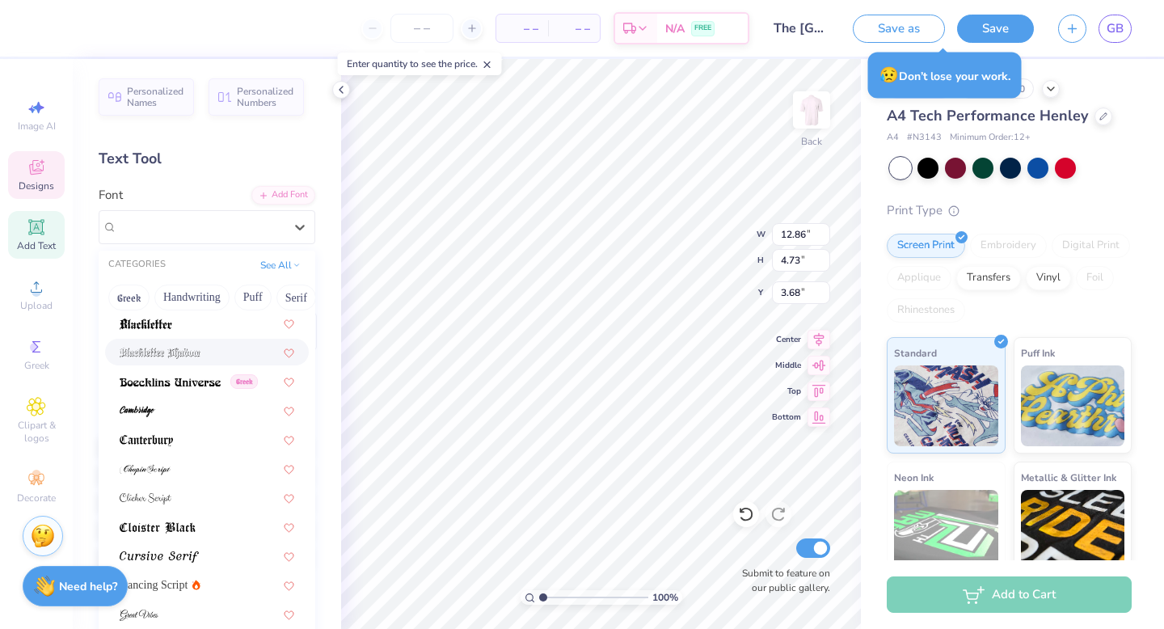
scroll to position [185, 0]
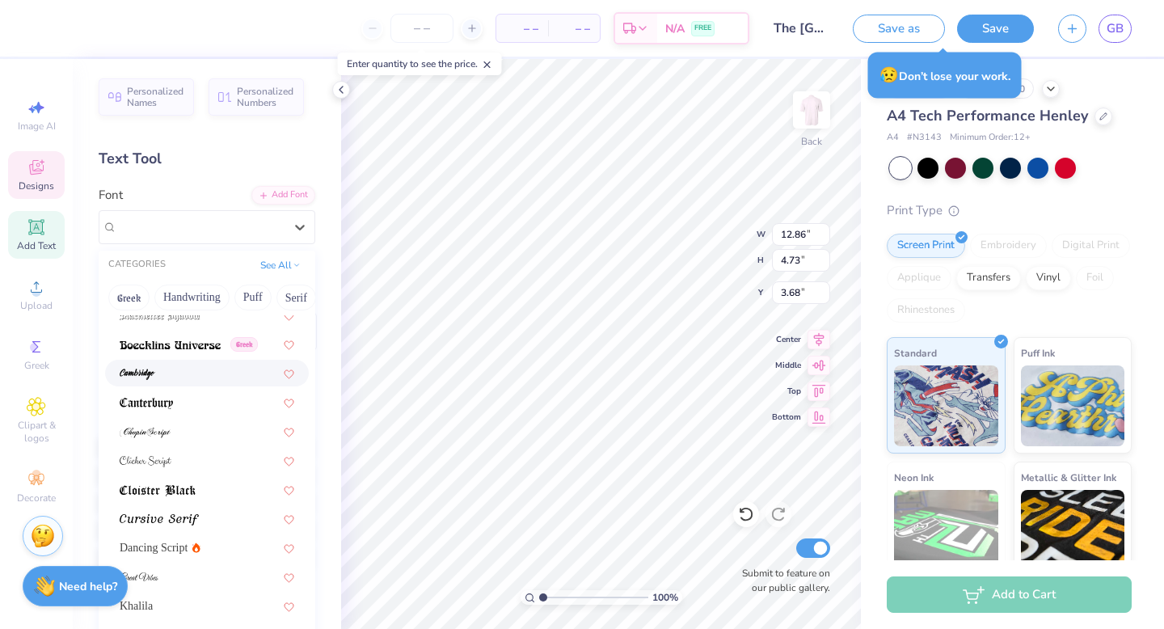
click at [194, 369] on div at bounding box center [207, 373] width 175 height 17
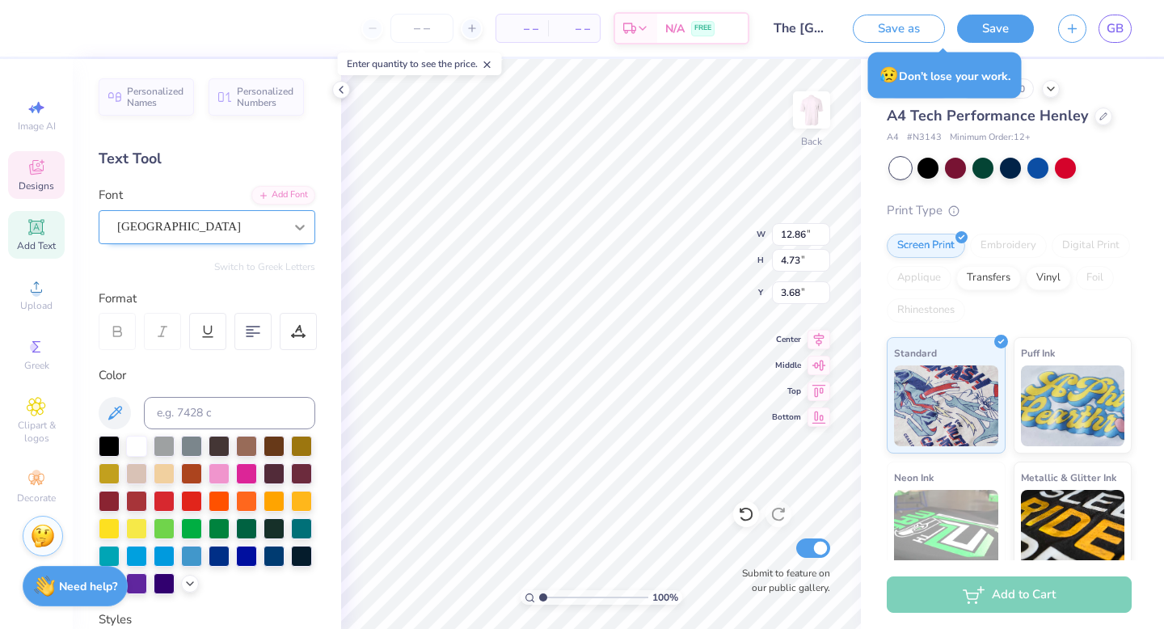
click at [302, 222] on icon at bounding box center [300, 227] width 16 height 16
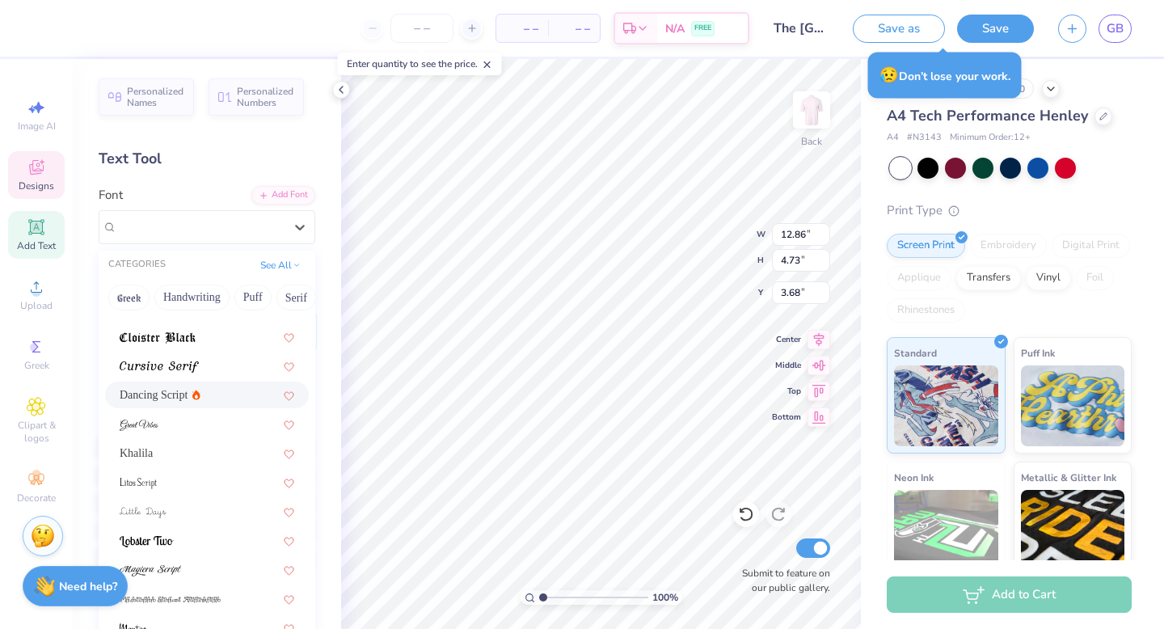
scroll to position [396, 0]
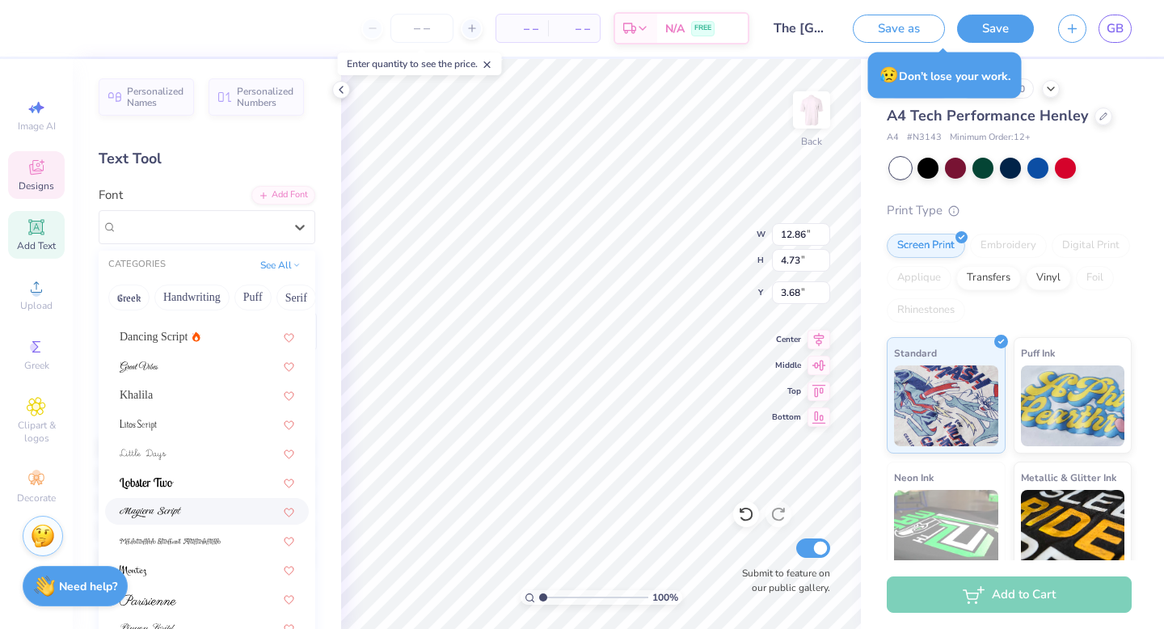
click at [192, 506] on div at bounding box center [207, 511] width 175 height 17
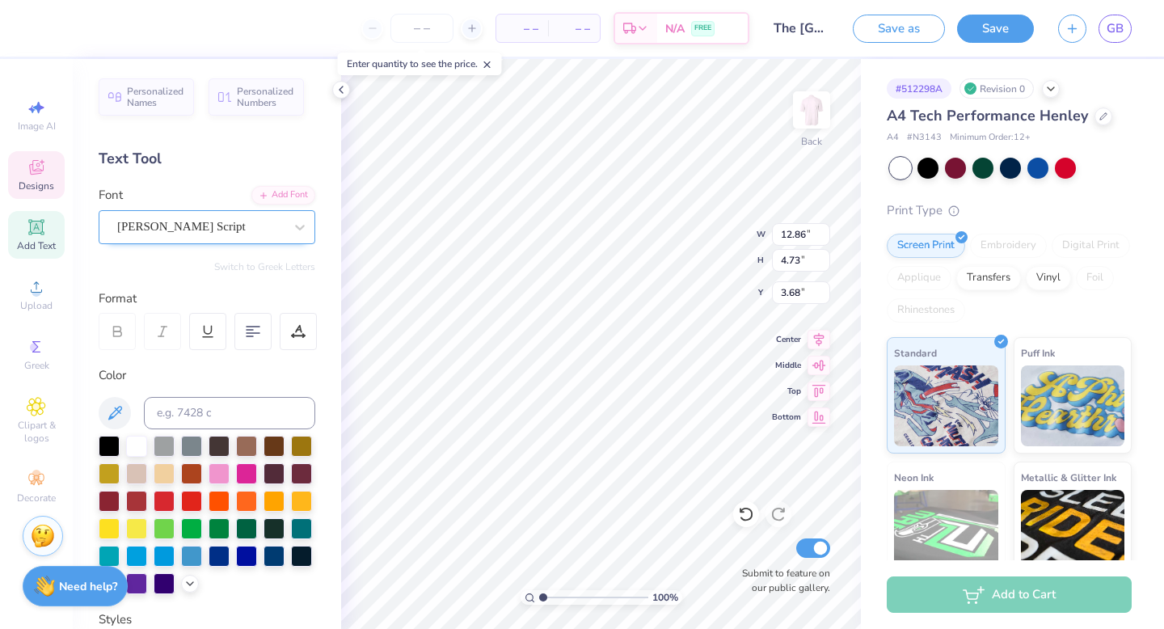
drag, startPoint x: 299, startPoint y: 220, endPoint x: 294, endPoint y: 242, distance: 22.6
click at [299, 220] on icon at bounding box center [300, 227] width 16 height 16
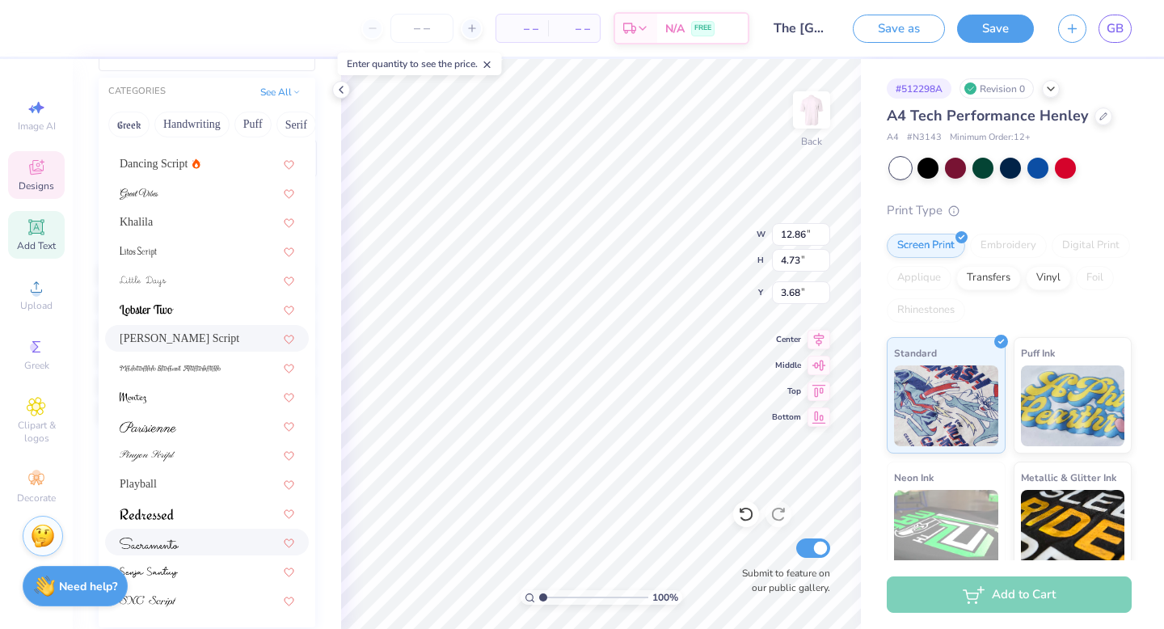
scroll to position [167, 0]
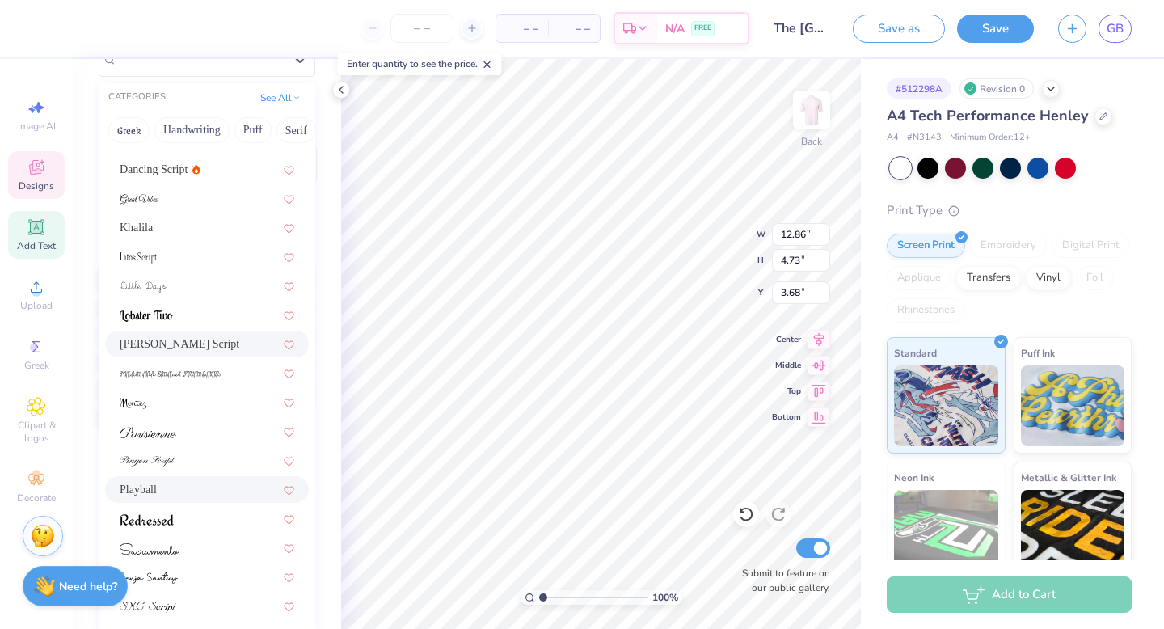
click at [213, 478] on div "Playball" at bounding box center [207, 489] width 204 height 27
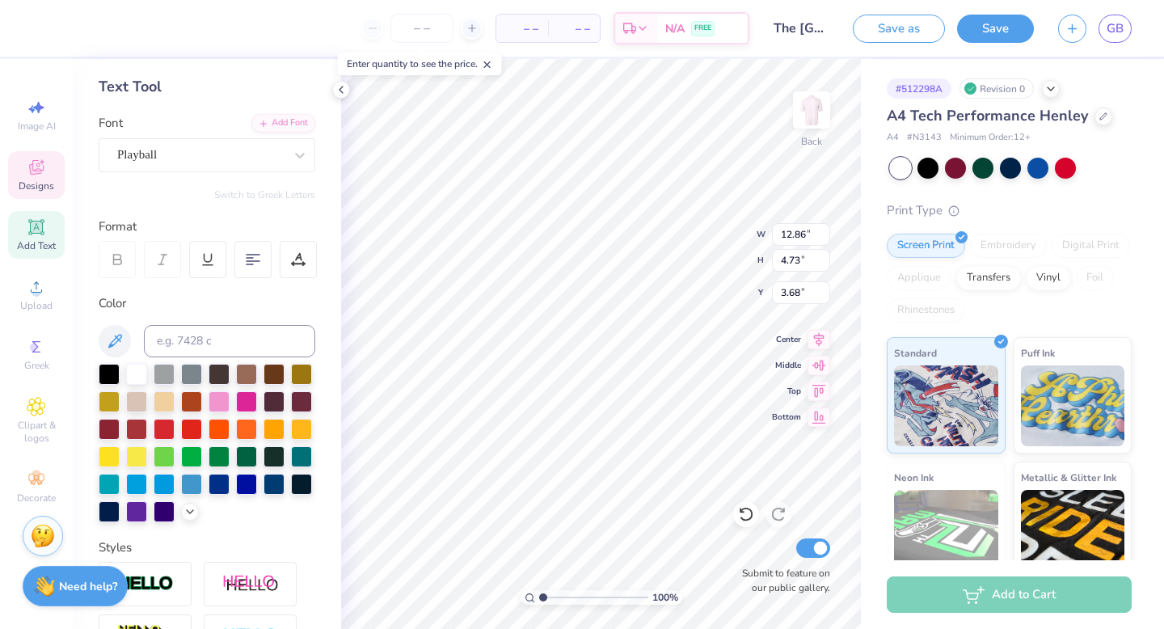
scroll to position [37, 0]
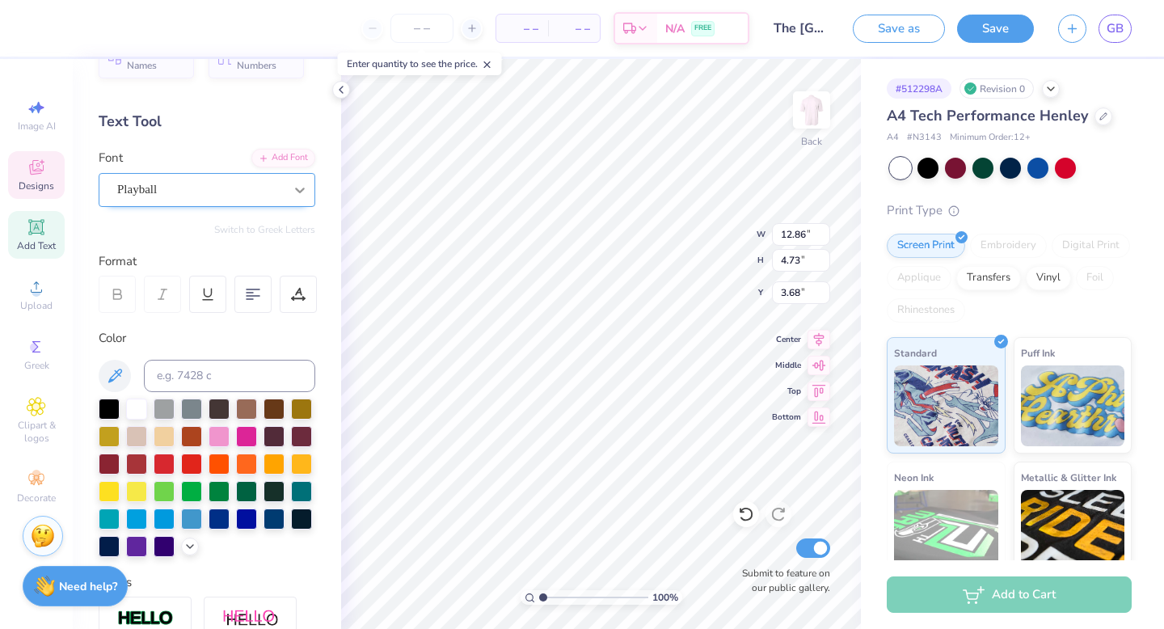
click at [300, 193] on icon at bounding box center [300, 190] width 16 height 16
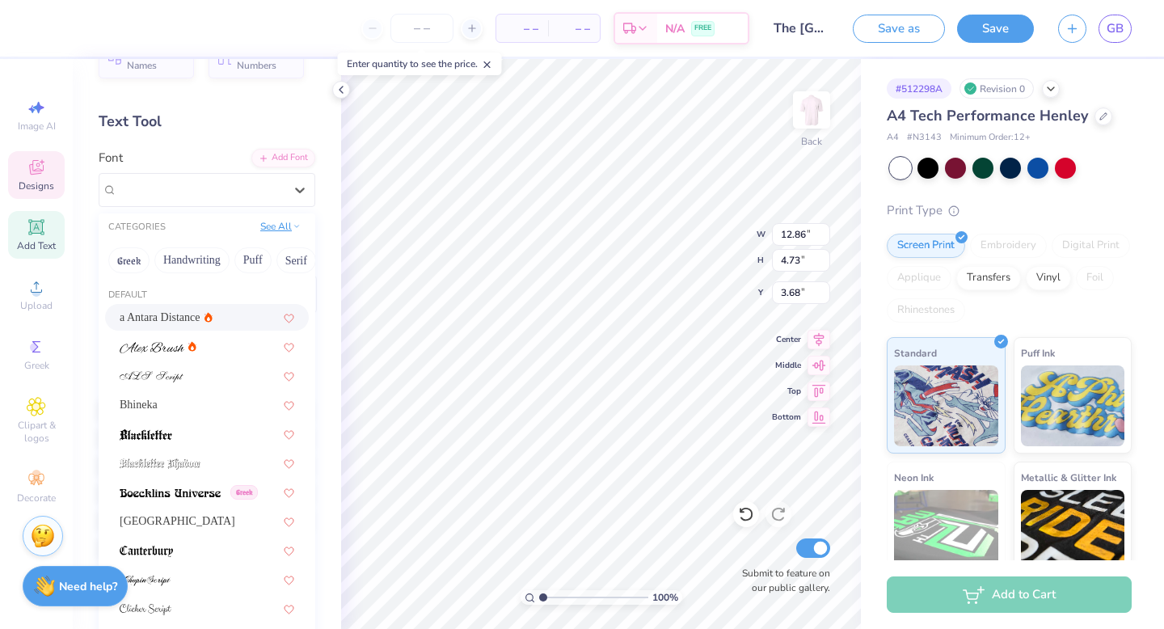
click at [281, 225] on button "See All" at bounding box center [281, 226] width 50 height 16
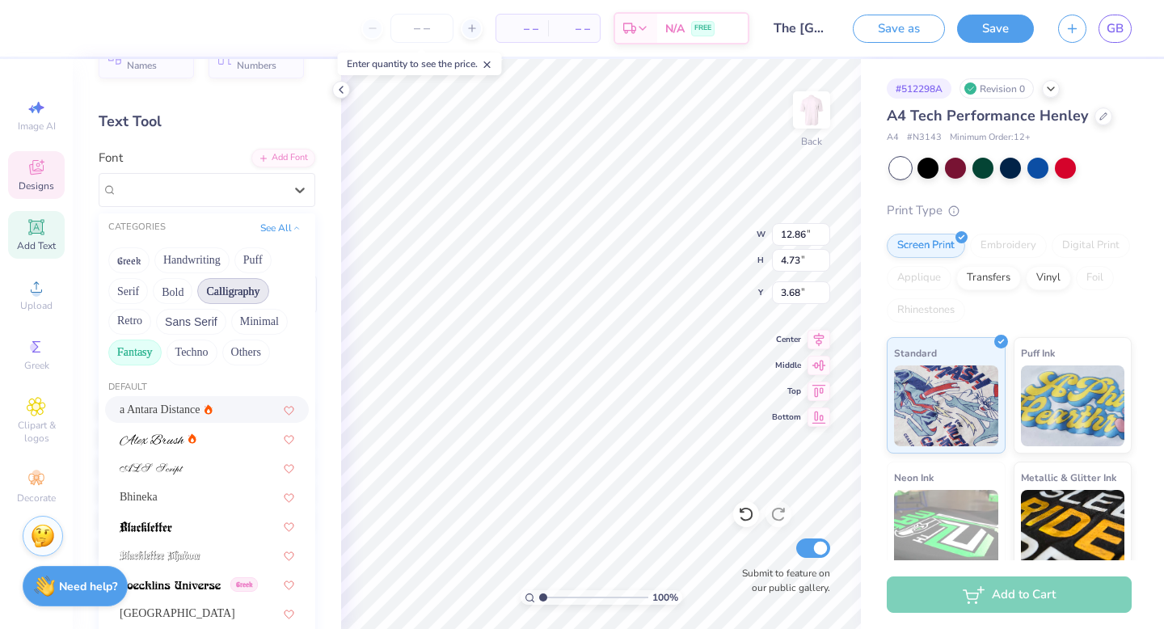
click at [134, 349] on button "Fantasy" at bounding box center [134, 353] width 53 height 26
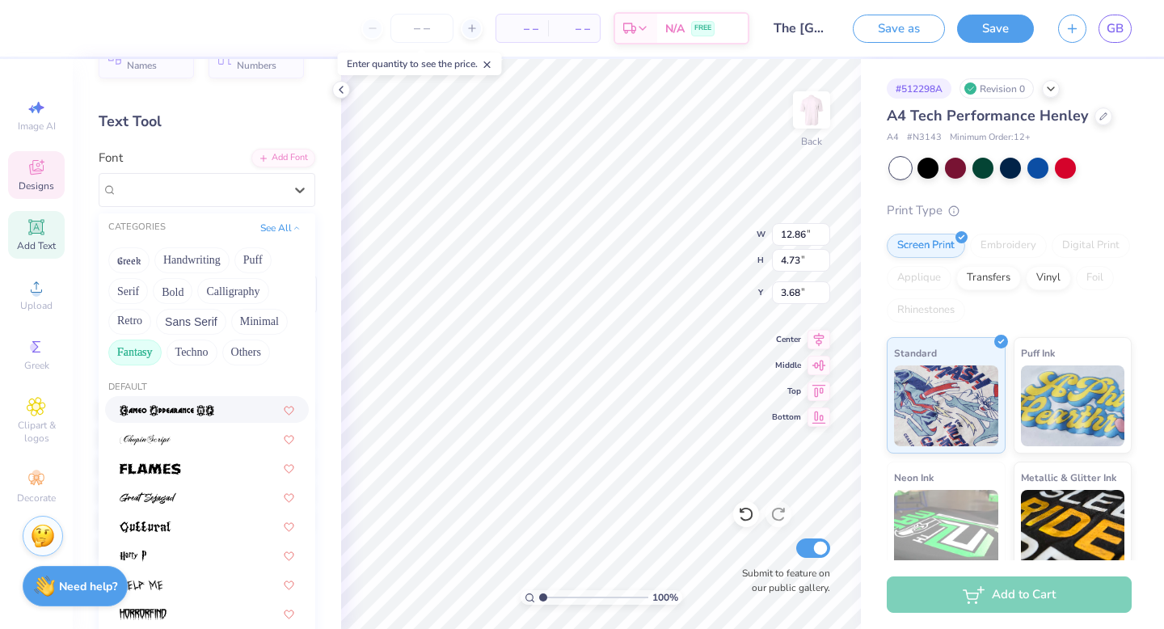
click at [282, 239] on div "CATEGORIES See All" at bounding box center [207, 227] width 217 height 29
click at [282, 230] on button "See All" at bounding box center [281, 226] width 50 height 16
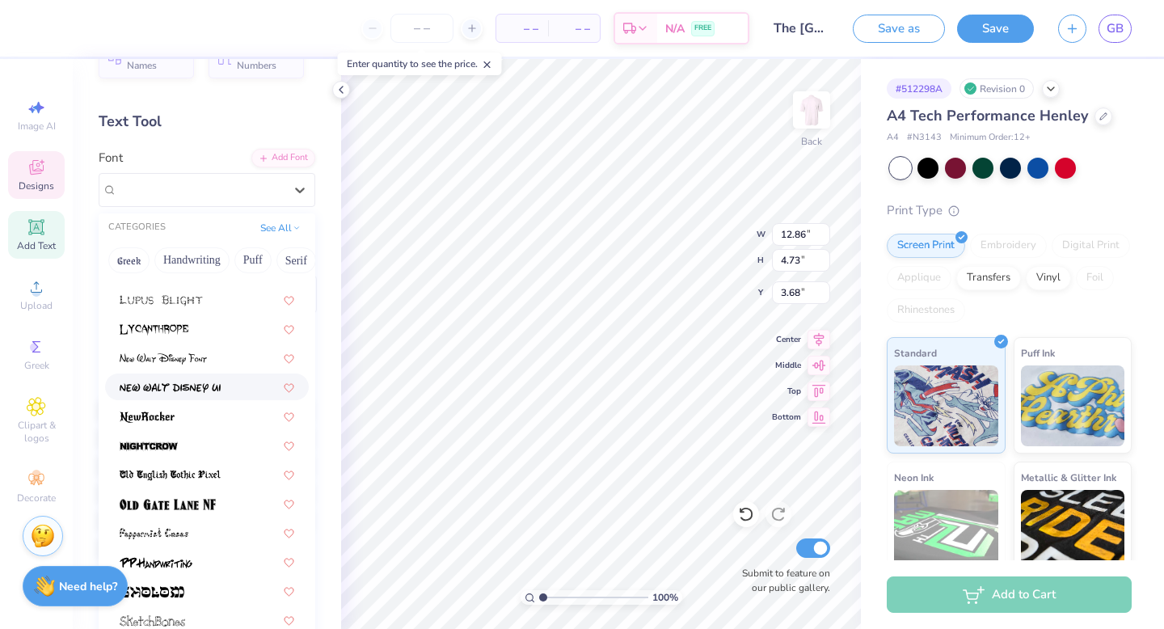
scroll to position [118, 0]
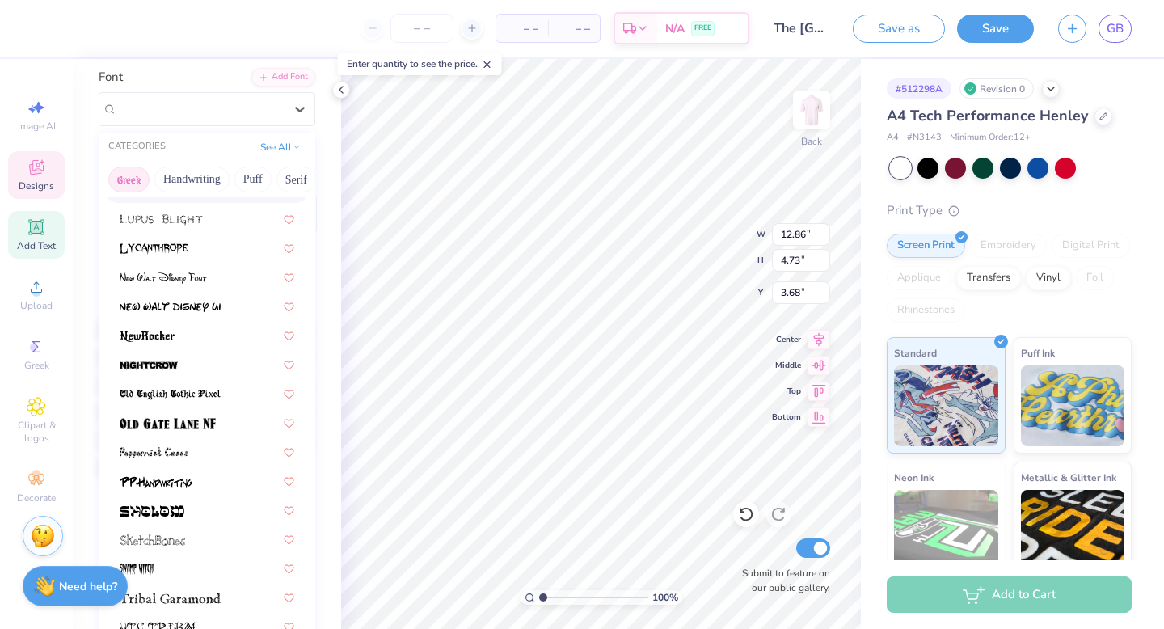
click at [137, 177] on button "Greek" at bounding box center [128, 180] width 41 height 26
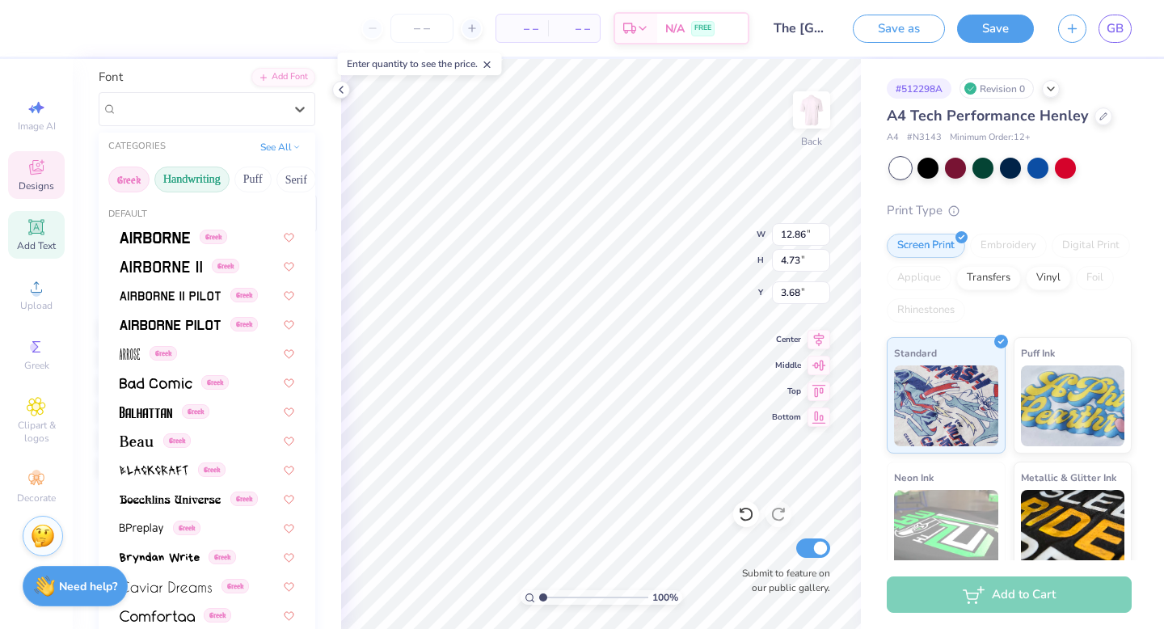
click at [201, 174] on button "Handwriting" at bounding box center [191, 180] width 75 height 26
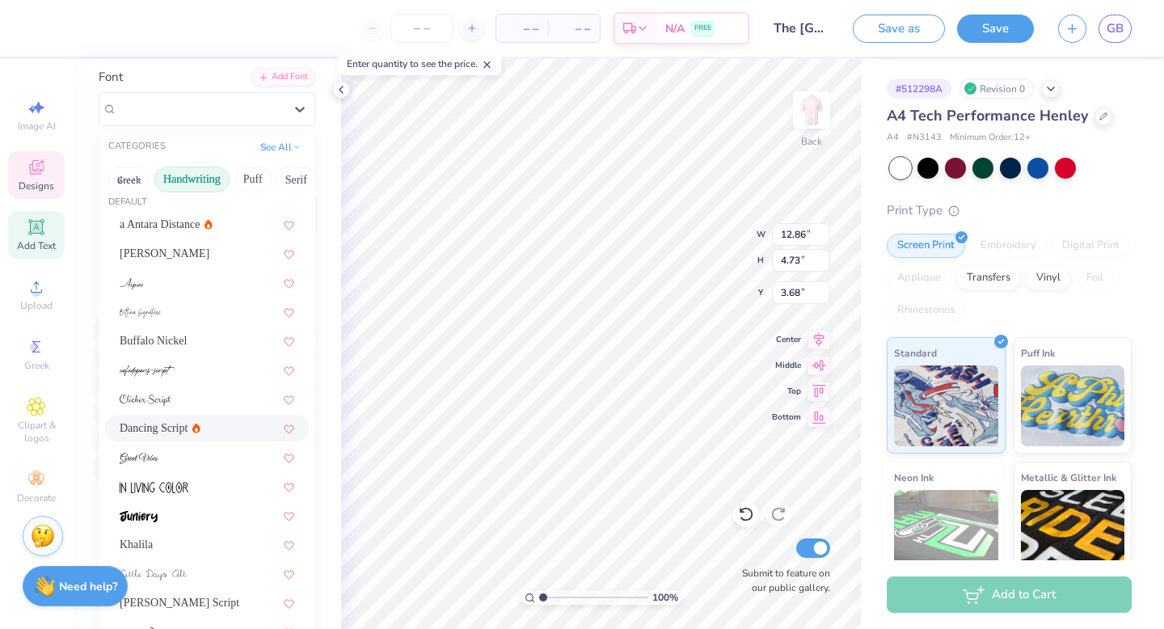
scroll to position [11, 0]
click at [188, 304] on div at bounding box center [207, 313] width 204 height 27
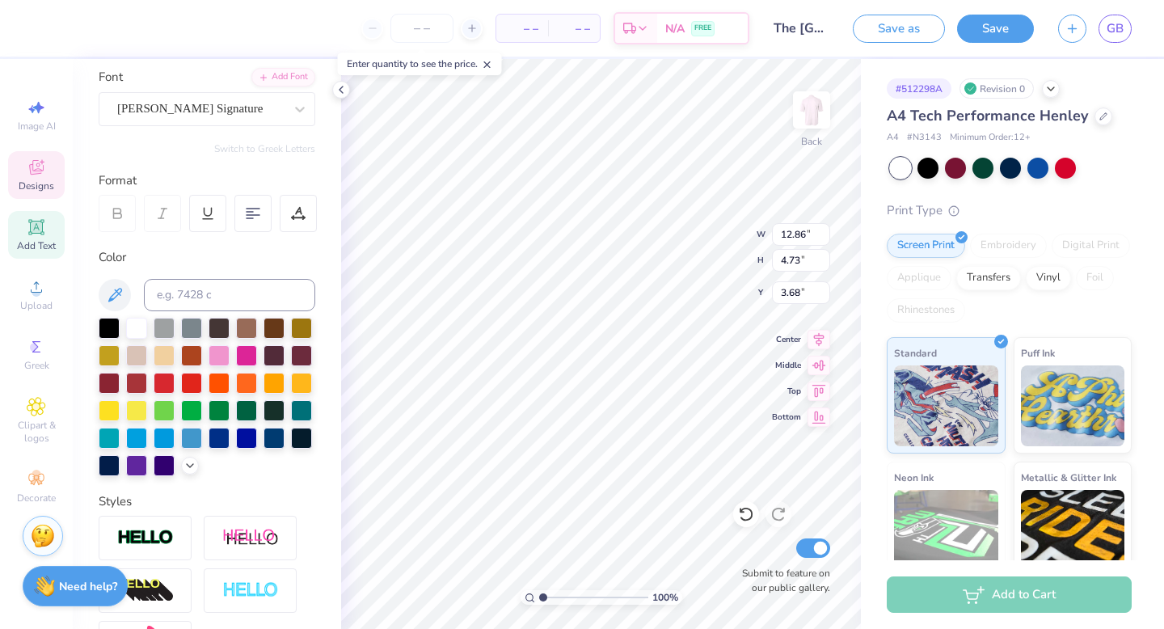
scroll to position [83, 0]
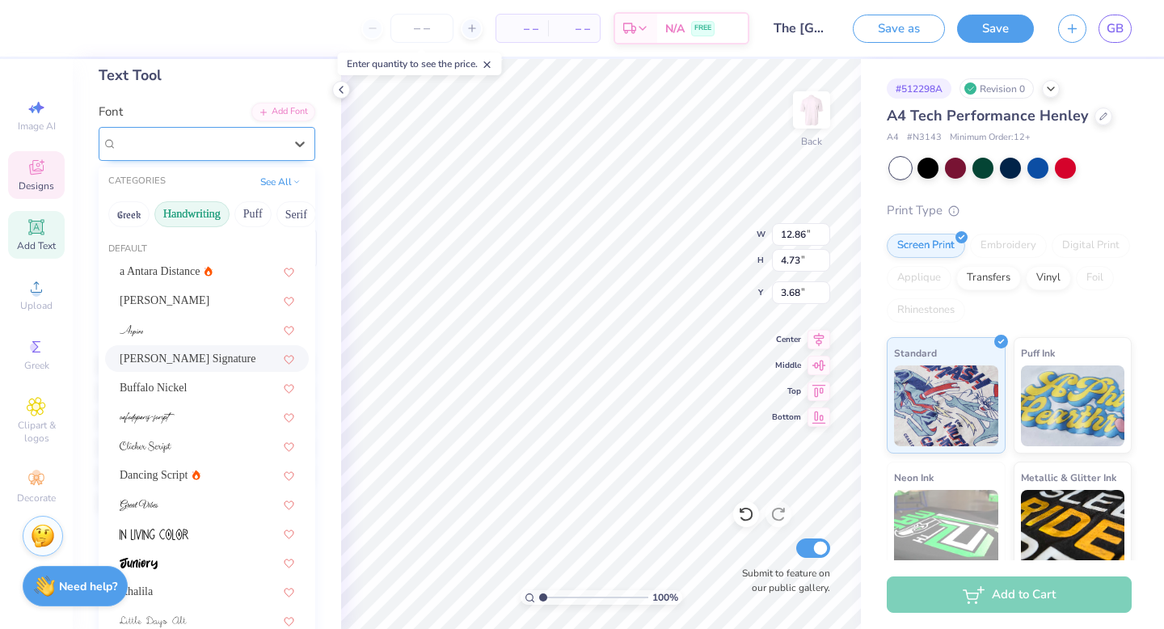
click at [268, 138] on div "[PERSON_NAME] Signature" at bounding box center [201, 143] width 170 height 25
click at [201, 302] on div "[PERSON_NAME]" at bounding box center [207, 300] width 175 height 17
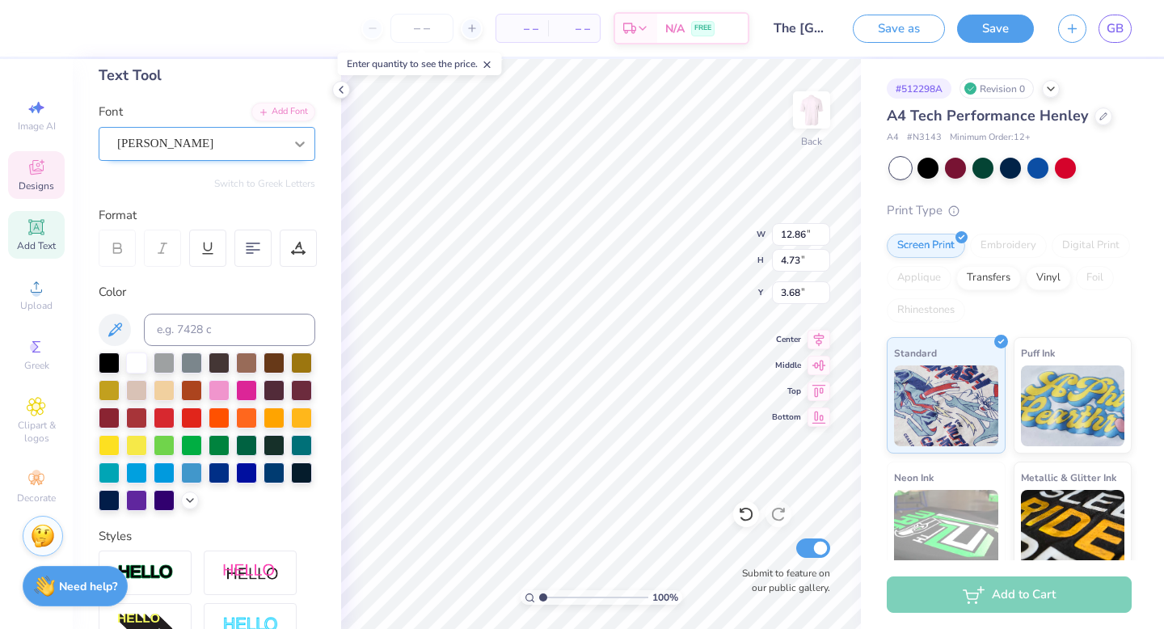
click at [296, 142] on icon at bounding box center [300, 145] width 10 height 6
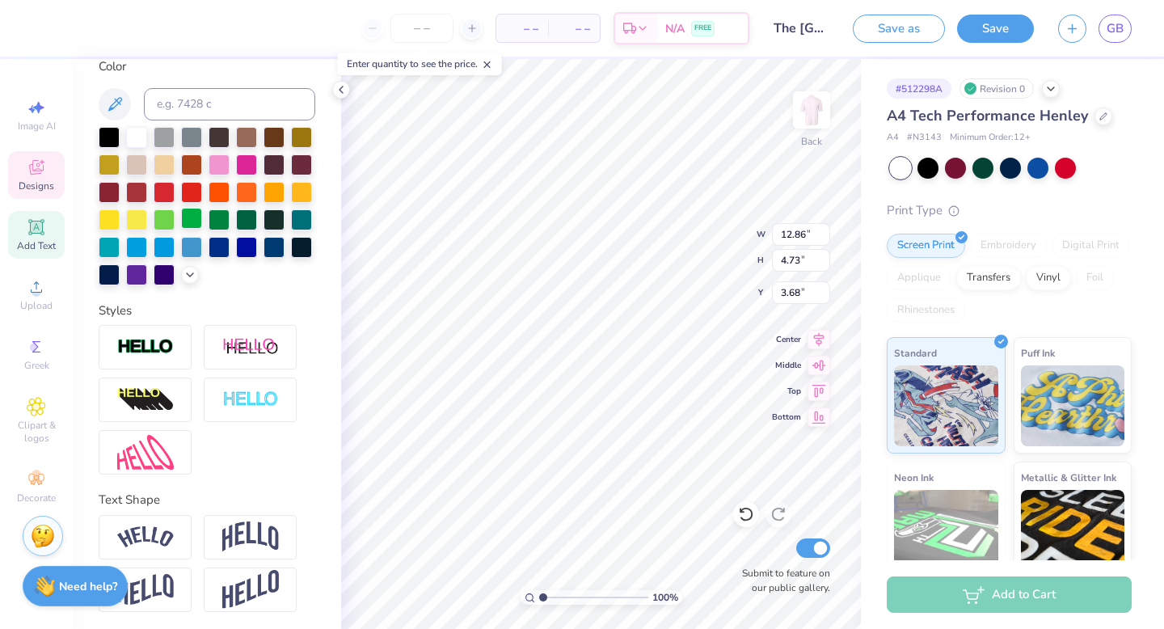
scroll to position [0, 0]
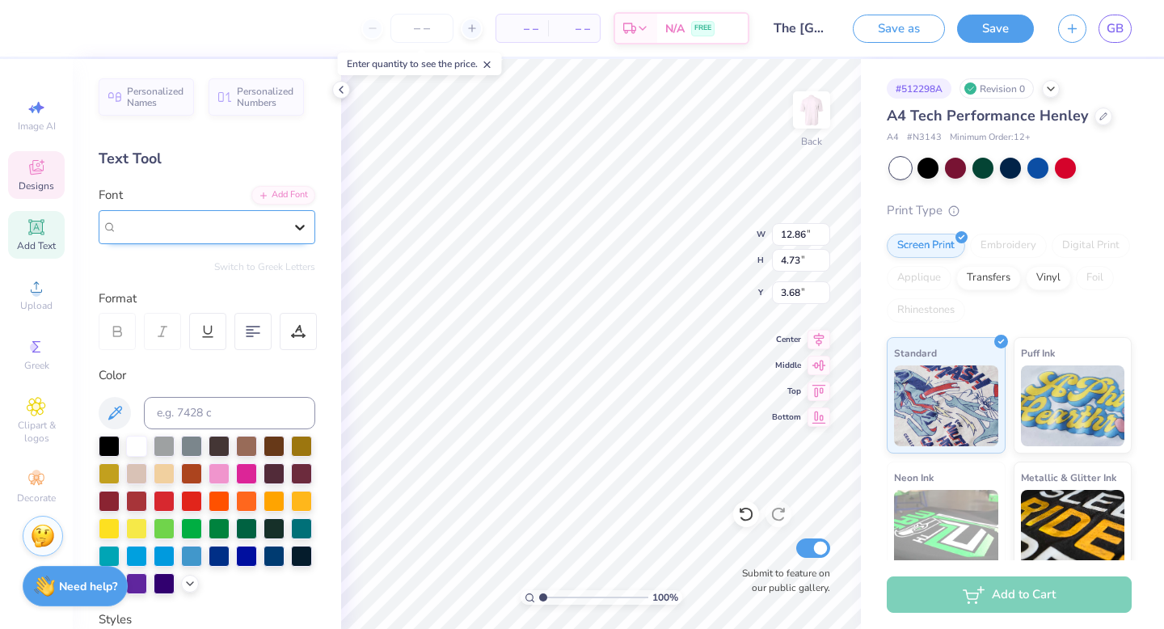
click at [298, 233] on icon at bounding box center [300, 227] width 16 height 16
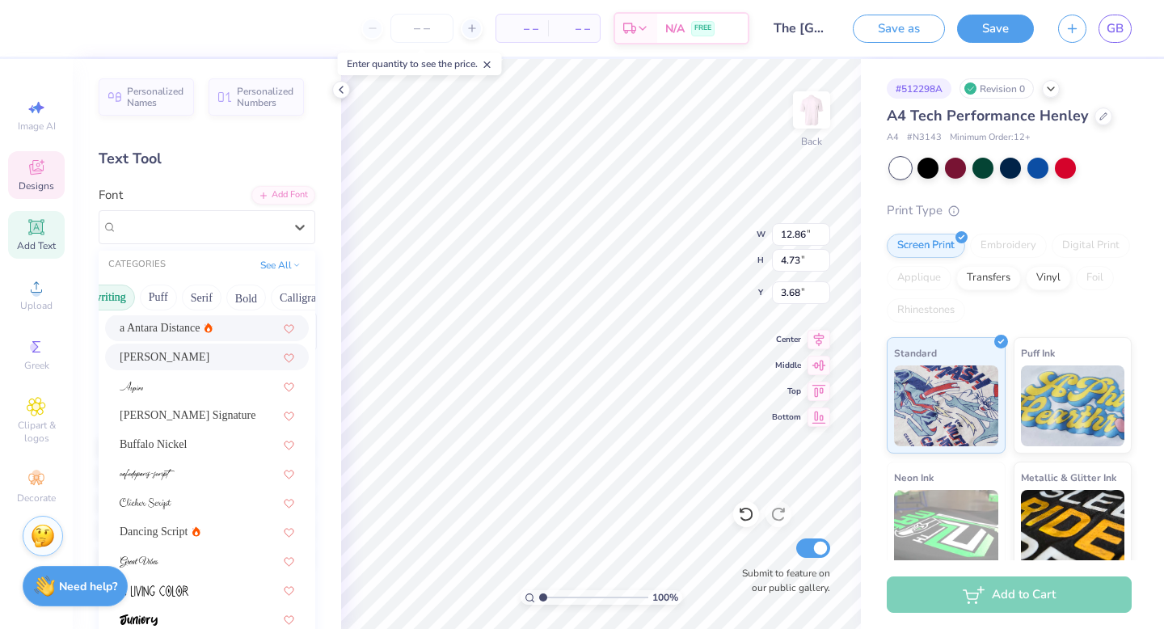
scroll to position [0, 107]
click at [234, 298] on button "Bold" at bounding box center [234, 298] width 40 height 26
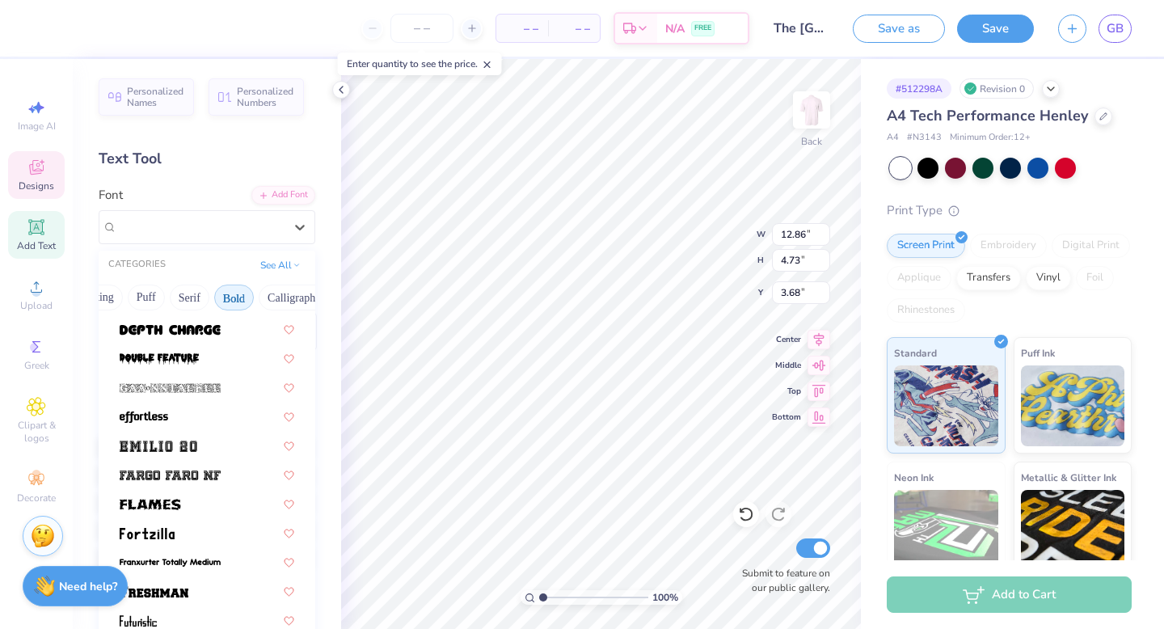
scroll to position [347, 0]
click at [292, 302] on button "Calligraphy" at bounding box center [294, 298] width 71 height 26
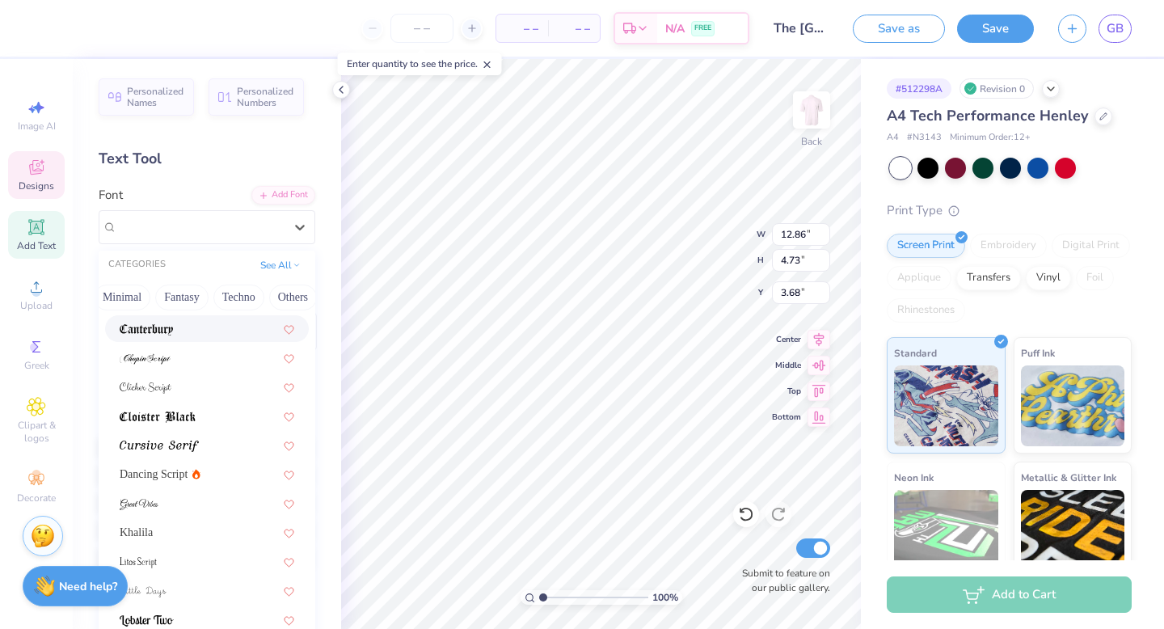
scroll to position [396, 0]
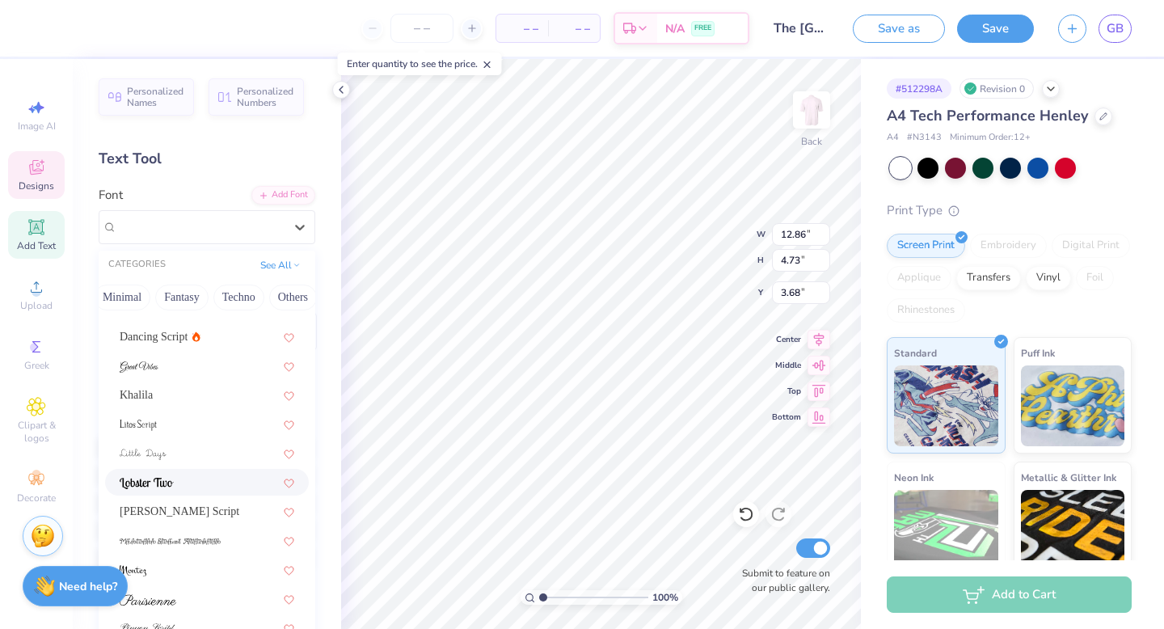
click at [182, 475] on div at bounding box center [207, 482] width 175 height 17
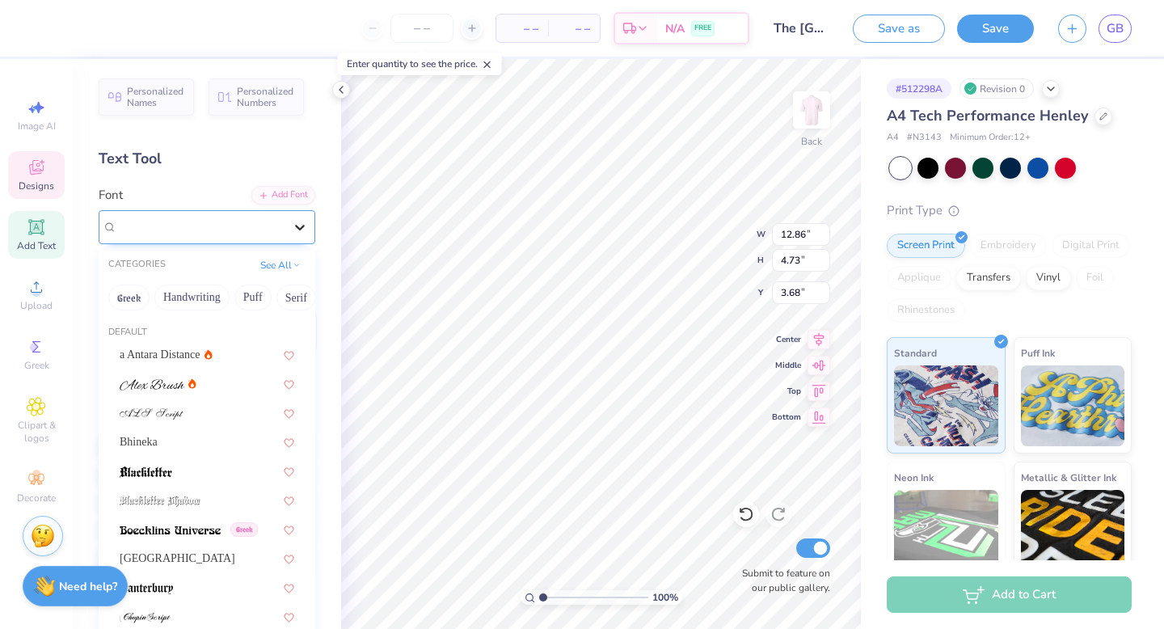
click at [302, 226] on icon at bounding box center [300, 228] width 10 height 6
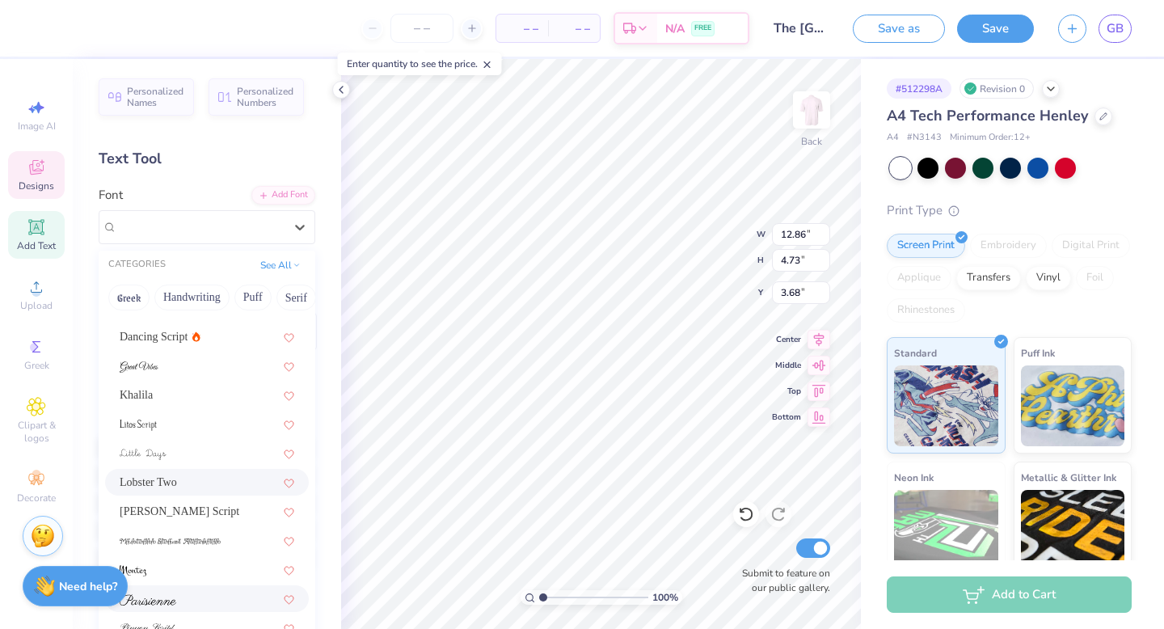
click at [192, 602] on div at bounding box center [207, 598] width 175 height 17
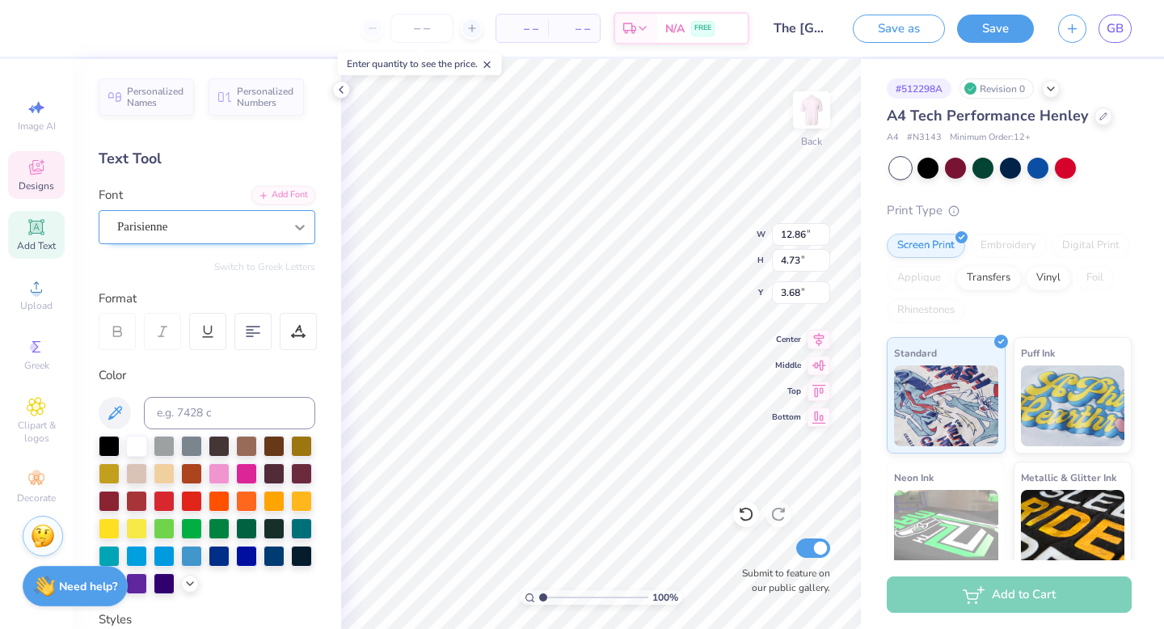
click at [302, 222] on icon at bounding box center [300, 227] width 16 height 16
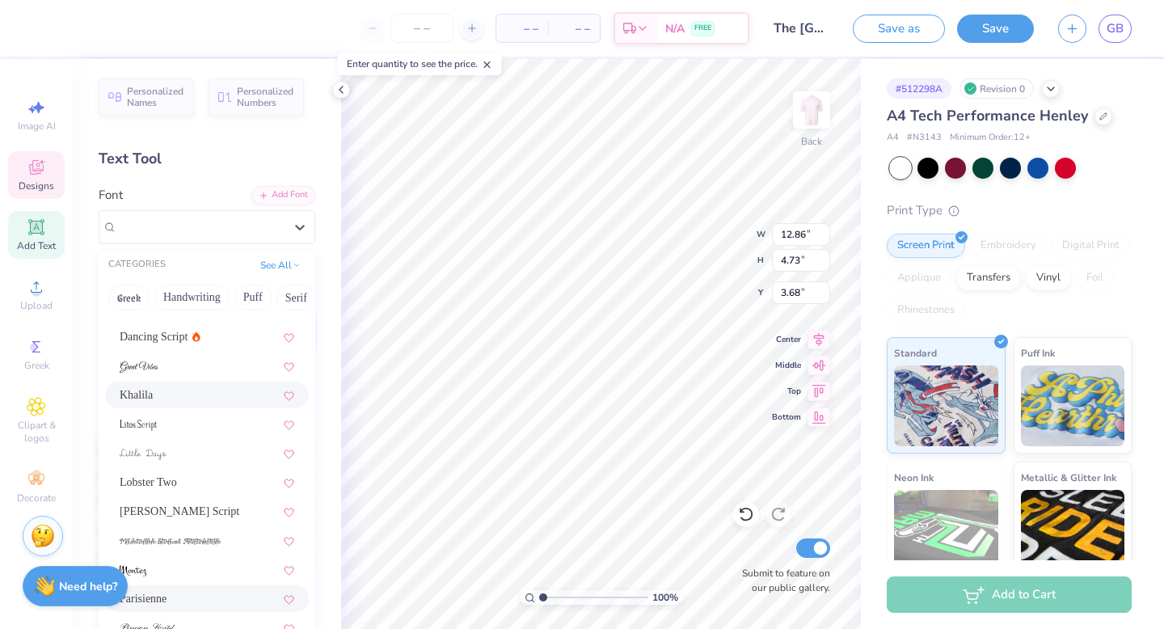
scroll to position [311, 0]
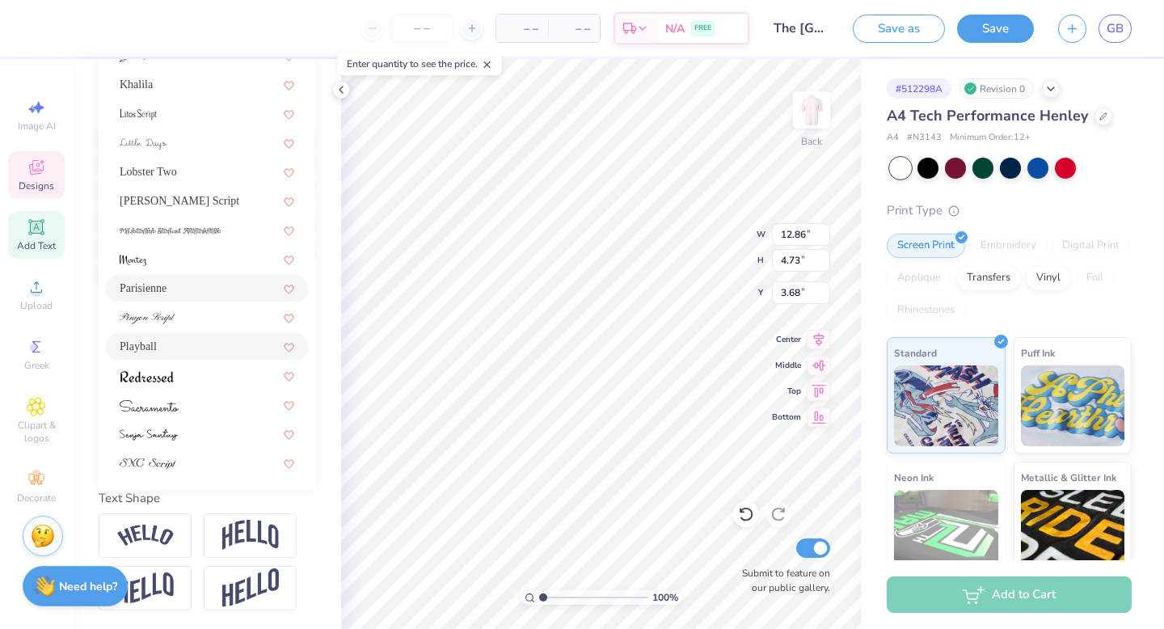
click at [208, 352] on div "Playball" at bounding box center [207, 346] width 175 height 17
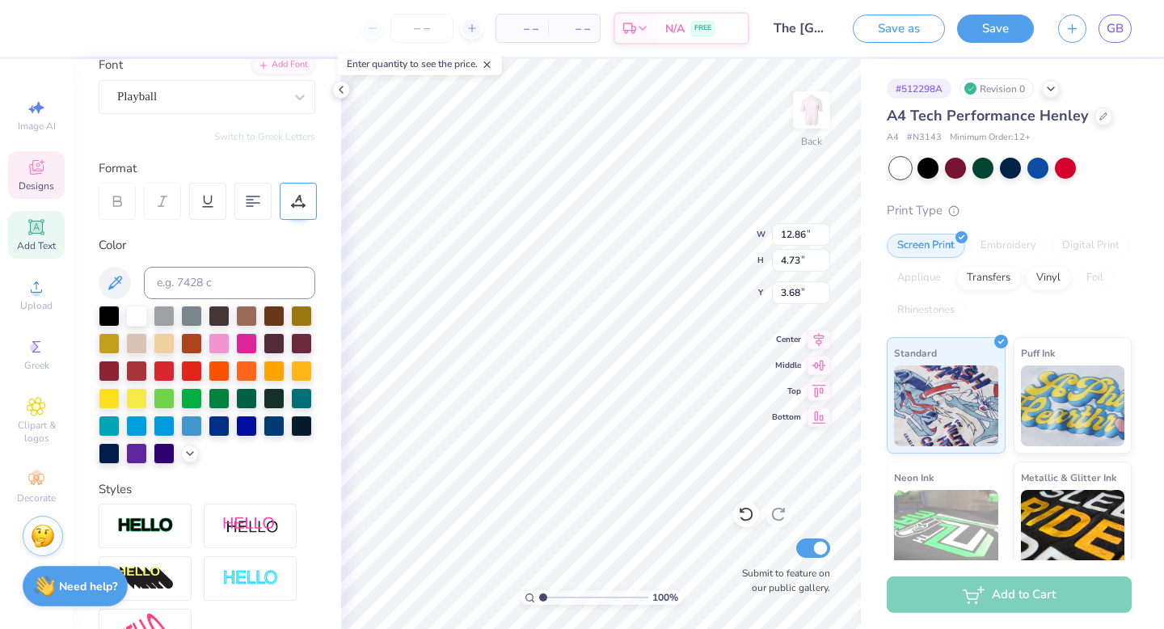
scroll to position [108, 0]
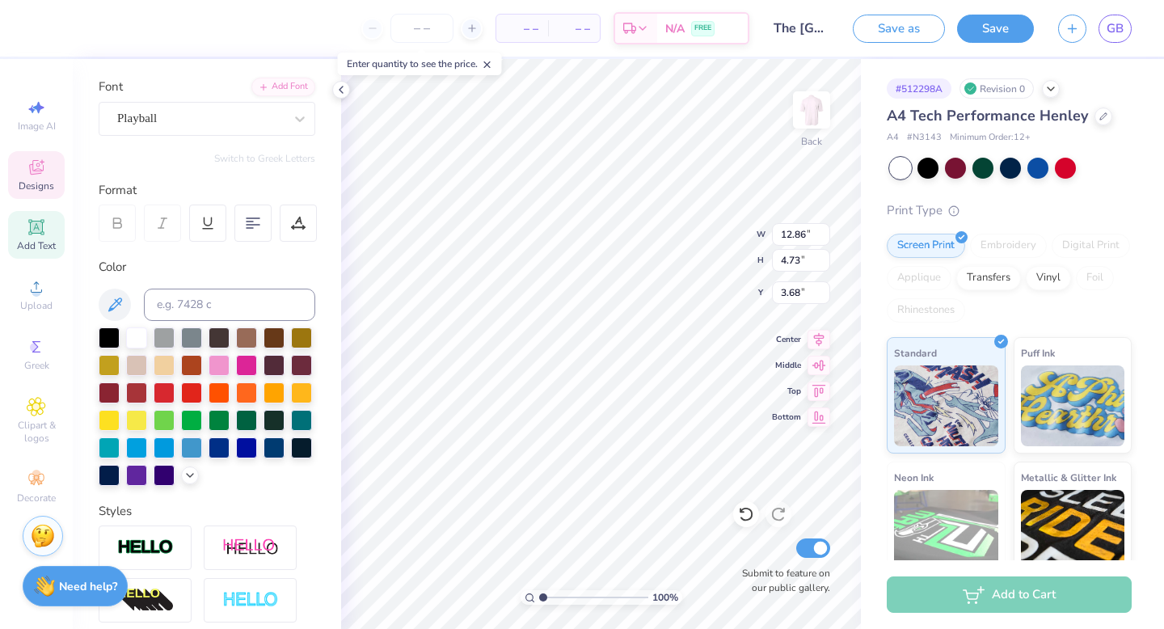
click at [42, 169] on icon at bounding box center [36, 167] width 19 height 19
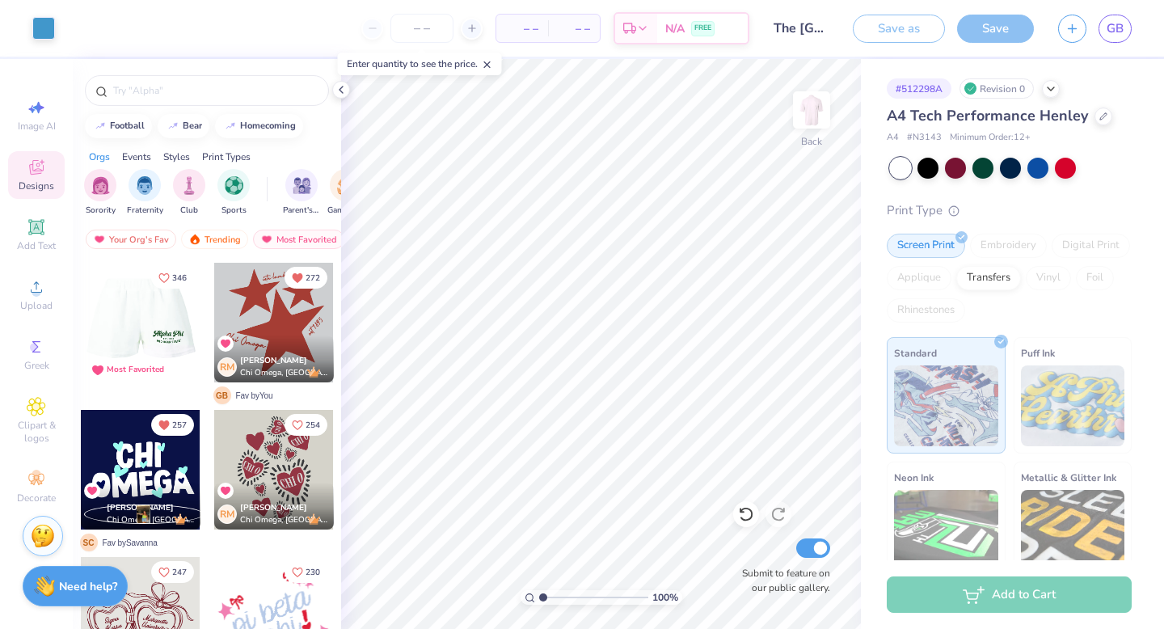
click at [145, 316] on div at bounding box center [140, 323] width 120 height 120
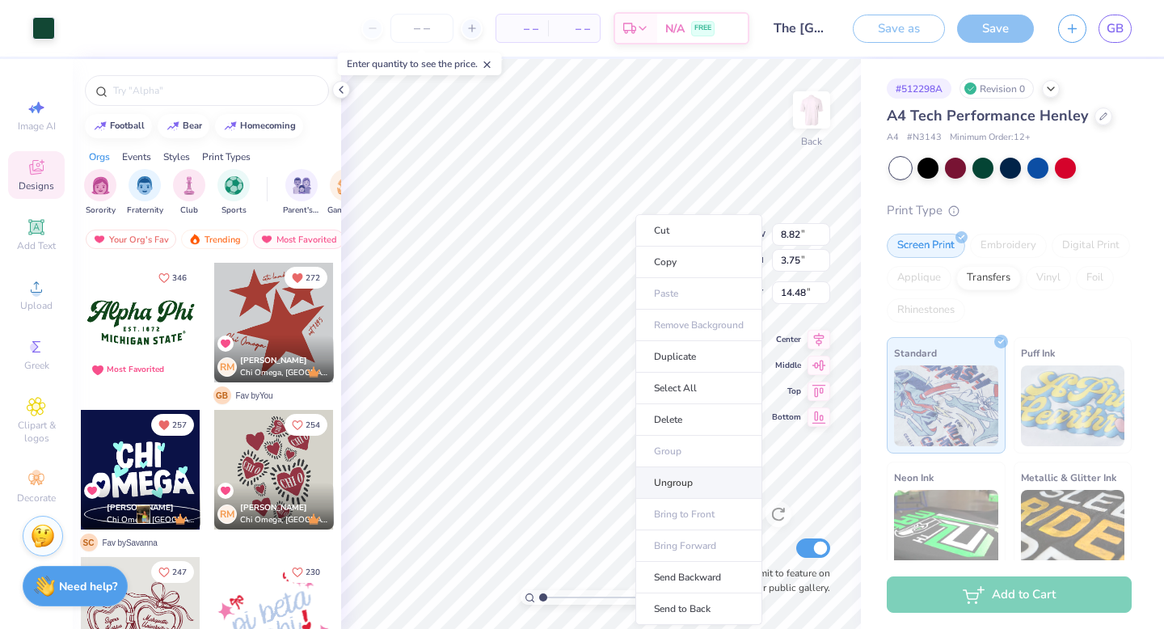
click at [668, 480] on li "Ungroup" at bounding box center [699, 483] width 127 height 32
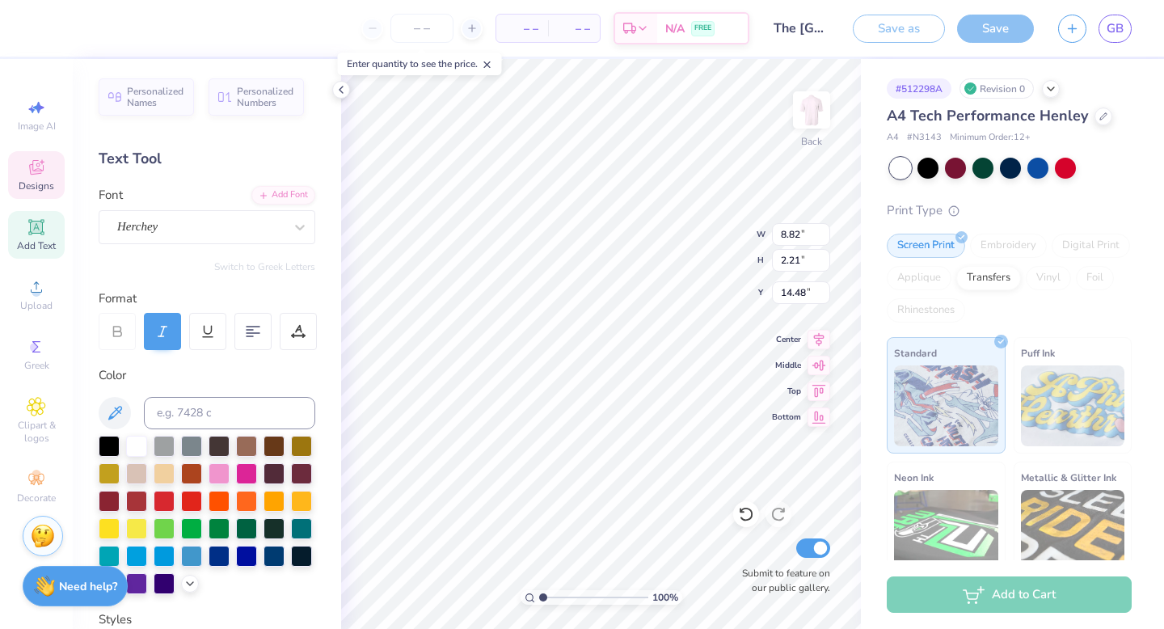
scroll to position [0, 2]
type textarea "[US_STATE] Zeta"
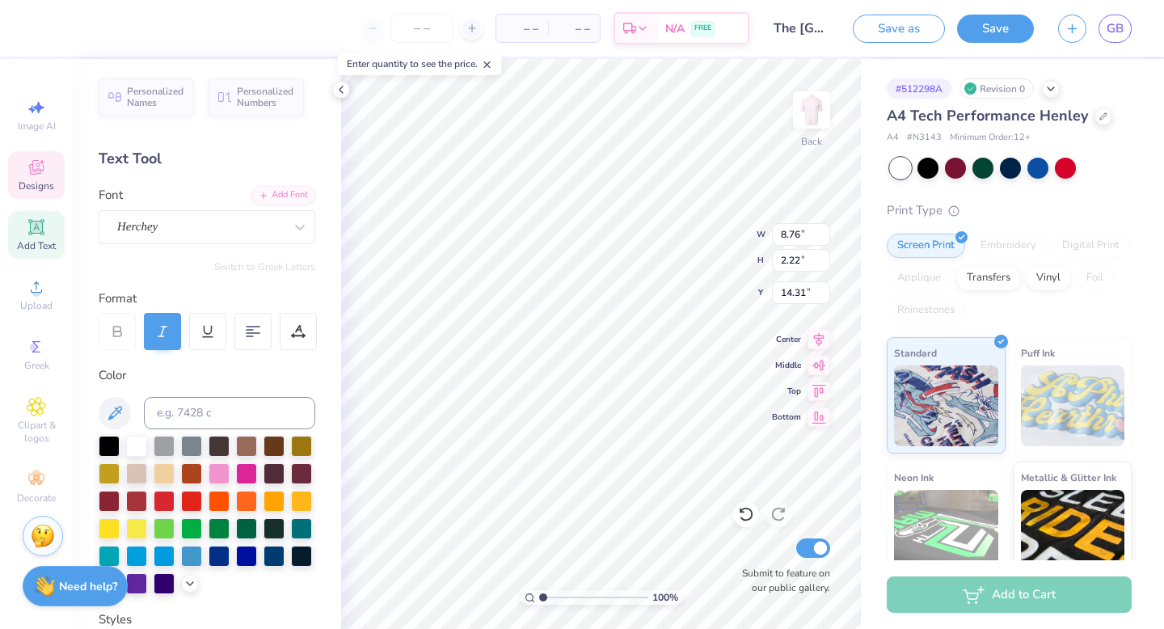
type input "8.76"
type input "2.22"
type input "14.31"
type input "8.71"
type input "2.82"
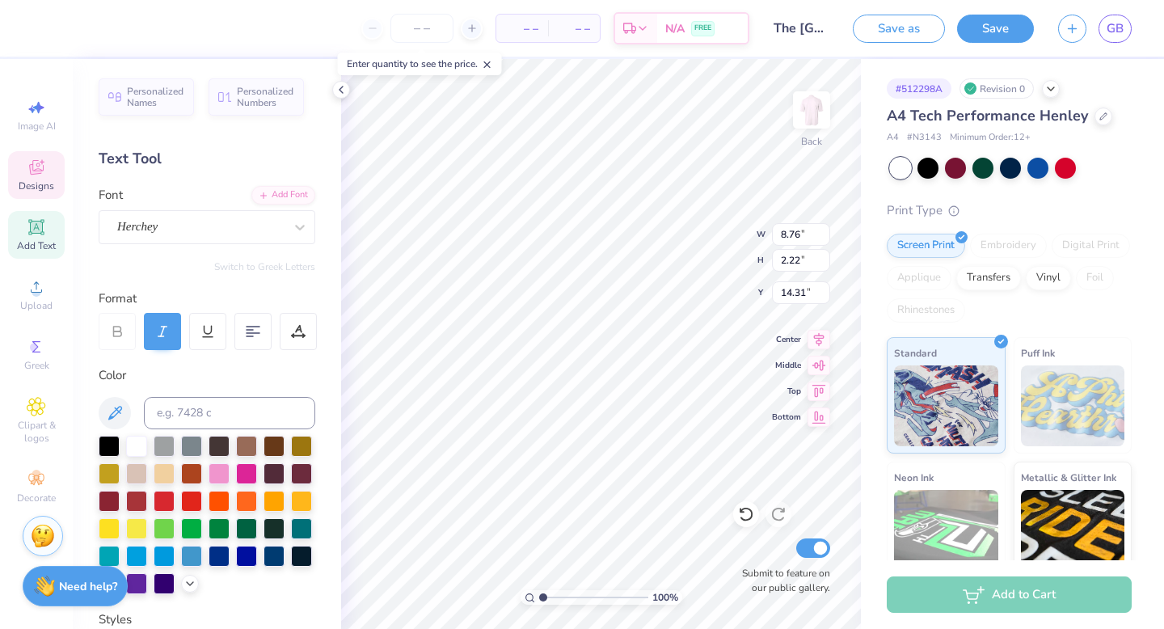
type input "13.96"
type input "10.07"
type input "3.26"
type input "4.98"
type input "12.29"
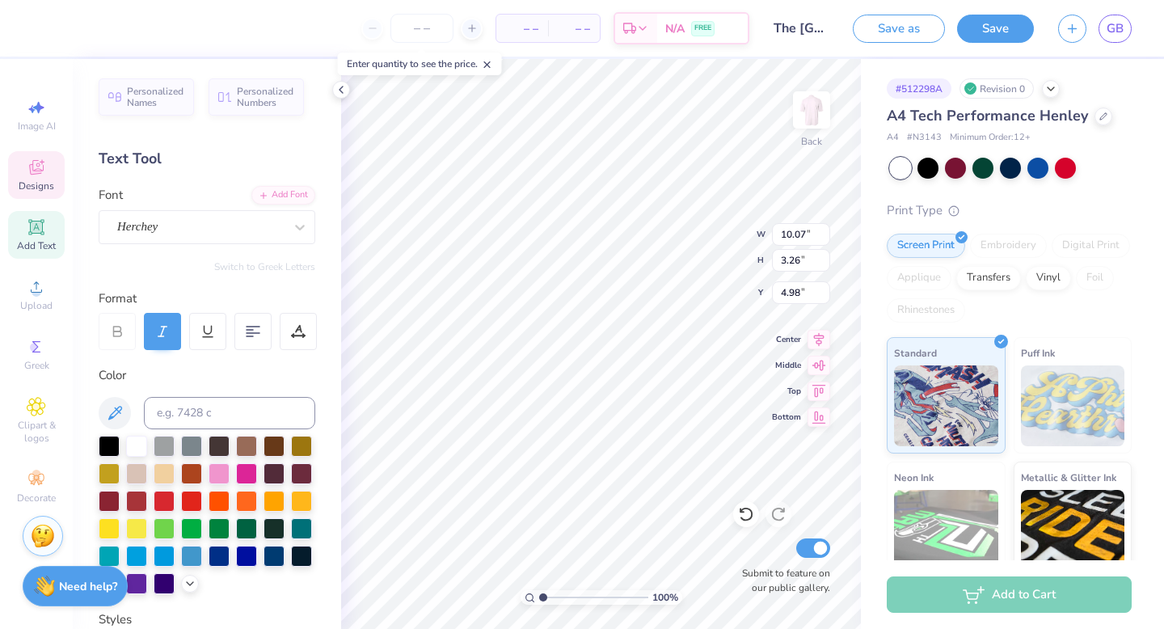
type input "3.98"
type input "4.15"
type input "13.33"
type input "4.31"
type input "4.57"
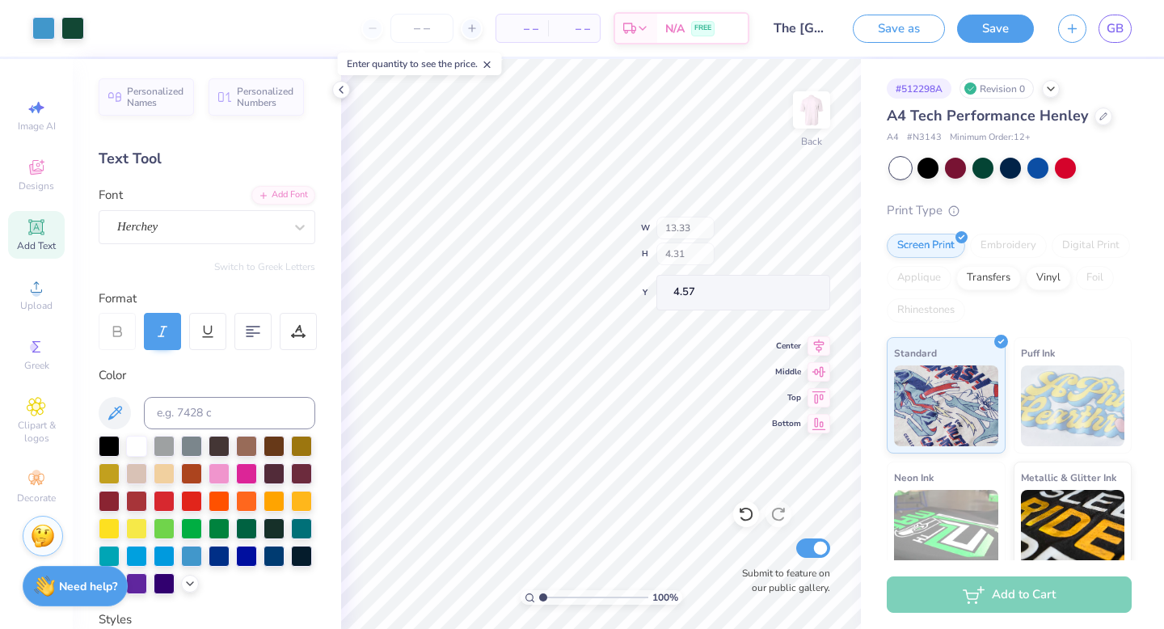
type input "13.65"
type input "4.42"
type input "4.44"
